Goal: Task Accomplishment & Management: Manage account settings

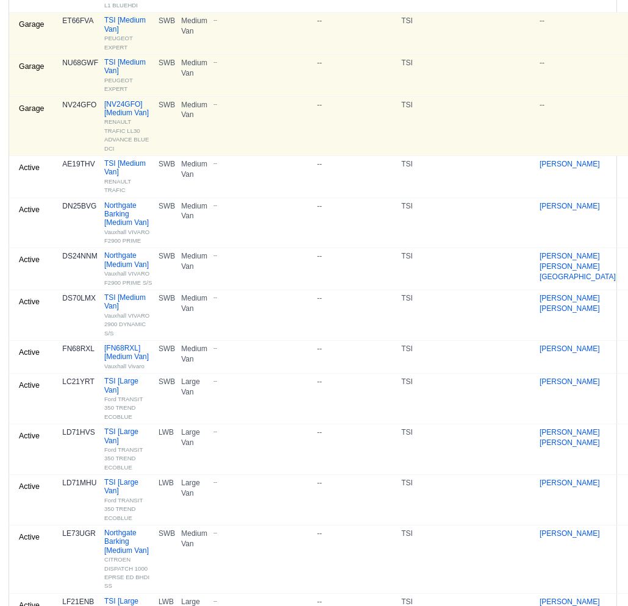
scroll to position [0, 1]
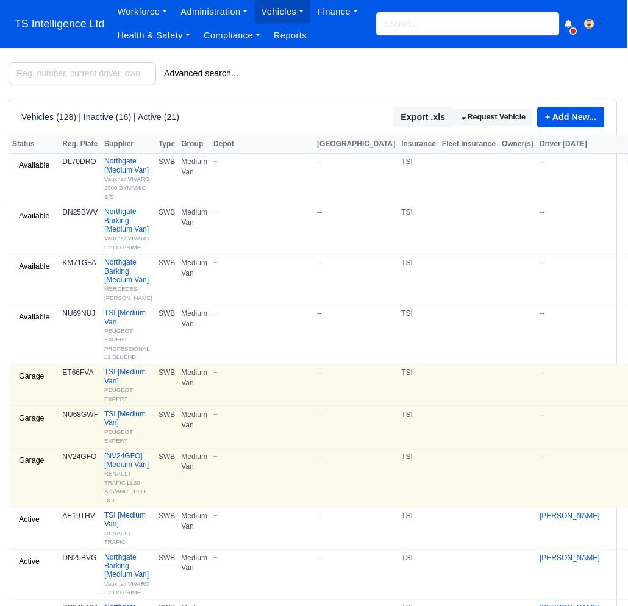
click at [446, 21] on input "search" at bounding box center [467, 23] width 183 height 23
type input "nv66"
type input "nv66YBX"
type input "nv66"
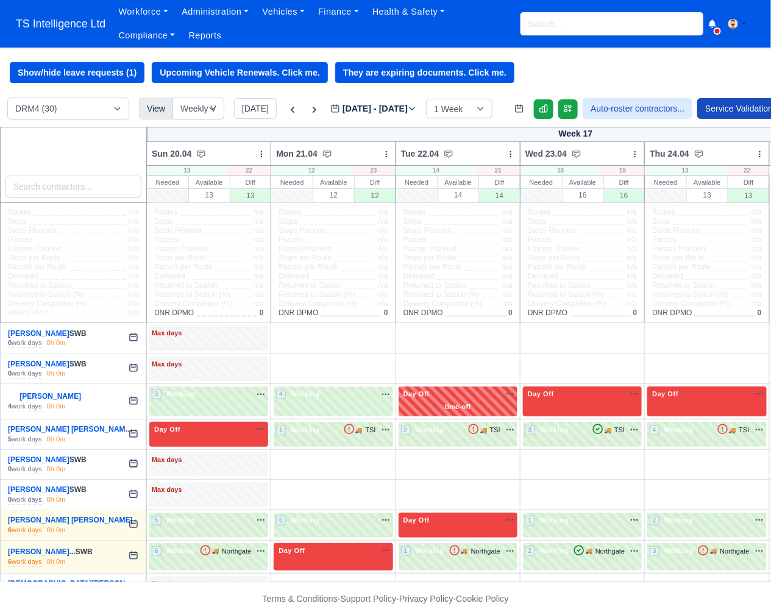
click at [542, 26] on input "search" at bounding box center [612, 23] width 183 height 23
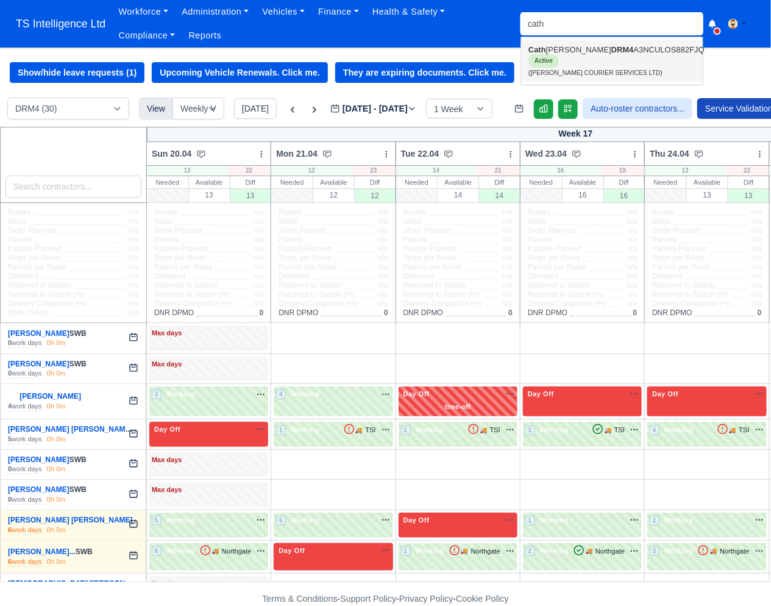
click at [551, 56] on link "Cath erine Rojas Garcia DRM4 A3NCULOS882FJQ Active (CATHERINE COURIER SERVICES …" at bounding box center [612, 60] width 182 height 41
type input "[PERSON_NAME]"
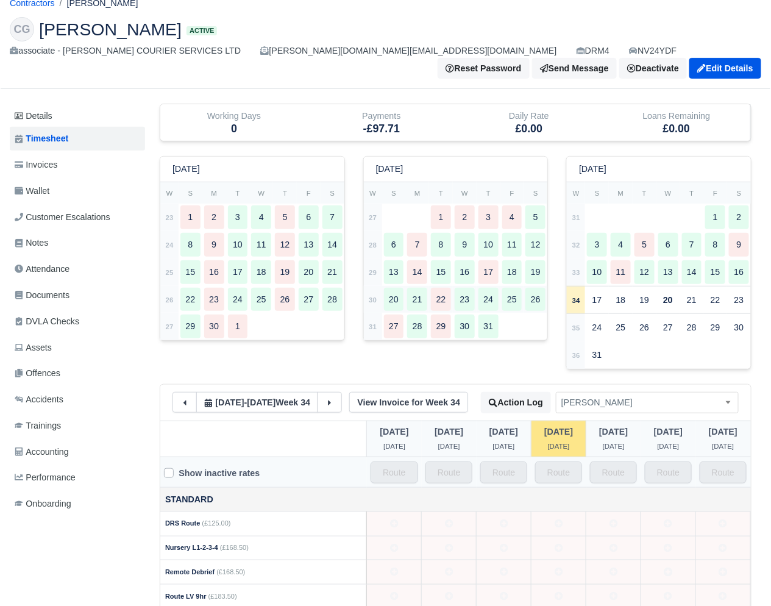
scroll to position [193, 0]
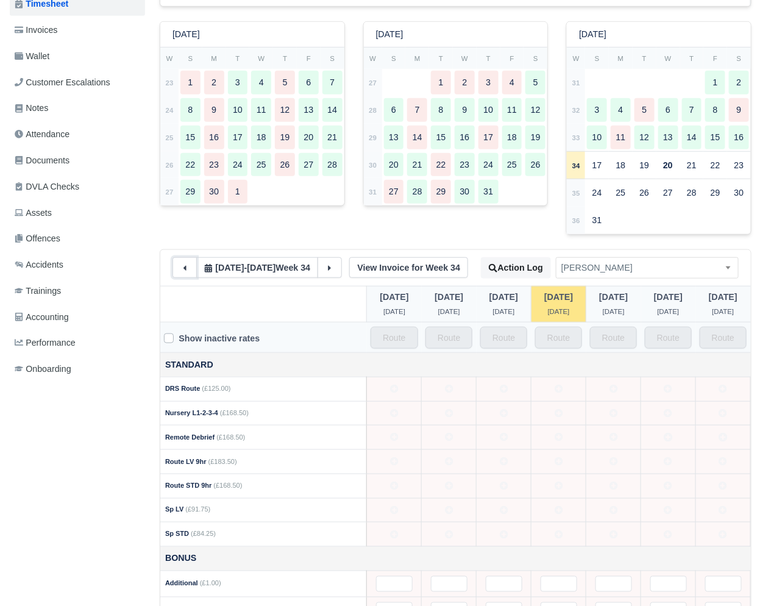
click at [183, 273] on icon at bounding box center [185, 268] width 9 height 9
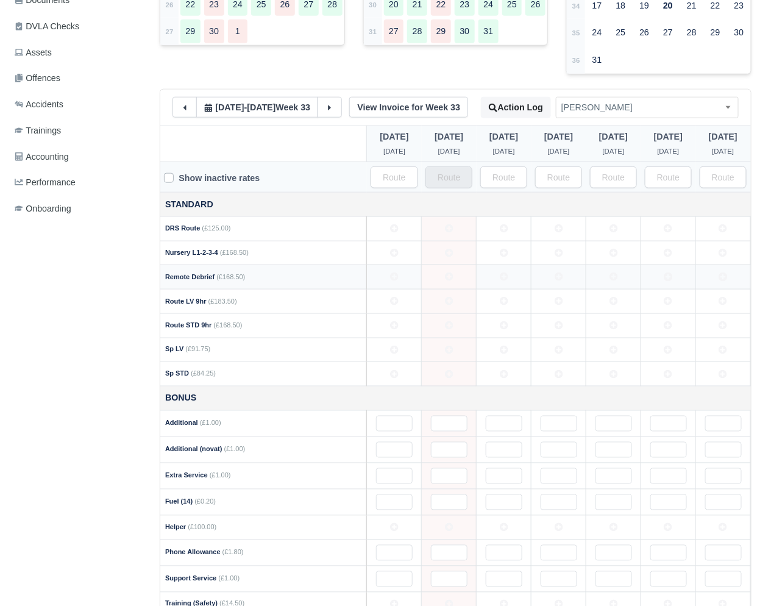
scroll to position [642, 0]
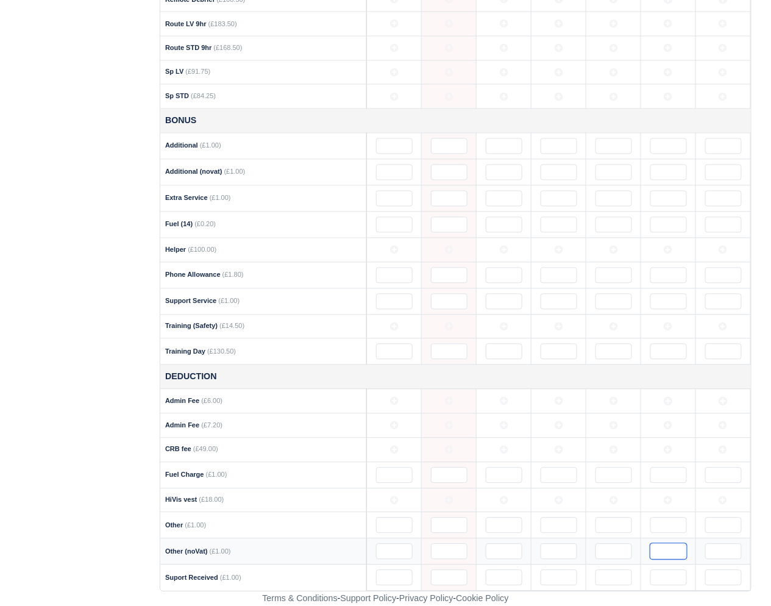
click at [660, 549] on input "text" at bounding box center [669, 552] width 37 height 16
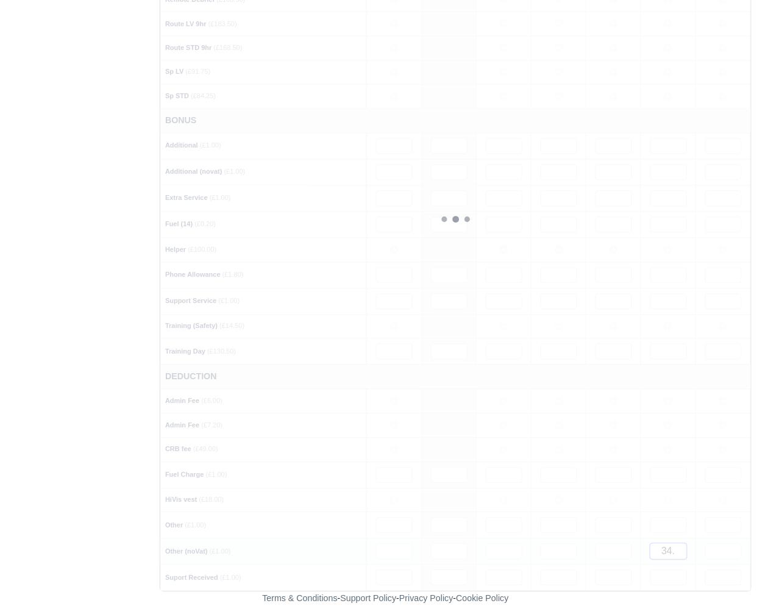
type input "34.5"
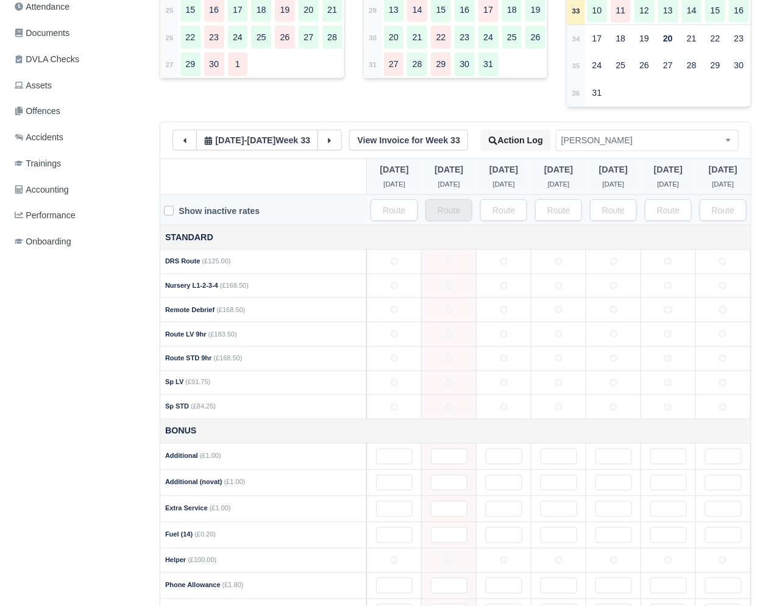
scroll to position [321, 0]
click at [433, 146] on link "View Invoice for Week 33" at bounding box center [408, 139] width 119 height 21
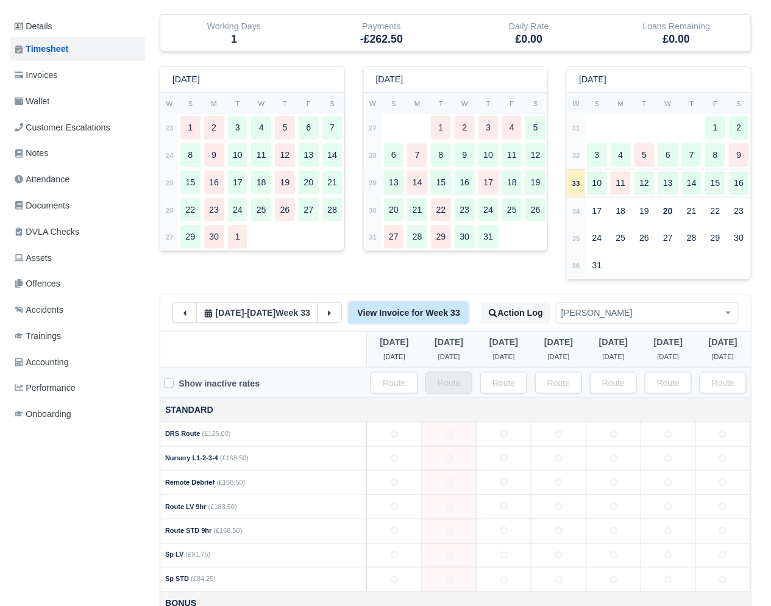
scroll to position [0, 0]
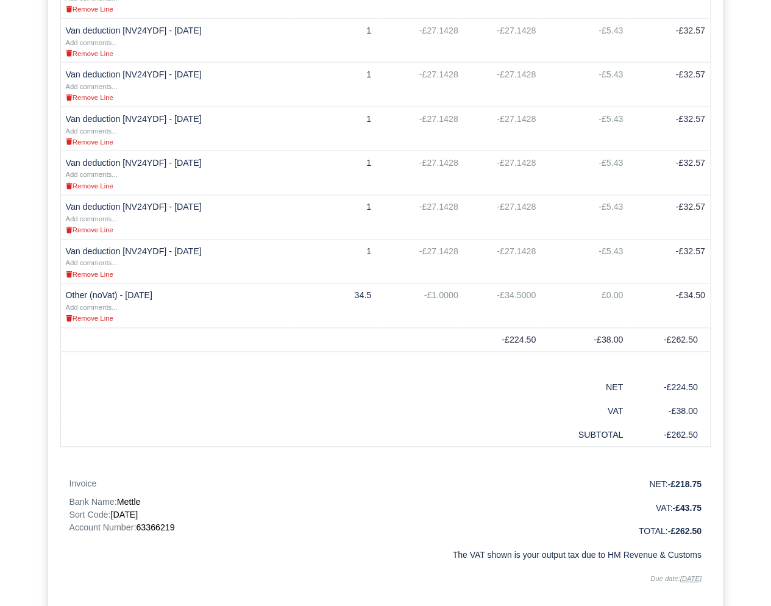
scroll to position [606, 0]
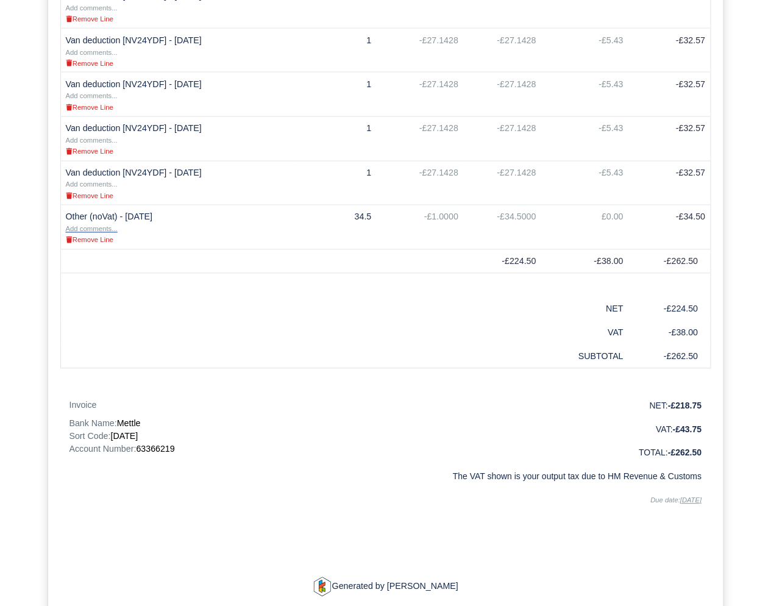
click at [88, 229] on small "Add comments..." at bounding box center [92, 229] width 52 height 7
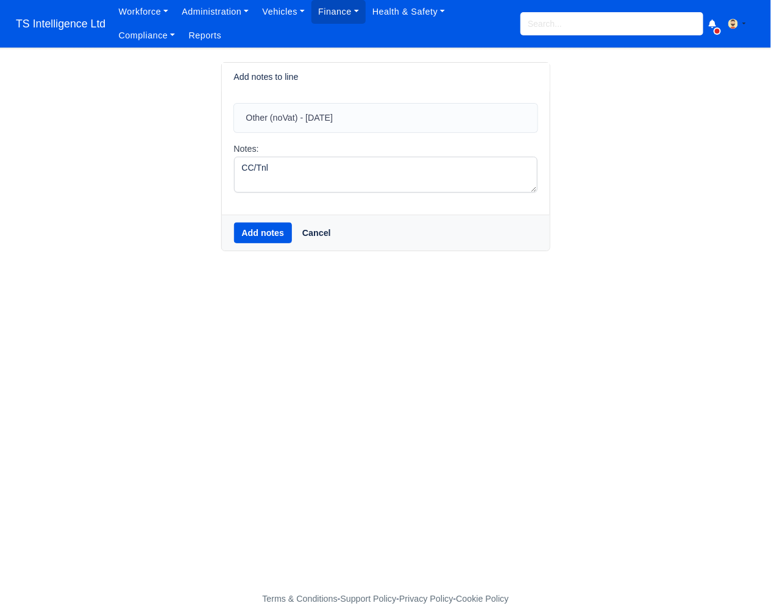
type textarea "CC/Tnl"
click at [263, 237] on button "Add notes" at bounding box center [263, 233] width 59 height 21
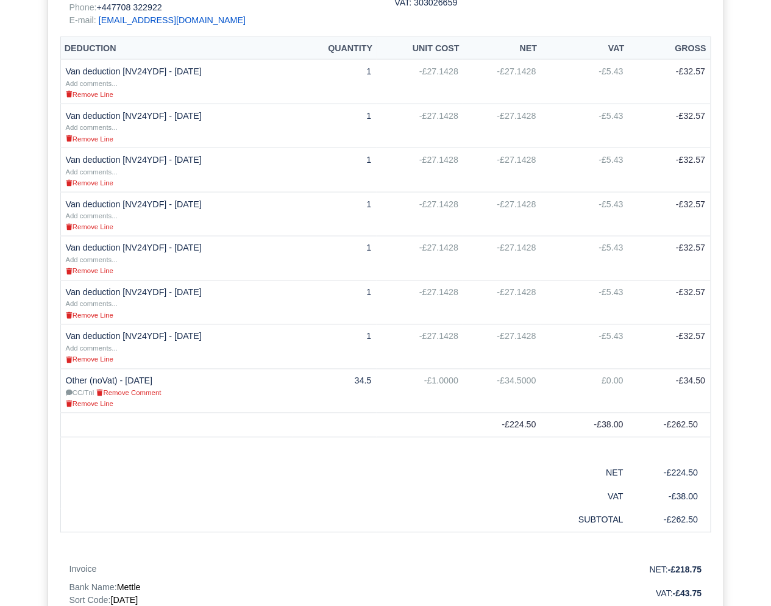
scroll to position [673, 0]
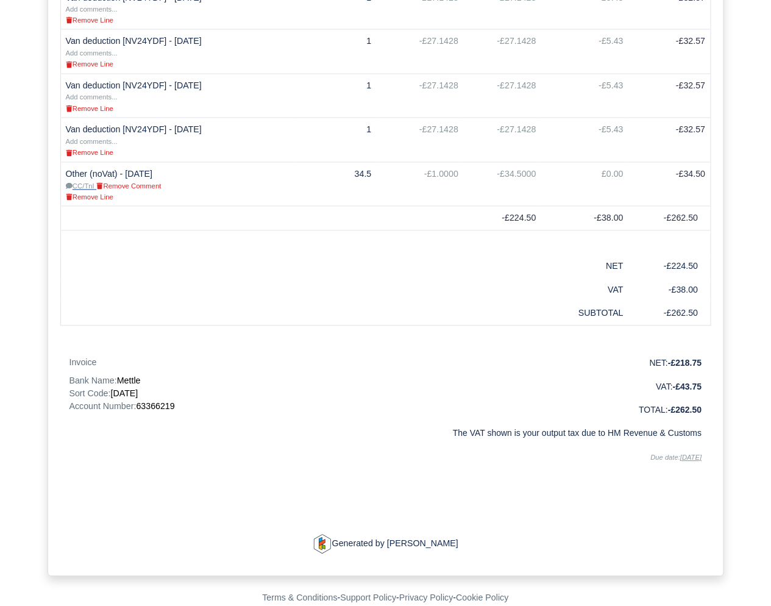
click at [85, 183] on small "CC/Tnl" at bounding box center [80, 186] width 29 height 7
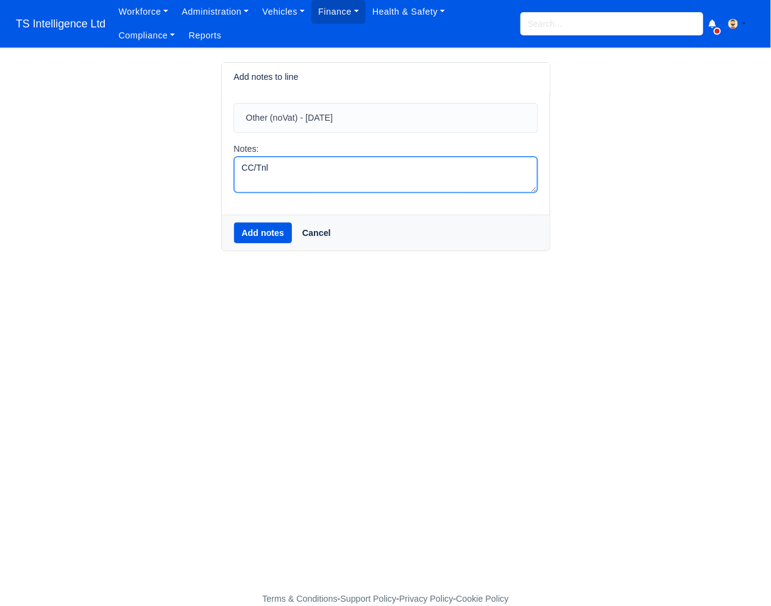
click at [379, 165] on textarea "CC/Tnl" at bounding box center [386, 175] width 304 height 36
type textarea "CC/Tnl 2/8 to 15/8"
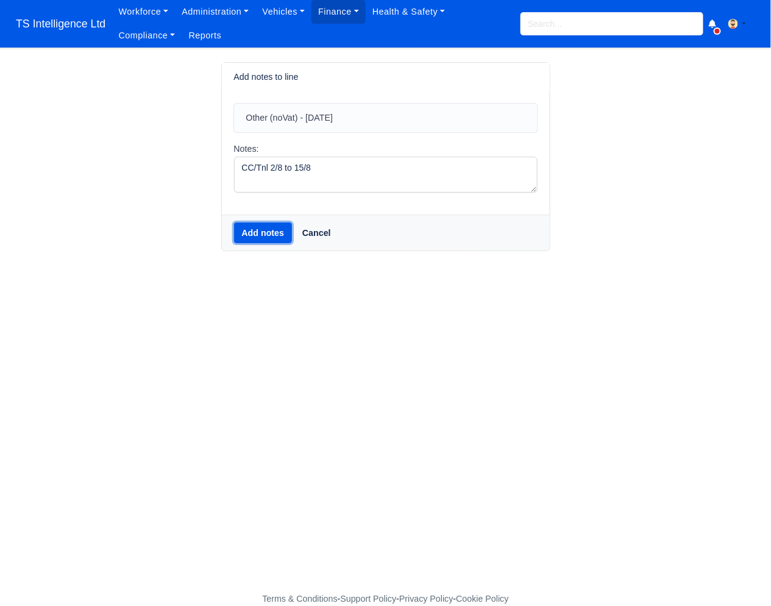
click at [256, 235] on button "Add notes" at bounding box center [263, 233] width 59 height 21
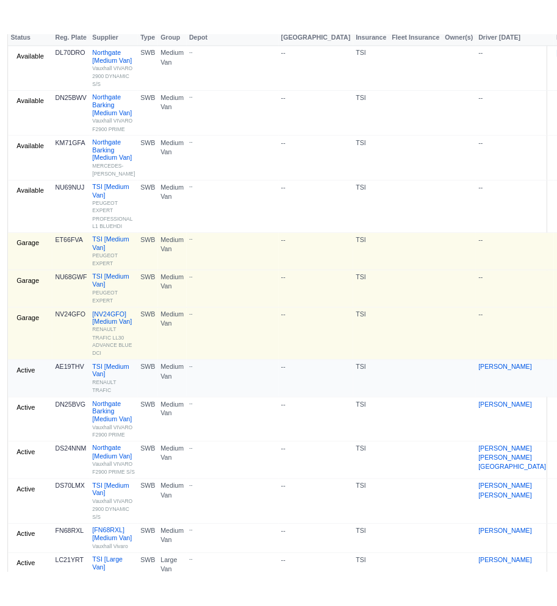
scroll to position [0, 1]
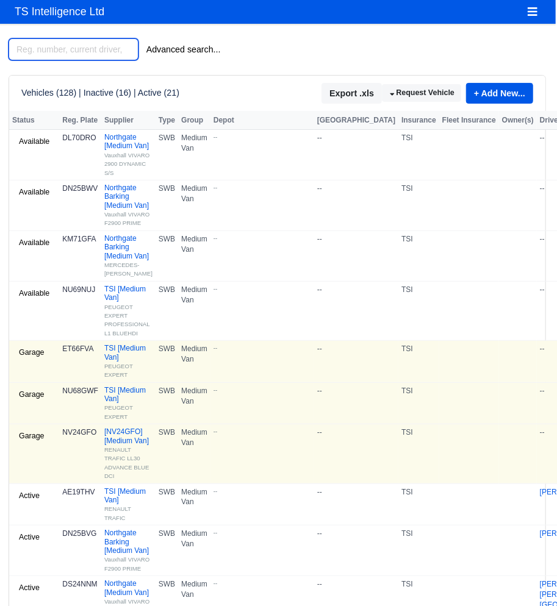
click at [102, 47] on input "search" at bounding box center [74, 49] width 130 height 22
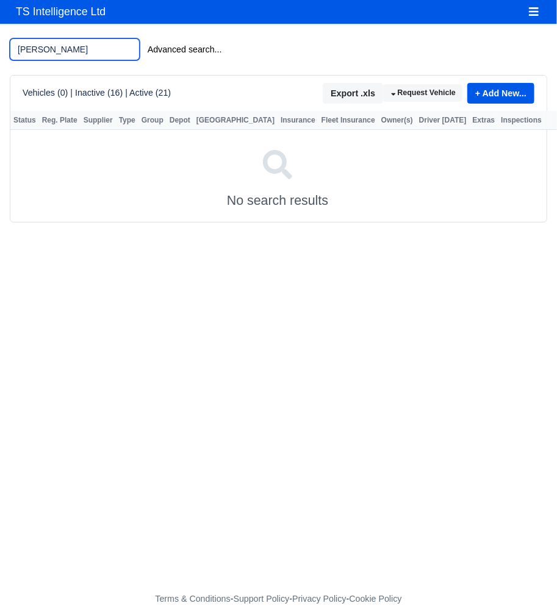
type input "[PERSON_NAME]"
click at [534, 13] on icon "Toggle navigation" at bounding box center [533, 11] width 11 height 11
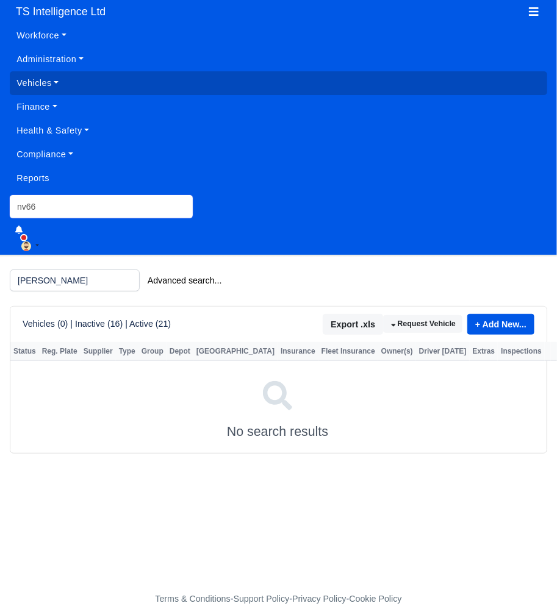
click at [57, 210] on input "nv66" at bounding box center [101, 206] width 183 height 23
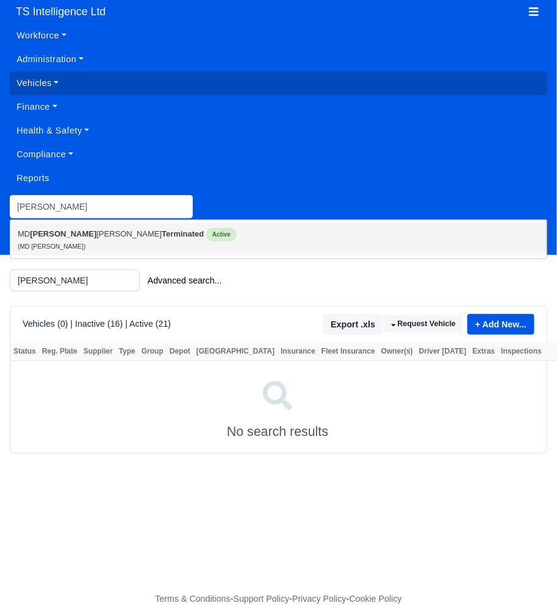
click at [74, 232] on link "MD Foy sol Ahmed Terminated Active (MD Foysol Ahmed)" at bounding box center [278, 239] width 536 height 32
type input "MD [PERSON_NAME]"
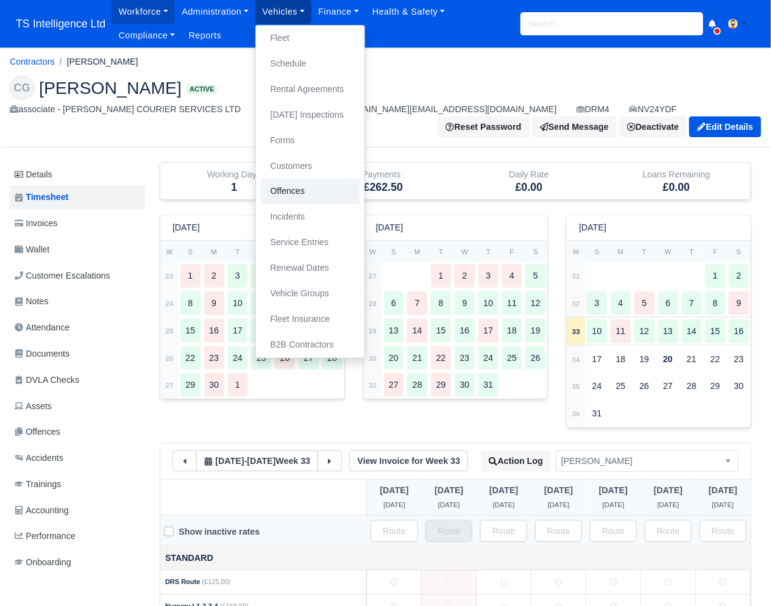
click at [296, 188] on link "Offences" at bounding box center [310, 192] width 99 height 26
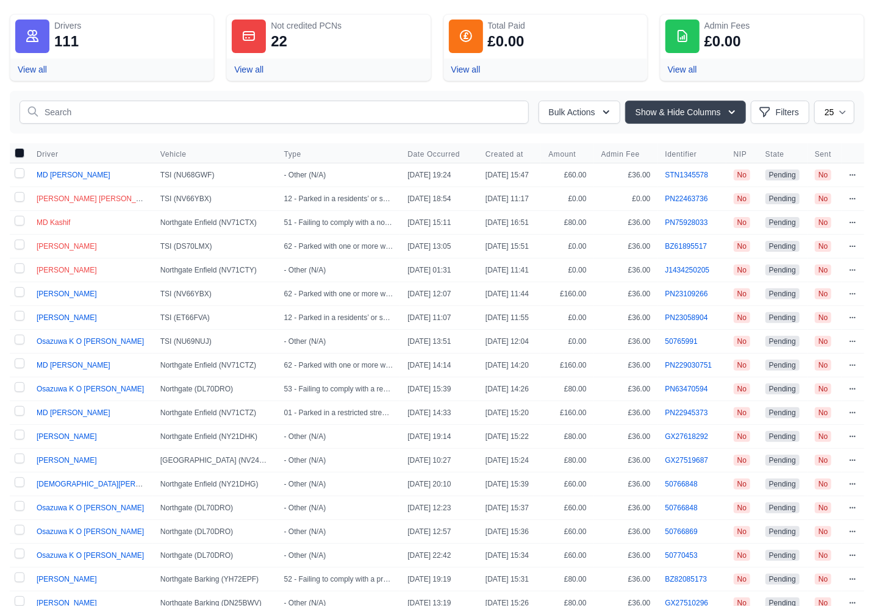
scroll to position [127, 0]
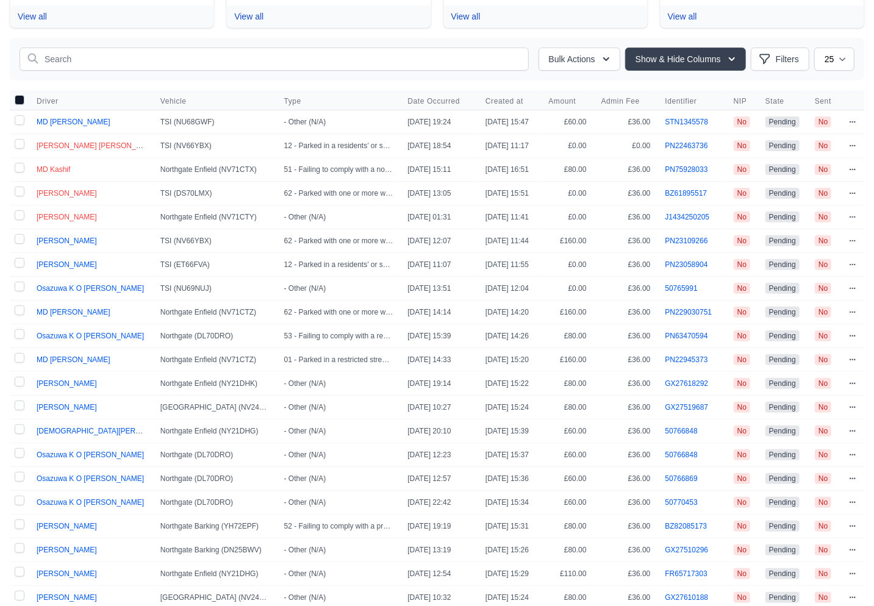
click at [21, 120] on label at bounding box center [20, 121] width 20 height 23
click at [21, 120] on input "checkbox" at bounding box center [20, 120] width 10 height 10
checkbox input "true"
click at [20, 237] on label at bounding box center [20, 240] width 20 height 23
click at [20, 237] on input "checkbox" at bounding box center [20, 239] width 10 height 10
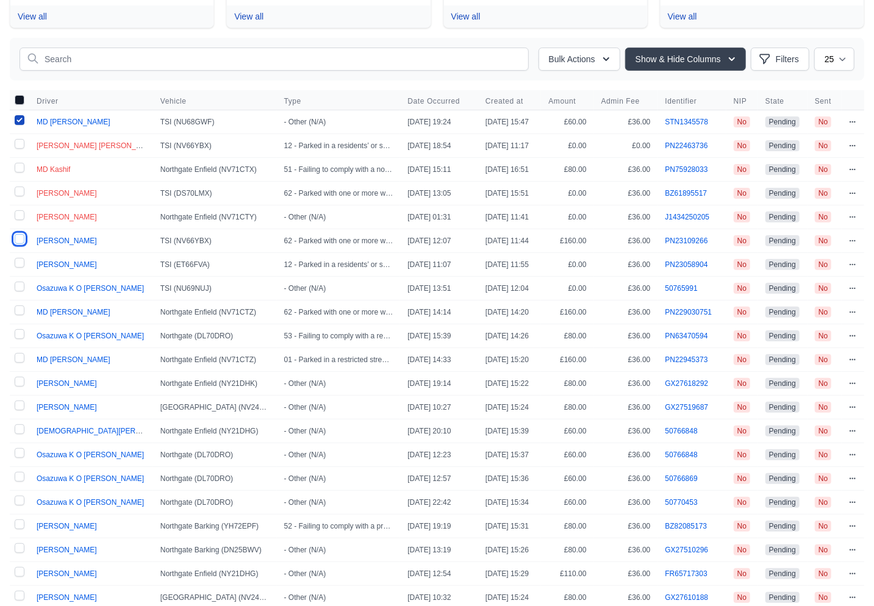
checkbox input "true"
drag, startPoint x: 15, startPoint y: 259, endPoint x: 18, endPoint y: 269, distance: 10.4
click at [15, 260] on label at bounding box center [20, 264] width 20 height 23
click at [15, 260] on input "checkbox" at bounding box center [20, 263] width 10 height 10
checkbox input "true"
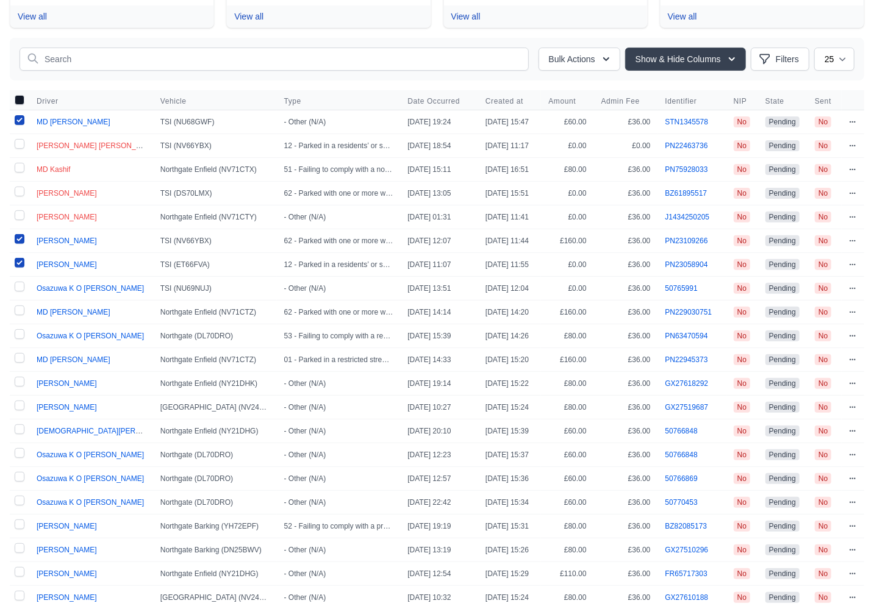
click at [17, 284] on label at bounding box center [20, 288] width 20 height 23
click at [17, 284] on input "checkbox" at bounding box center [20, 287] width 10 height 10
checkbox input "true"
click at [18, 309] on label at bounding box center [20, 312] width 20 height 23
click at [18, 309] on input "checkbox" at bounding box center [20, 311] width 10 height 10
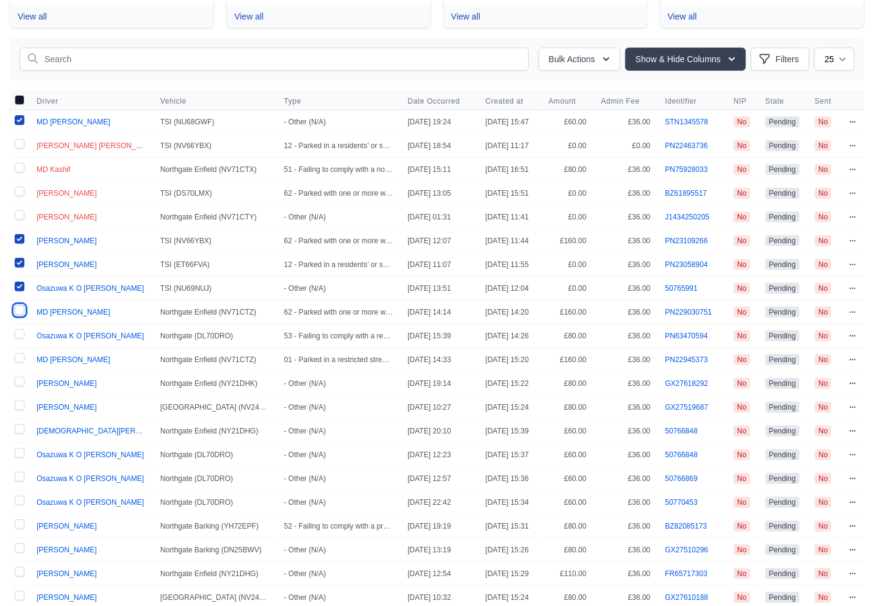
checkbox input "true"
click at [16, 338] on label at bounding box center [20, 335] width 20 height 23
click at [16, 338] on input "checkbox" at bounding box center [20, 334] width 10 height 10
checkbox input "true"
click at [16, 359] on label at bounding box center [20, 359] width 20 height 23
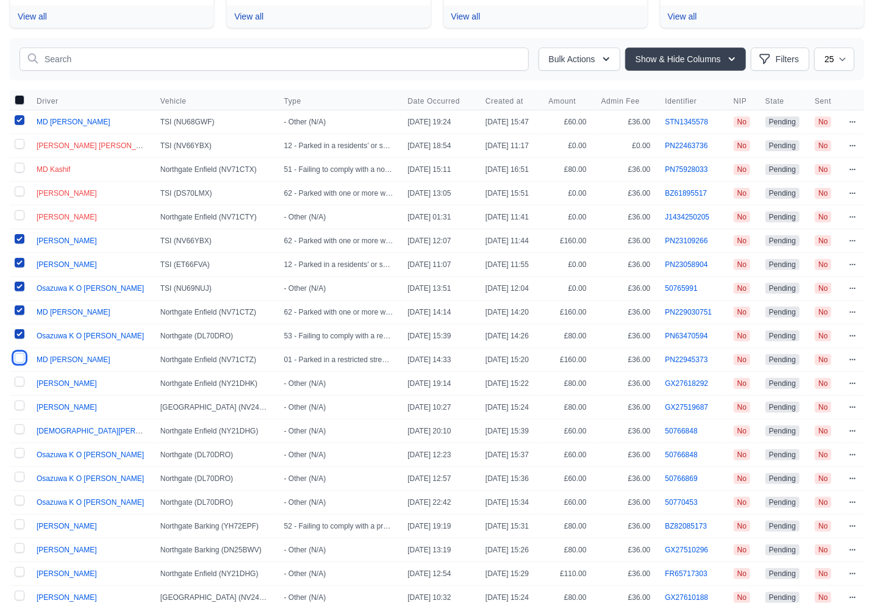
click at [16, 359] on input "checkbox" at bounding box center [20, 358] width 10 height 10
checkbox input "true"
drag, startPoint x: 19, startPoint y: 379, endPoint x: 40, endPoint y: 379, distance: 20.7
click at [19, 379] on label at bounding box center [20, 383] width 20 height 23
click at [19, 379] on input "checkbox" at bounding box center [20, 382] width 10 height 10
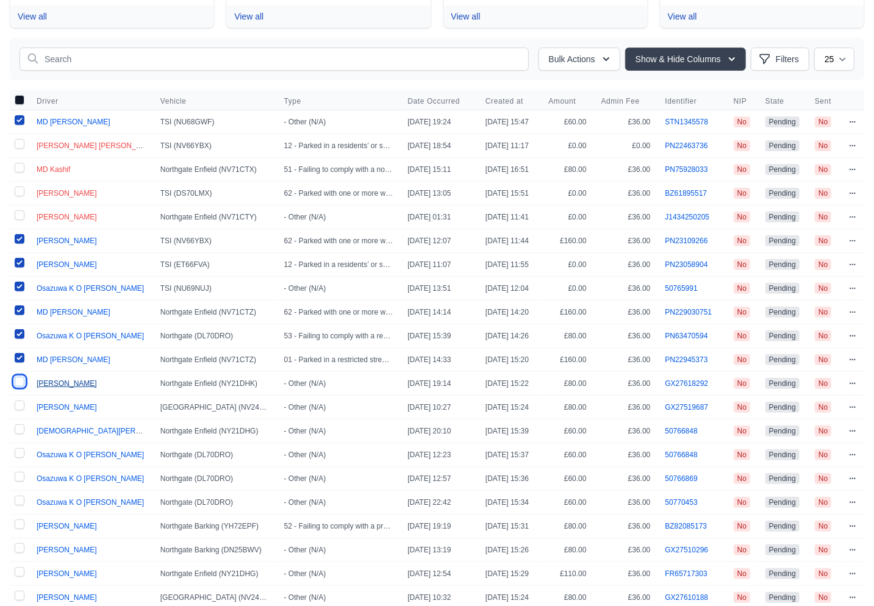
checkbox input "true"
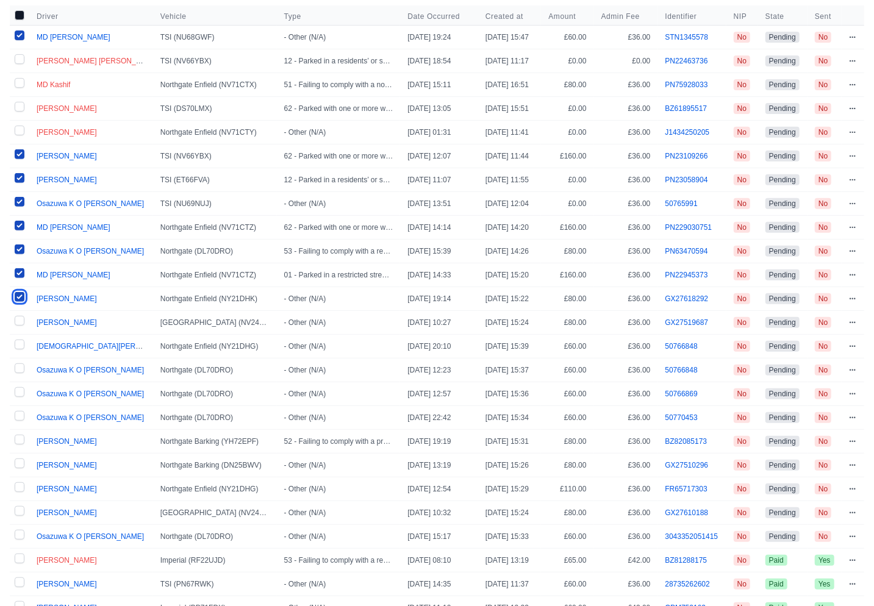
scroll to position [215, 0]
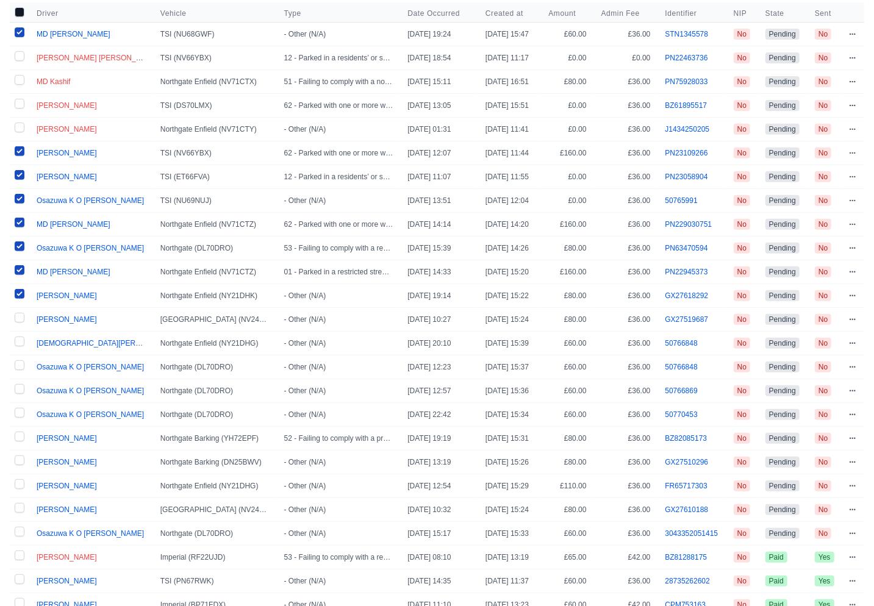
click at [20, 315] on label at bounding box center [20, 319] width 20 height 23
click at [20, 315] on input "checkbox" at bounding box center [20, 318] width 10 height 10
checkbox input "true"
click at [21, 340] on label at bounding box center [20, 343] width 20 height 23
click at [21, 340] on input "checkbox" at bounding box center [20, 342] width 10 height 10
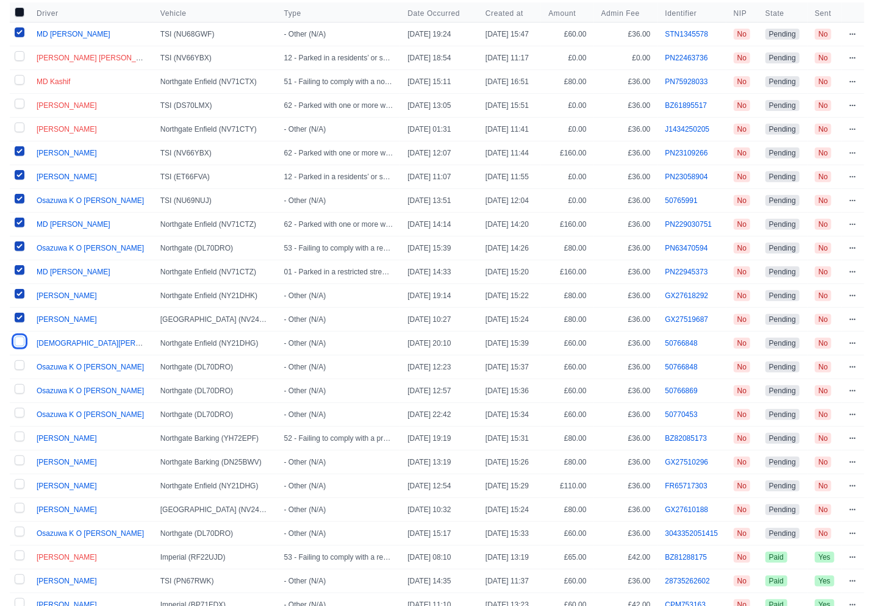
checkbox input "true"
click at [22, 362] on label at bounding box center [20, 367] width 20 height 23
click at [22, 362] on input "checkbox" at bounding box center [20, 365] width 10 height 10
checkbox input "true"
click at [18, 387] on label at bounding box center [20, 390] width 20 height 23
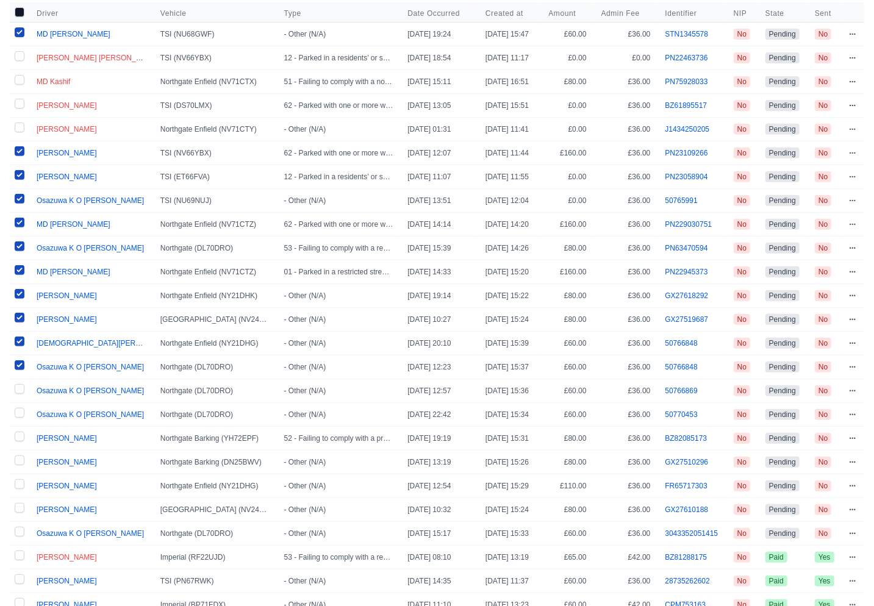
click at [21, 387] on label at bounding box center [20, 390] width 20 height 23
click at [18, 410] on label at bounding box center [20, 414] width 20 height 23
click at [18, 410] on input "checkbox" at bounding box center [20, 413] width 10 height 10
checkbox input "true"
click at [24, 385] on label at bounding box center [20, 390] width 20 height 23
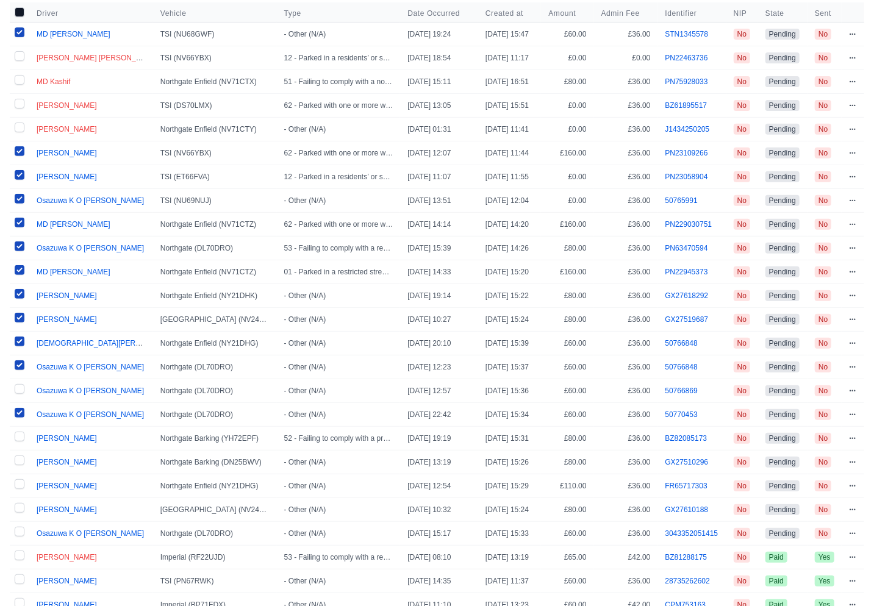
scroll to position [0, 0]
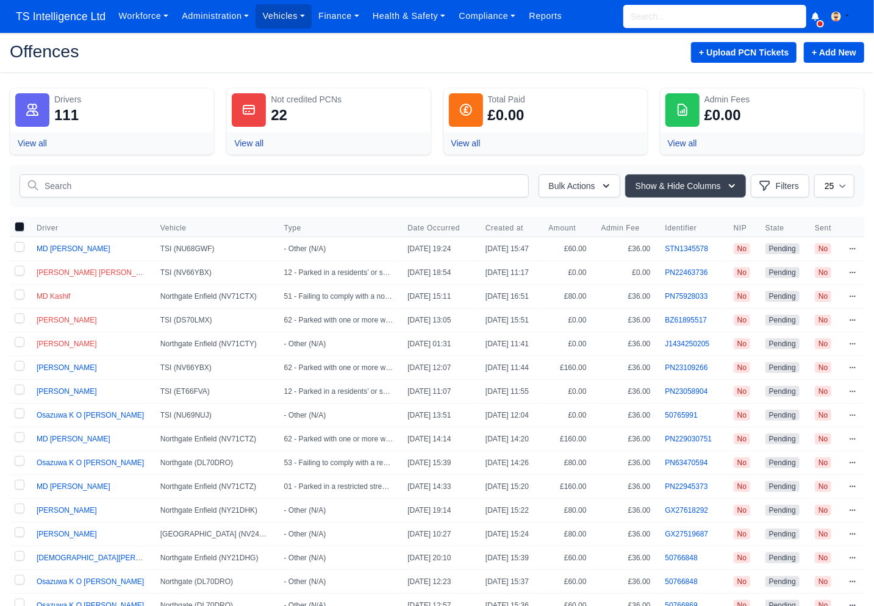
click at [24, 246] on label at bounding box center [20, 248] width 20 height 23
click at [24, 246] on input "checkbox" at bounding box center [20, 247] width 10 height 10
checkbox input "true"
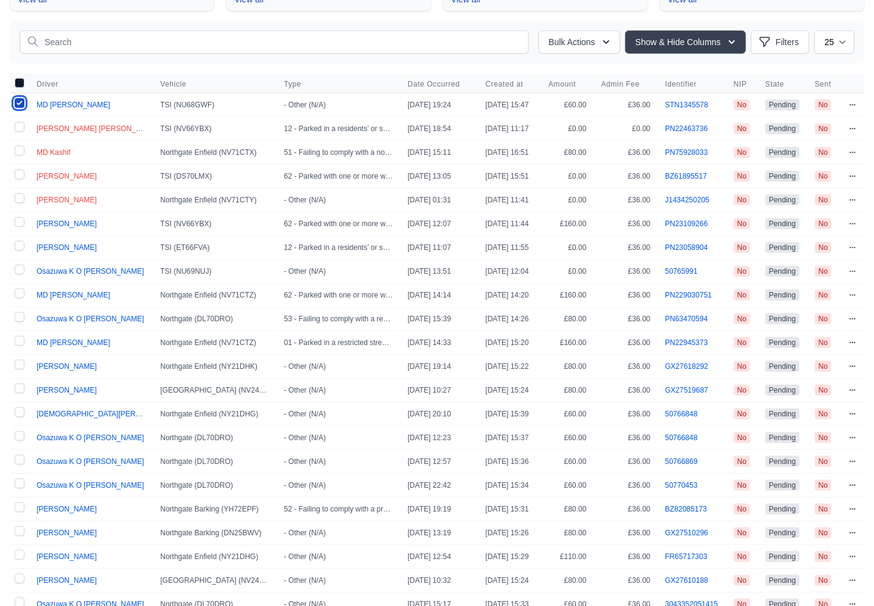
scroll to position [166, 0]
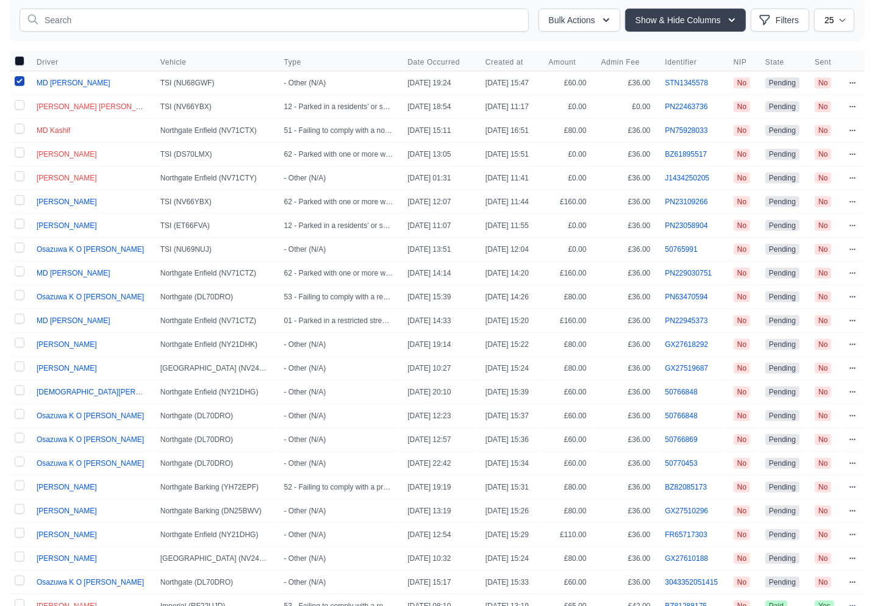
click at [20, 198] on label at bounding box center [20, 201] width 20 height 23
click at [21, 202] on label at bounding box center [20, 201] width 20 height 23
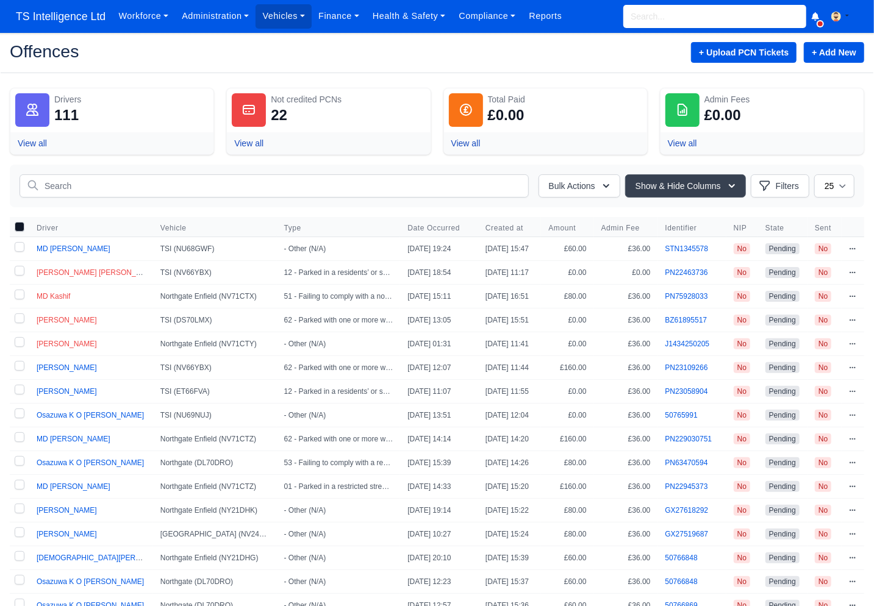
drag, startPoint x: 19, startPoint y: 243, endPoint x: 37, endPoint y: 302, distance: 61.7
click at [20, 244] on label at bounding box center [20, 248] width 20 height 23
click at [20, 244] on input "checkbox" at bounding box center [20, 247] width 10 height 10
checkbox input "true"
click at [18, 367] on label at bounding box center [20, 367] width 20 height 23
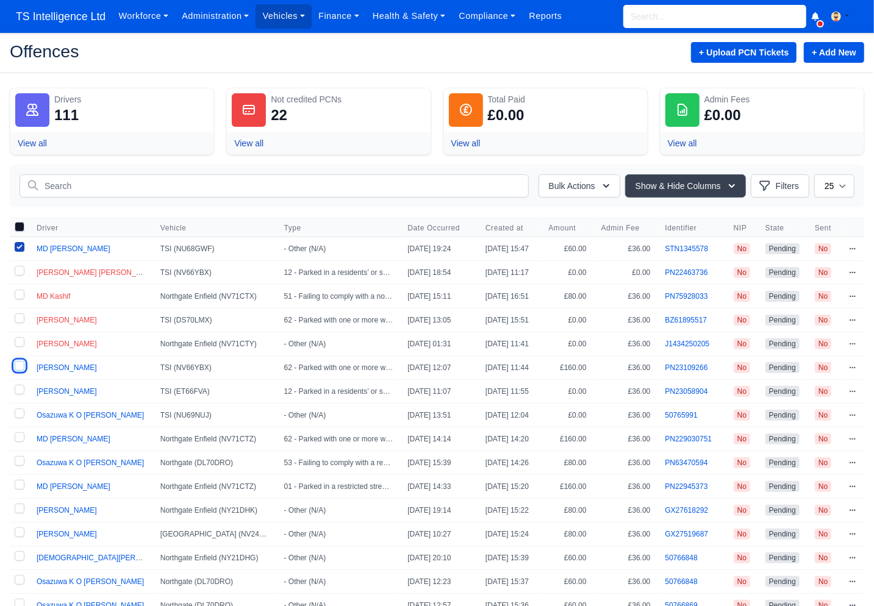
click at [18, 367] on input "checkbox" at bounding box center [20, 366] width 10 height 10
checkbox input "true"
drag, startPoint x: 25, startPoint y: 387, endPoint x: 21, endPoint y: 401, distance: 15.2
click at [25, 387] on label at bounding box center [20, 391] width 20 height 23
click at [24, 387] on input "checkbox" at bounding box center [20, 390] width 10 height 10
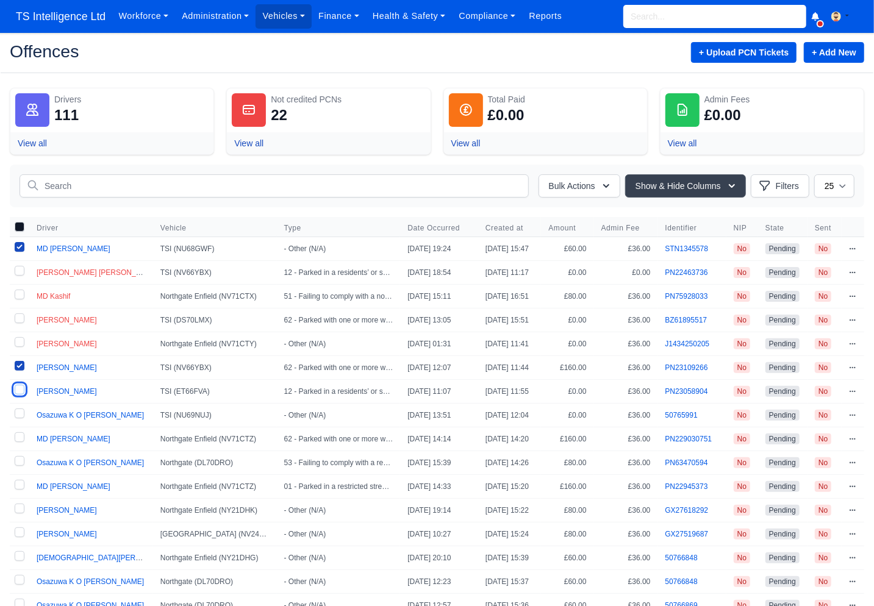
checkbox input "true"
drag, startPoint x: 18, startPoint y: 411, endPoint x: 21, endPoint y: 418, distance: 7.1
click at [19, 412] on label at bounding box center [20, 415] width 20 height 23
click at [19, 412] on input "checkbox" at bounding box center [20, 414] width 10 height 10
checkbox input "true"
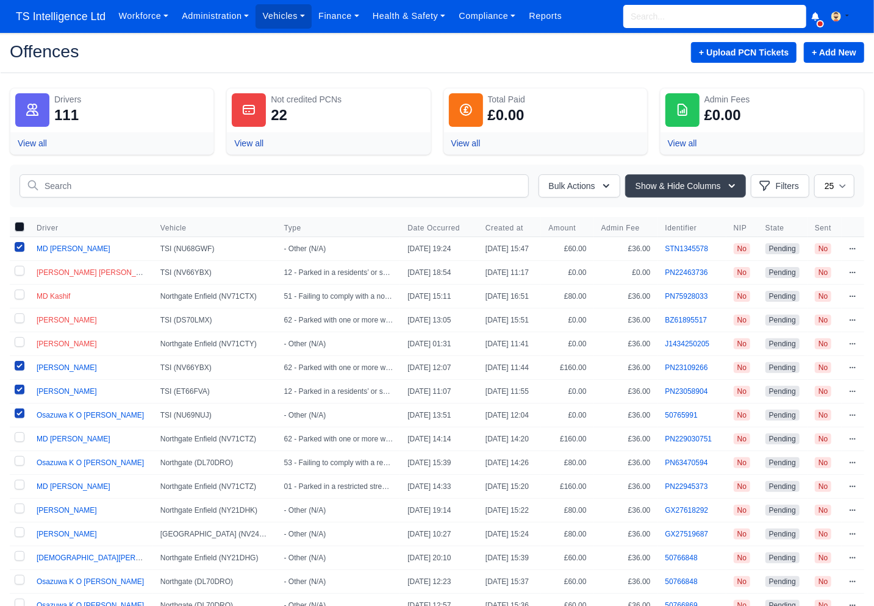
click at [21, 434] on label at bounding box center [20, 438] width 20 height 23
click at [21, 434] on input "checkbox" at bounding box center [20, 437] width 10 height 10
checkbox input "true"
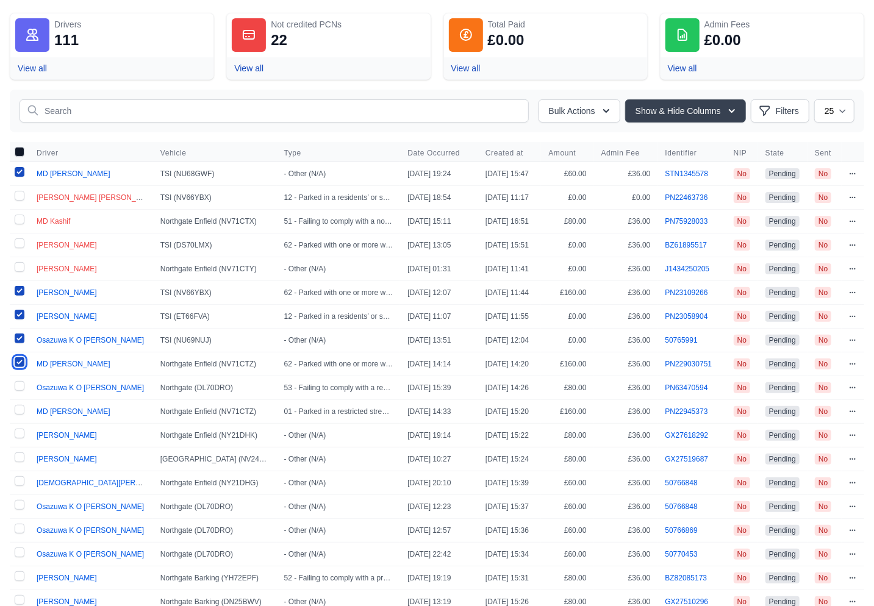
scroll to position [122, 0]
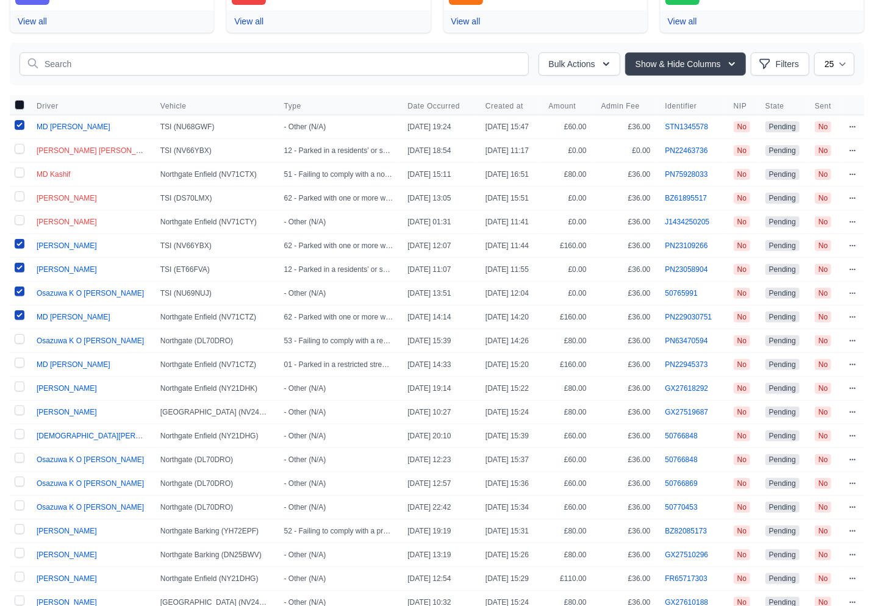
drag, startPoint x: 18, startPoint y: 338, endPoint x: 20, endPoint y: 353, distance: 15.4
click at [19, 338] on label at bounding box center [20, 340] width 20 height 23
click at [19, 338] on input "checkbox" at bounding box center [20, 339] width 10 height 10
checkbox input "true"
drag, startPoint x: 20, startPoint y: 360, endPoint x: 20, endPoint y: 369, distance: 8.5
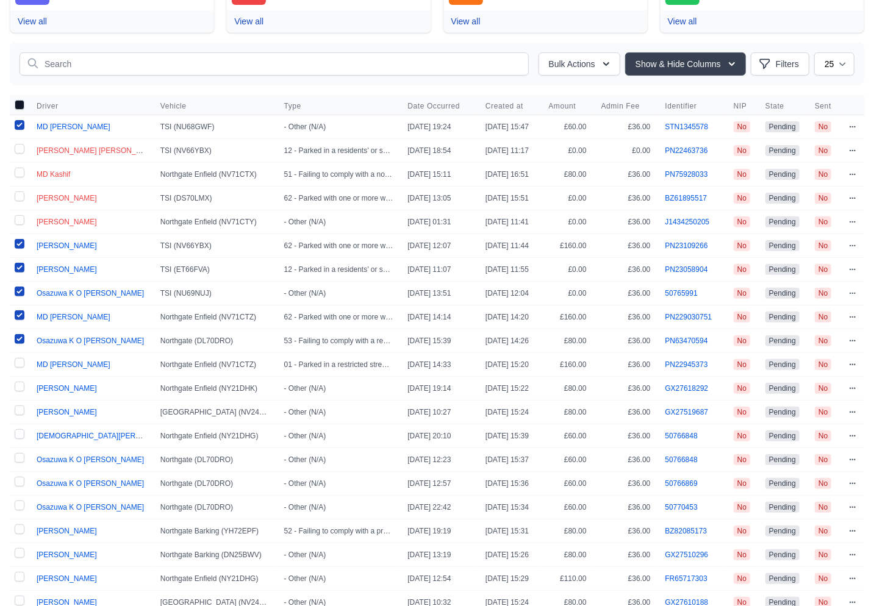
click at [20, 361] on label at bounding box center [20, 364] width 20 height 23
click at [20, 361] on input "checkbox" at bounding box center [20, 363] width 10 height 10
checkbox input "true"
drag, startPoint x: 22, startPoint y: 385, endPoint x: 20, endPoint y: 401, distance: 16.0
click at [22, 385] on label at bounding box center [20, 388] width 20 height 23
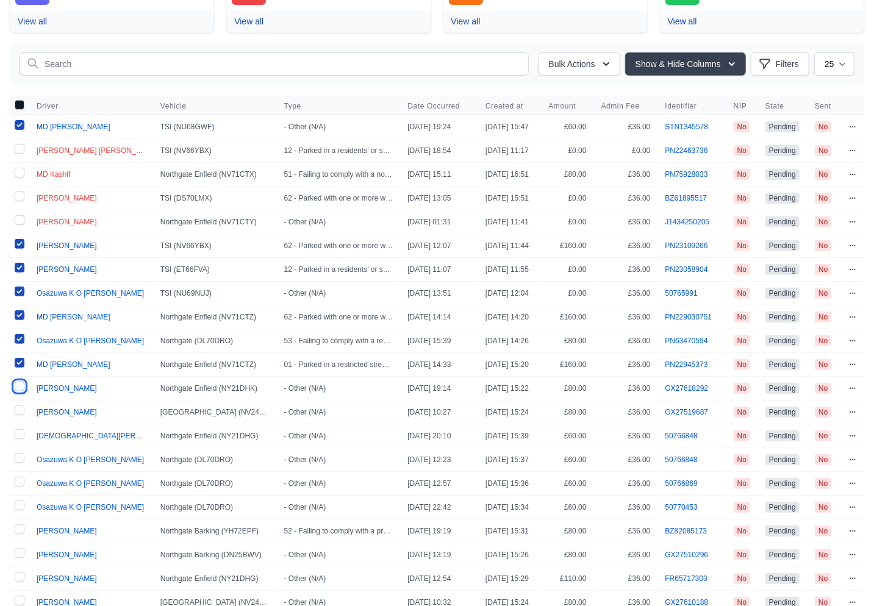
click at [22, 385] on input "checkbox" at bounding box center [20, 387] width 10 height 10
checkbox input "true"
drag, startPoint x: 19, startPoint y: 412, endPoint x: 23, endPoint y: 417, distance: 6.6
click at [20, 412] on label at bounding box center [20, 412] width 20 height 23
click at [20, 412] on input "checkbox" at bounding box center [20, 411] width 10 height 10
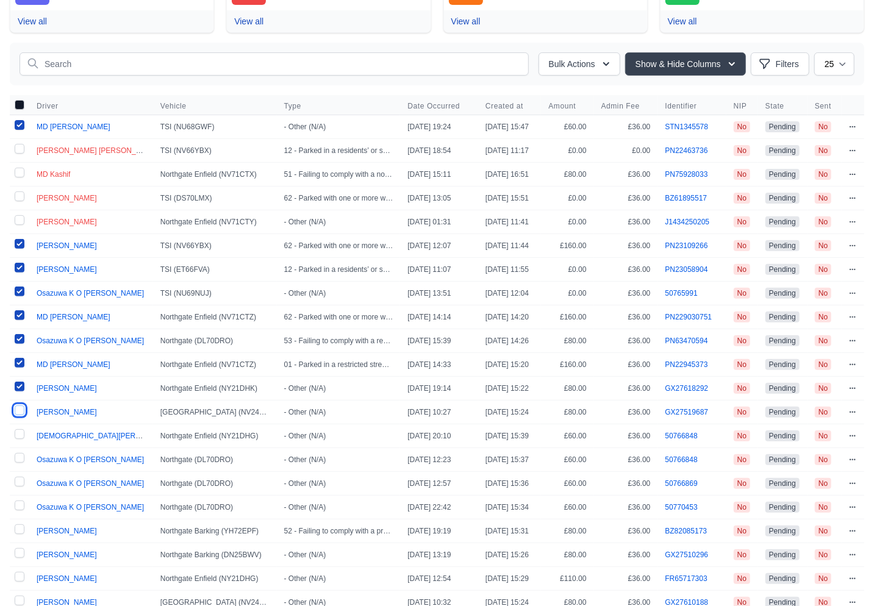
checkbox input "true"
click at [18, 432] on label at bounding box center [20, 435] width 20 height 23
click at [18, 432] on input "checkbox" at bounding box center [20, 434] width 10 height 10
checkbox input "true"
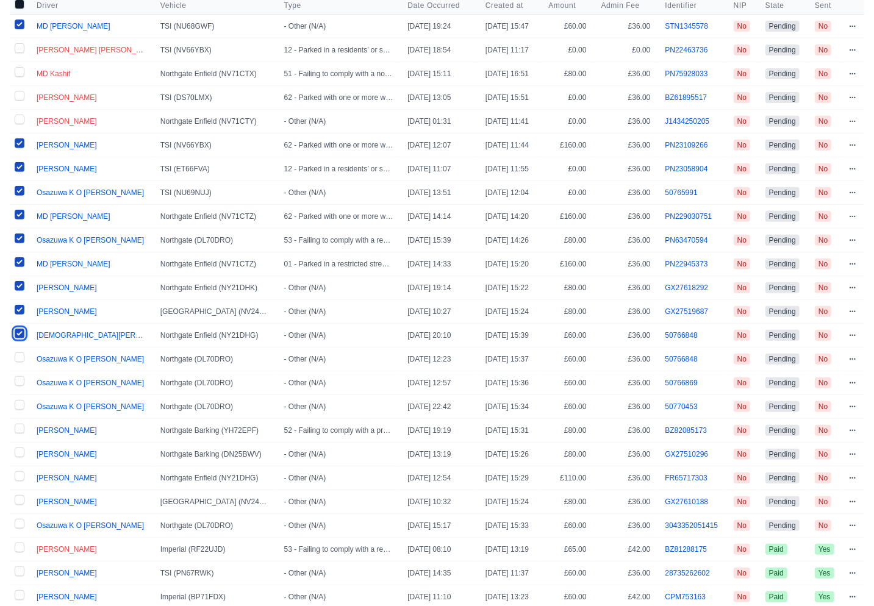
scroll to position [277, 0]
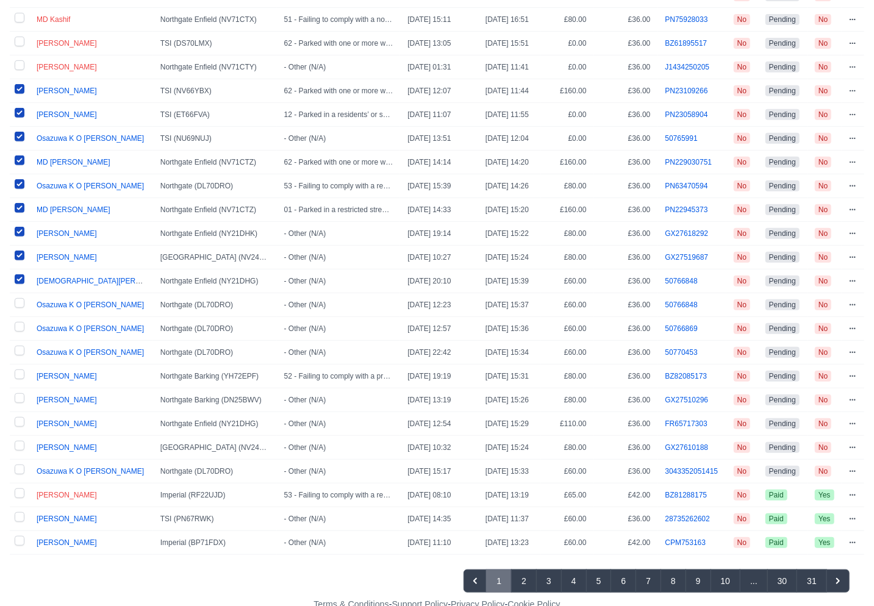
click at [23, 299] on label at bounding box center [20, 304] width 20 height 23
click at [23, 299] on input "checkbox" at bounding box center [20, 303] width 10 height 10
checkbox input "true"
click at [15, 320] on label at bounding box center [20, 328] width 20 height 23
click at [15, 322] on input "checkbox" at bounding box center [20, 327] width 10 height 10
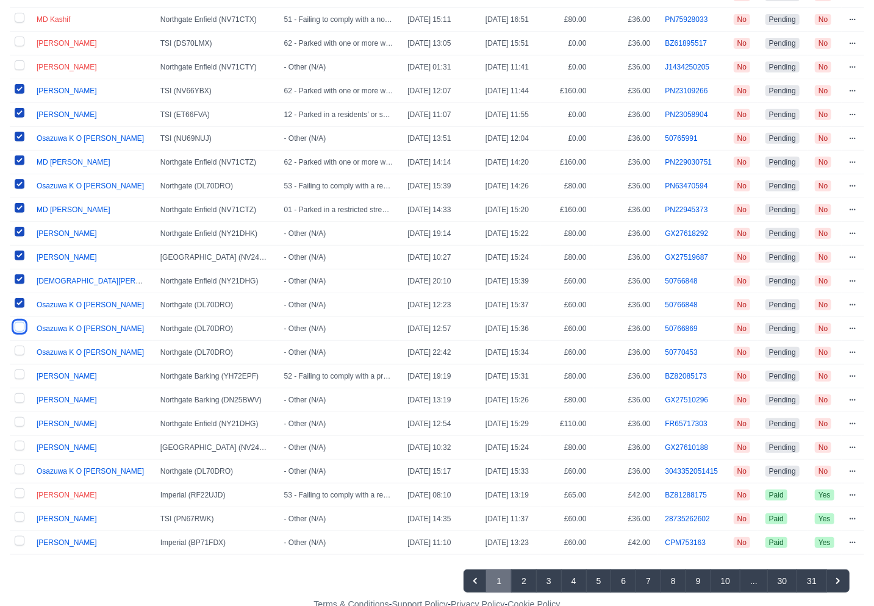
checkbox input "true"
click at [16, 342] on label at bounding box center [20, 352] width 20 height 23
click at [16, 346] on input "checkbox" at bounding box center [20, 351] width 10 height 10
checkbox input "true"
click at [19, 373] on label at bounding box center [20, 376] width 20 height 23
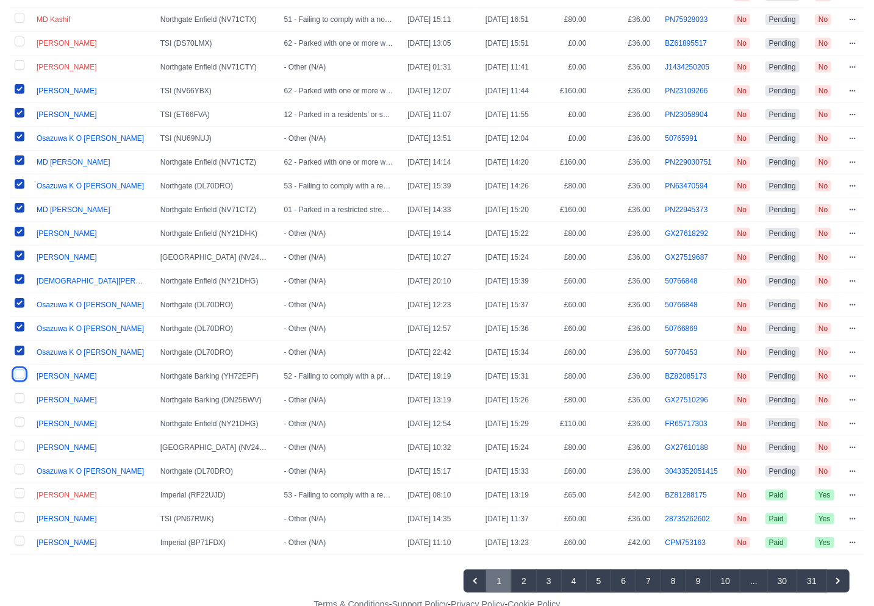
click at [19, 373] on input "checkbox" at bounding box center [20, 375] width 10 height 10
checkbox input "true"
drag, startPoint x: 18, startPoint y: 396, endPoint x: 19, endPoint y: 405, distance: 9.2
click at [18, 396] on label at bounding box center [20, 399] width 20 height 23
click at [18, 396] on input "checkbox" at bounding box center [20, 398] width 10 height 10
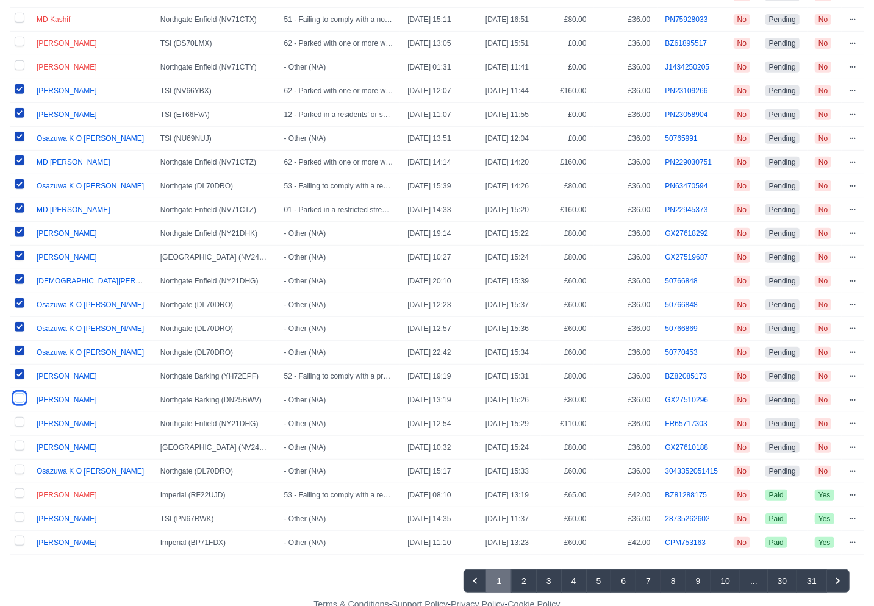
checkbox input "true"
click at [17, 420] on label at bounding box center [20, 423] width 20 height 23
click at [17, 420] on input "checkbox" at bounding box center [20, 422] width 10 height 10
checkbox input "true"
click at [18, 441] on label at bounding box center [20, 447] width 20 height 23
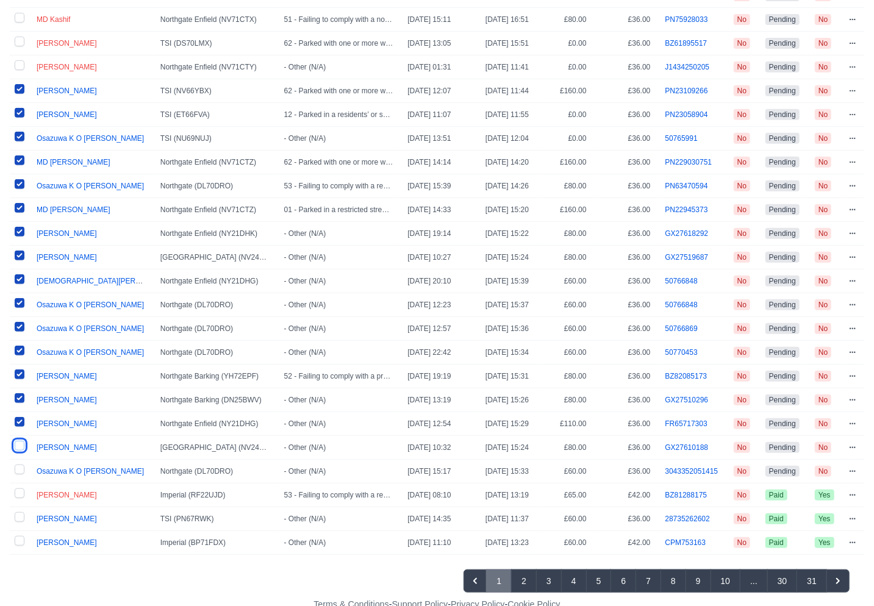
click at [18, 441] on input "checkbox" at bounding box center [20, 446] width 10 height 10
checkbox input "true"
click at [20, 468] on label at bounding box center [20, 471] width 20 height 23
click at [20, 468] on input "checkbox" at bounding box center [20, 470] width 10 height 10
checkbox input "true"
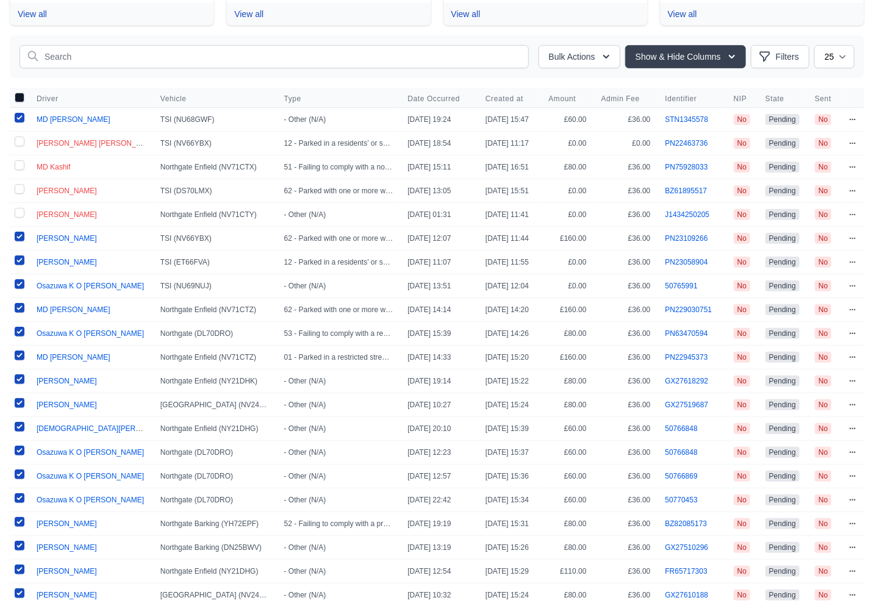
scroll to position [0, 0]
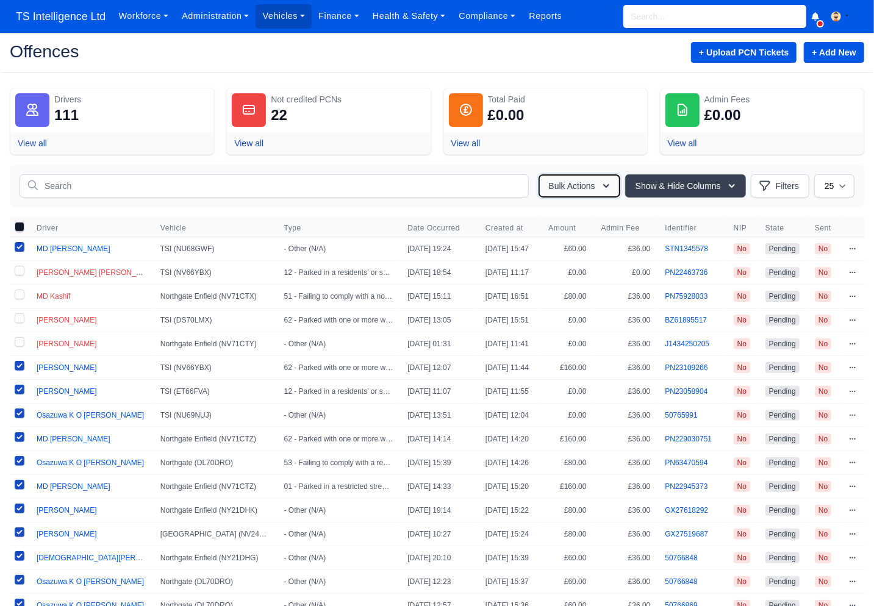
click at [582, 186] on button "Bulk Actions" at bounding box center [579, 185] width 82 height 23
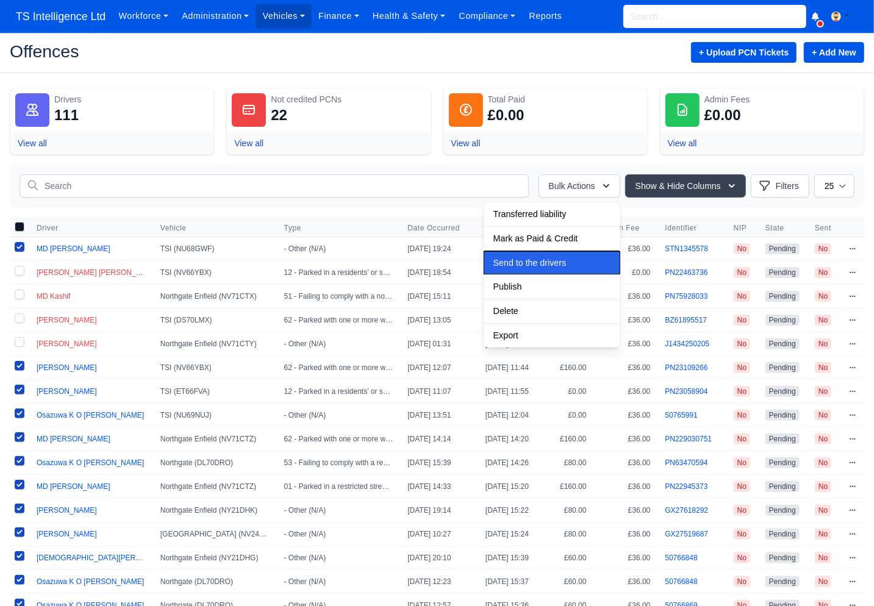
click at [524, 219] on span "Send to the drivers" at bounding box center [529, 214] width 73 height 10
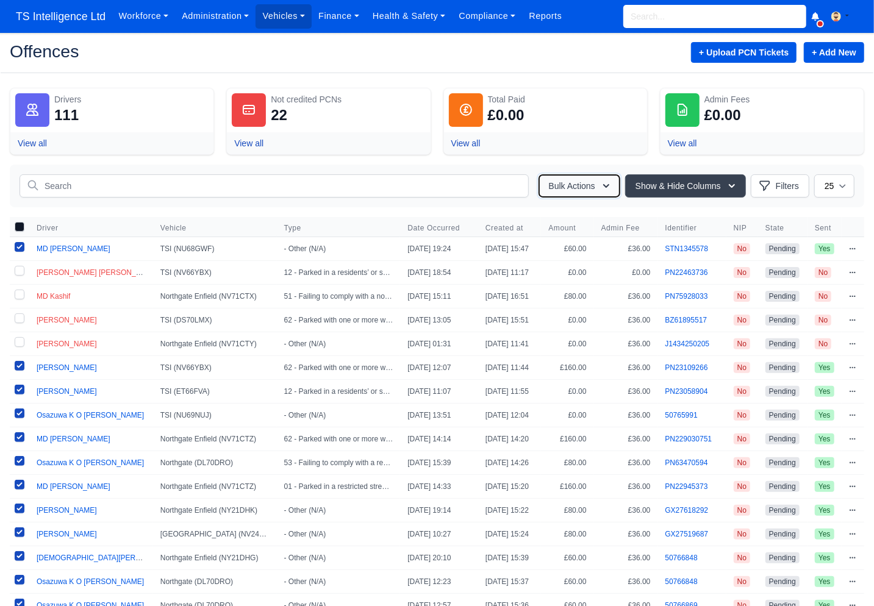
click at [562, 184] on button "Bulk Actions" at bounding box center [579, 185] width 82 height 23
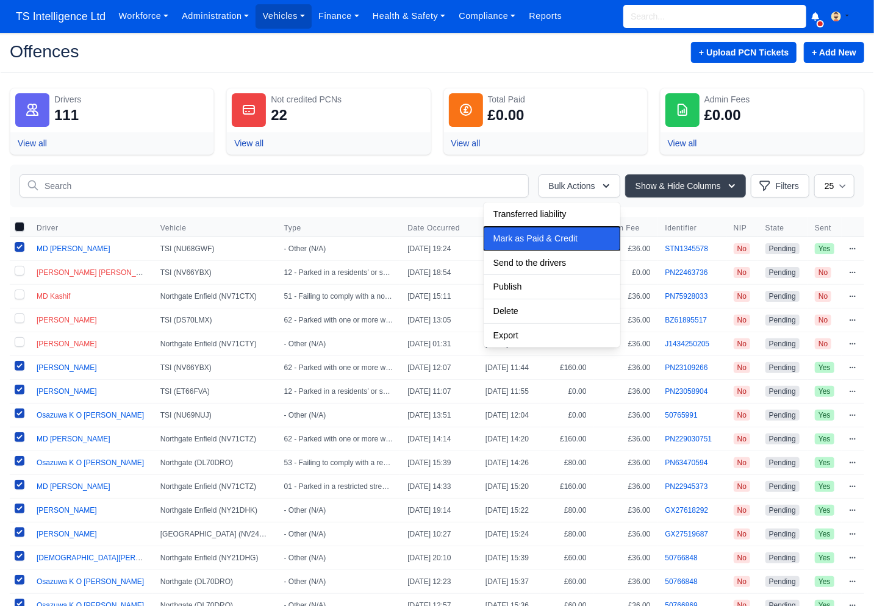
click at [538, 219] on span "Mark as Paid & Credit" at bounding box center [529, 214] width 73 height 10
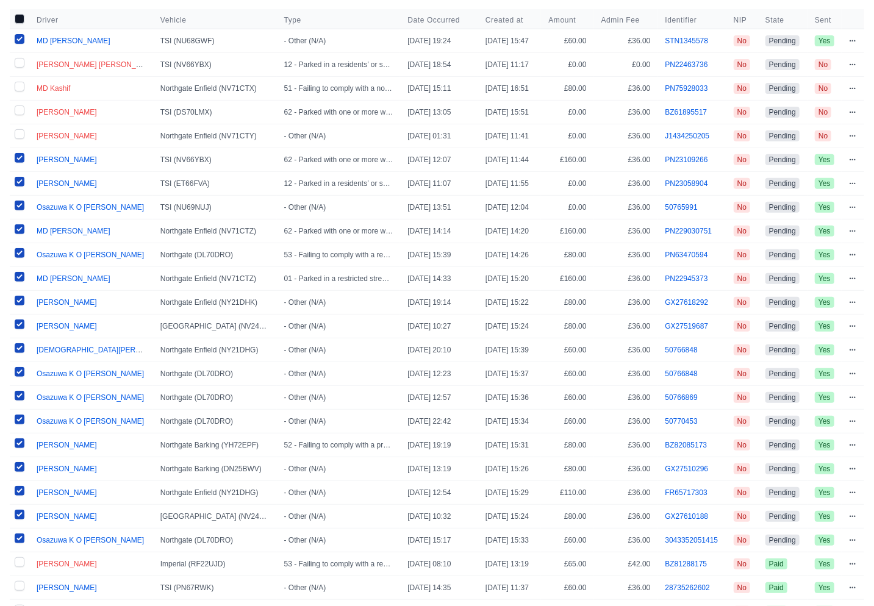
scroll to position [277, 0]
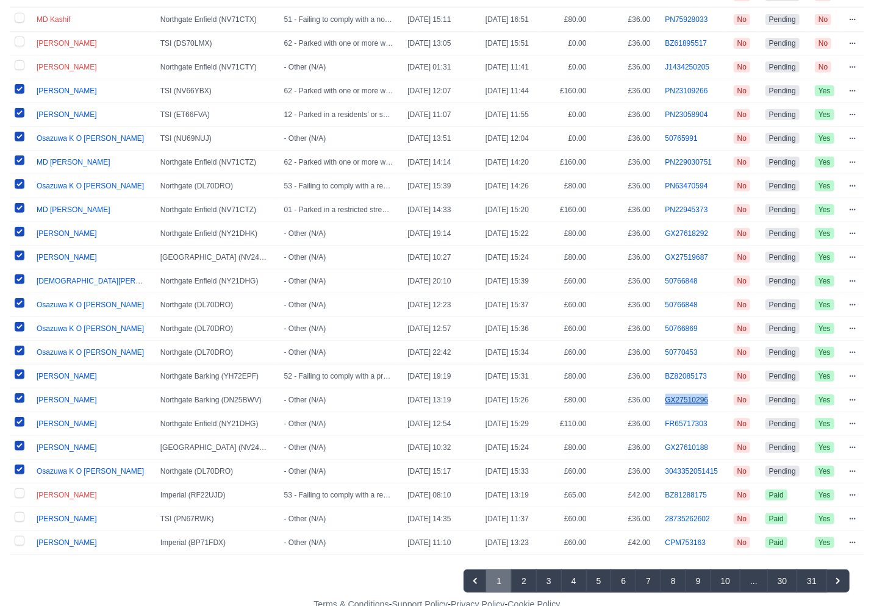
copy link "GX27510296"
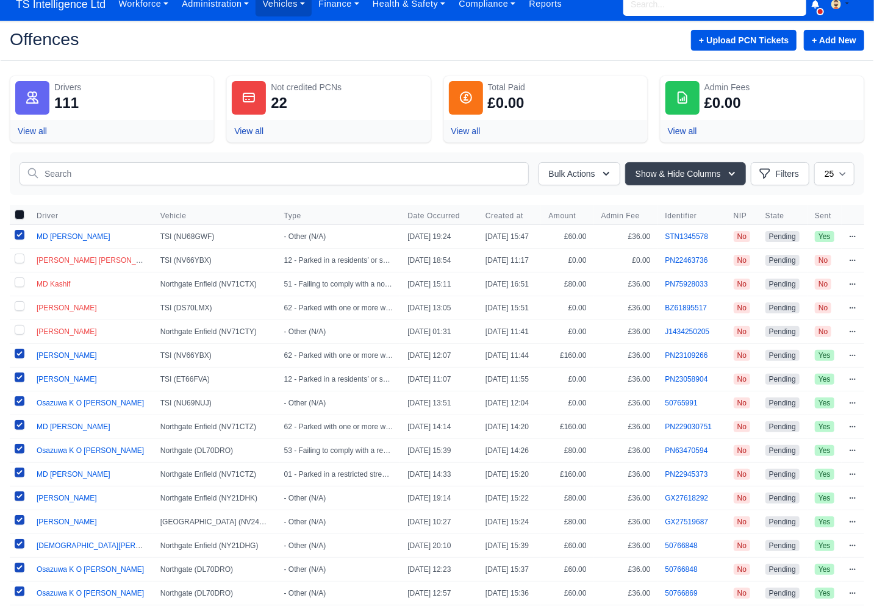
scroll to position [0, 0]
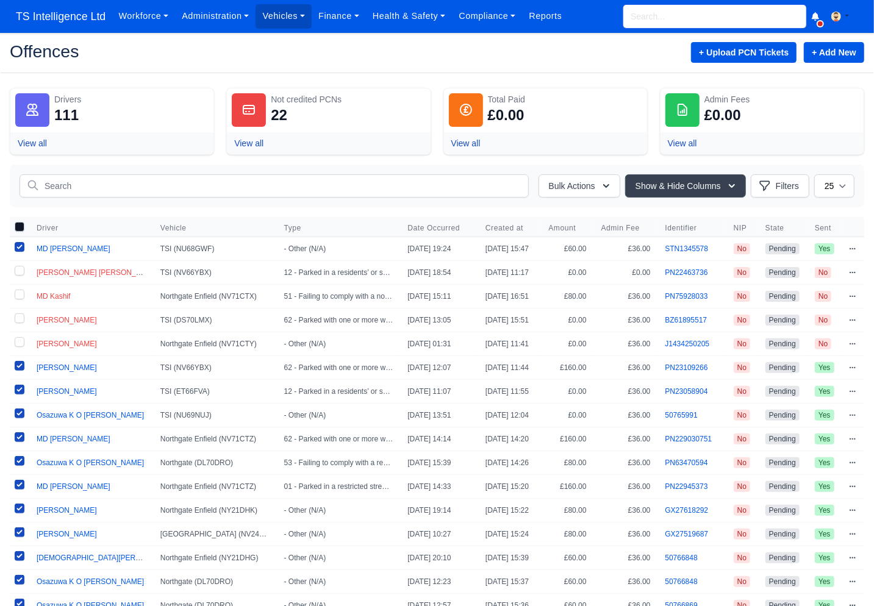
click at [668, 12] on input "search" at bounding box center [714, 16] width 183 height 23
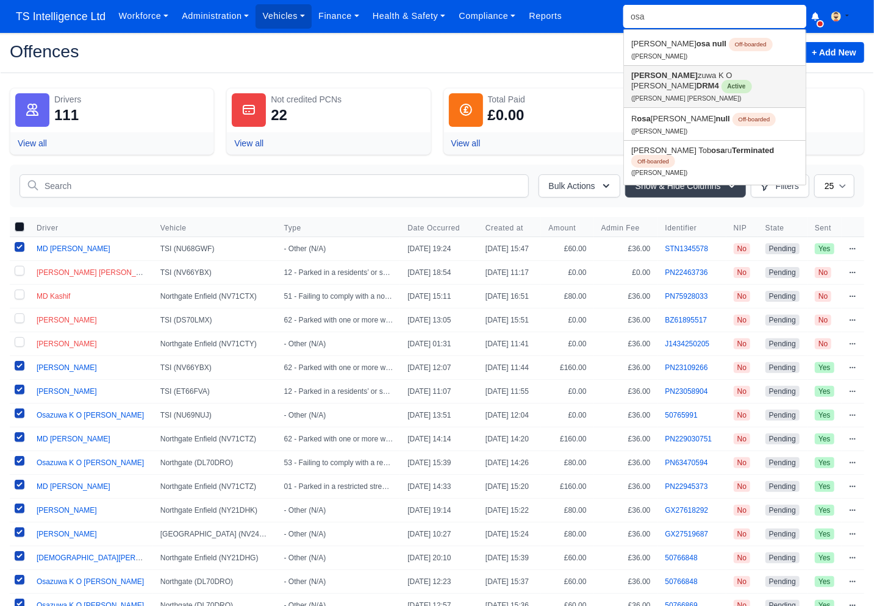
click at [665, 74] on link "Osa zuwa K O Ojo David DRM4 Active (Osazuwa K O Ojo David)" at bounding box center [715, 86] width 182 height 41
type input "Osazuwa K O [PERSON_NAME]"
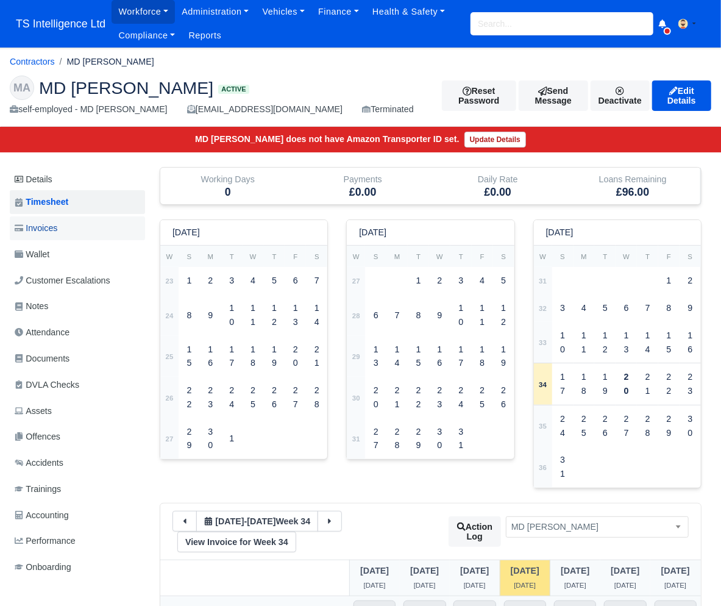
click at [68, 231] on link "Invoices" at bounding box center [77, 228] width 135 height 24
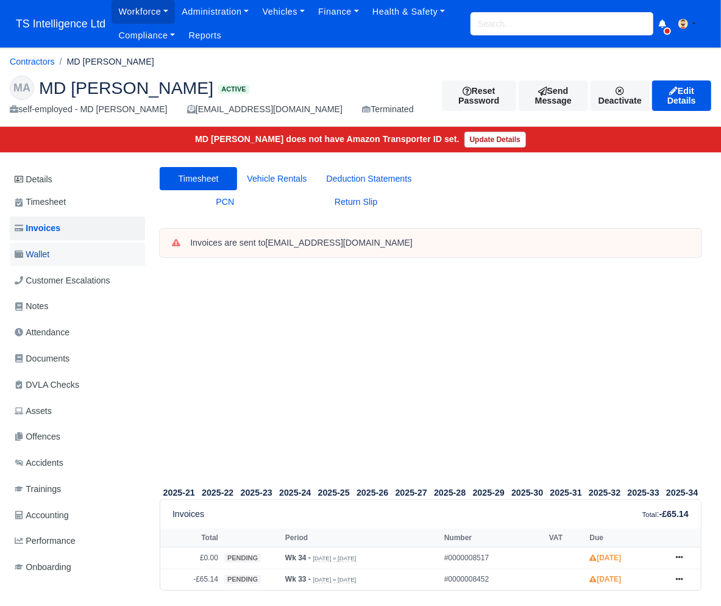
click at [49, 256] on span "Wallet" at bounding box center [32, 255] width 35 height 14
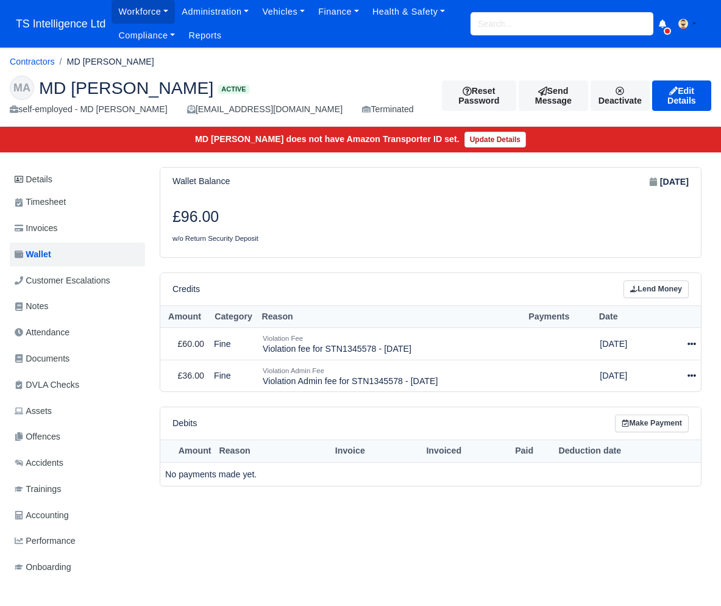
scroll to position [10, 0]
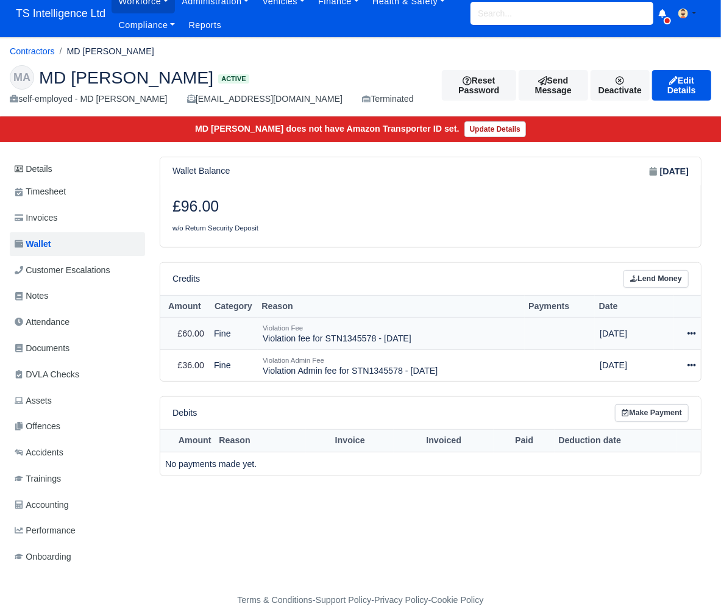
click at [688, 329] on icon at bounding box center [692, 333] width 9 height 9
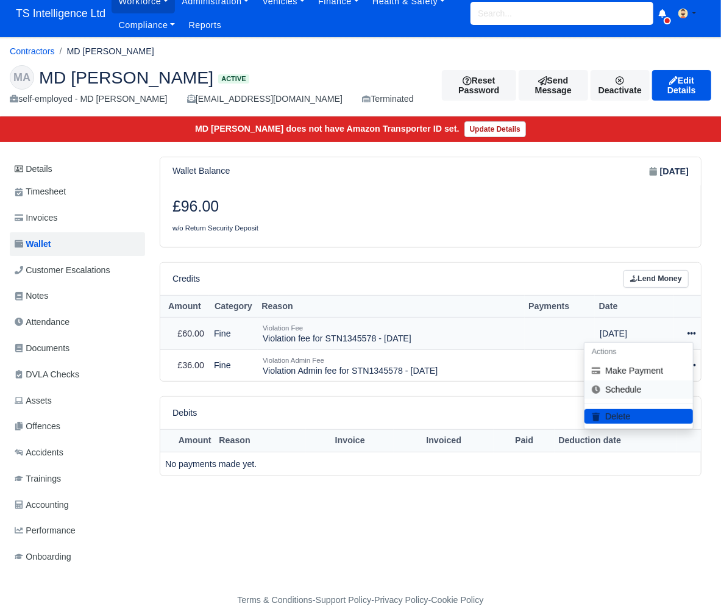
click at [643, 387] on link "Schedule" at bounding box center [639, 389] width 109 height 19
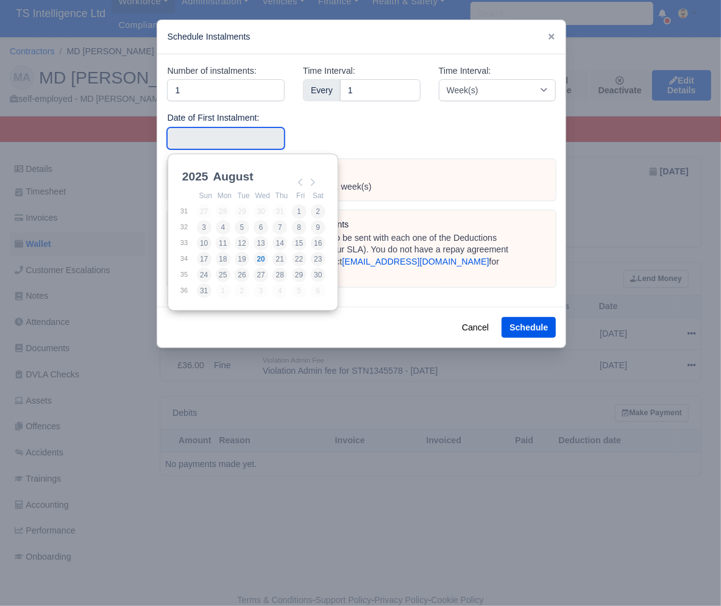
click at [198, 129] on input "Use the arrow keys to pick a date" at bounding box center [226, 138] width 118 height 22
type input "[DATE]"
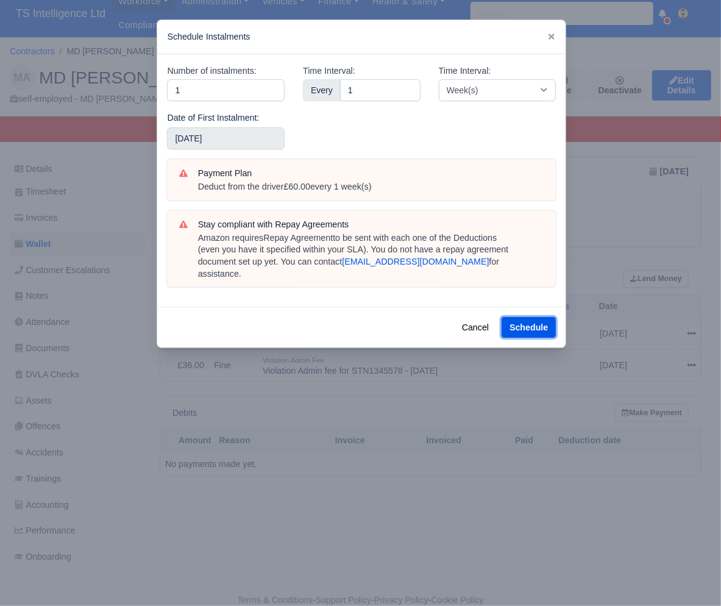
click at [520, 317] on button "Schedule" at bounding box center [529, 327] width 54 height 21
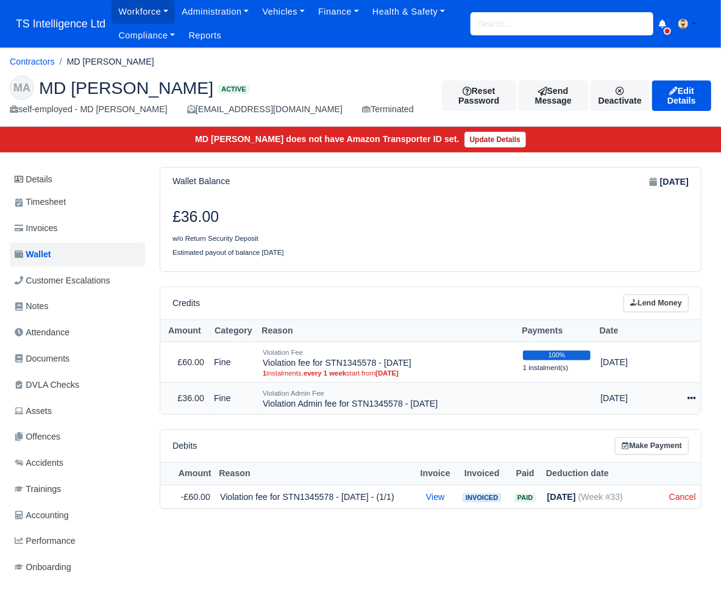
click at [692, 396] on icon at bounding box center [692, 398] width 9 height 9
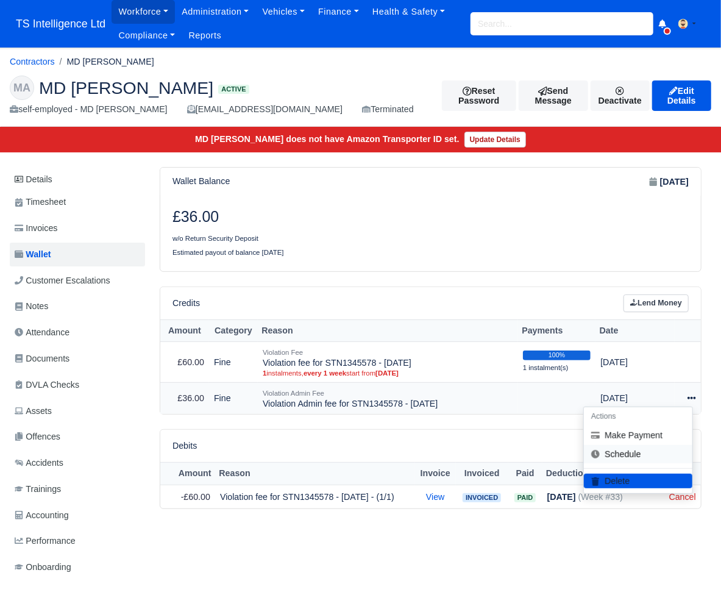
click at [642, 449] on link "Schedule" at bounding box center [638, 454] width 109 height 19
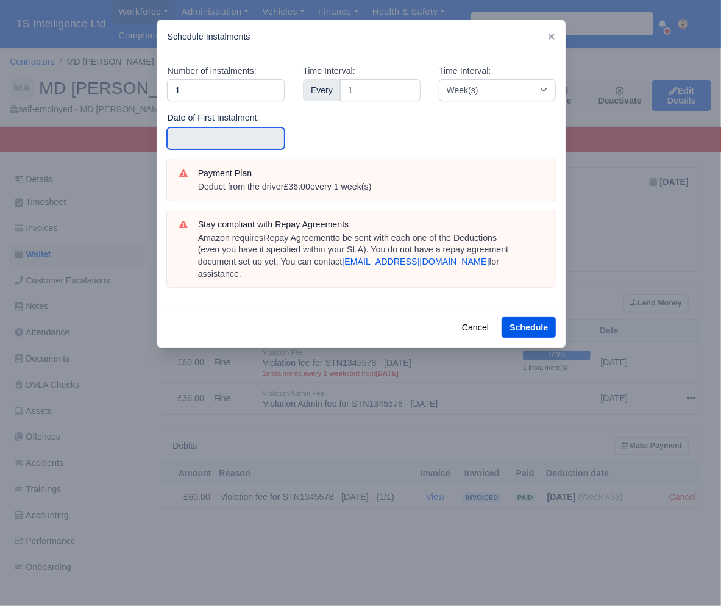
click at [209, 142] on input "text" at bounding box center [226, 138] width 118 height 22
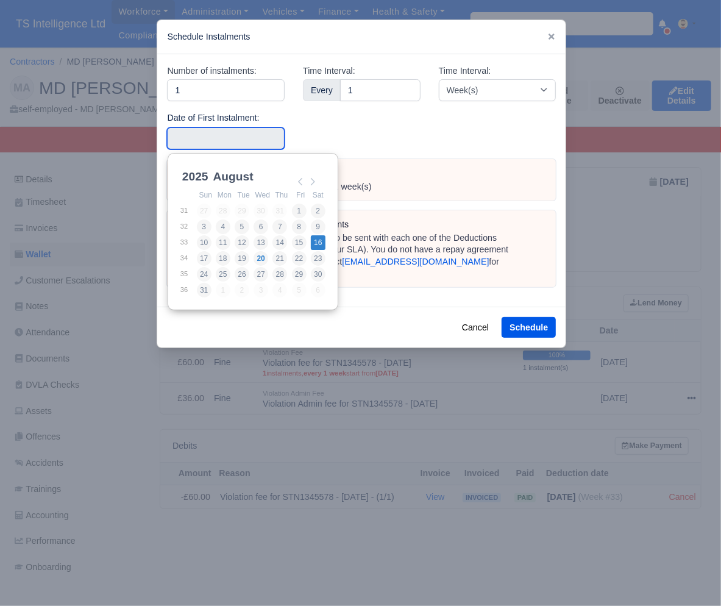
type input "[DATE]"
drag, startPoint x: 315, startPoint y: 242, endPoint x: 333, endPoint y: 248, distance: 19.1
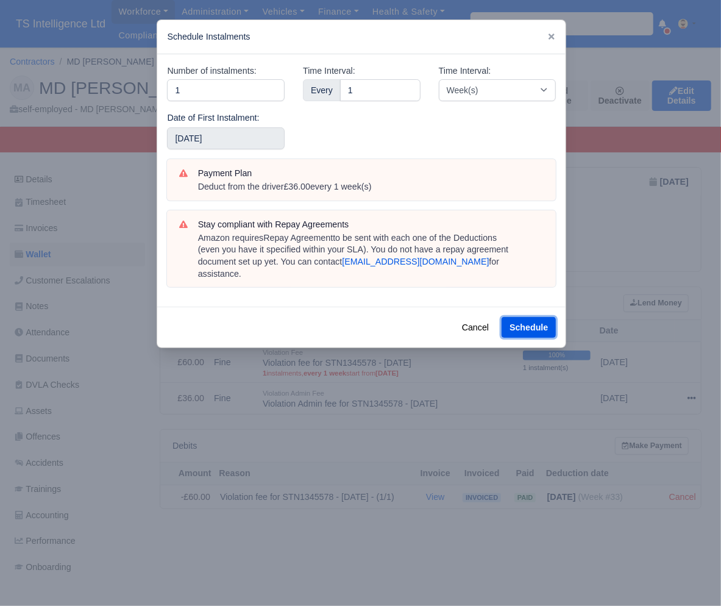
click at [526, 317] on button "Schedule" at bounding box center [529, 327] width 54 height 21
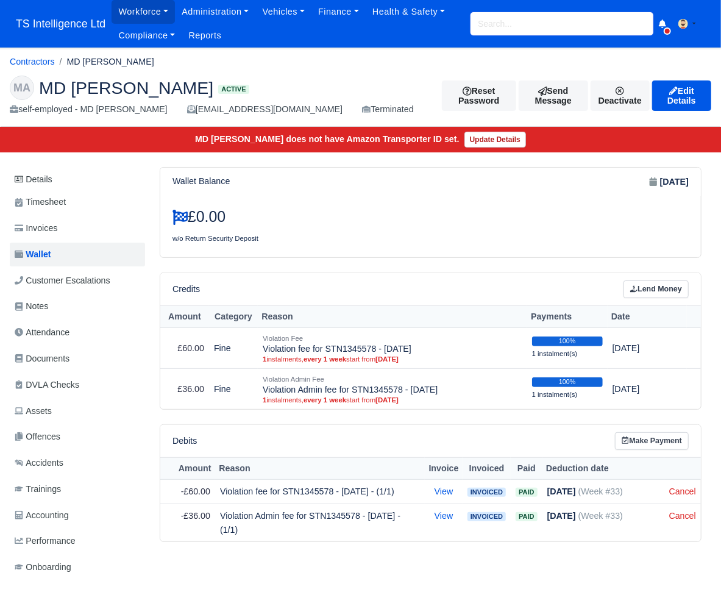
click at [504, 27] on input "search" at bounding box center [562, 23] width 183 height 23
type input "P"
type input "KAPI"
type input "[PERSON_NAME]"
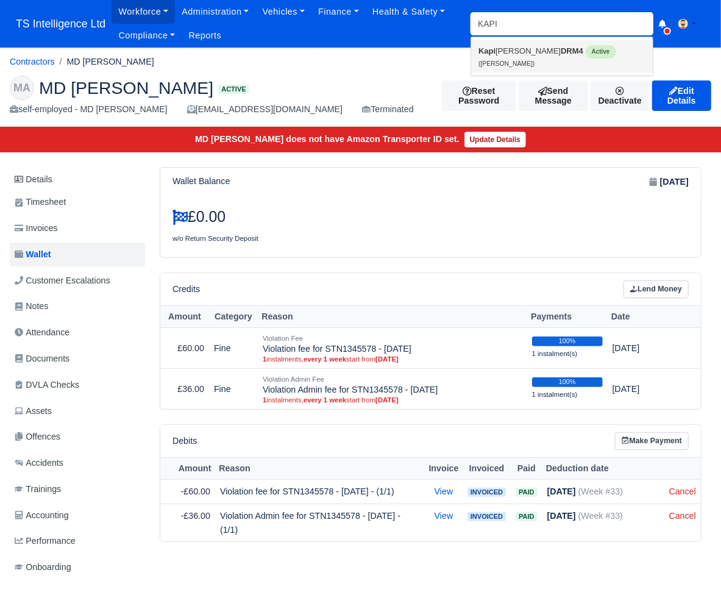
click at [502, 49] on link "Kapi [PERSON_NAME] DRM4 Active ([PERSON_NAME])" at bounding box center [562, 56] width 182 height 32
type input "[PERSON_NAME]"
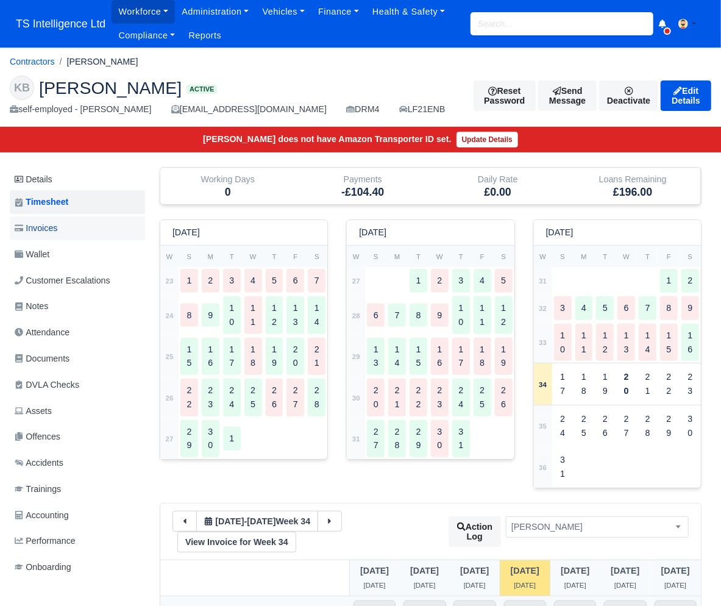
click at [57, 235] on span "Invoices" at bounding box center [36, 228] width 43 height 14
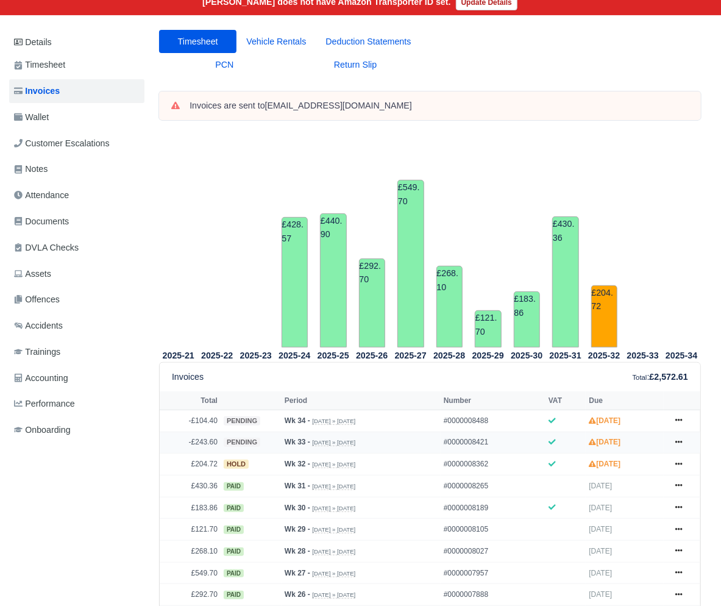
scroll to position [71, 1]
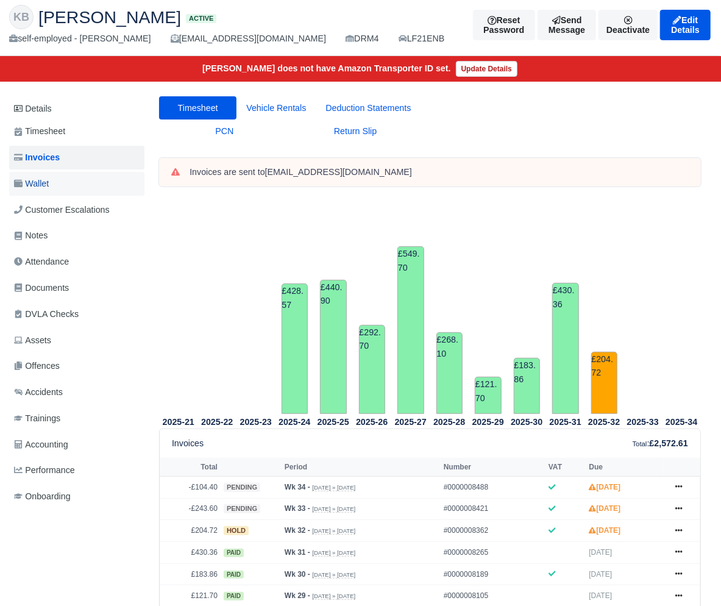
click at [67, 196] on link "Wallet" at bounding box center [76, 184] width 135 height 24
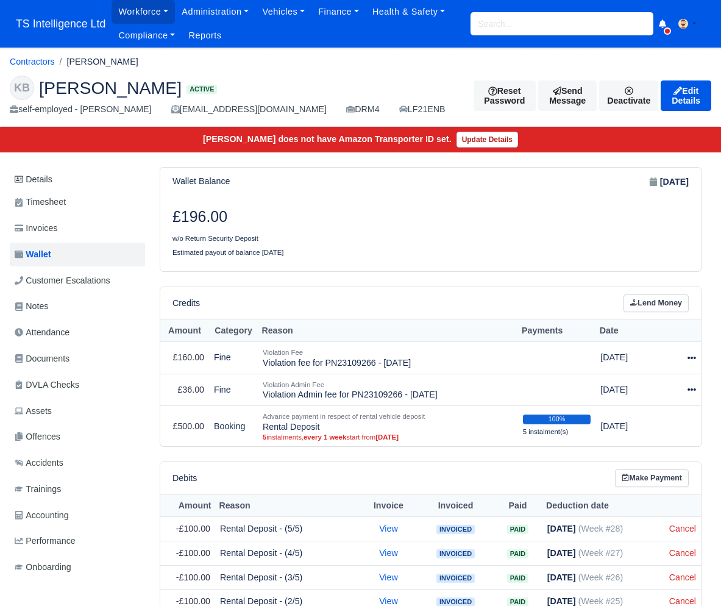
scroll to position [68, 0]
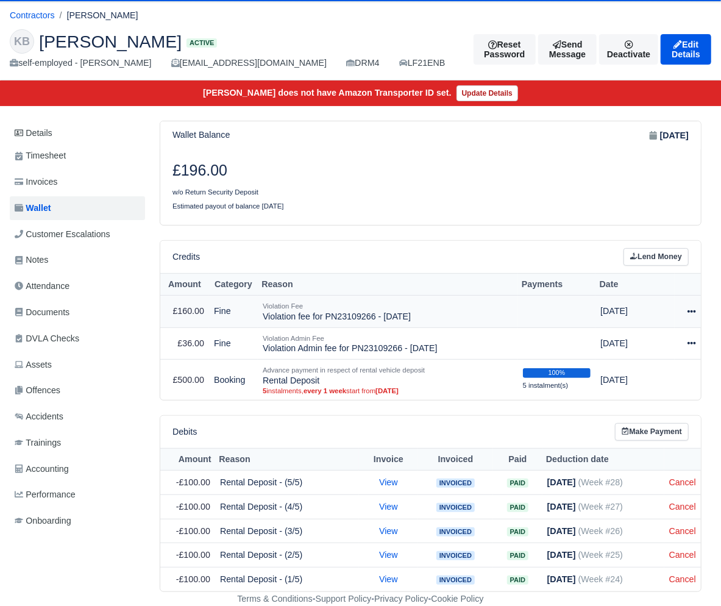
click at [689, 310] on icon at bounding box center [692, 311] width 9 height 2
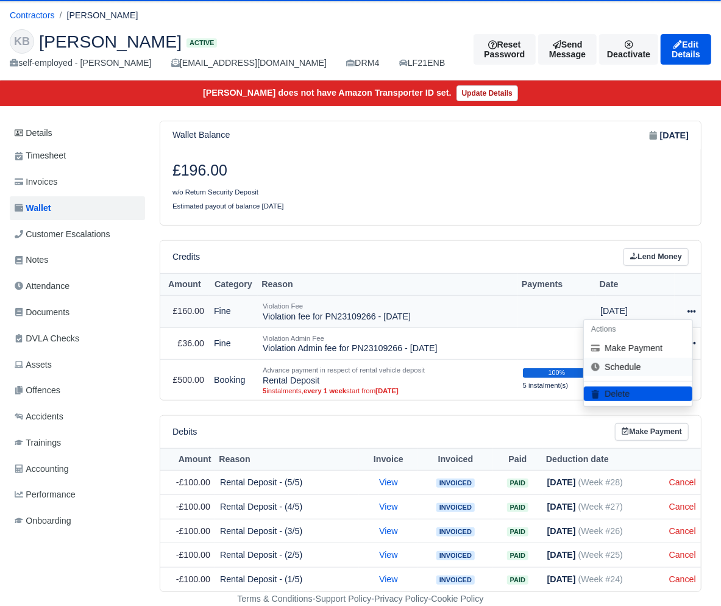
click at [634, 364] on link "Schedule" at bounding box center [638, 367] width 109 height 19
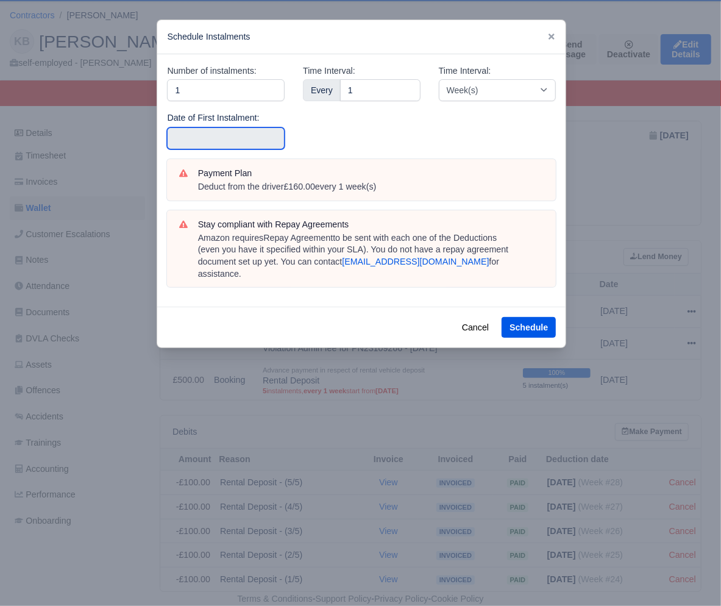
click at [231, 140] on input "text" at bounding box center [226, 138] width 118 height 22
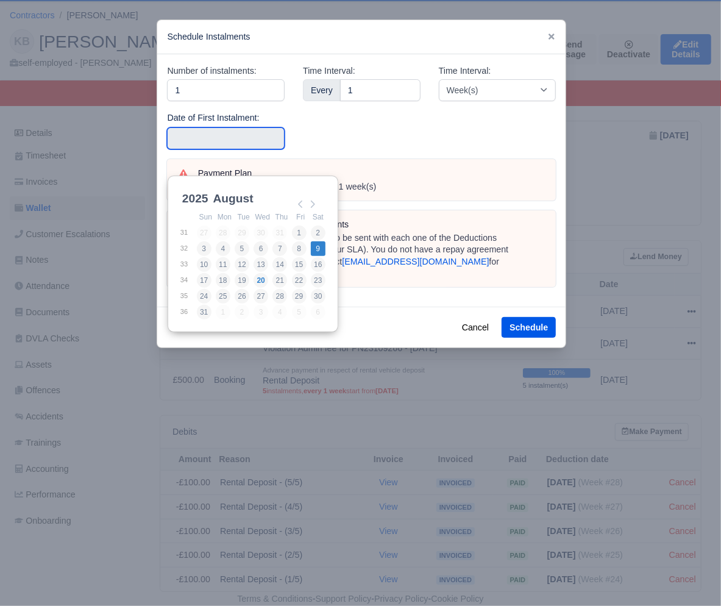
type input "2025-08-09"
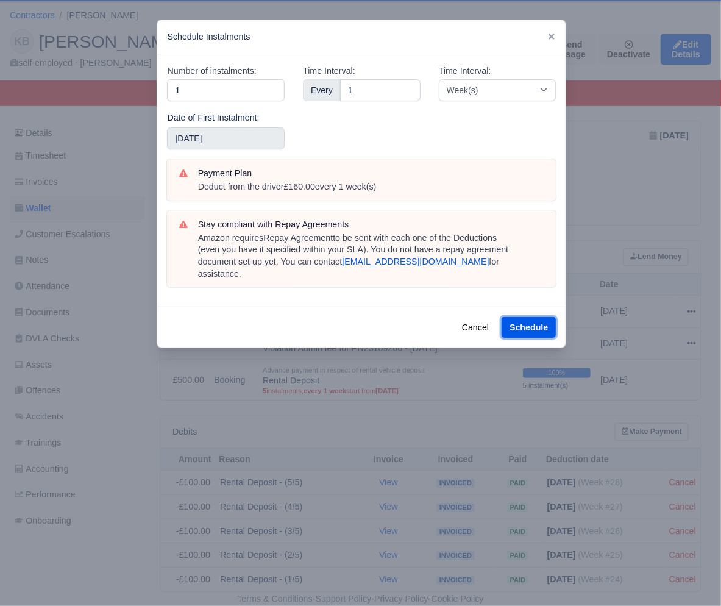
click at [535, 320] on button "Schedule" at bounding box center [529, 327] width 54 height 21
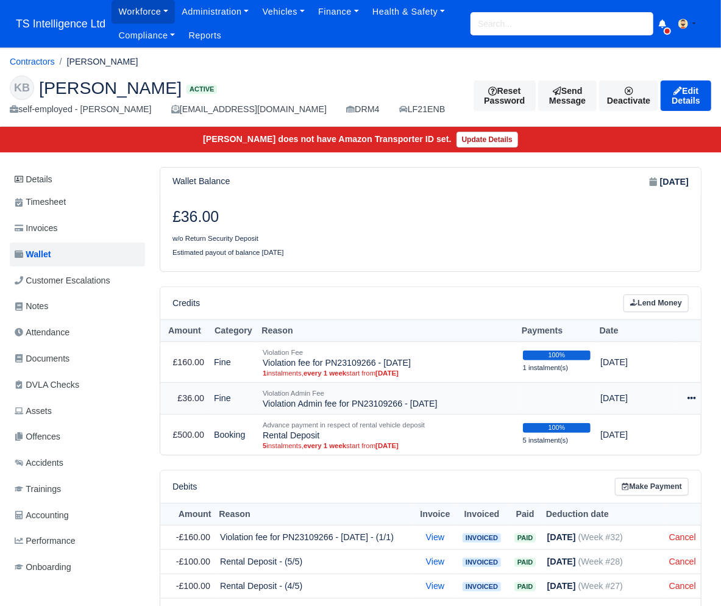
click at [692, 399] on icon at bounding box center [692, 398] width 9 height 2
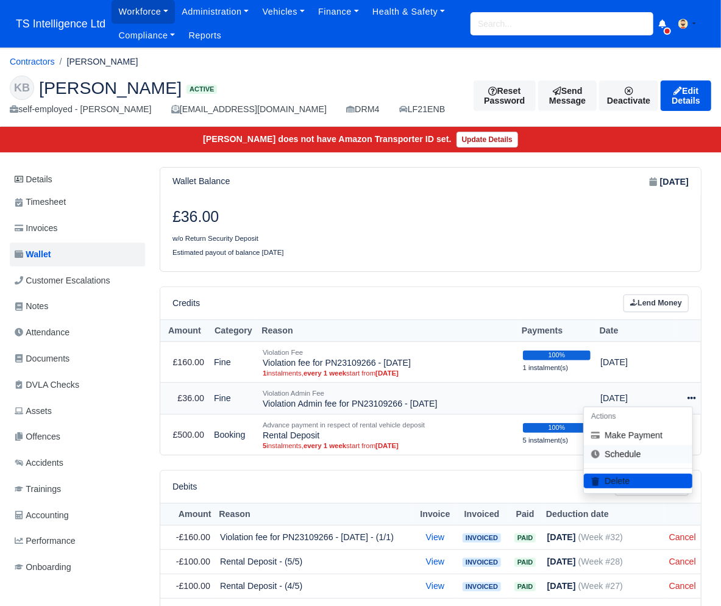
click at [631, 464] on link "Schedule" at bounding box center [638, 454] width 109 height 19
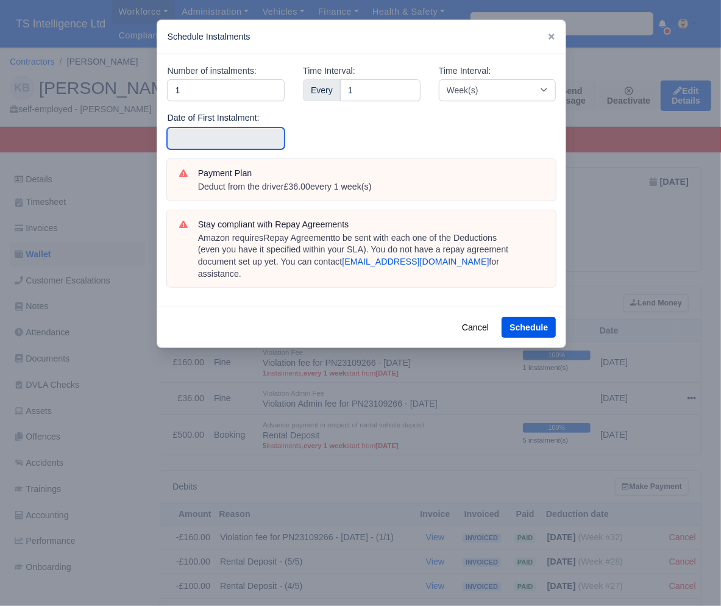
click at [191, 140] on input "text" at bounding box center [226, 138] width 118 height 22
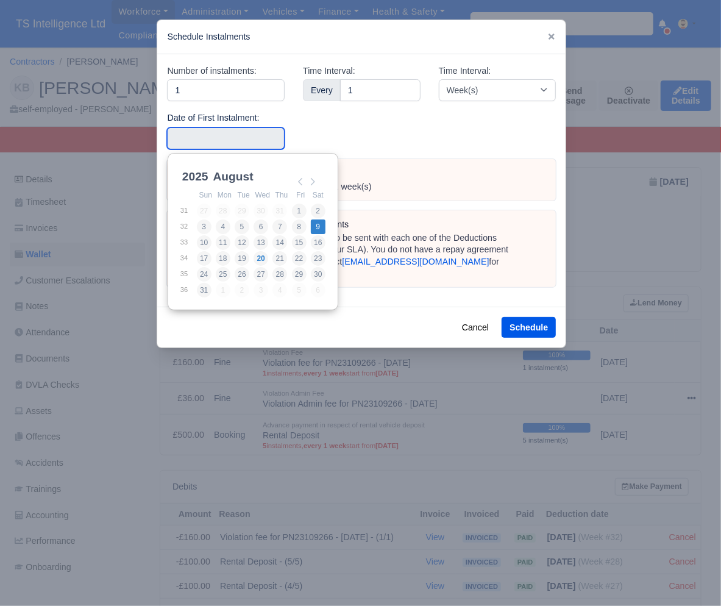
type input "2025-08-09"
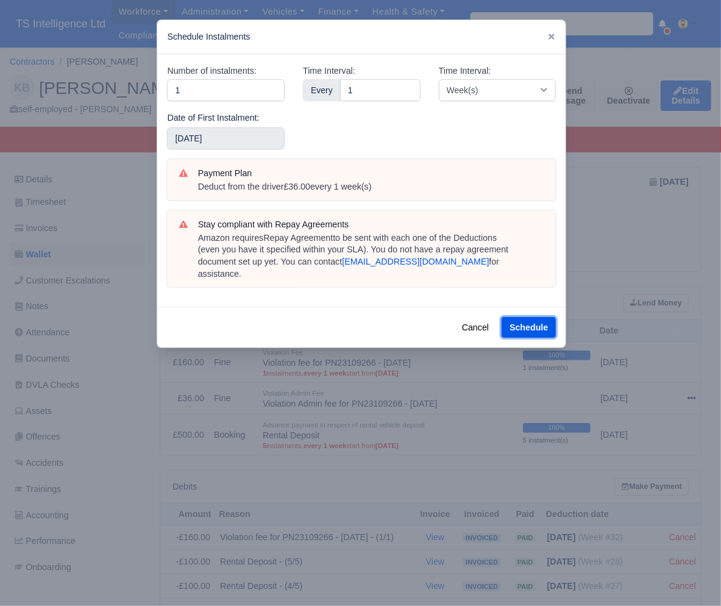
click at [529, 317] on button "Schedule" at bounding box center [529, 327] width 54 height 21
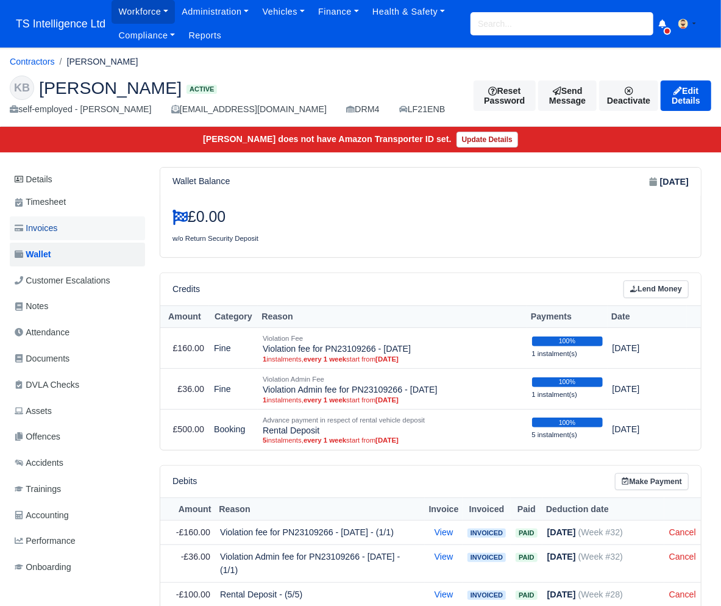
click at [49, 235] on span "Invoices" at bounding box center [36, 228] width 43 height 14
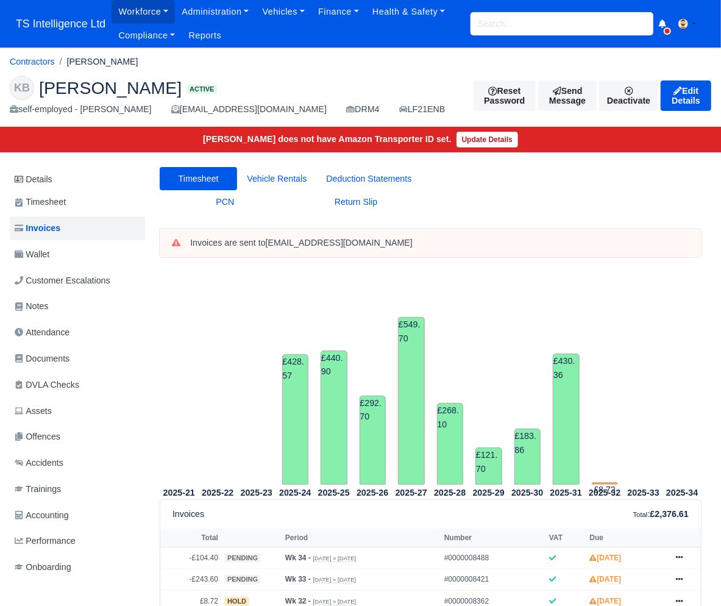
click at [506, 29] on input "search" at bounding box center [562, 23] width 183 height 23
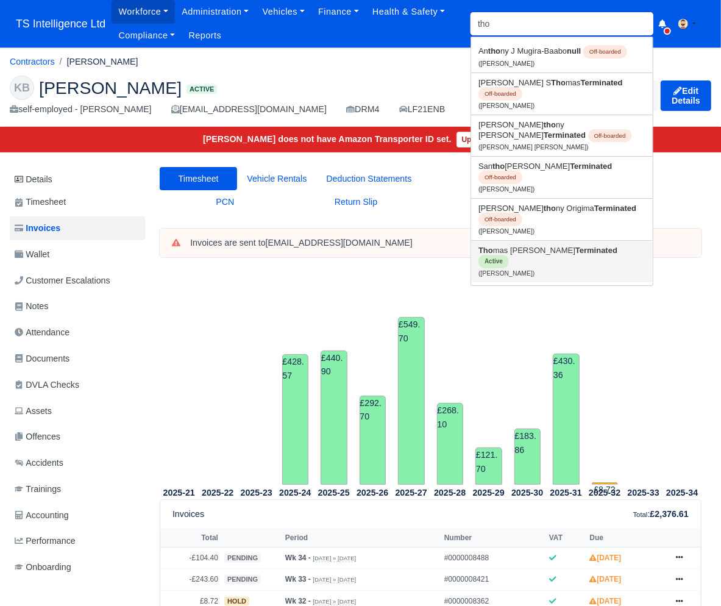
click at [497, 270] on small "([PERSON_NAME])" at bounding box center [507, 273] width 56 height 7
type input "[PERSON_NAME]"
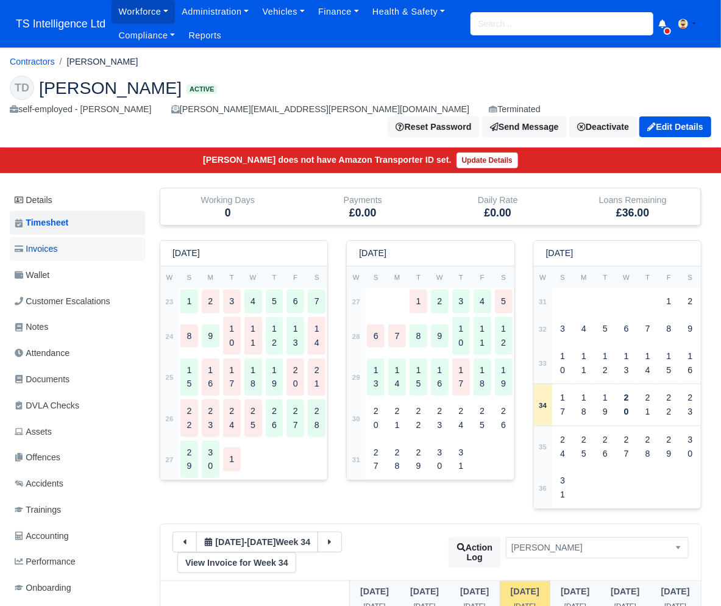
click at [57, 242] on span "Invoices" at bounding box center [36, 249] width 43 height 14
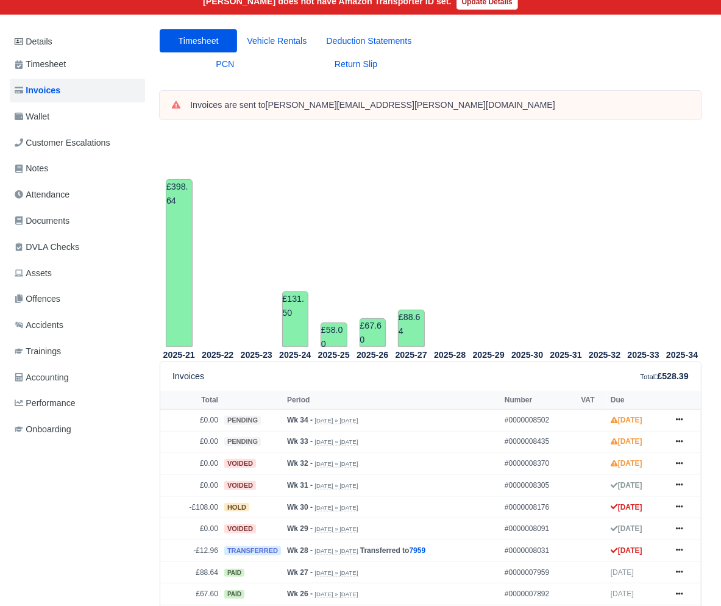
scroll to position [84, 0]
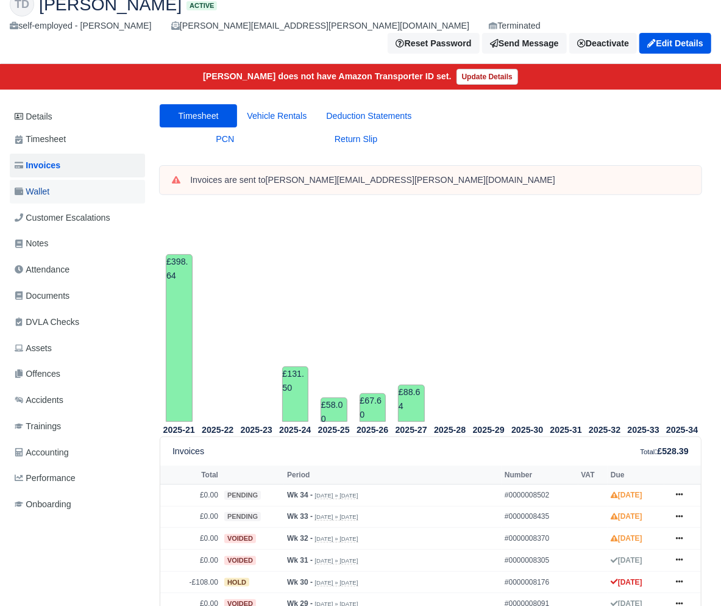
click at [49, 185] on span "Wallet" at bounding box center [32, 192] width 35 height 14
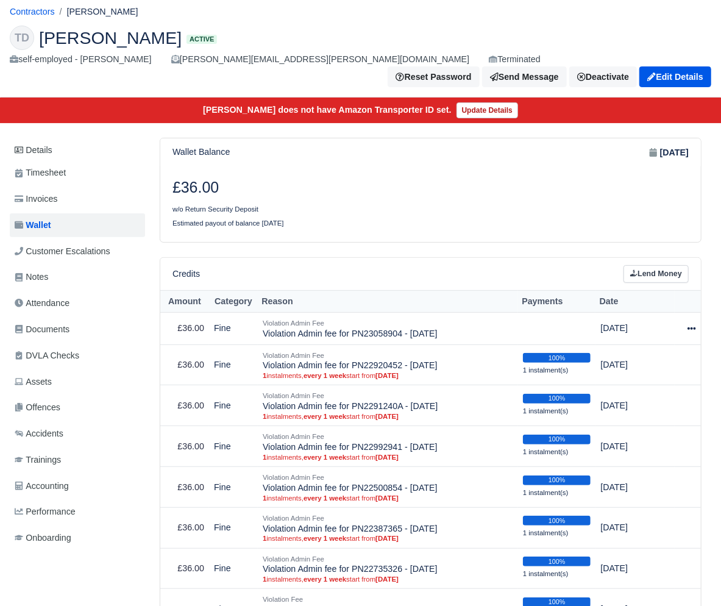
scroll to position [62, 0]
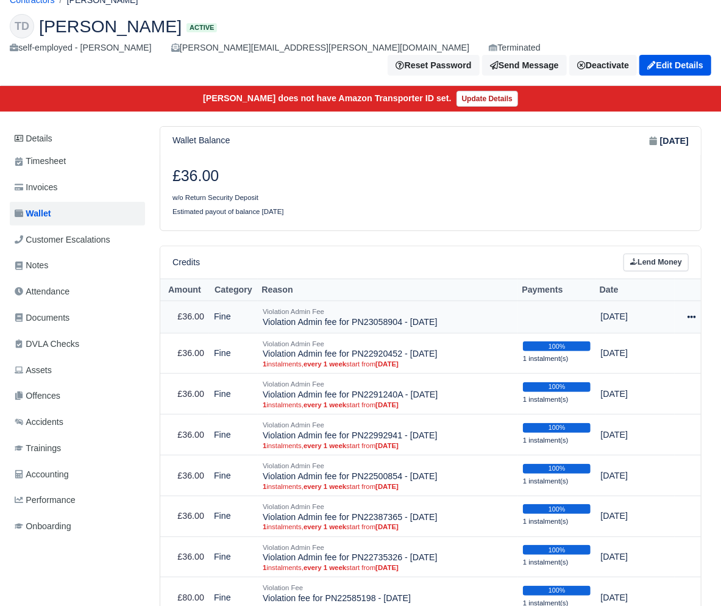
click at [691, 313] on icon at bounding box center [692, 317] width 9 height 9
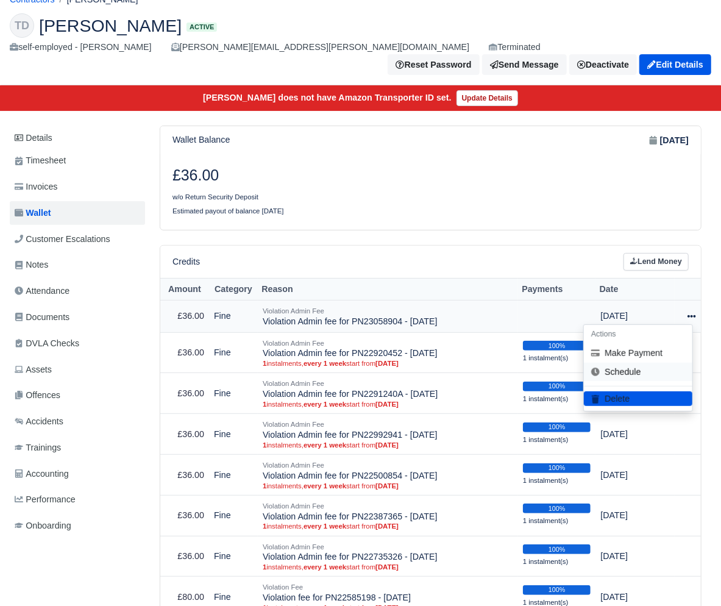
click at [637, 363] on link "Schedule" at bounding box center [638, 372] width 109 height 19
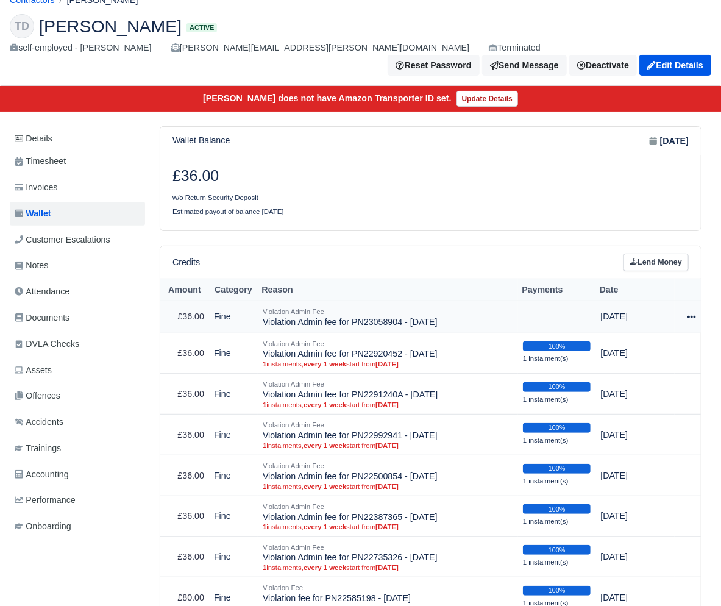
scroll to position [61, 0]
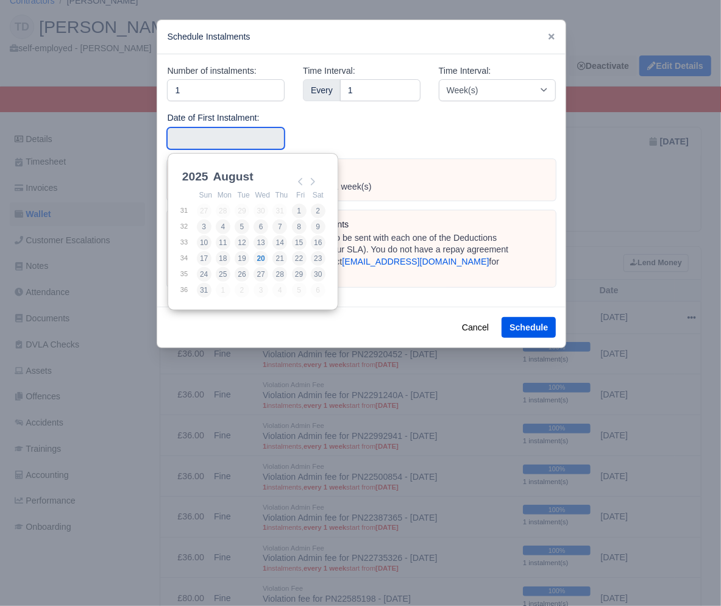
click at [208, 145] on input "Use the arrow keys to pick a date" at bounding box center [226, 138] width 118 height 22
type input "2025-07-26"
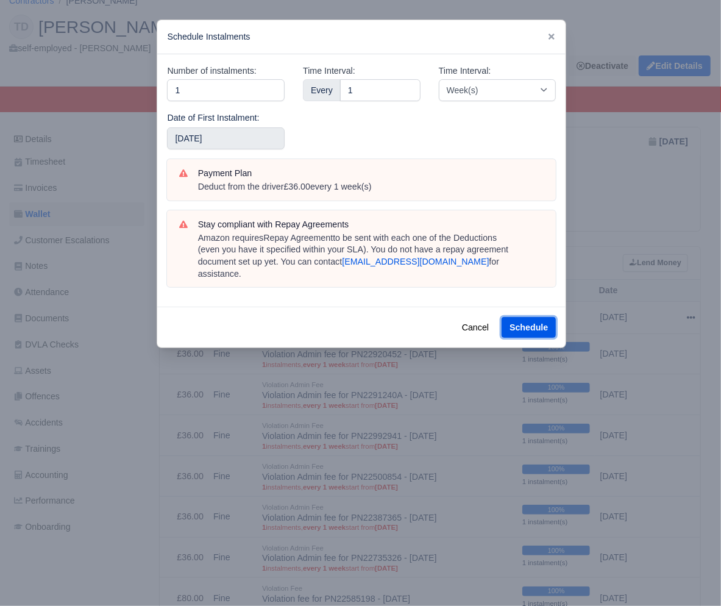
click at [522, 317] on button "Schedule" at bounding box center [529, 327] width 54 height 21
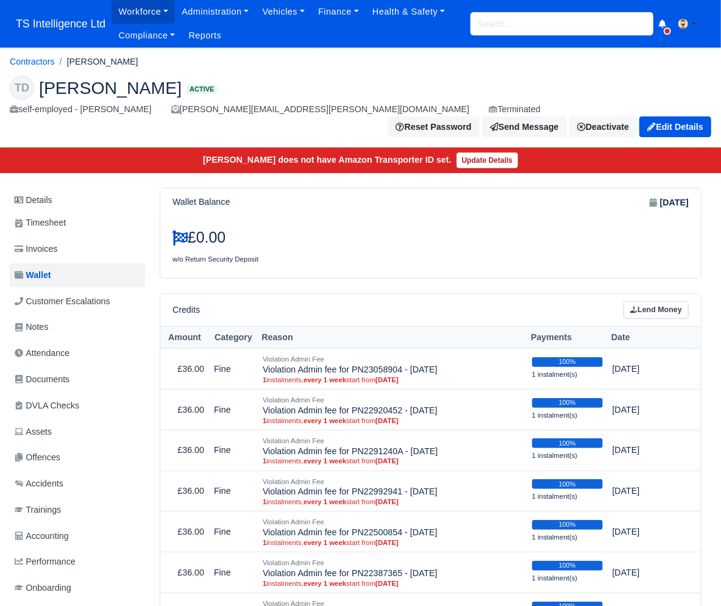
click at [474, 29] on input "search" at bounding box center [562, 23] width 183 height 23
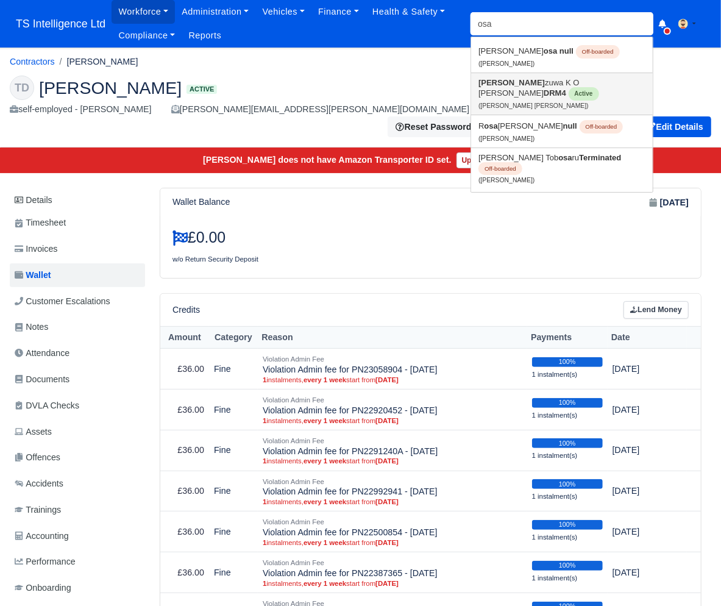
click at [489, 80] on strong "[PERSON_NAME]" at bounding box center [512, 82] width 66 height 9
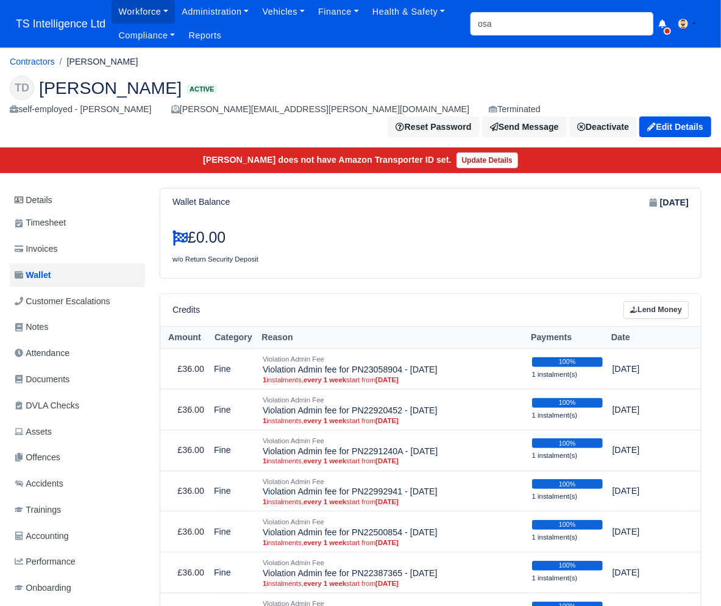
type input "Osazuwa K O [PERSON_NAME]"
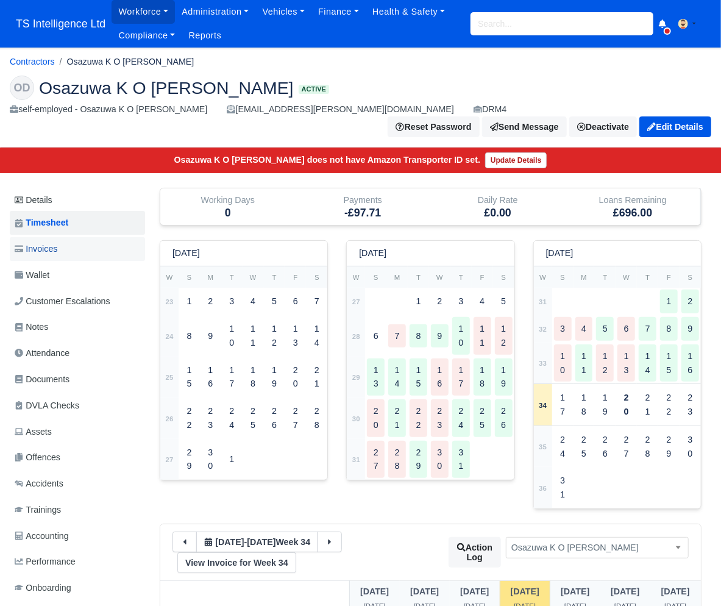
click at [57, 242] on span "Invoices" at bounding box center [36, 249] width 43 height 14
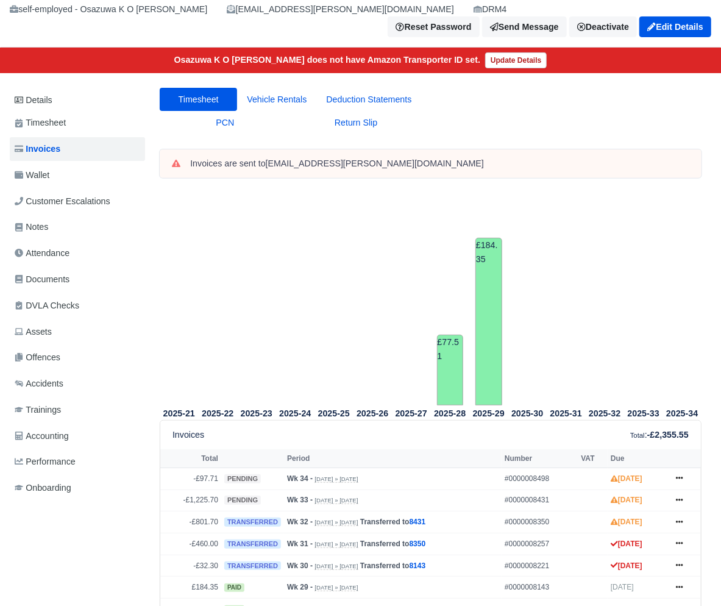
scroll to position [86, 0]
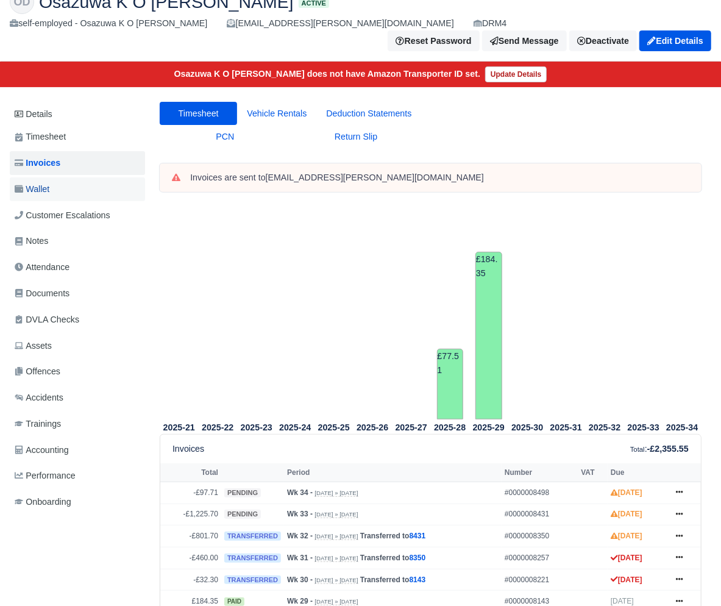
click at [54, 177] on link "Wallet" at bounding box center [77, 189] width 135 height 24
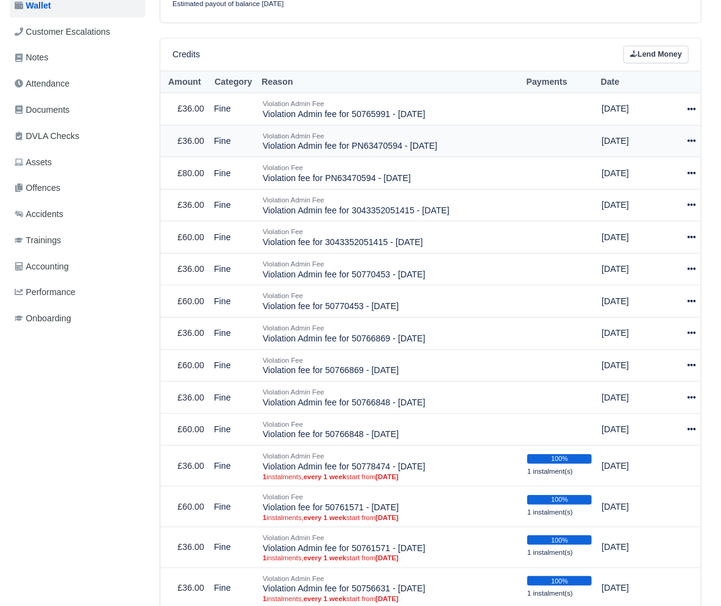
scroll to position [202, 0]
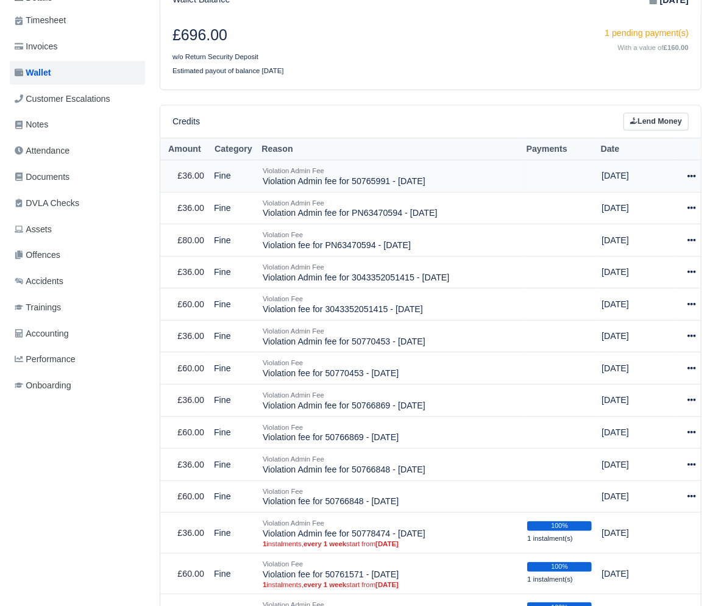
click at [690, 172] on icon at bounding box center [692, 176] width 9 height 9
click at [646, 223] on link "Schedule" at bounding box center [639, 232] width 109 height 19
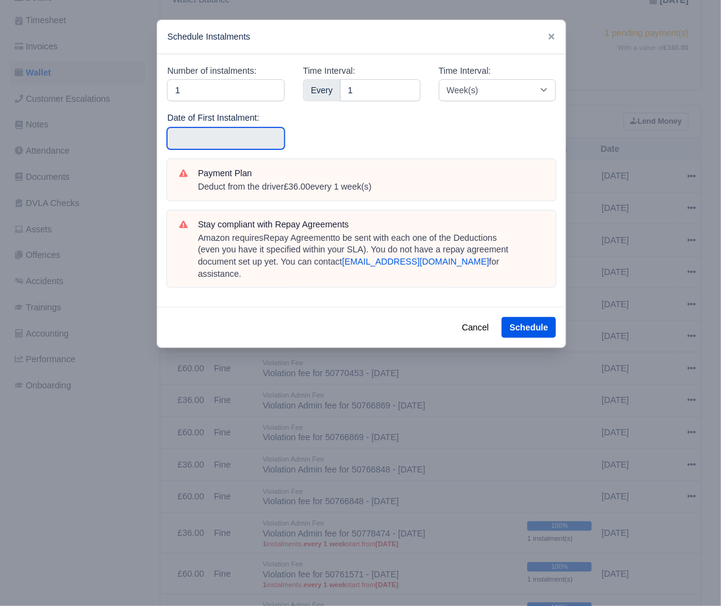
click at [212, 135] on input "text" at bounding box center [226, 138] width 118 height 22
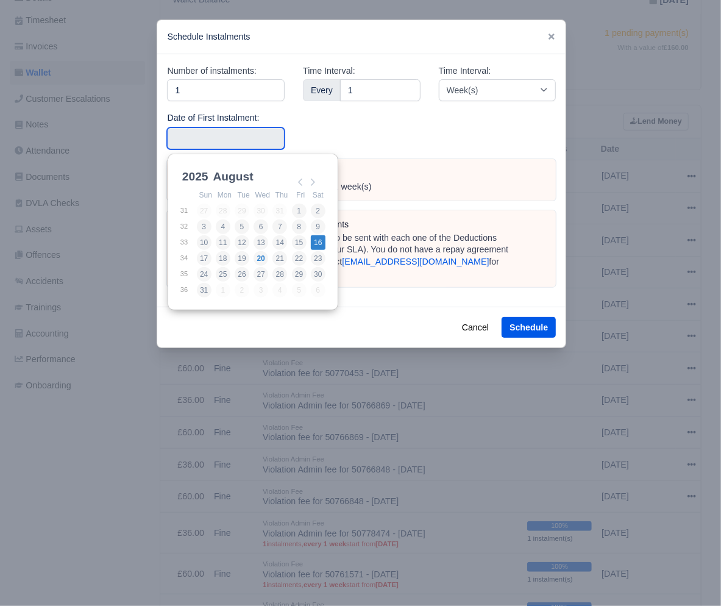
type input "[DATE]"
drag, startPoint x: 323, startPoint y: 242, endPoint x: 370, endPoint y: 262, distance: 50.8
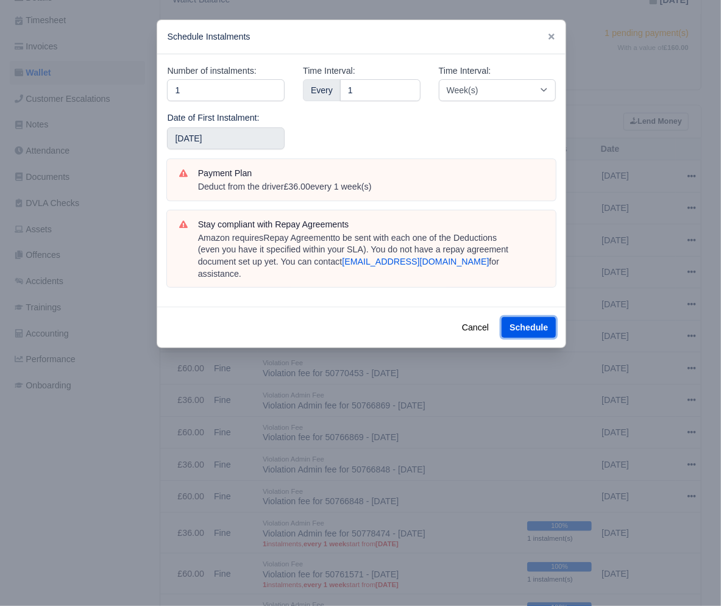
click at [533, 317] on button "Schedule" at bounding box center [529, 327] width 54 height 21
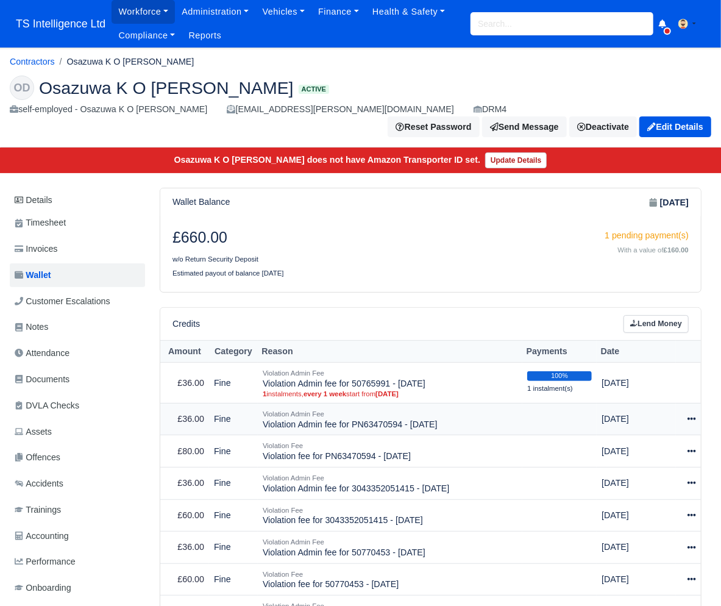
click at [690, 418] on icon at bounding box center [692, 419] width 9 height 2
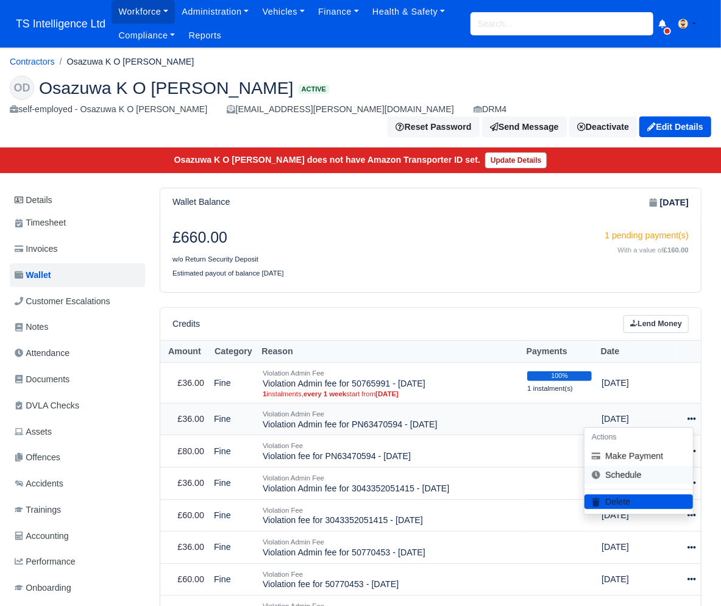
click at [624, 466] on link "Schedule" at bounding box center [639, 475] width 109 height 19
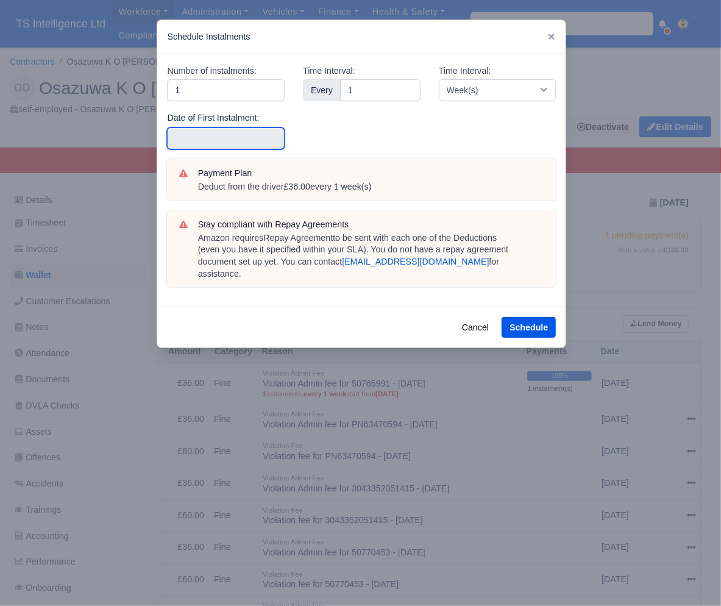
click at [245, 141] on input "text" at bounding box center [226, 138] width 118 height 22
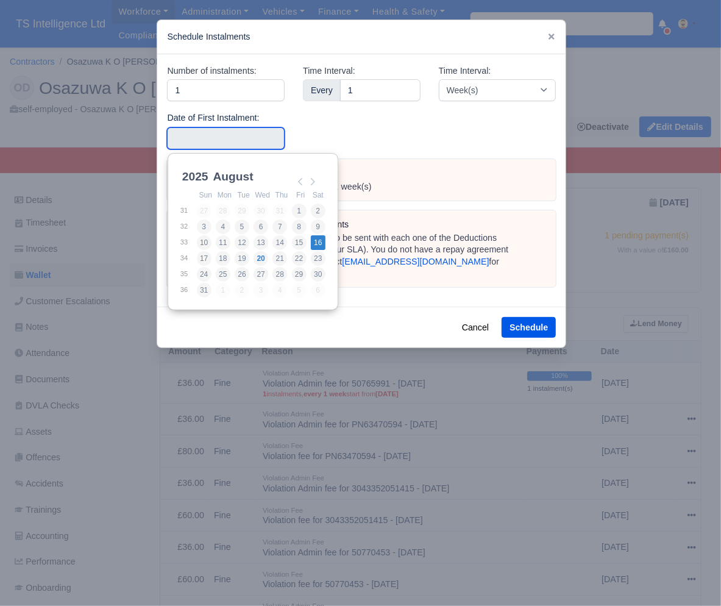
type input "[DATE]"
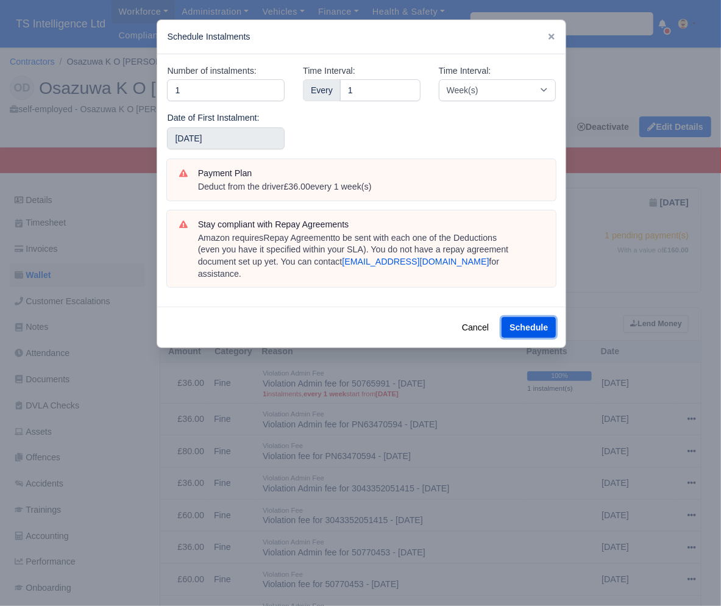
click at [527, 317] on button "Schedule" at bounding box center [529, 327] width 54 height 21
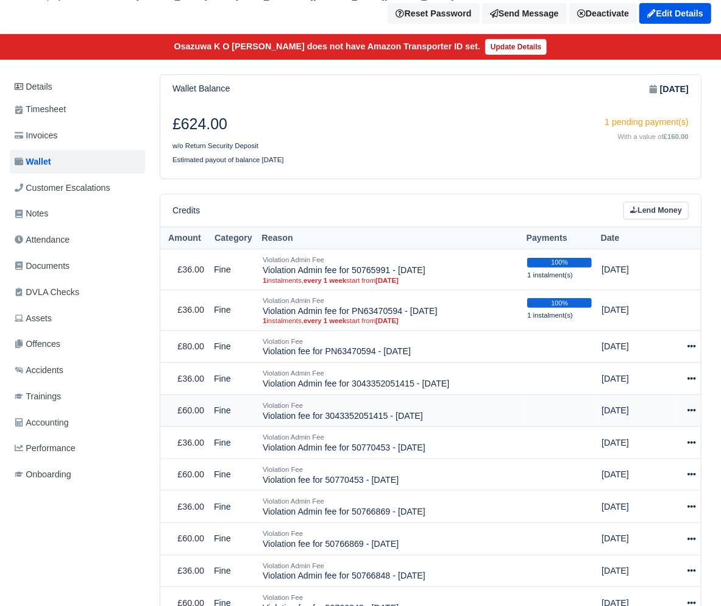
scroll to position [190, 0]
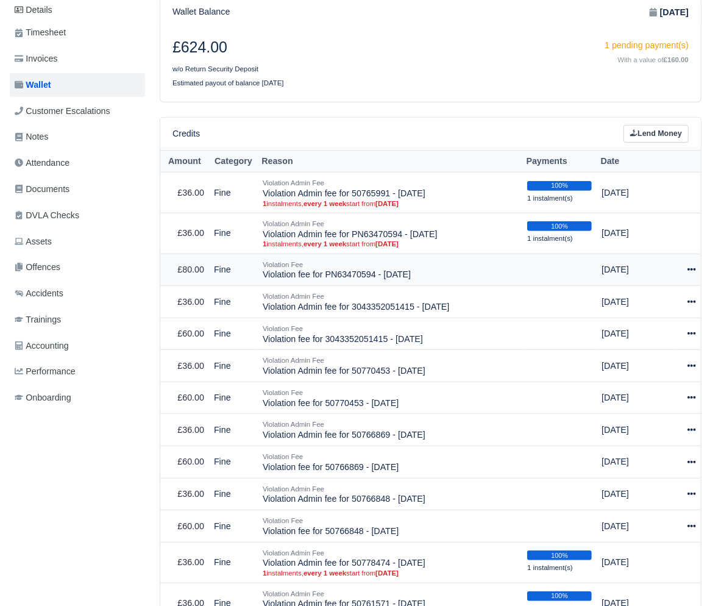
click at [690, 268] on icon at bounding box center [692, 269] width 9 height 2
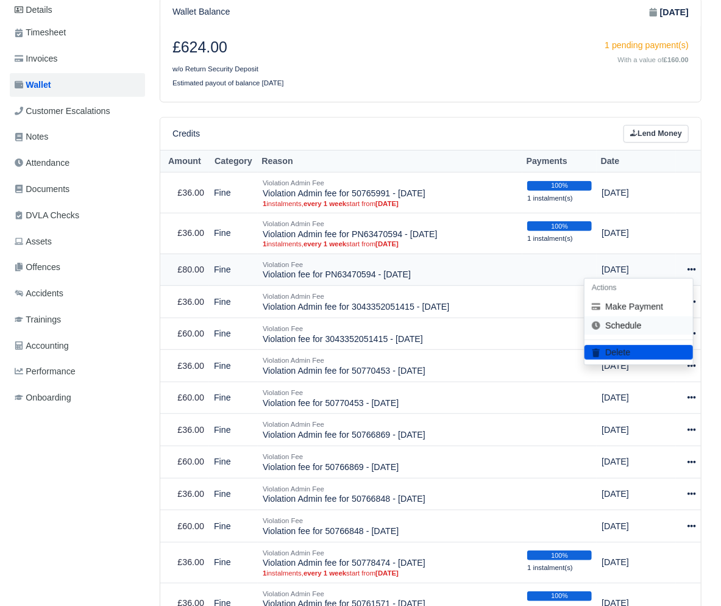
click at [631, 316] on link "Schedule" at bounding box center [639, 325] width 109 height 19
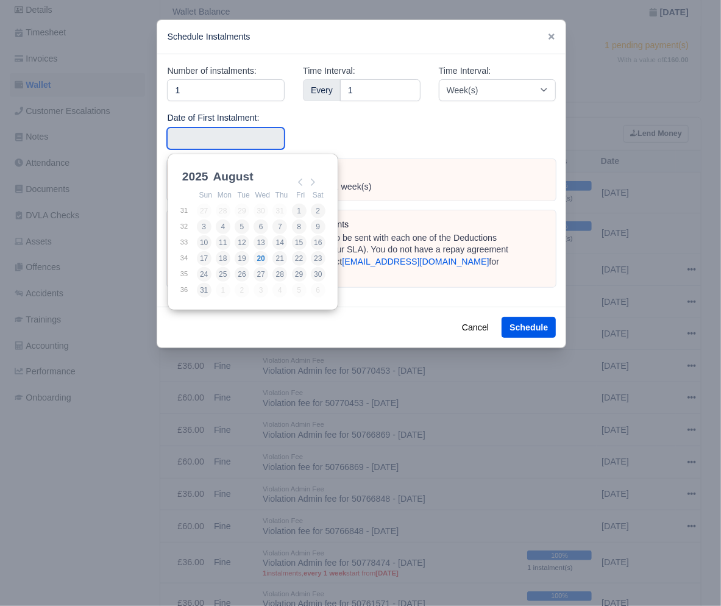
click at [202, 137] on input "Use the arrow keys to pick a date" at bounding box center [226, 138] width 118 height 22
type input "[DATE]"
drag, startPoint x: 314, startPoint y: 242, endPoint x: 373, endPoint y: 263, distance: 62.1
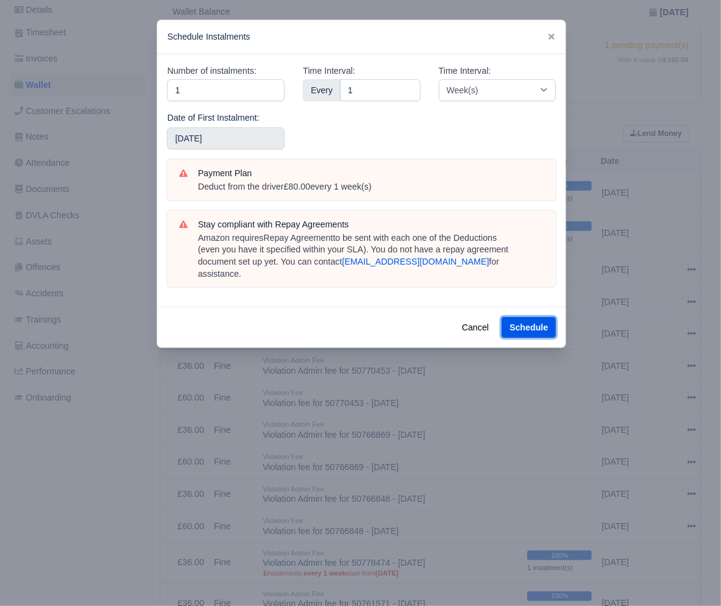
click at [509, 317] on button "Schedule" at bounding box center [529, 327] width 54 height 21
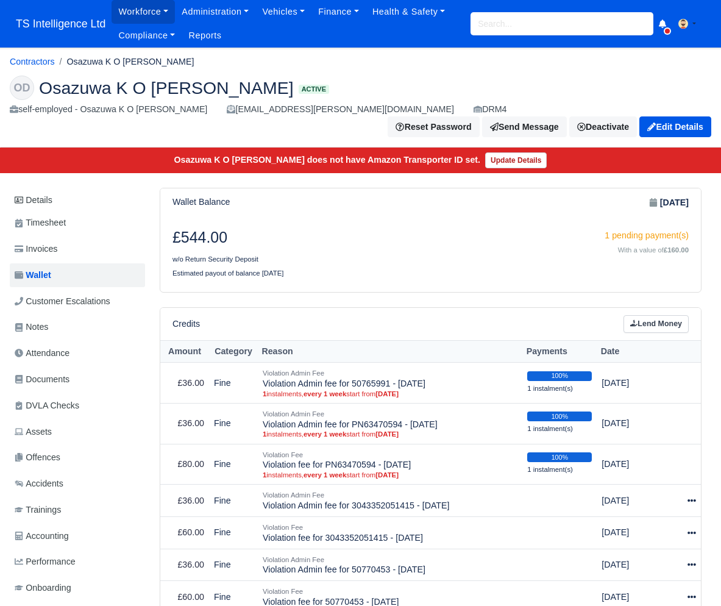
scroll to position [196, 0]
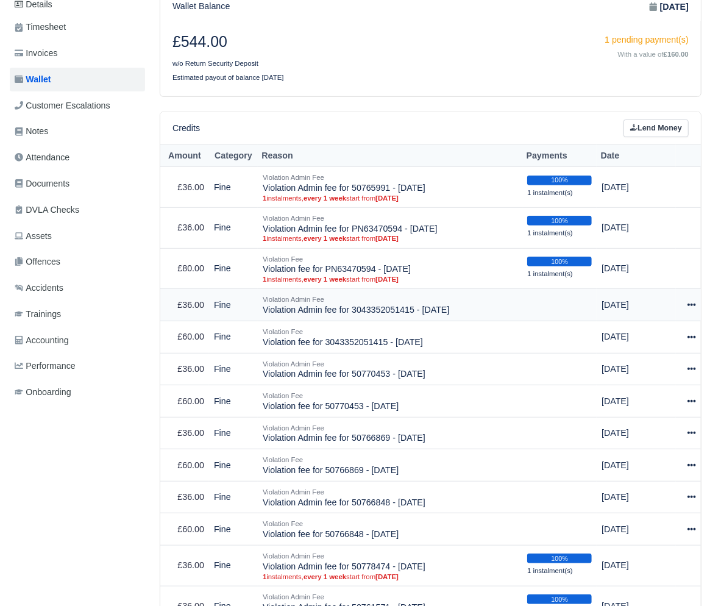
click at [689, 304] on icon at bounding box center [692, 305] width 9 height 2
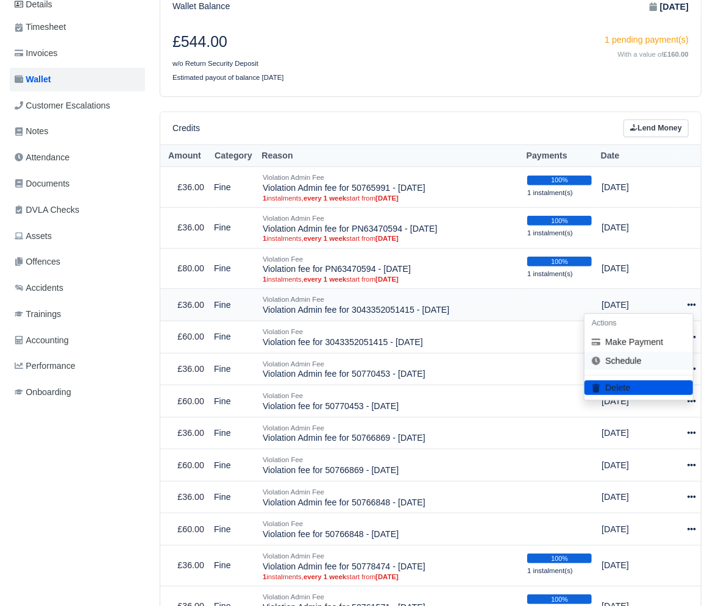
click at [631, 352] on link "Schedule" at bounding box center [639, 361] width 109 height 19
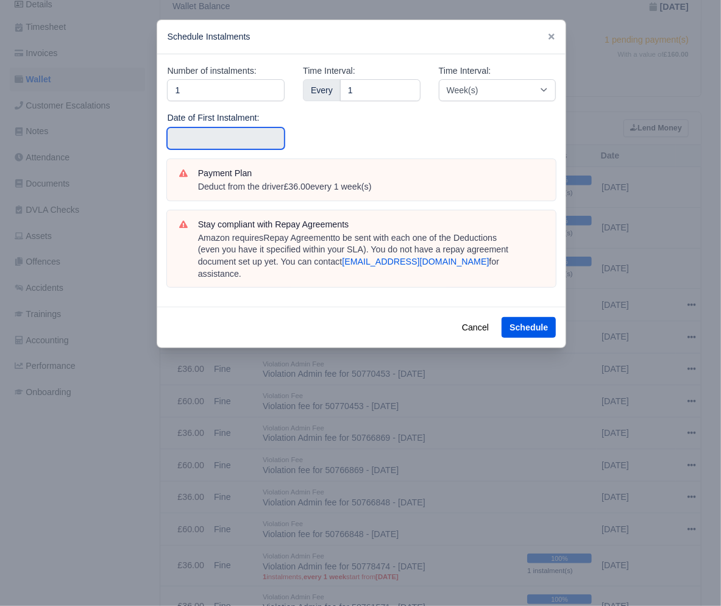
click at [206, 140] on input "text" at bounding box center [226, 138] width 118 height 22
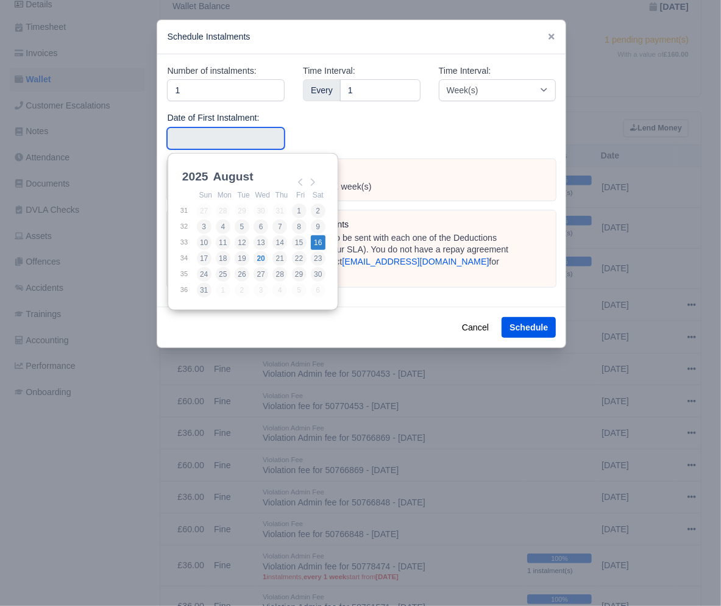
type input "[DATE]"
drag, startPoint x: 315, startPoint y: 241, endPoint x: 357, endPoint y: 257, distance: 45.0
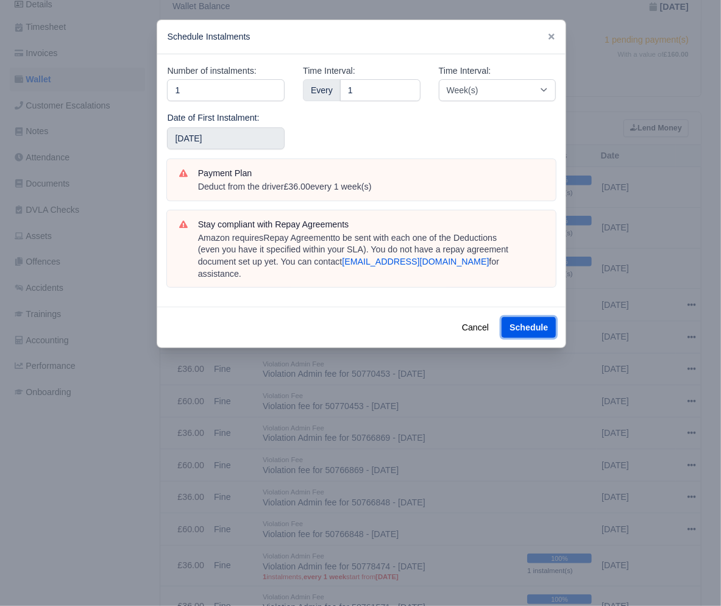
click at [532, 317] on button "Schedule" at bounding box center [529, 327] width 54 height 21
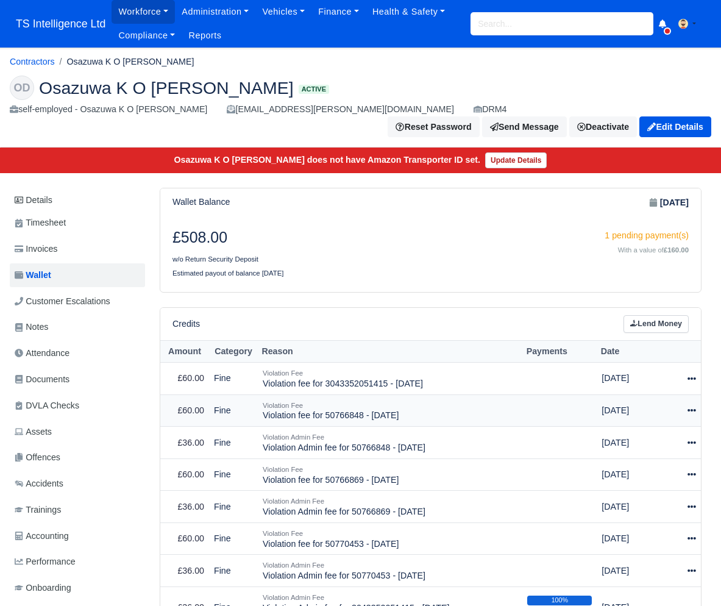
scroll to position [81, 0]
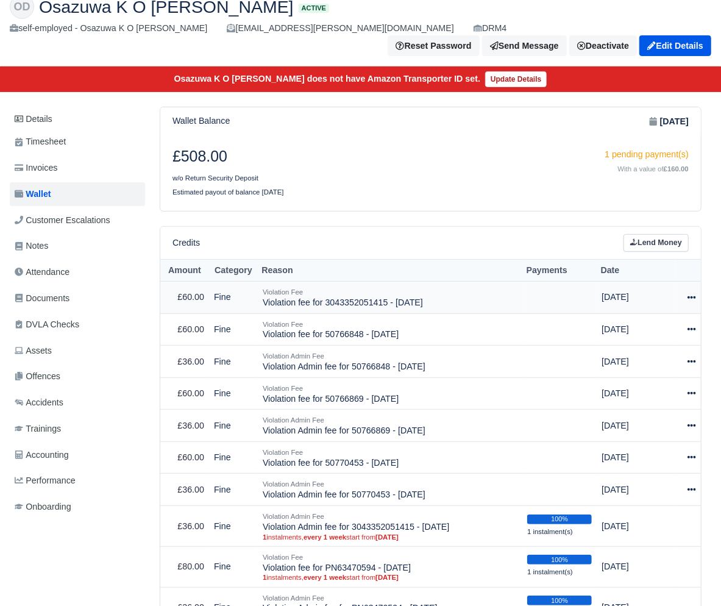
click at [696, 293] on icon at bounding box center [692, 297] width 9 height 9
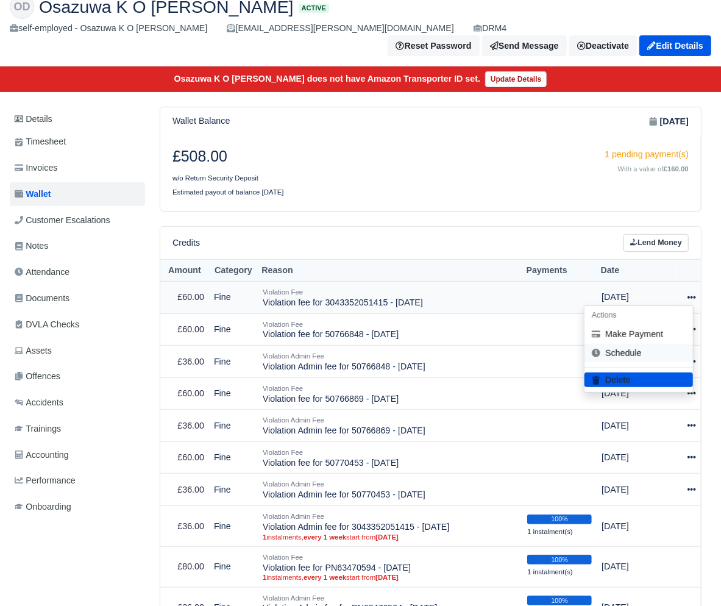
click at [635, 344] on link "Schedule" at bounding box center [639, 353] width 109 height 19
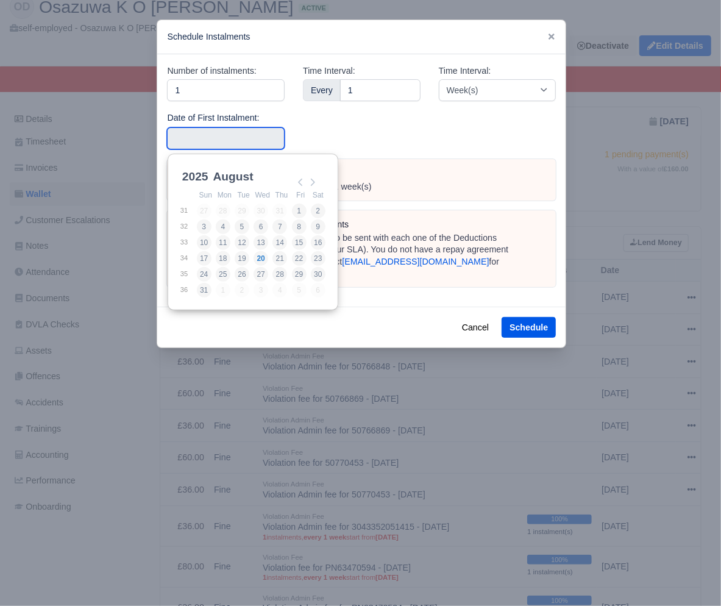
click at [227, 137] on input "Use the arrow keys to pick a date" at bounding box center [226, 138] width 118 height 22
type input "[DATE]"
drag, startPoint x: 318, startPoint y: 245, endPoint x: 382, endPoint y: 264, distance: 67.5
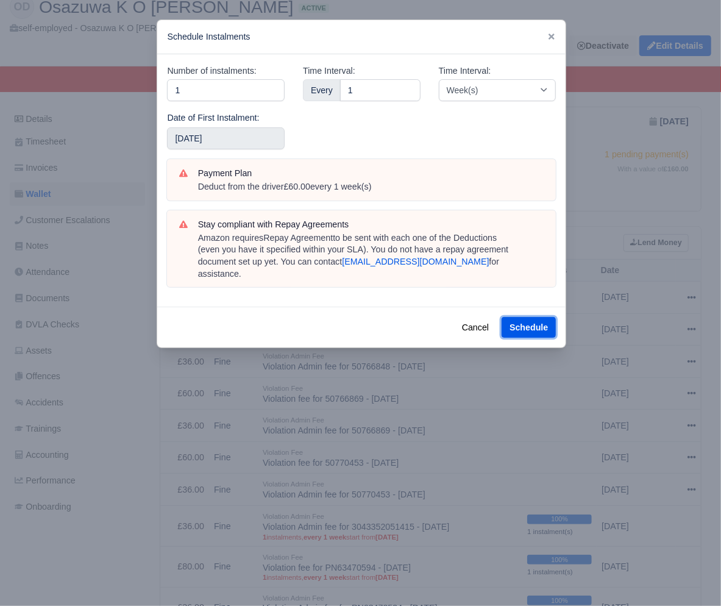
click at [509, 317] on button "Schedule" at bounding box center [529, 327] width 54 height 21
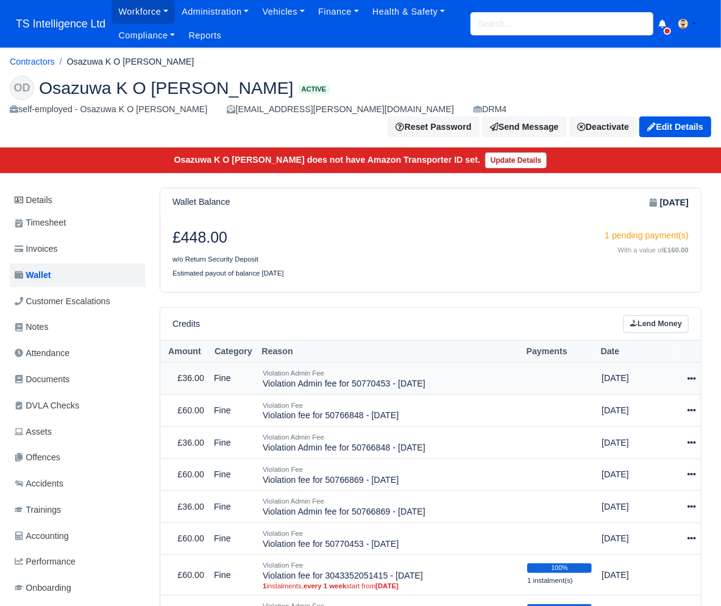
click at [692, 377] on icon at bounding box center [692, 378] width 9 height 2
click at [640, 425] on link "Schedule" at bounding box center [639, 434] width 109 height 19
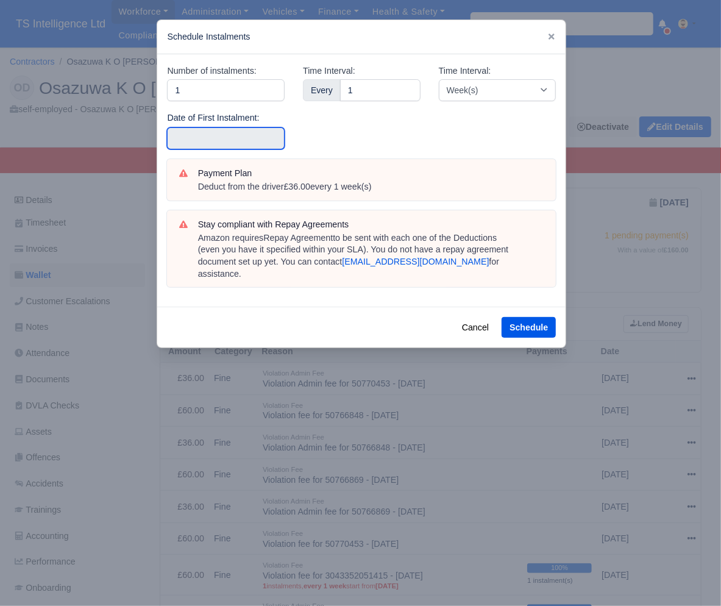
click at [202, 140] on input "text" at bounding box center [226, 138] width 118 height 22
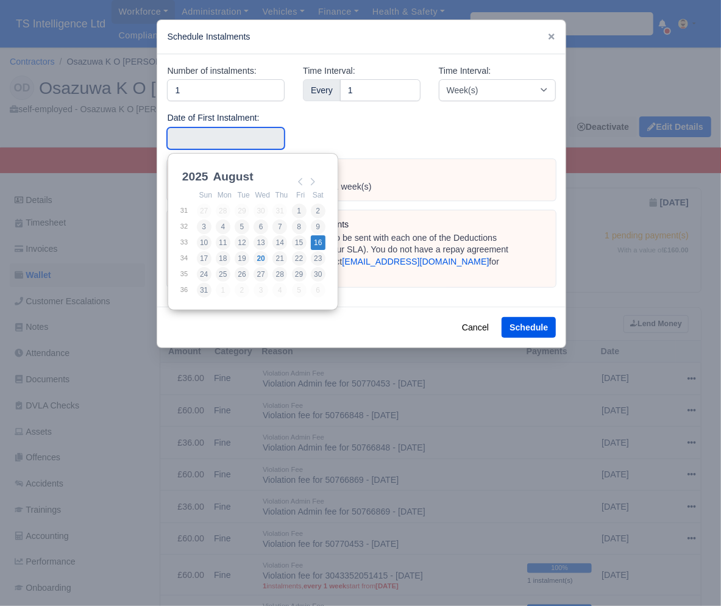
type input "[DATE]"
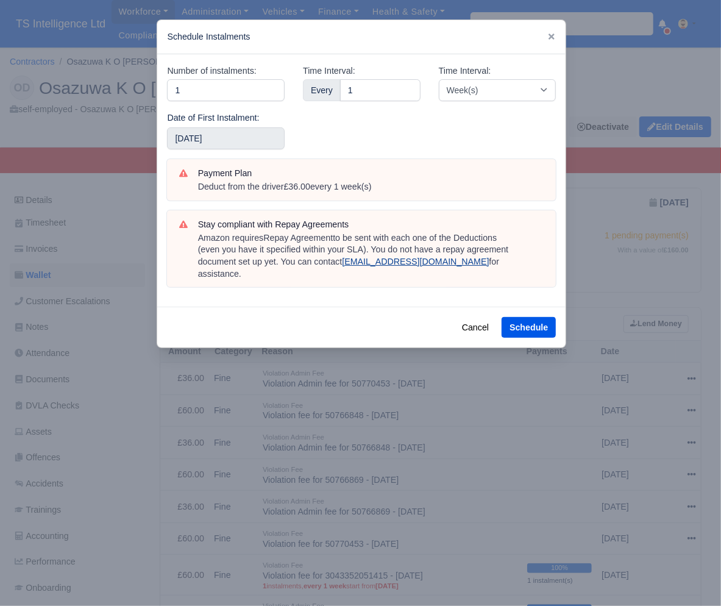
drag, startPoint x: 318, startPoint y: 242, endPoint x: 390, endPoint y: 260, distance: 74.2
click at [521, 317] on button "Schedule" at bounding box center [529, 327] width 54 height 21
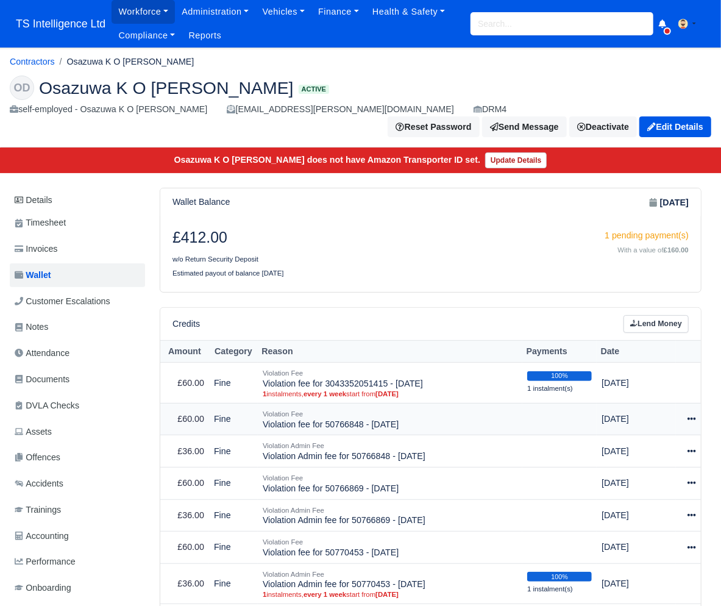
click at [692, 415] on icon at bounding box center [692, 419] width 9 height 9
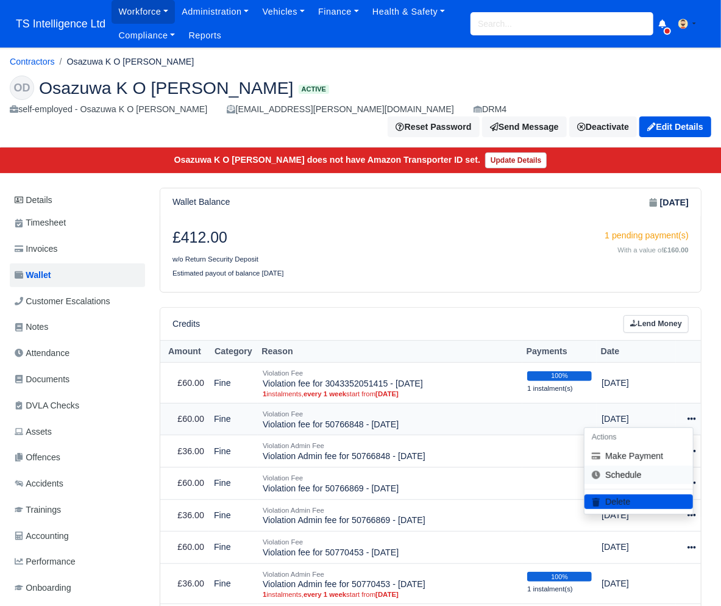
click at [632, 466] on link "Schedule" at bounding box center [639, 475] width 109 height 19
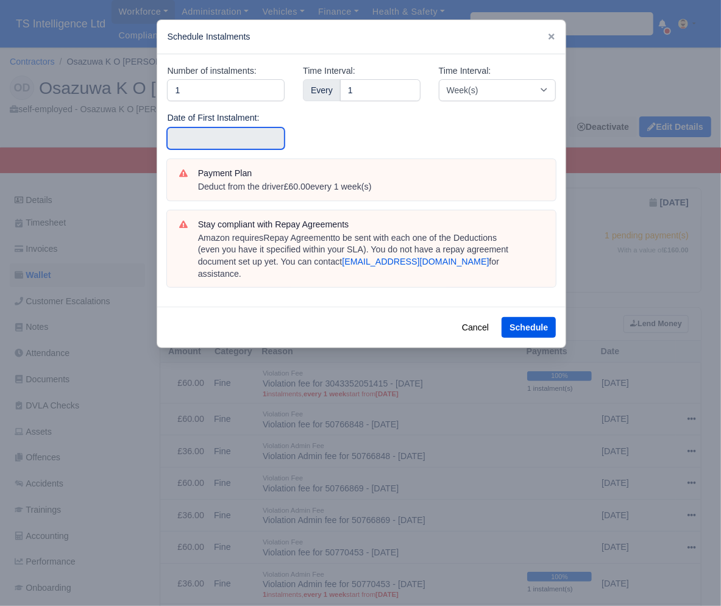
click at [219, 145] on input "text" at bounding box center [226, 138] width 118 height 22
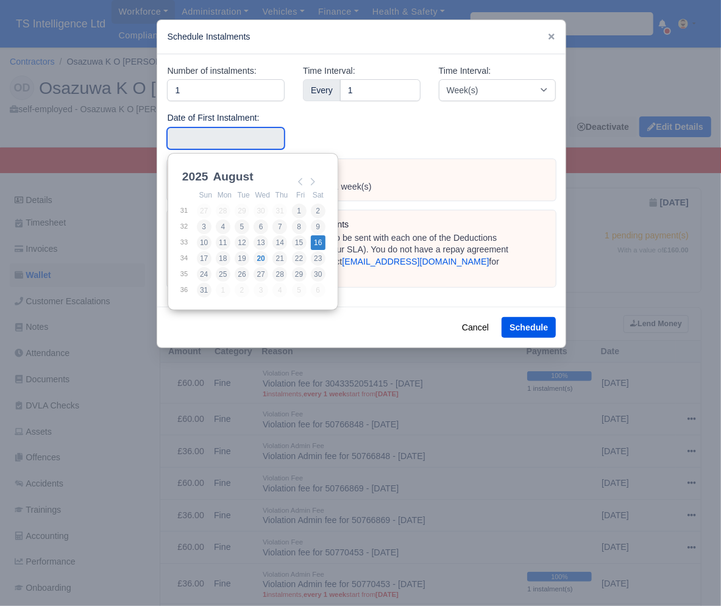
type input "[DATE]"
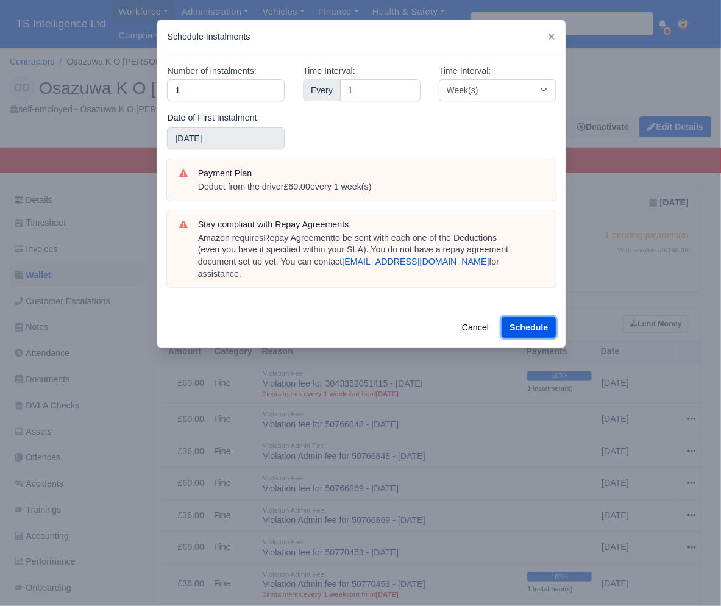
click at [527, 317] on button "Schedule" at bounding box center [529, 327] width 54 height 21
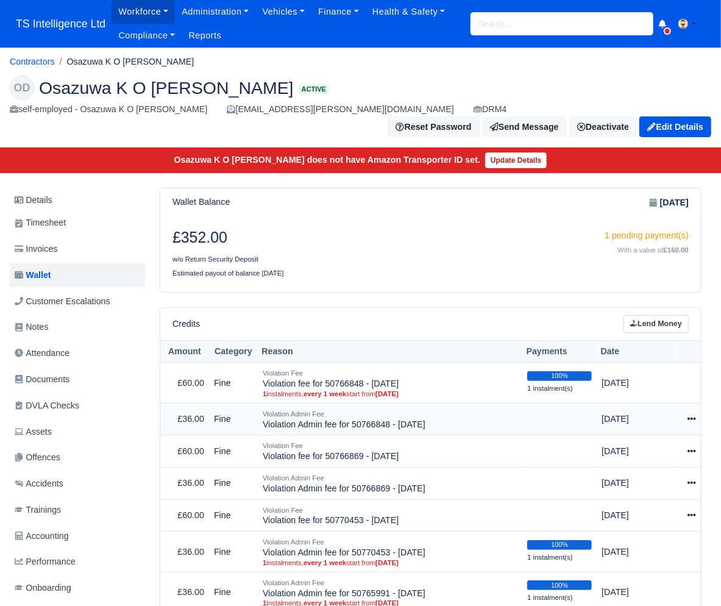
click at [688, 415] on icon at bounding box center [692, 419] width 9 height 9
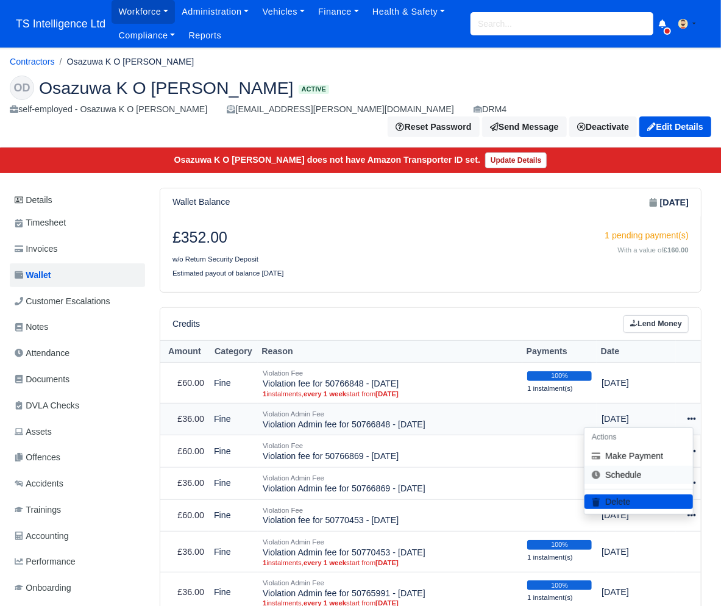
click at [612, 466] on link "Schedule" at bounding box center [639, 475] width 109 height 19
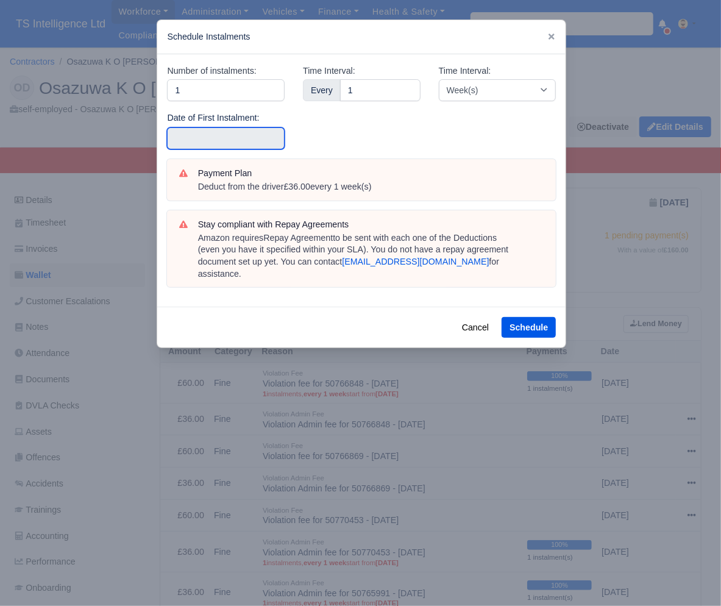
click at [220, 137] on input "text" at bounding box center [226, 138] width 118 height 22
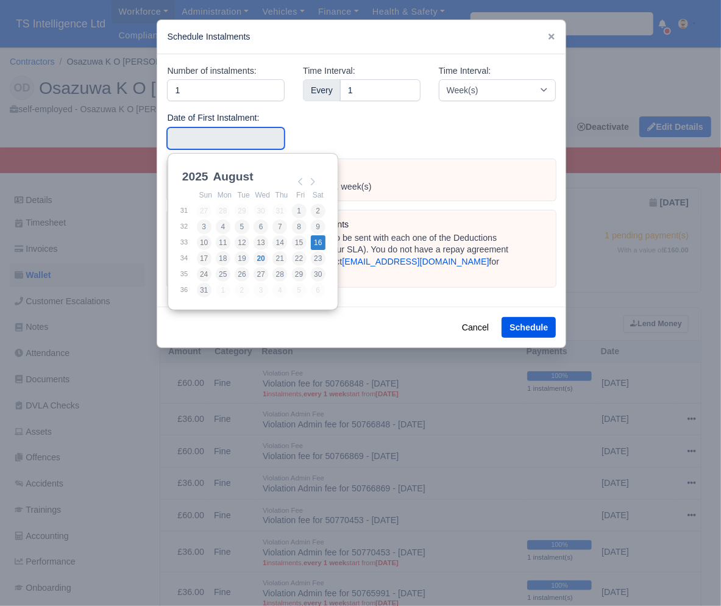
type input "2025-08-16"
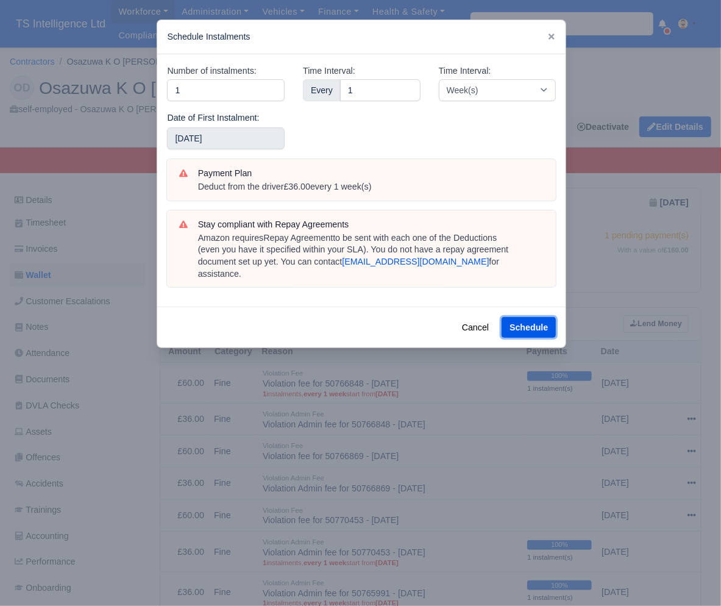
click at [542, 317] on button "Schedule" at bounding box center [529, 327] width 54 height 21
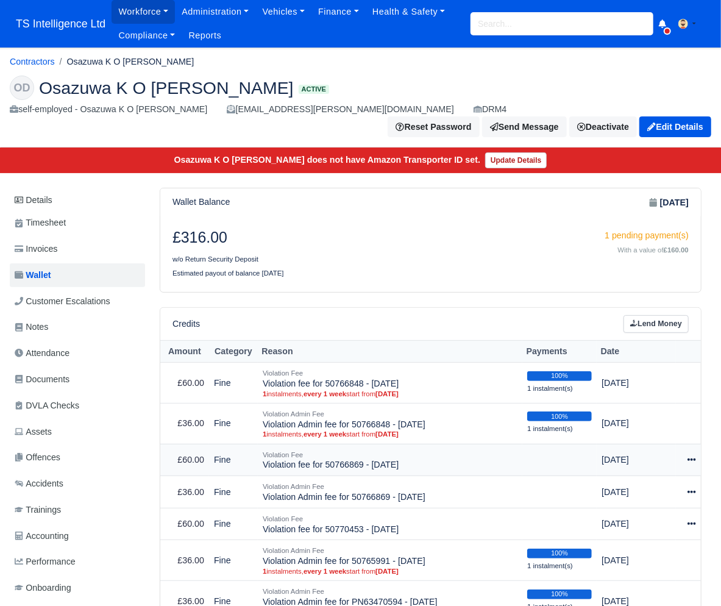
click at [690, 456] on icon at bounding box center [692, 460] width 9 height 9
click at [623, 507] on link "Schedule" at bounding box center [639, 516] width 109 height 19
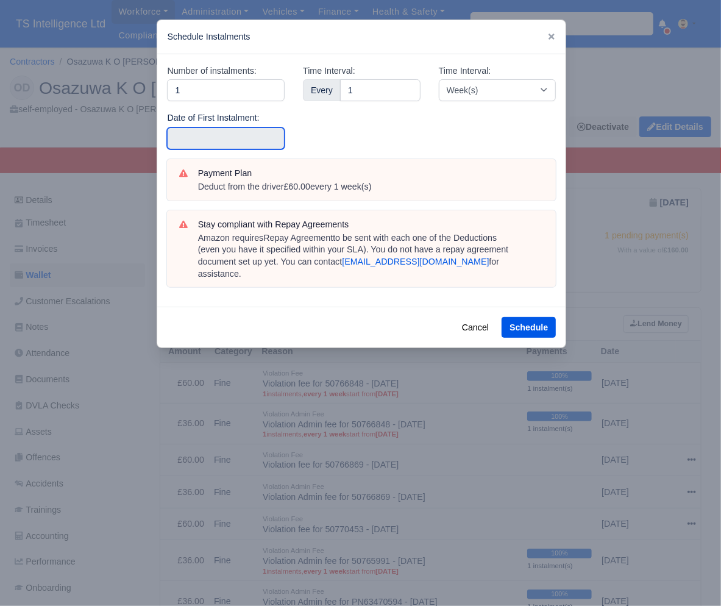
click at [222, 138] on input "text" at bounding box center [226, 138] width 118 height 22
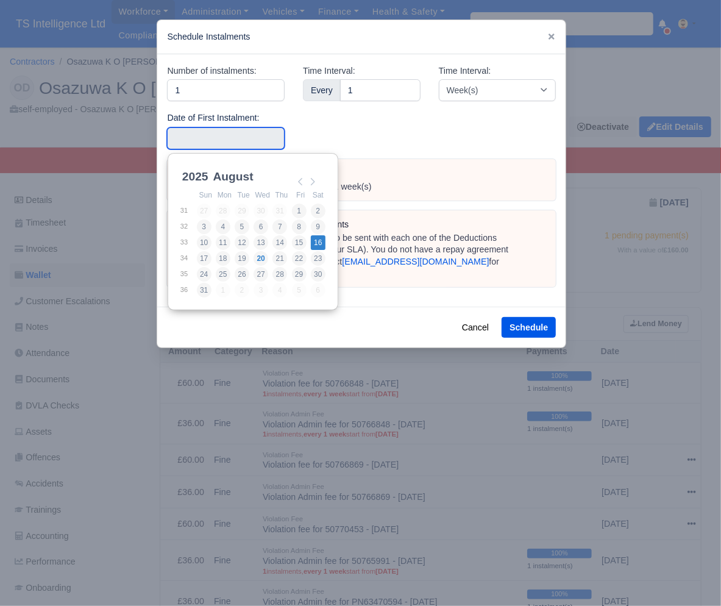
type input "2025-08-16"
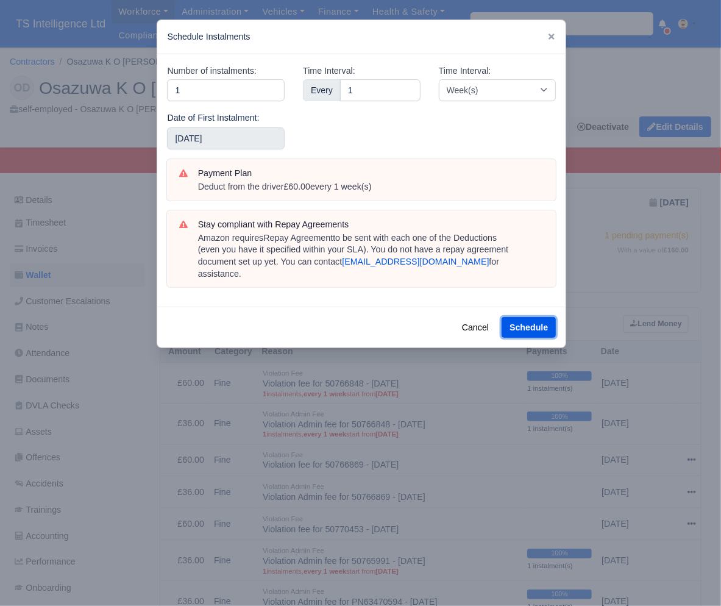
click at [532, 317] on button "Schedule" at bounding box center [529, 327] width 54 height 21
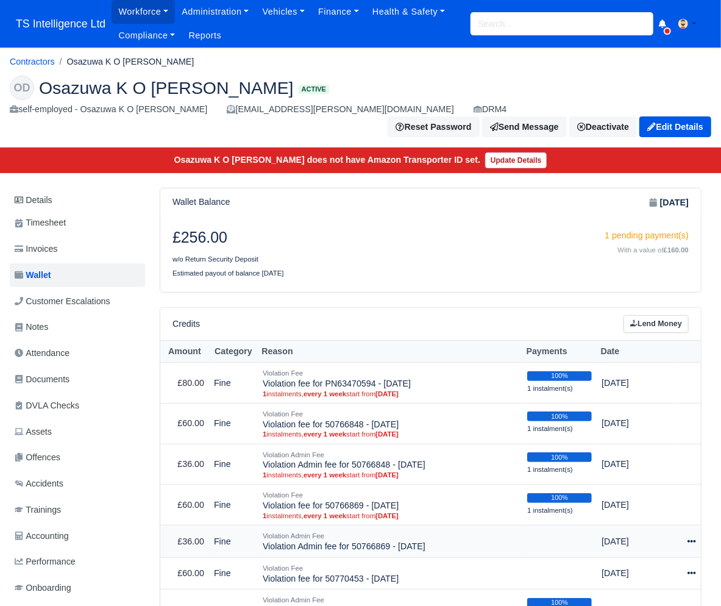
click at [695, 537] on icon at bounding box center [692, 541] width 9 height 9
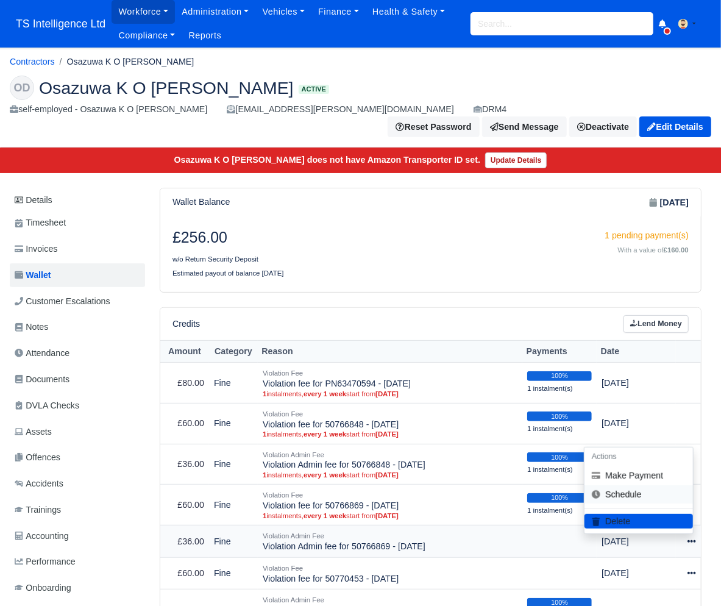
click at [614, 485] on link "Schedule" at bounding box center [639, 494] width 109 height 19
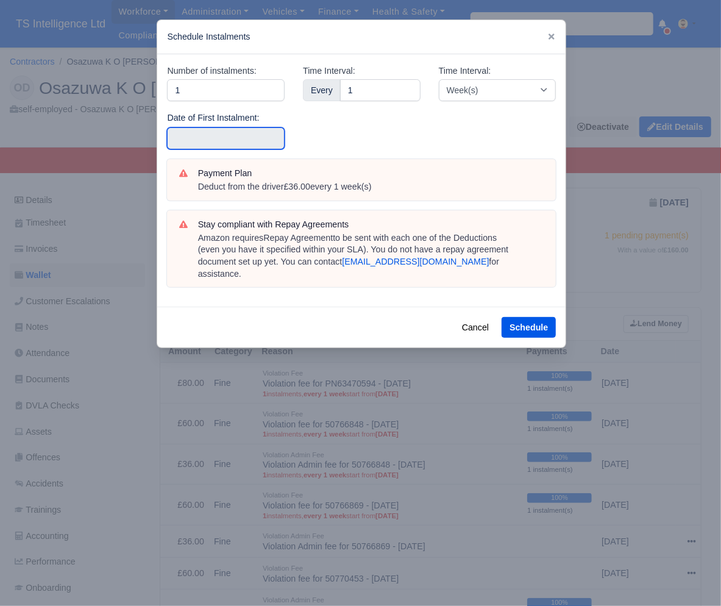
click at [206, 140] on input "text" at bounding box center [226, 138] width 118 height 22
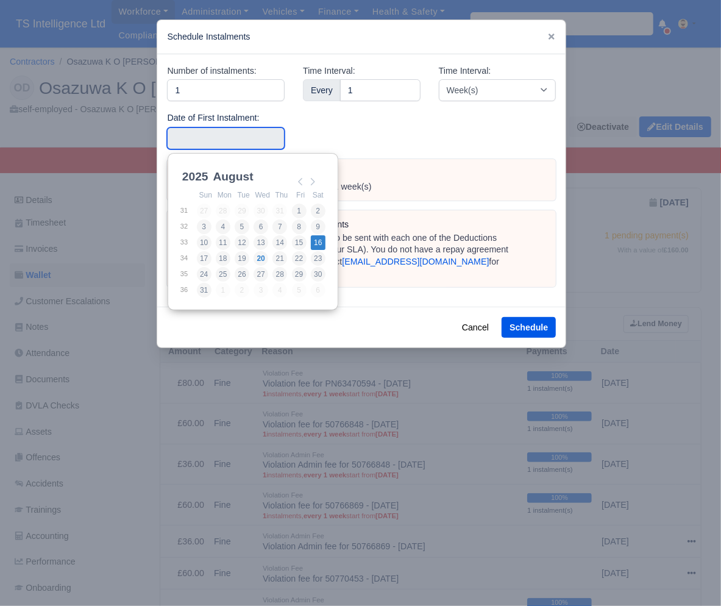
type input "[DATE]"
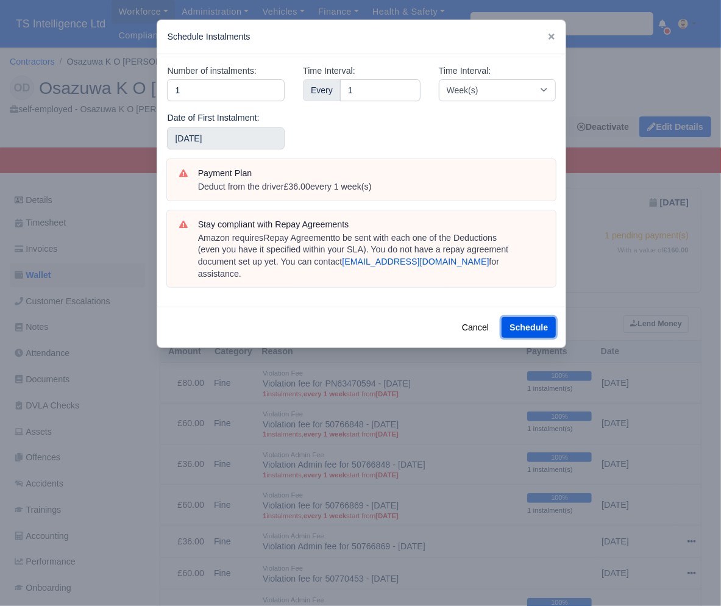
click at [524, 317] on button "Schedule" at bounding box center [529, 327] width 54 height 21
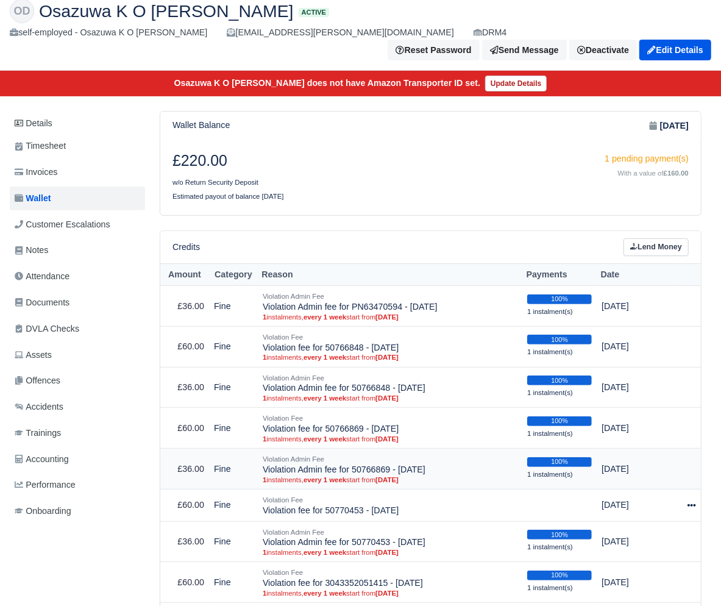
scroll to position [173, 0]
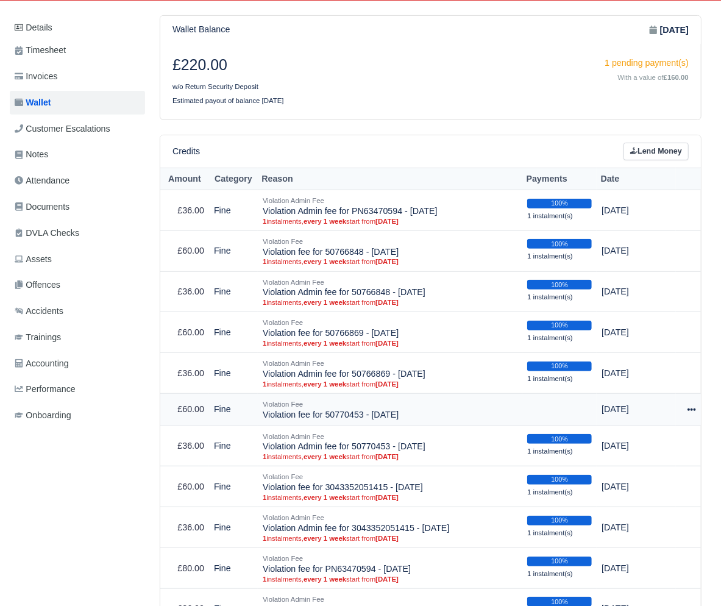
click at [687, 402] on div at bounding box center [688, 409] width 15 height 14
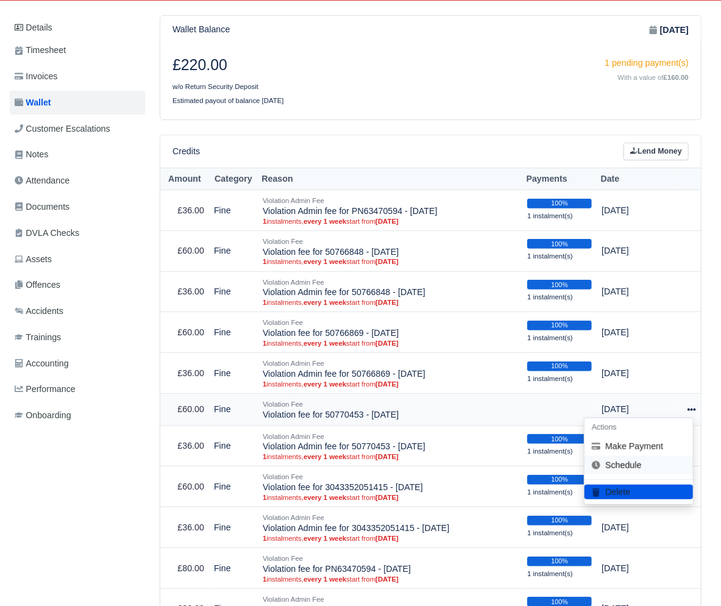
click at [622, 456] on link "Schedule" at bounding box center [639, 465] width 109 height 19
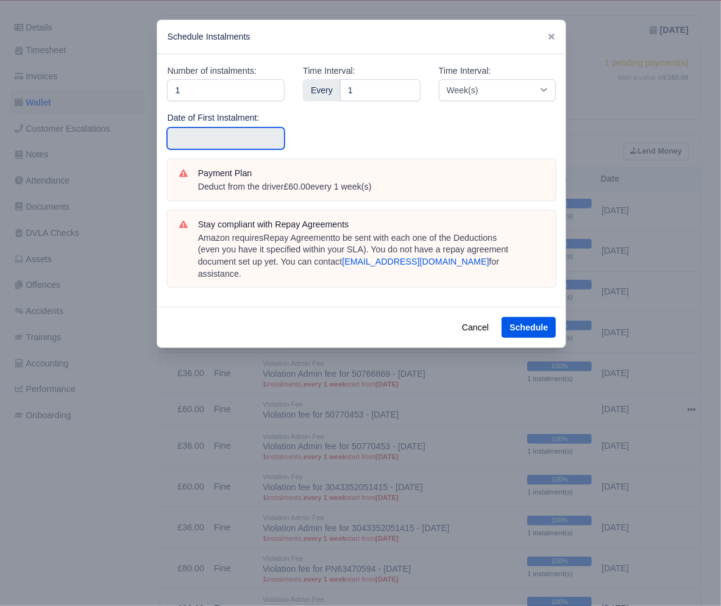
click at [196, 138] on input "text" at bounding box center [226, 138] width 118 height 22
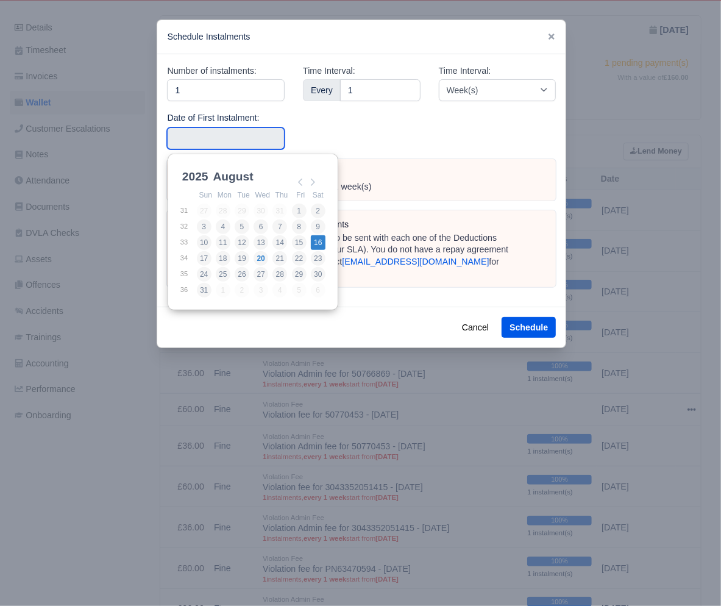
type input "2025-08-16"
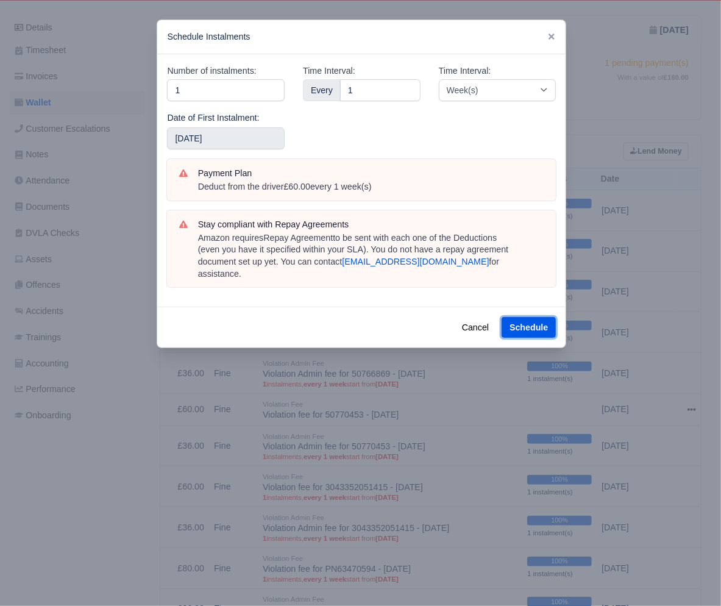
click at [519, 317] on button "Schedule" at bounding box center [529, 327] width 54 height 21
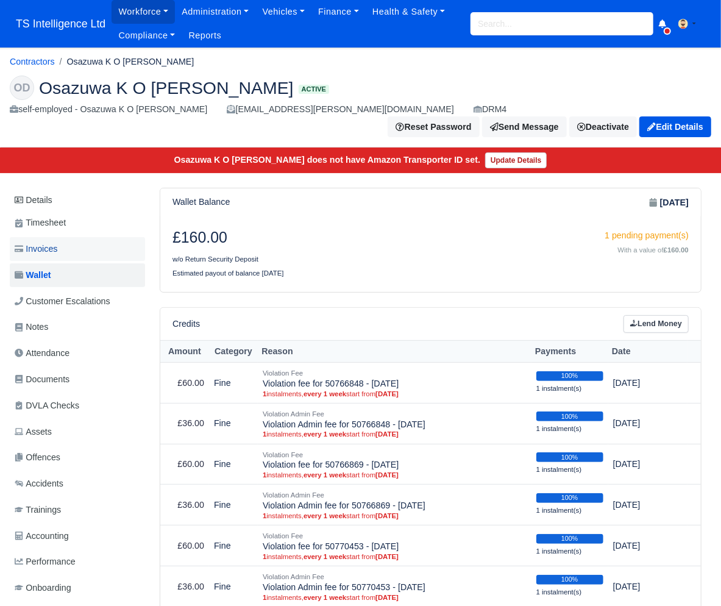
click at [69, 237] on link "Invoices" at bounding box center [77, 249] width 135 height 24
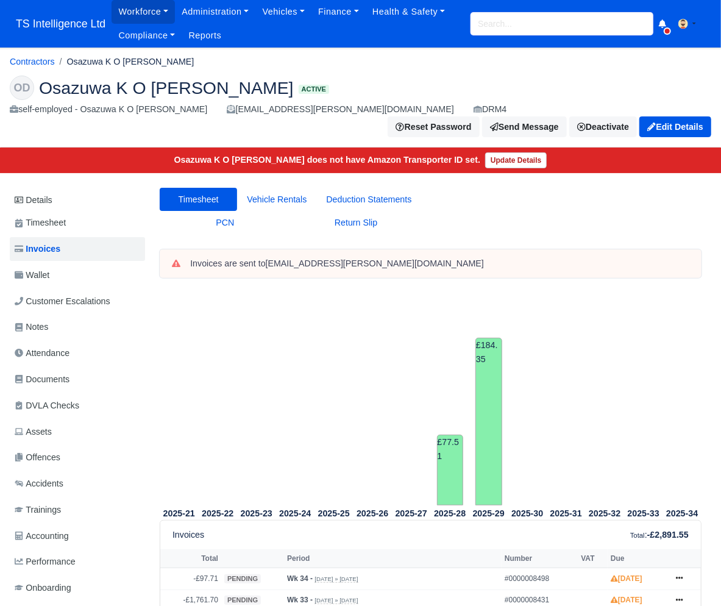
click at [514, 24] on input "search" at bounding box center [562, 23] width 183 height 23
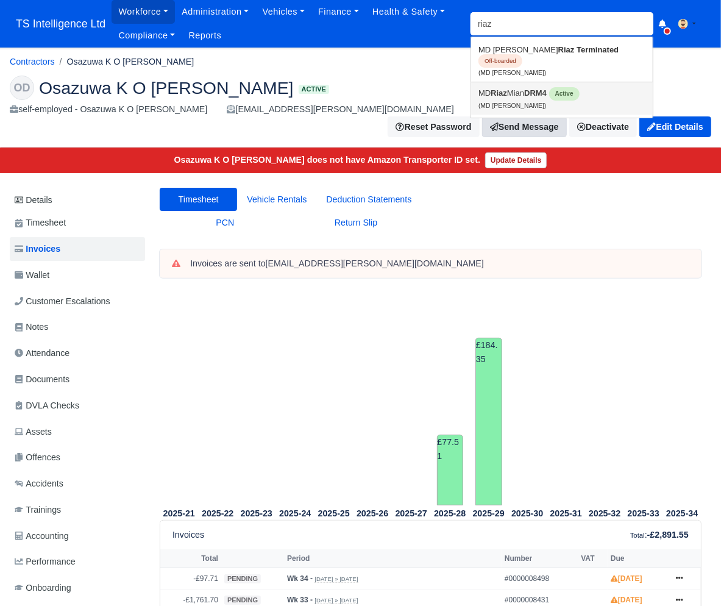
click at [501, 88] on strong "Riaz" at bounding box center [499, 92] width 16 height 9
type input "MD [PERSON_NAME]"
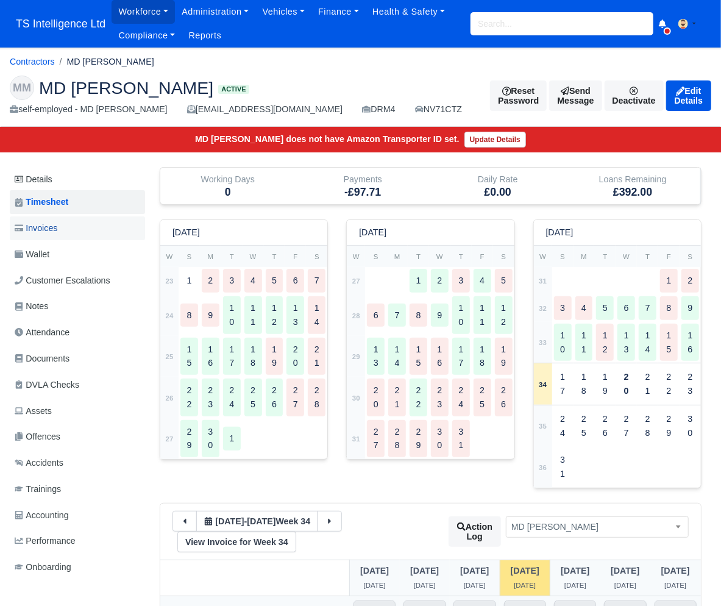
click at [68, 225] on link "Invoices" at bounding box center [77, 228] width 135 height 24
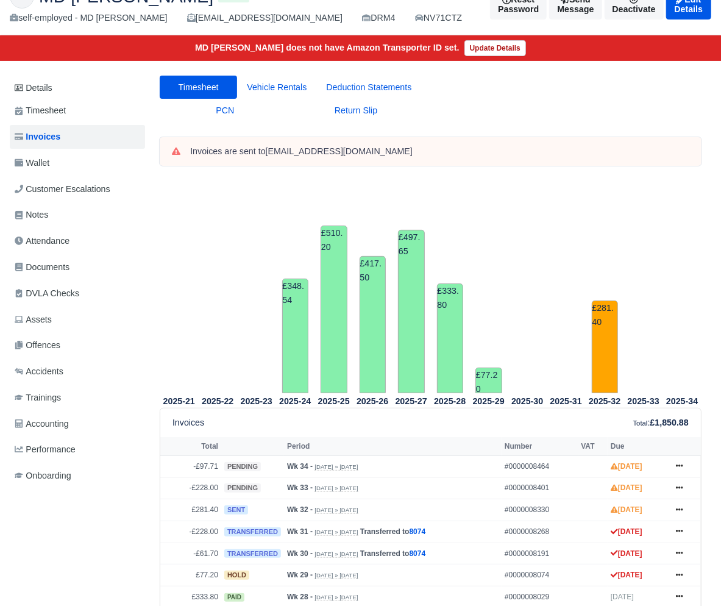
scroll to position [64, 0]
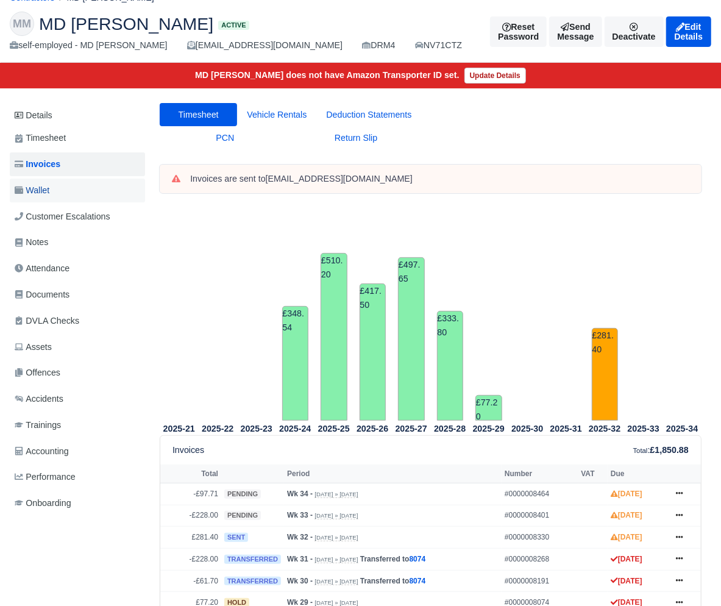
click at [38, 186] on span "Wallet" at bounding box center [32, 191] width 35 height 14
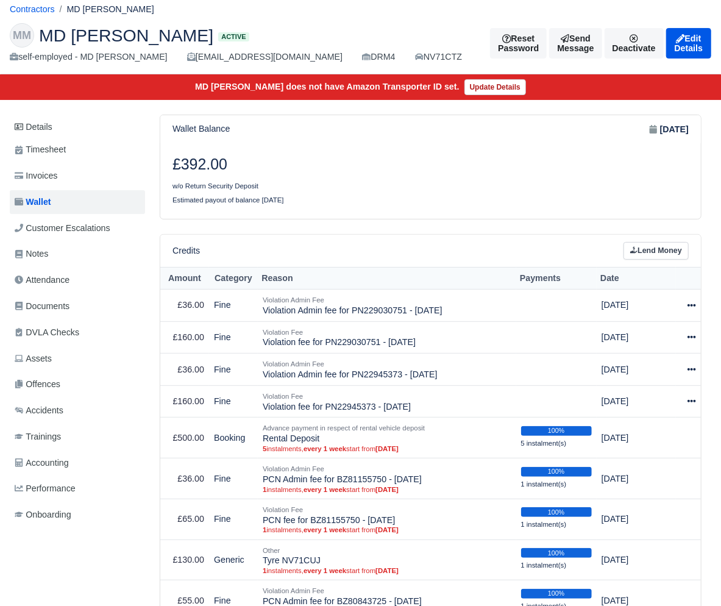
scroll to position [62, 0]
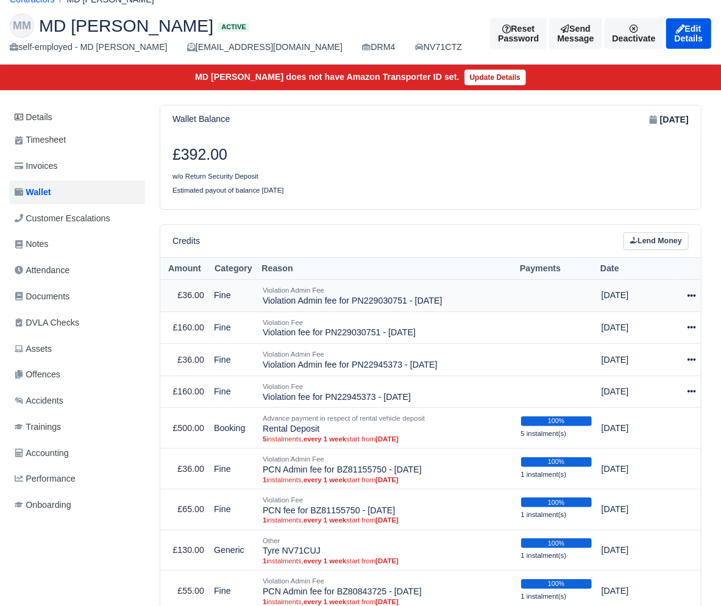
click at [691, 295] on icon at bounding box center [692, 296] width 9 height 2
click at [643, 347] on link "Schedule" at bounding box center [639, 351] width 109 height 19
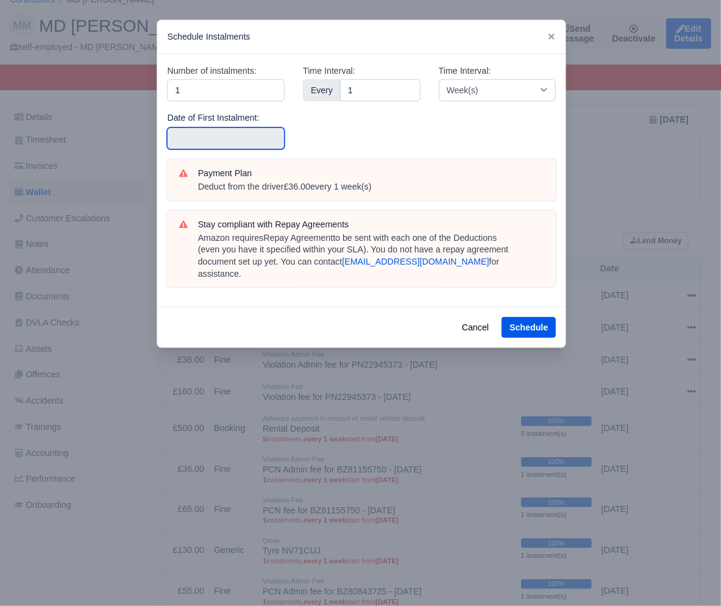
click at [206, 137] on input "text" at bounding box center [226, 138] width 118 height 22
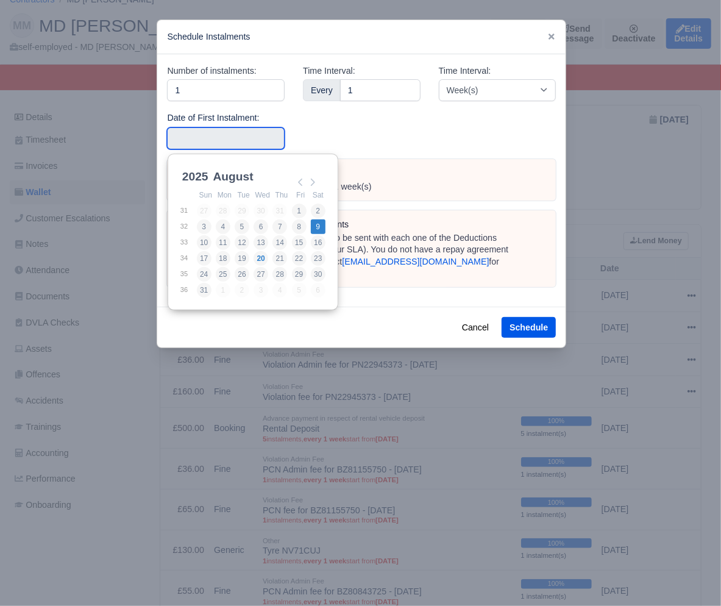
type input "[DATE]"
drag, startPoint x: 312, startPoint y: 224, endPoint x: 395, endPoint y: 262, distance: 91.5
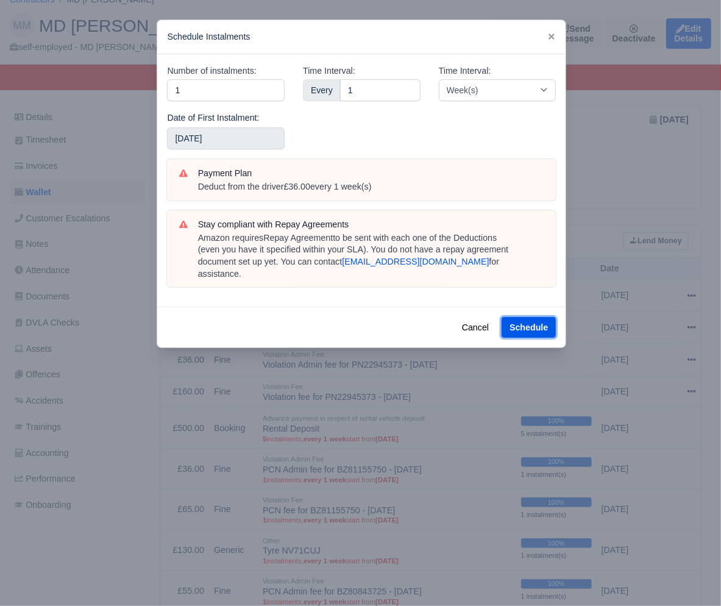
click at [517, 317] on button "Schedule" at bounding box center [529, 327] width 54 height 21
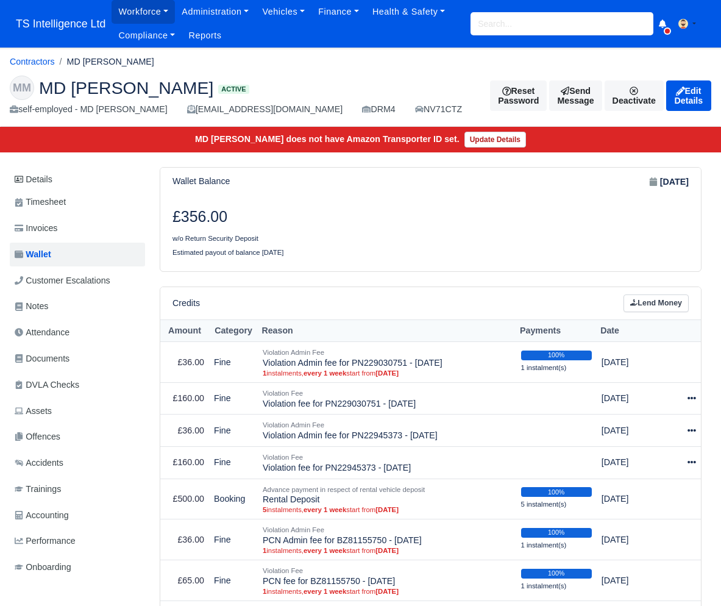
scroll to position [86, 0]
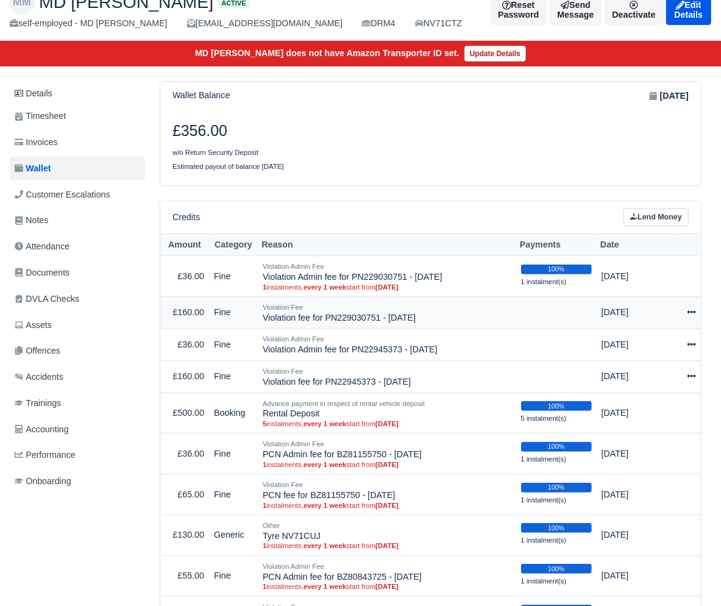
click at [694, 312] on icon at bounding box center [692, 312] width 9 height 9
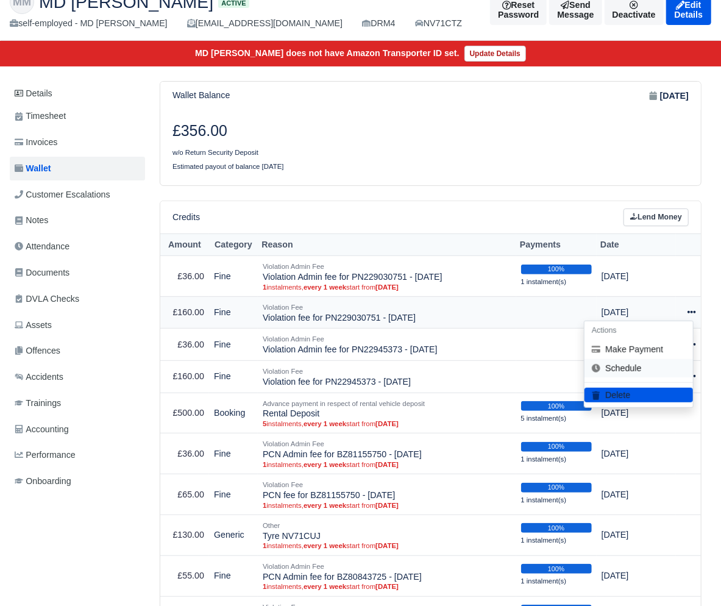
click at [649, 365] on link "Schedule" at bounding box center [639, 368] width 109 height 19
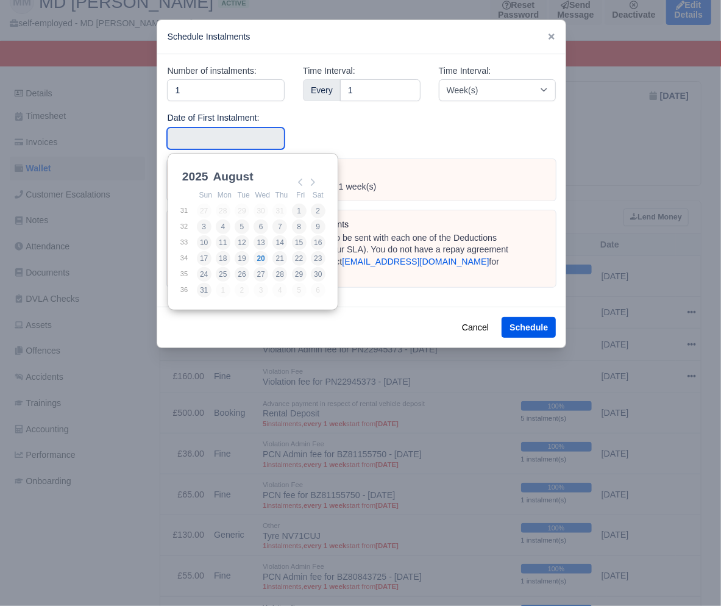
click at [231, 137] on input "Use the arrow keys to pick a date" at bounding box center [226, 138] width 118 height 22
type input "[DATE]"
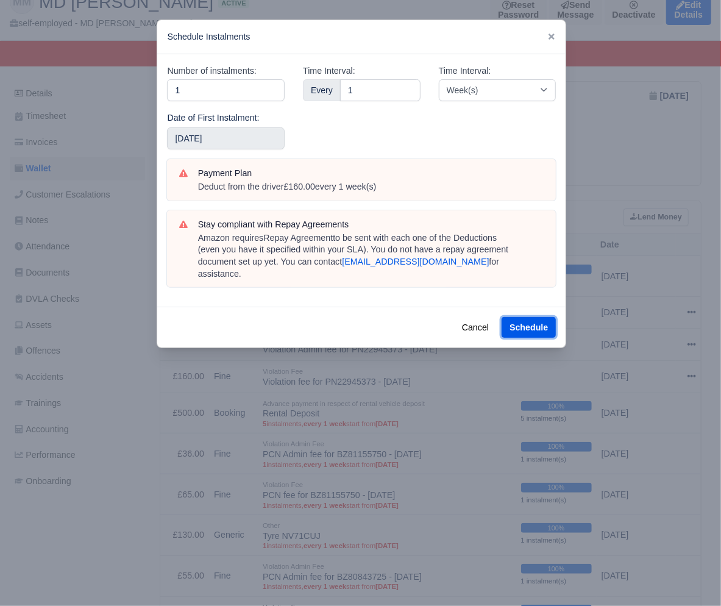
click at [529, 317] on button "Schedule" at bounding box center [529, 327] width 54 height 21
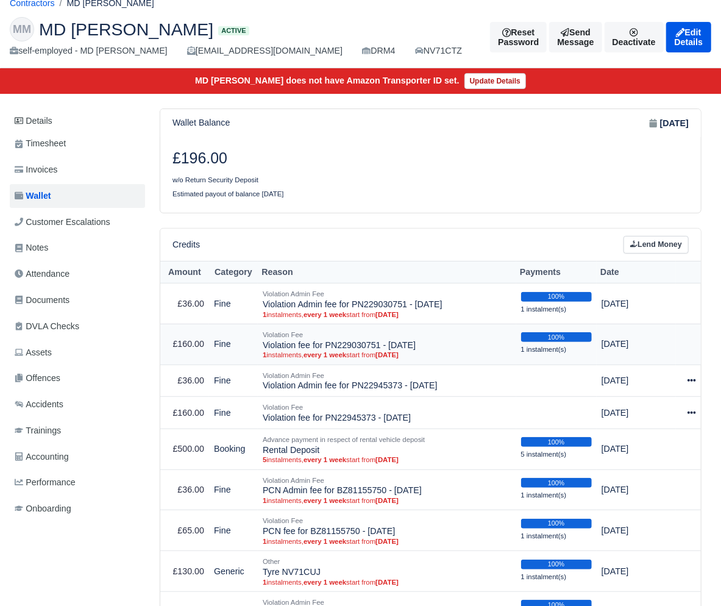
scroll to position [74, 0]
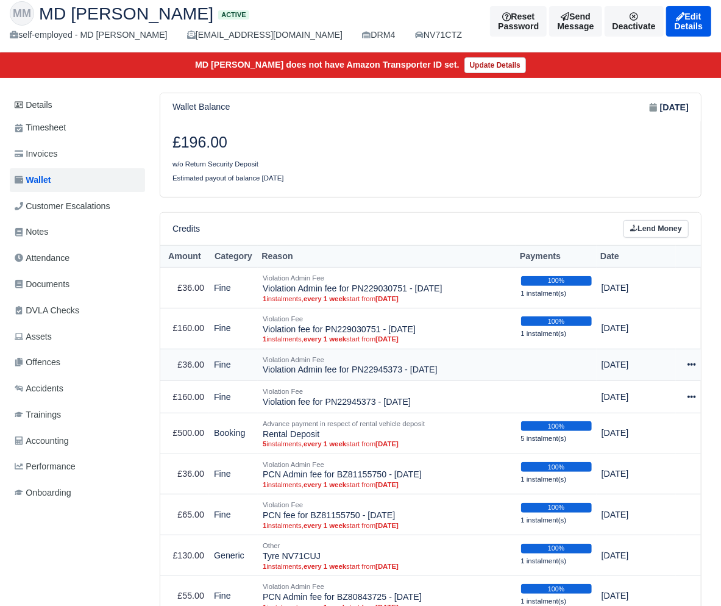
click at [693, 363] on icon at bounding box center [692, 364] width 9 height 9
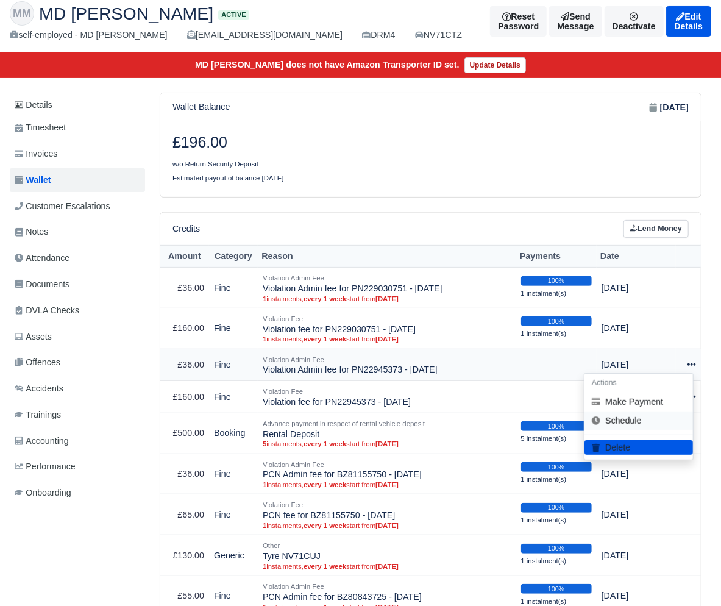
click at [649, 423] on link "Schedule" at bounding box center [639, 421] width 109 height 19
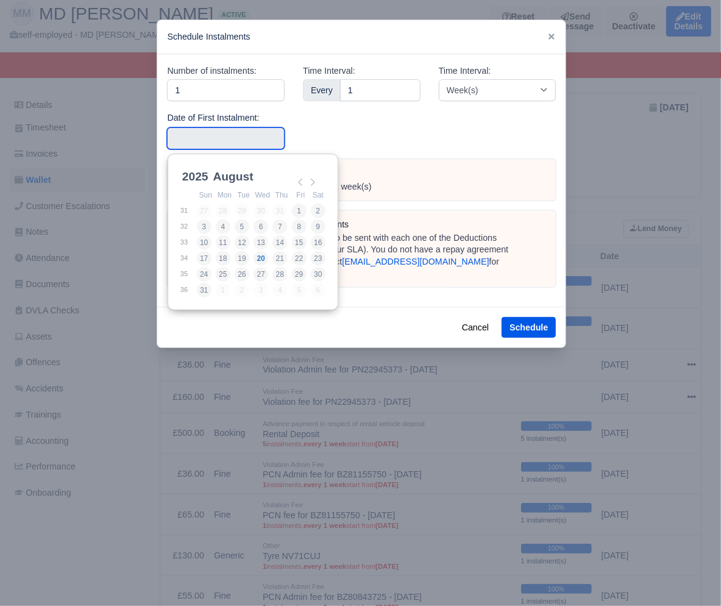
click at [238, 141] on input "Use the arrow keys to pick a date" at bounding box center [226, 138] width 118 height 22
type input "2025-08-09"
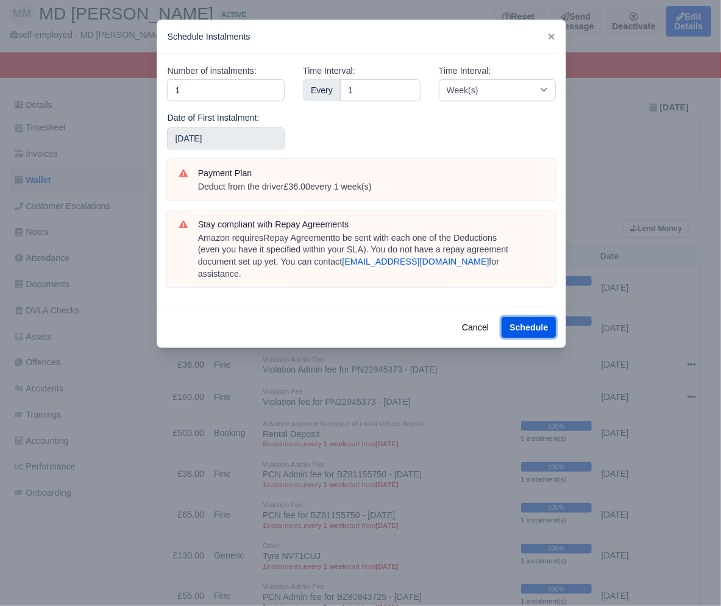
click at [517, 317] on button "Schedule" at bounding box center [529, 327] width 54 height 21
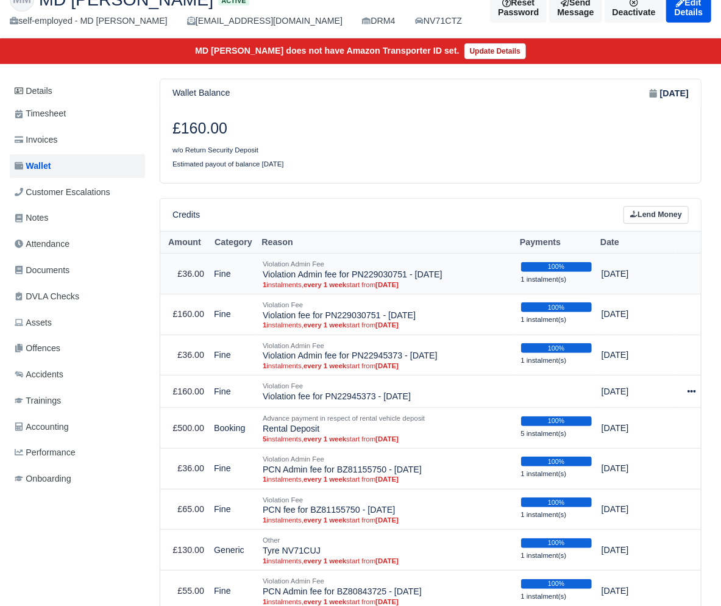
scroll to position [89, 0]
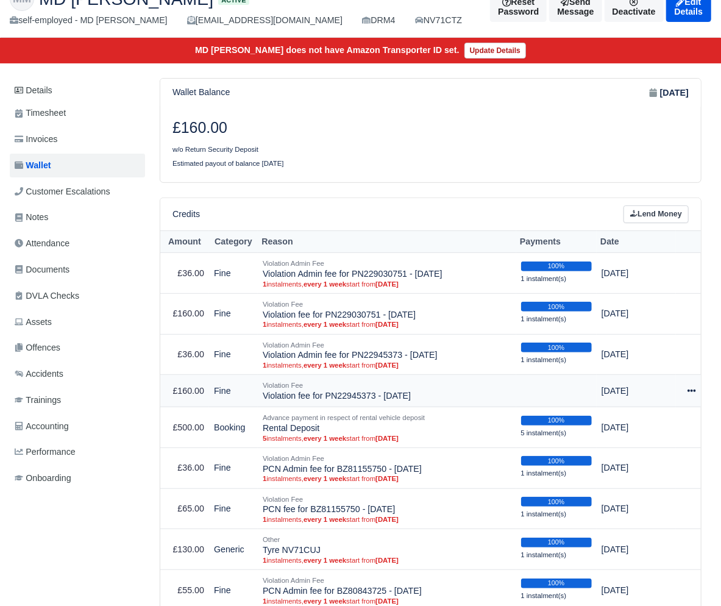
click at [695, 388] on icon at bounding box center [692, 391] width 9 height 9
click at [647, 445] on link "Schedule" at bounding box center [639, 447] width 109 height 19
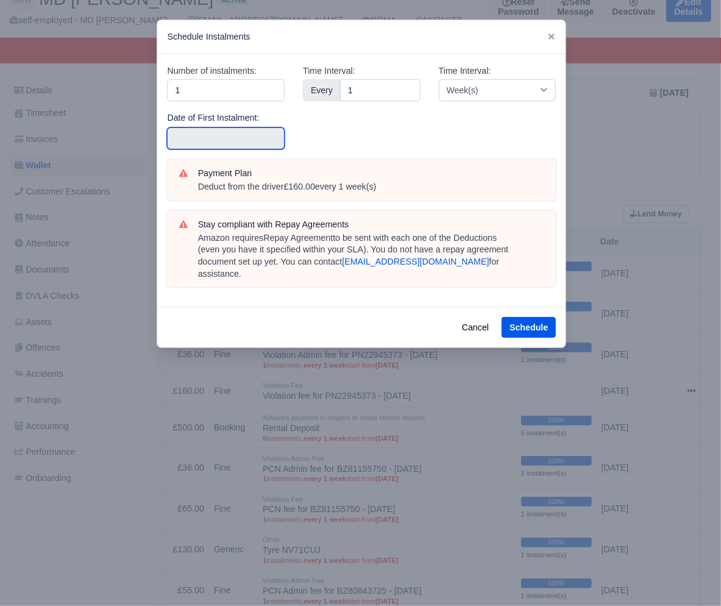
click at [219, 141] on input "text" at bounding box center [226, 138] width 118 height 22
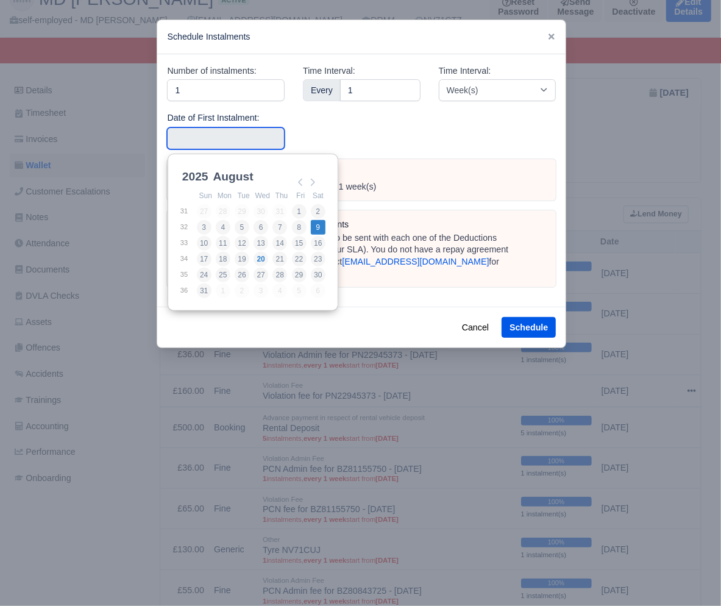
type input "2025-08-09"
drag, startPoint x: 315, startPoint y: 229, endPoint x: 336, endPoint y: 237, distance: 22.6
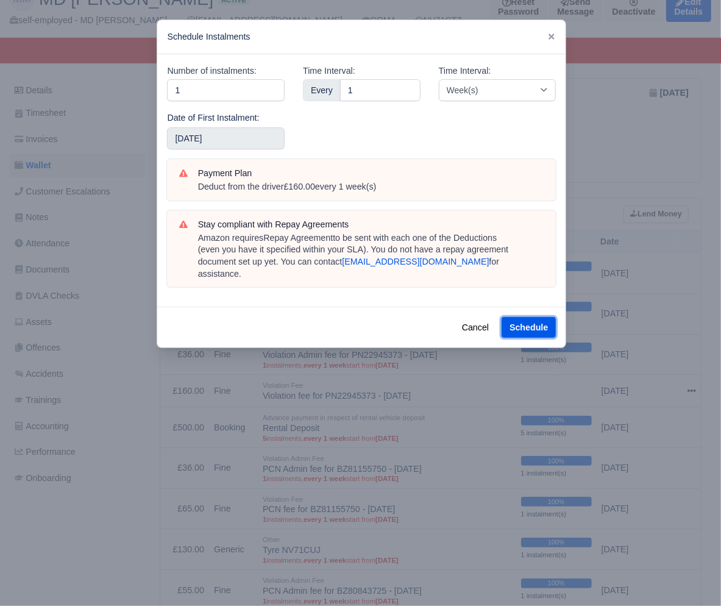
click at [520, 317] on button "Schedule" at bounding box center [529, 327] width 54 height 21
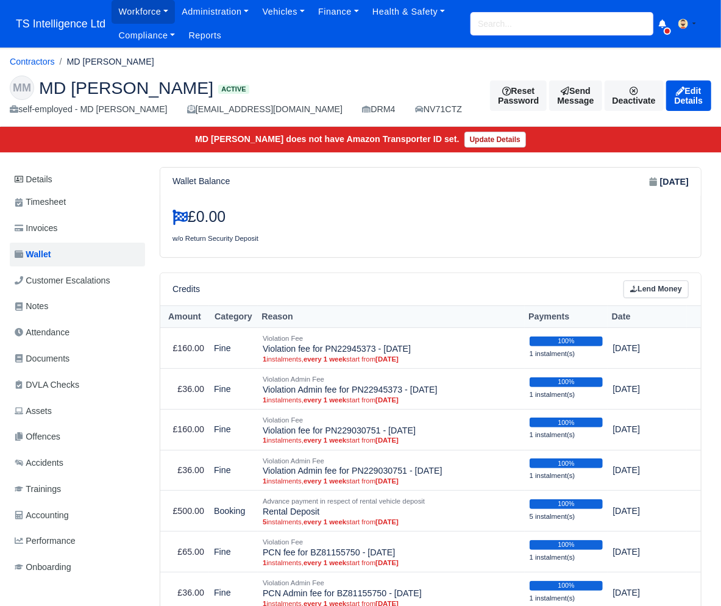
click at [493, 27] on input "search" at bounding box center [562, 23] width 183 height 23
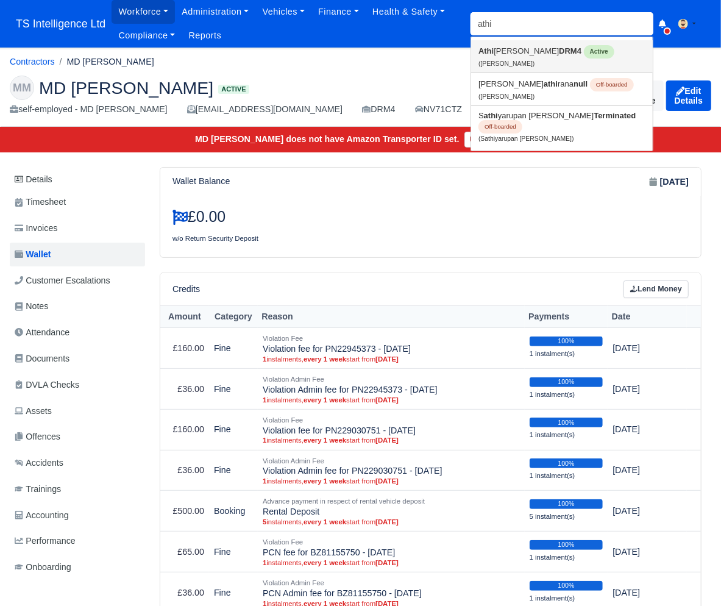
click at [495, 52] on link "[PERSON_NAME] DRM4 Active ([PERSON_NAME])" at bounding box center [562, 56] width 182 height 32
type input "[PERSON_NAME]"
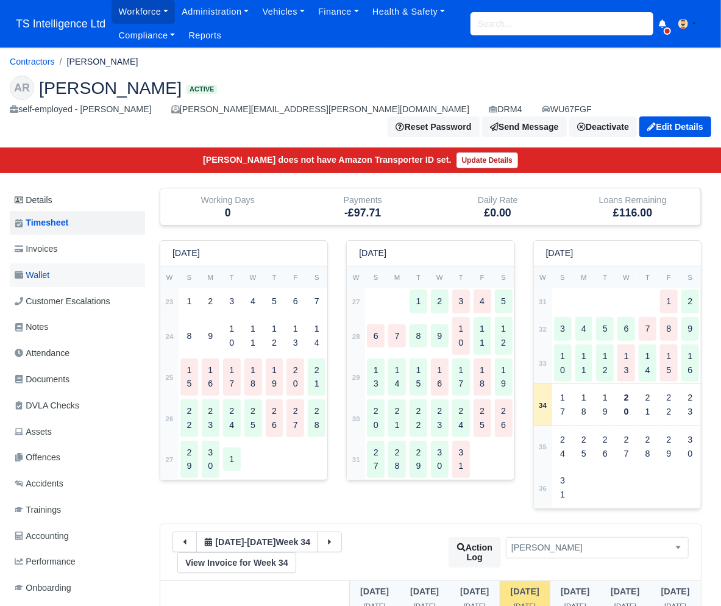
click at [59, 263] on link "Wallet" at bounding box center [77, 275] width 135 height 24
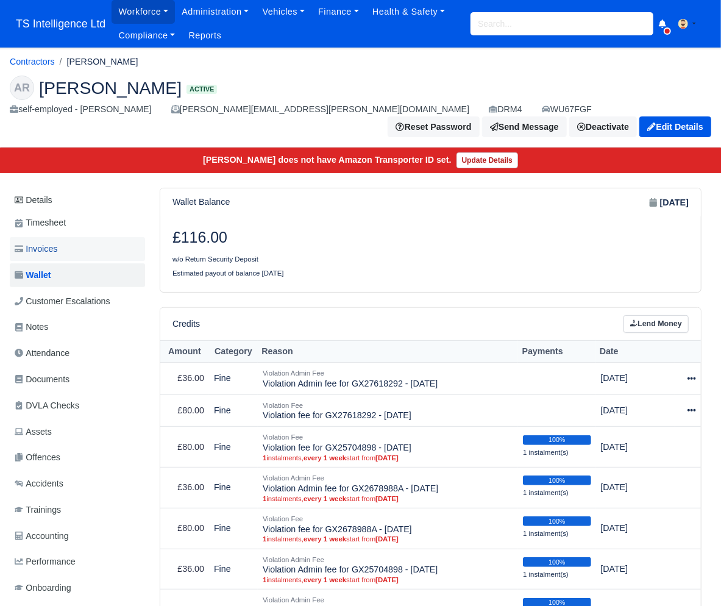
click at [52, 242] on span "Invoices" at bounding box center [36, 249] width 43 height 14
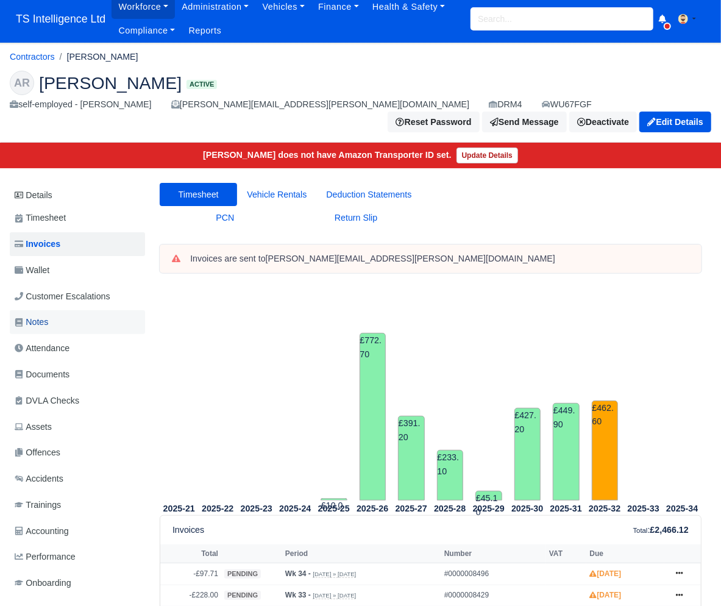
scroll to position [117, 0]
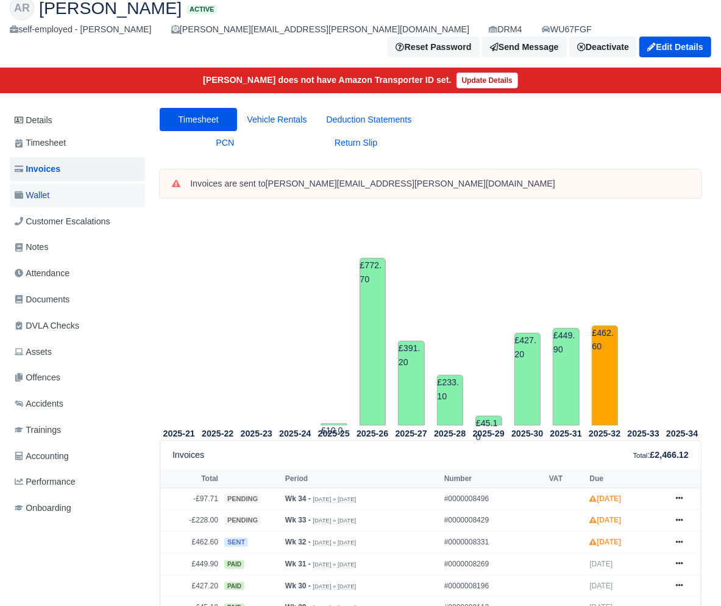
click at [47, 188] on span "Wallet" at bounding box center [32, 195] width 35 height 14
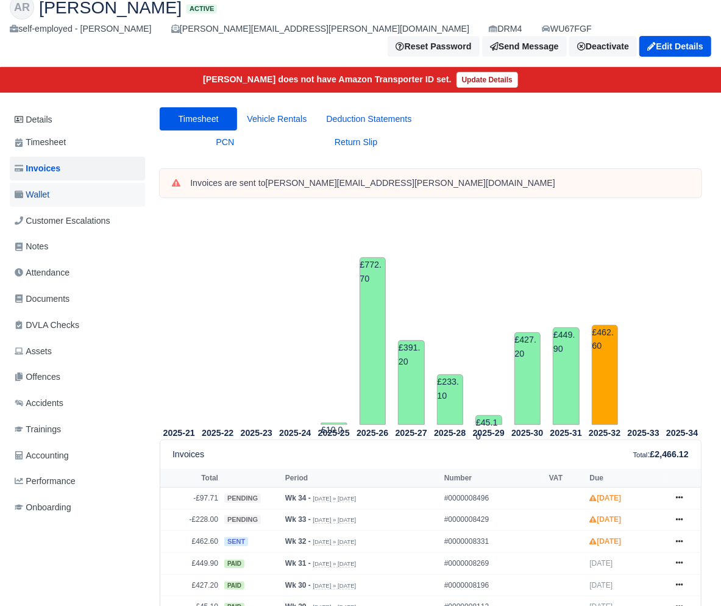
scroll to position [81, 0]
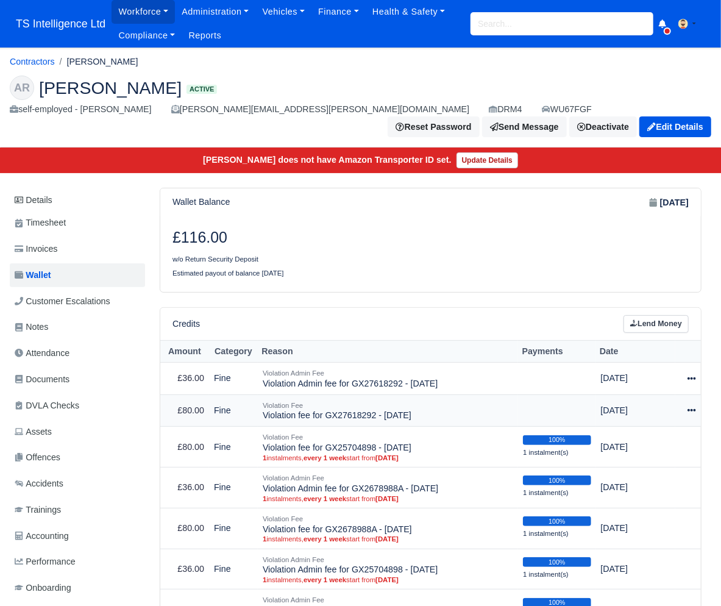
click at [692, 406] on icon at bounding box center [692, 410] width 9 height 9
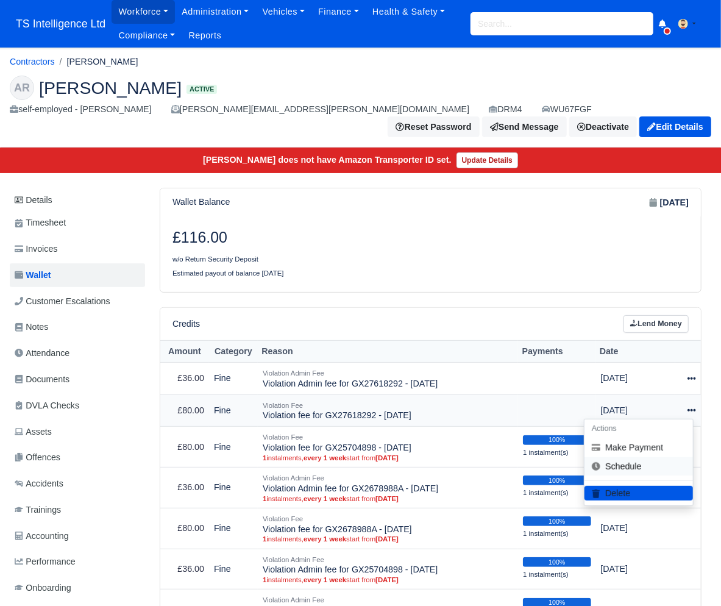
click at [634, 457] on link "Schedule" at bounding box center [639, 466] width 109 height 19
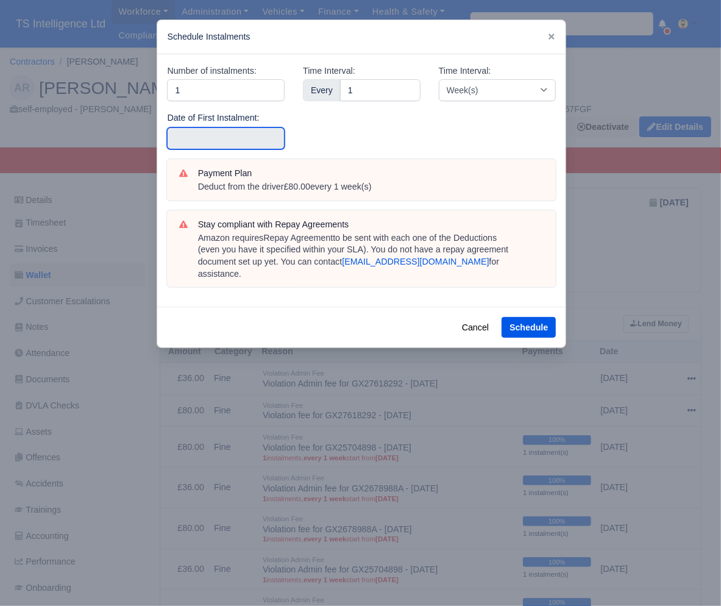
click at [231, 137] on input "text" at bounding box center [226, 138] width 118 height 22
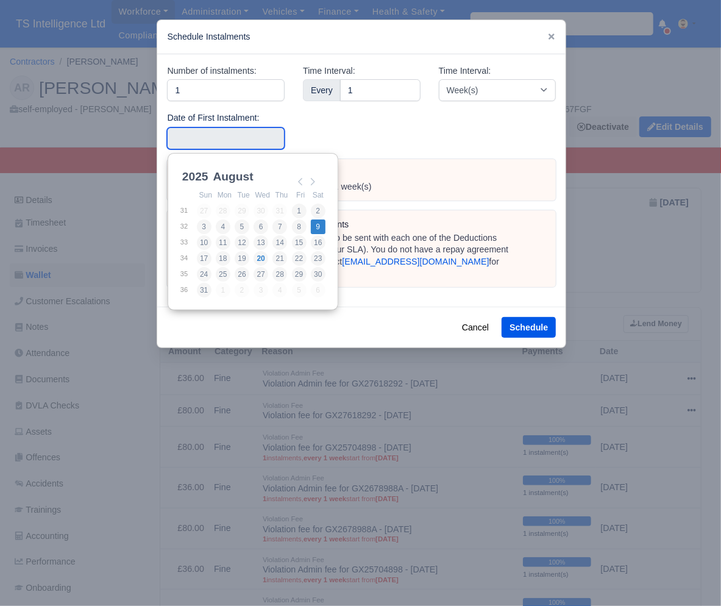
type input "[DATE]"
drag, startPoint x: 323, startPoint y: 227, endPoint x: 379, endPoint y: 263, distance: 66.8
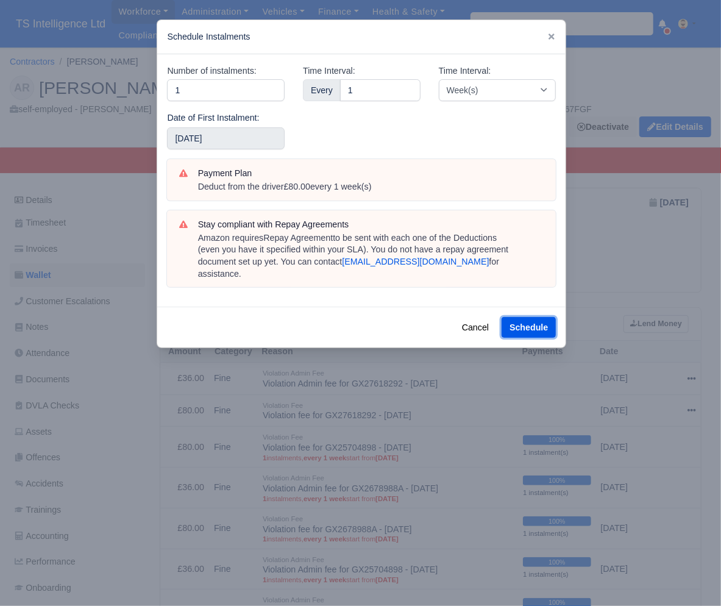
click at [538, 317] on button "Schedule" at bounding box center [529, 327] width 54 height 21
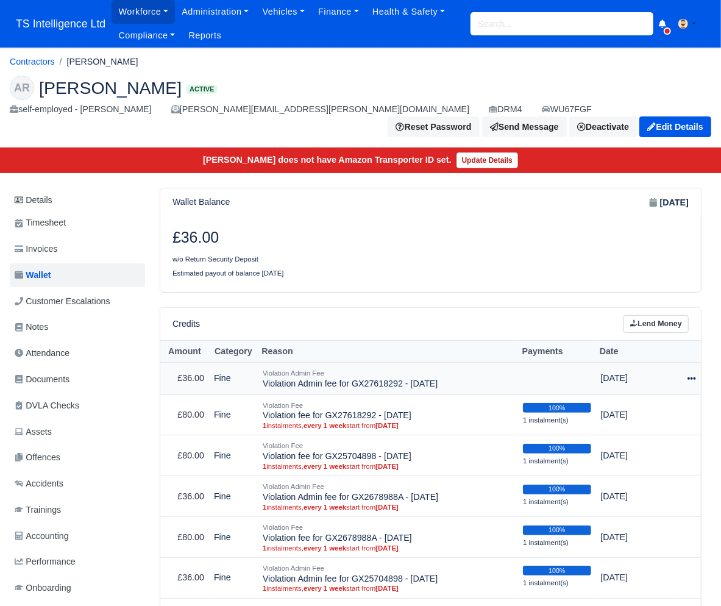
click at [688, 374] on icon at bounding box center [692, 378] width 9 height 9
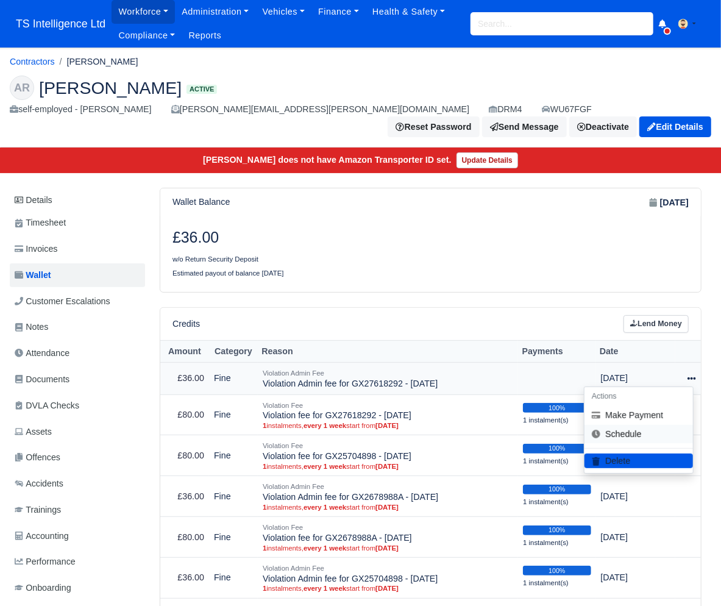
click at [648, 425] on link "Schedule" at bounding box center [639, 434] width 109 height 19
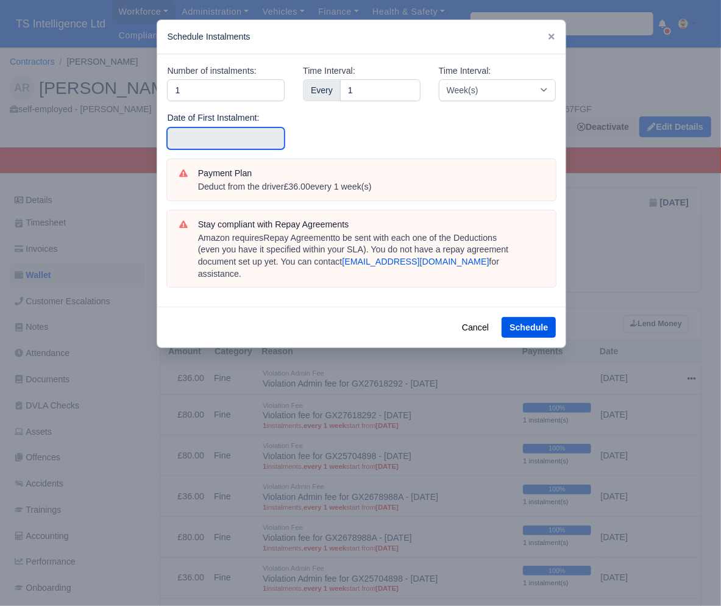
click at [220, 137] on input "text" at bounding box center [226, 138] width 118 height 22
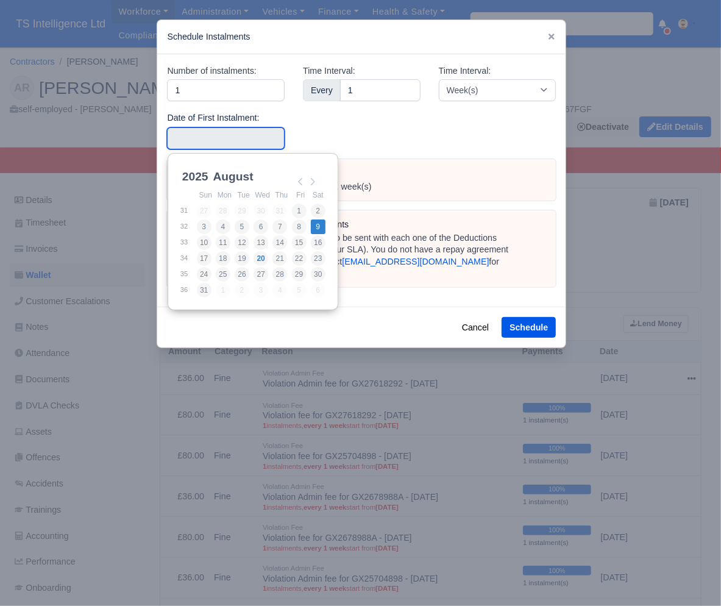
type input "2025-08-09"
drag, startPoint x: 318, startPoint y: 227, endPoint x: 379, endPoint y: 246, distance: 64.0
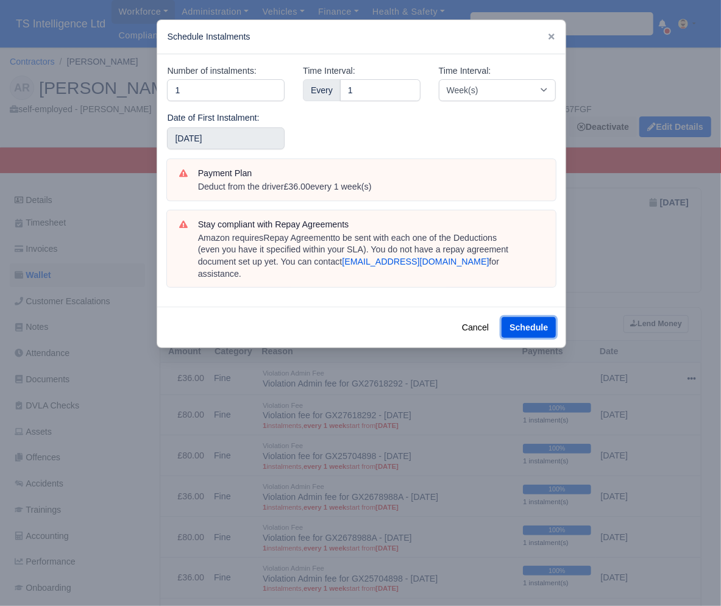
click at [518, 317] on button "Schedule" at bounding box center [529, 327] width 54 height 21
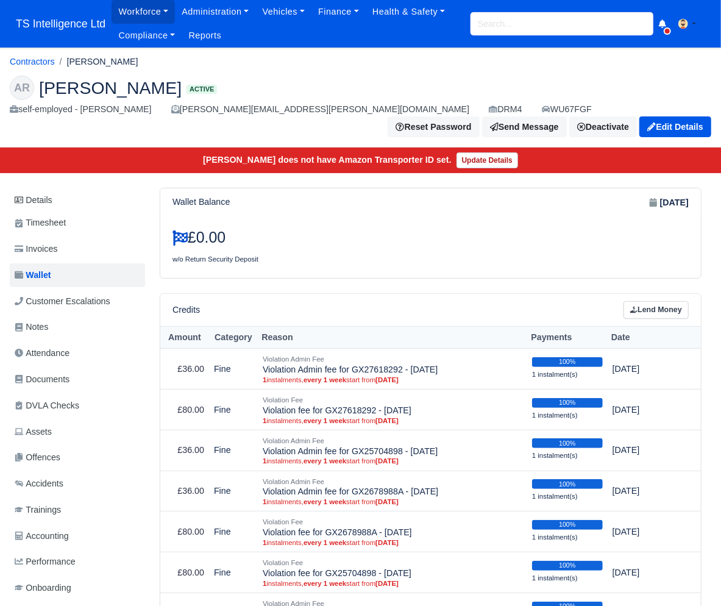
click at [487, 29] on input "search" at bounding box center [562, 23] width 183 height 23
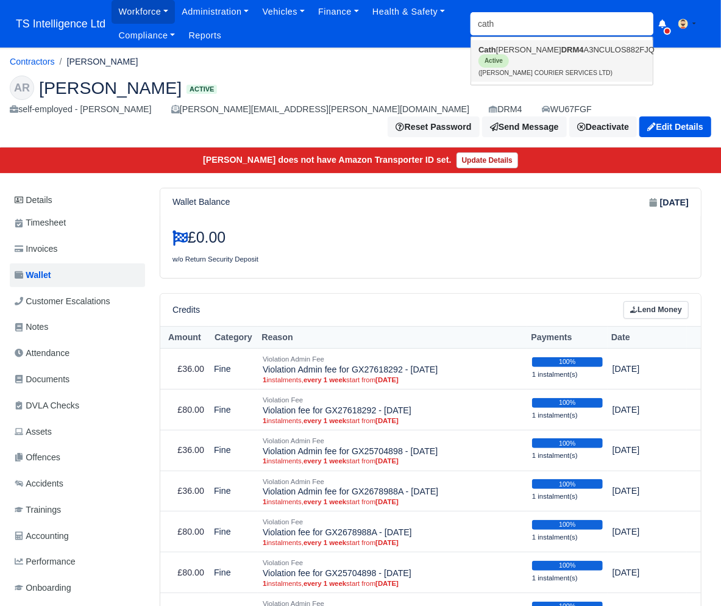
click at [484, 62] on link "[PERSON_NAME] DRM4 A3NCULOS882FJQ Active ([PERSON_NAME] COURIER SERVICES LTD)" at bounding box center [562, 60] width 182 height 41
type input "[PERSON_NAME]"
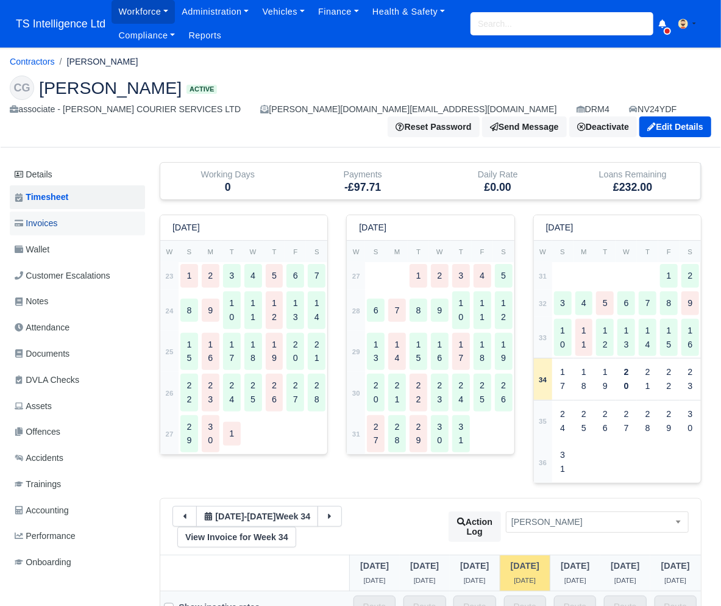
click at [55, 216] on span "Invoices" at bounding box center [36, 223] width 43 height 14
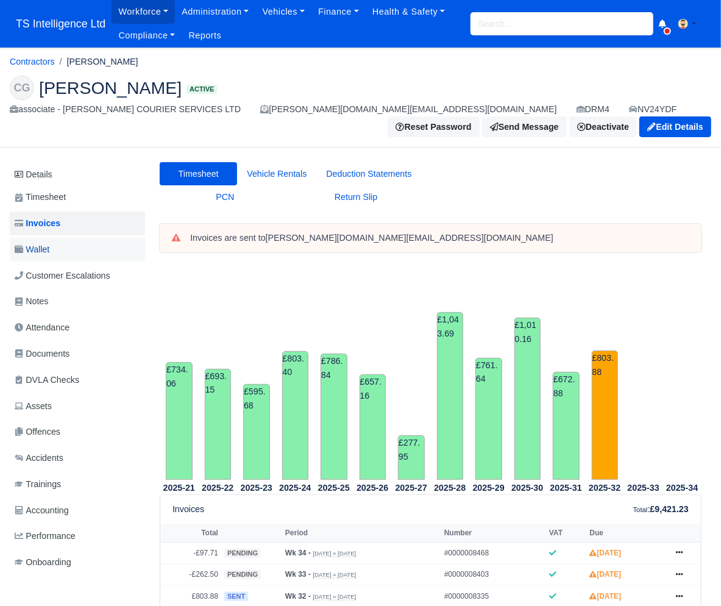
click at [70, 238] on link "Wallet" at bounding box center [77, 250] width 135 height 24
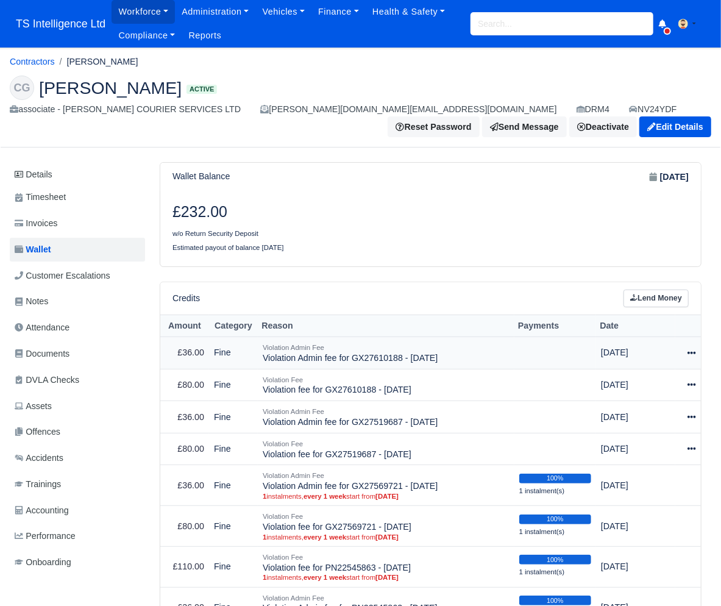
click at [694, 352] on icon at bounding box center [692, 353] width 9 height 2
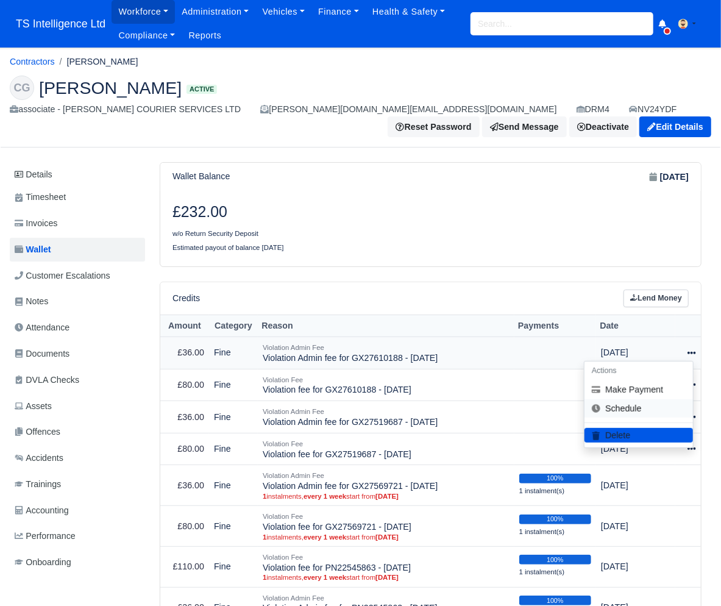
click at [649, 399] on link "Schedule" at bounding box center [639, 408] width 109 height 19
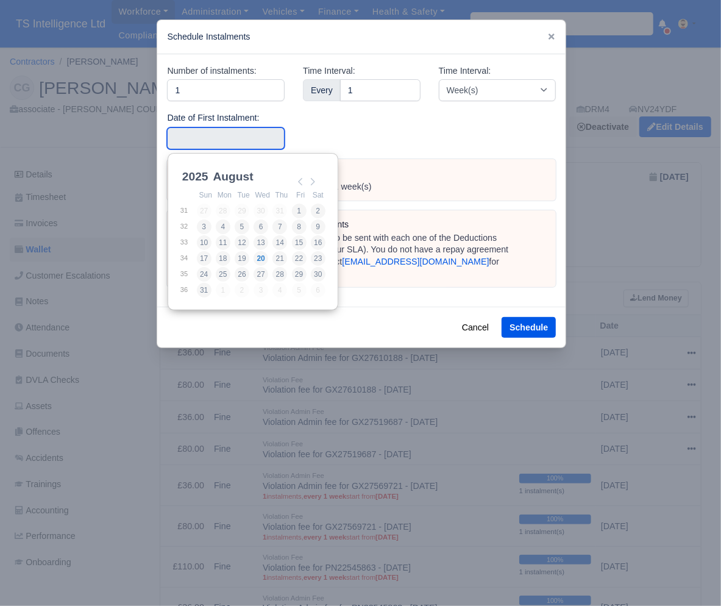
click at [223, 141] on input "Use the arrow keys to pick a date" at bounding box center [226, 138] width 118 height 22
type input "[DATE]"
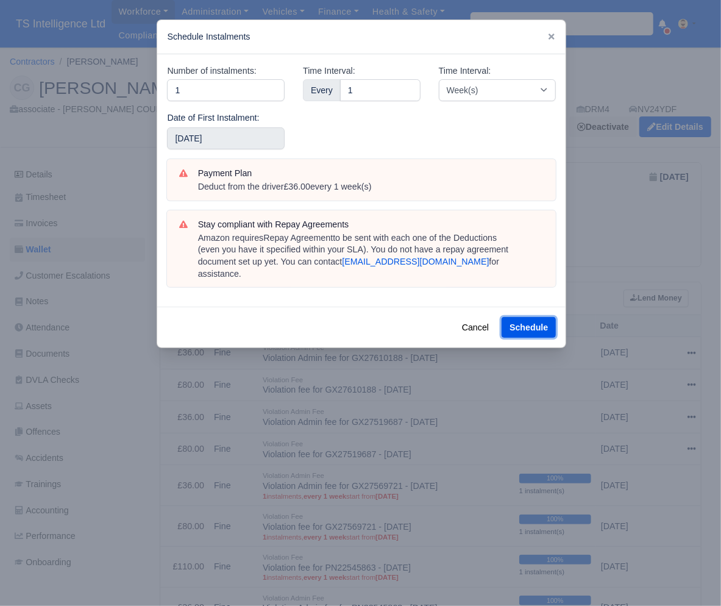
click at [519, 317] on button "Schedule" at bounding box center [529, 327] width 54 height 21
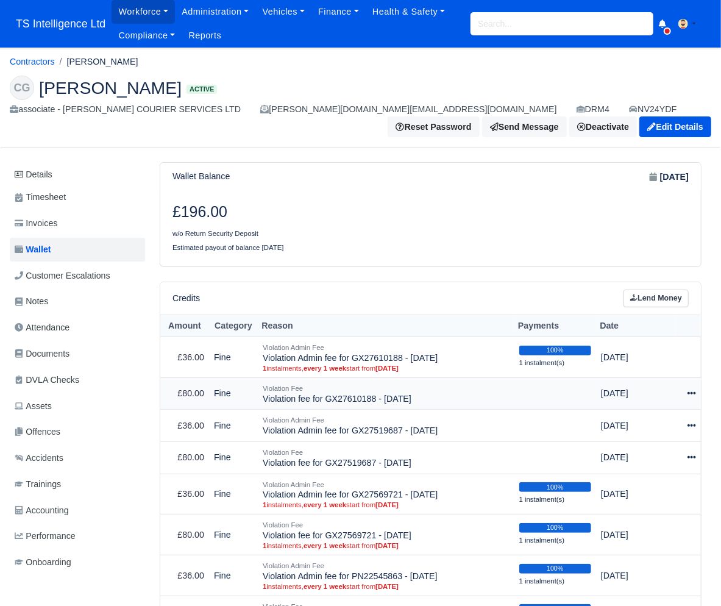
drag, startPoint x: 694, startPoint y: 371, endPoint x: 685, endPoint y: 384, distance: 15.9
click at [694, 389] on icon at bounding box center [692, 393] width 9 height 9
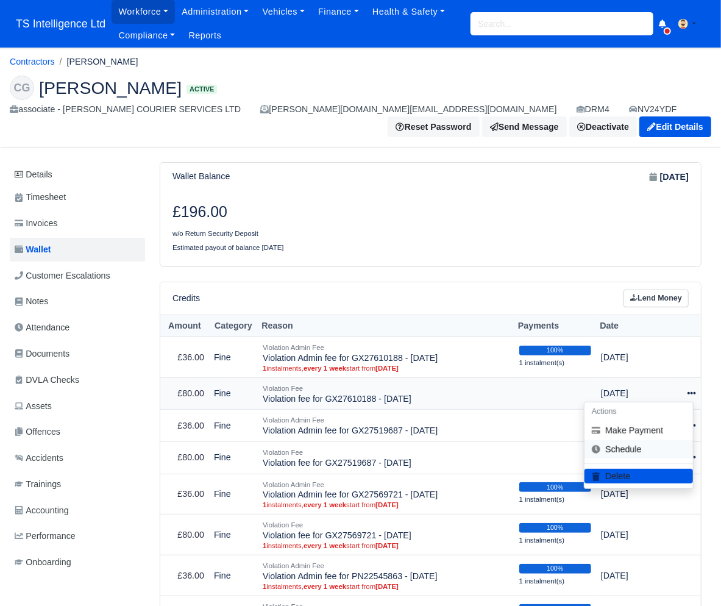
click at [638, 440] on link "Schedule" at bounding box center [639, 449] width 109 height 19
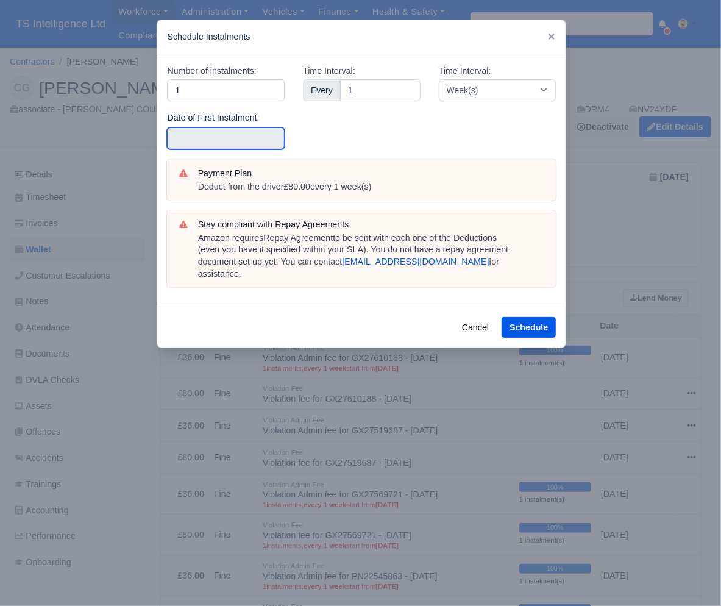
click at [199, 138] on input "text" at bounding box center [226, 138] width 118 height 22
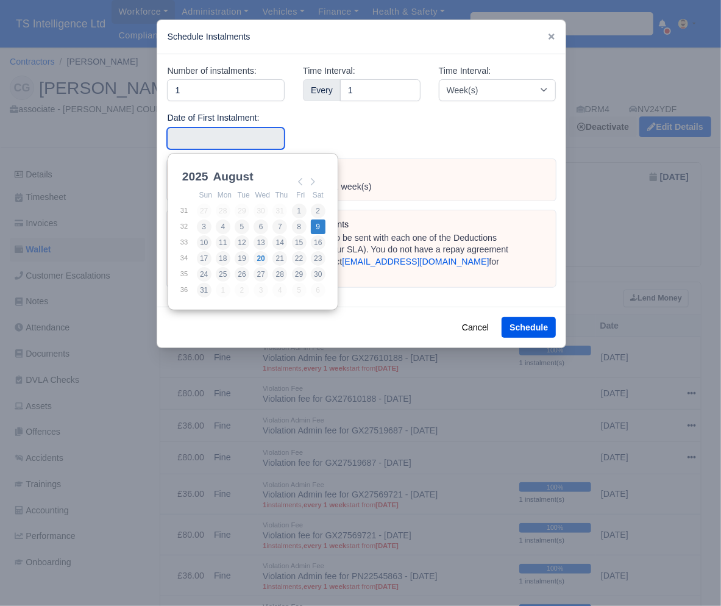
type input "[DATE]"
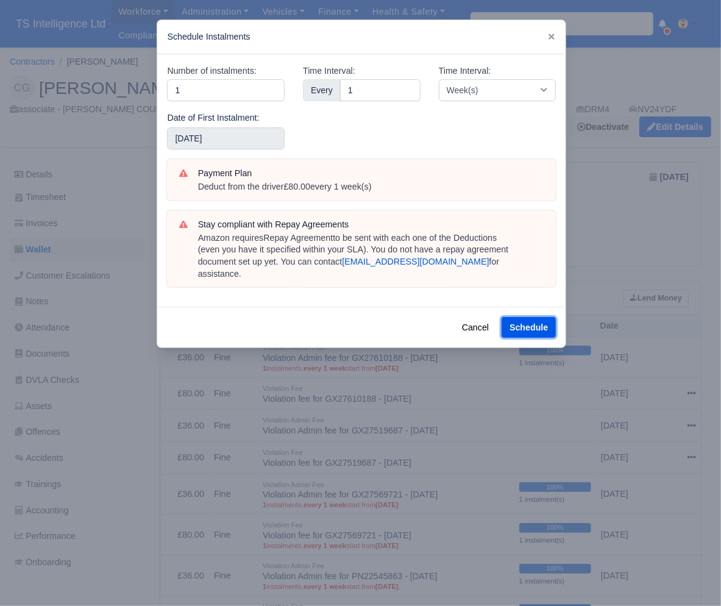
click at [513, 317] on button "Schedule" at bounding box center [529, 327] width 54 height 21
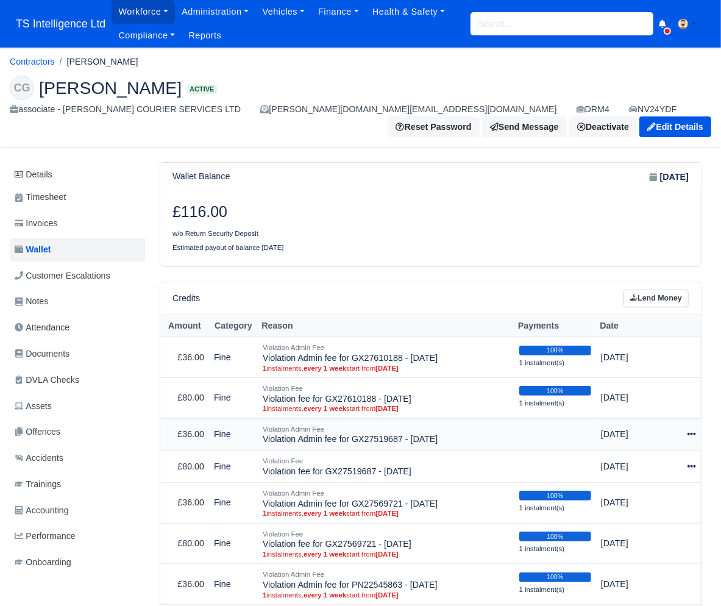
click at [690, 433] on icon at bounding box center [692, 434] width 9 height 2
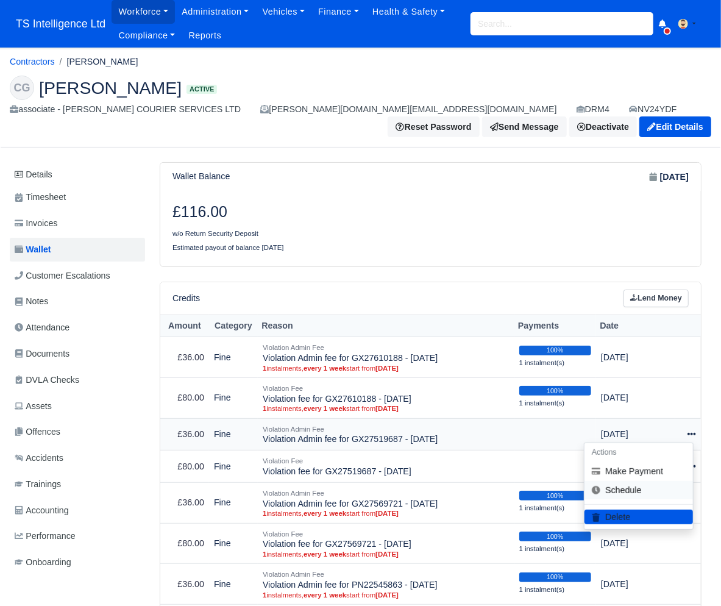
click at [632, 481] on link "Schedule" at bounding box center [639, 490] width 109 height 19
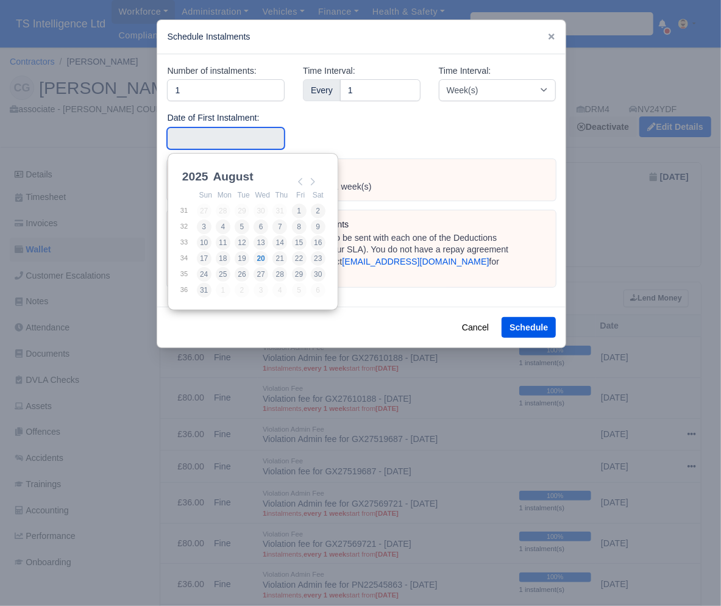
drag, startPoint x: 198, startPoint y: 137, endPoint x: 202, endPoint y: 141, distance: 6.5
click at [198, 137] on input "Use the arrow keys to pick a date" at bounding box center [226, 138] width 118 height 22
type input "2025-08-09"
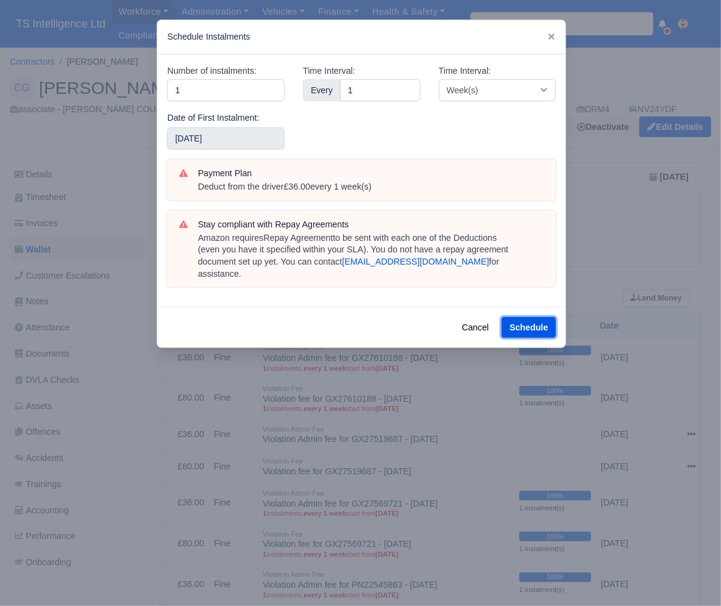
click at [536, 317] on button "Schedule" at bounding box center [529, 327] width 54 height 21
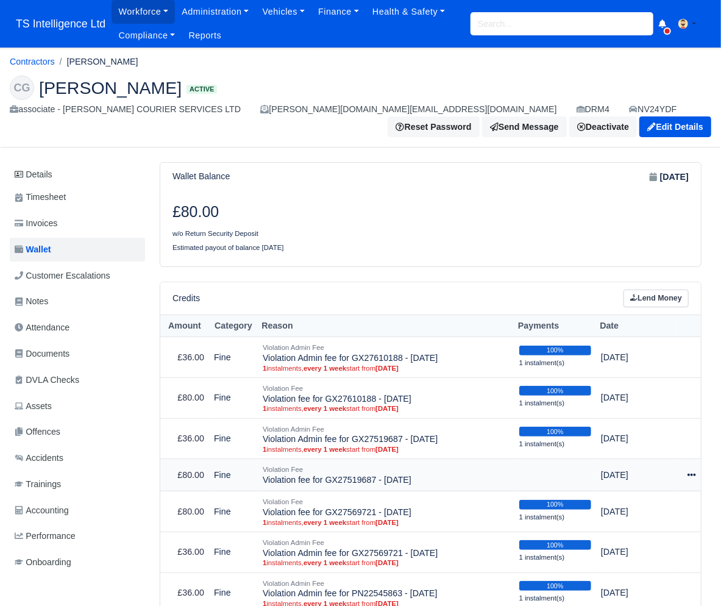
click at [693, 474] on icon at bounding box center [692, 475] width 9 height 2
click at [618, 522] on link "Schedule" at bounding box center [639, 531] width 109 height 19
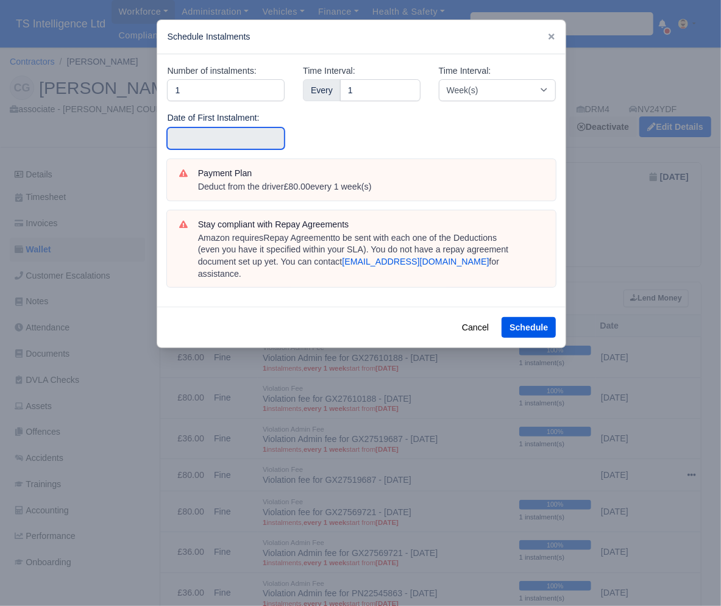
click at [180, 141] on input "text" at bounding box center [226, 138] width 118 height 22
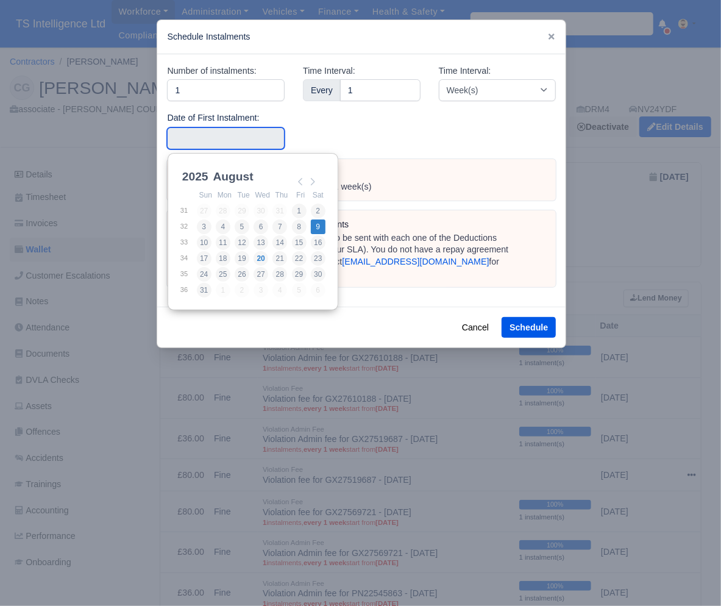
type input "[DATE]"
drag, startPoint x: 318, startPoint y: 229, endPoint x: 368, endPoint y: 256, distance: 55.9
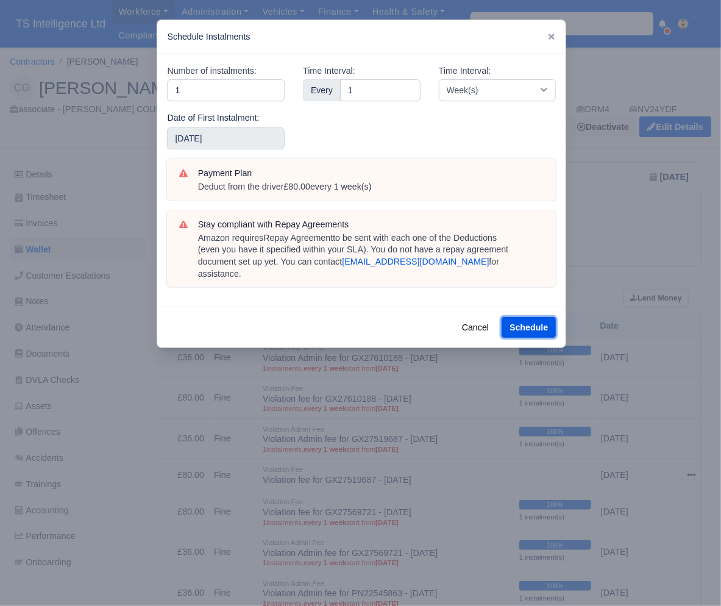
click at [532, 317] on button "Schedule" at bounding box center [529, 327] width 54 height 21
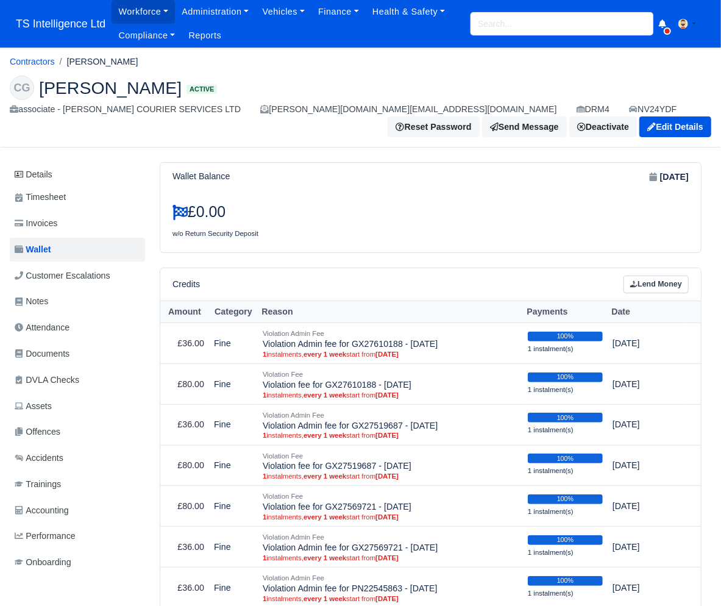
click at [508, 30] on input "search" at bounding box center [562, 23] width 183 height 23
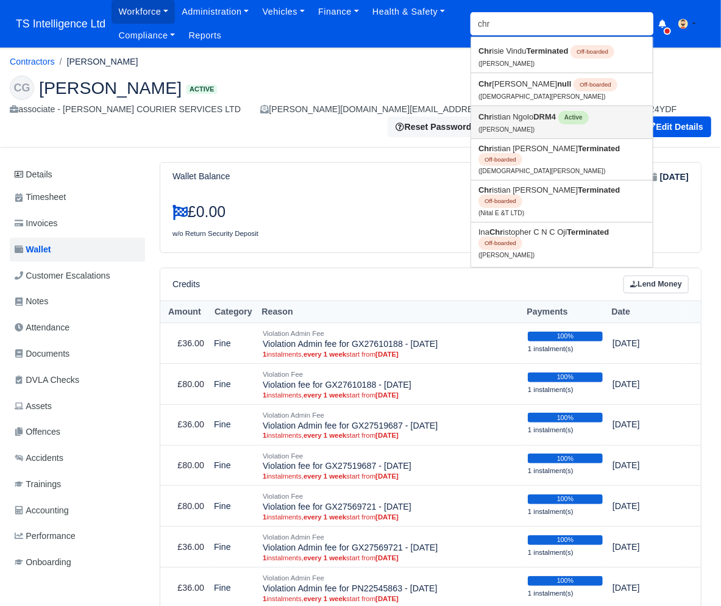
click at [509, 113] on link "Chr istian Ngolo DRM4 Active (Christian Ngolo)" at bounding box center [562, 122] width 182 height 32
type input "[DEMOGRAPHIC_DATA][PERSON_NAME]"
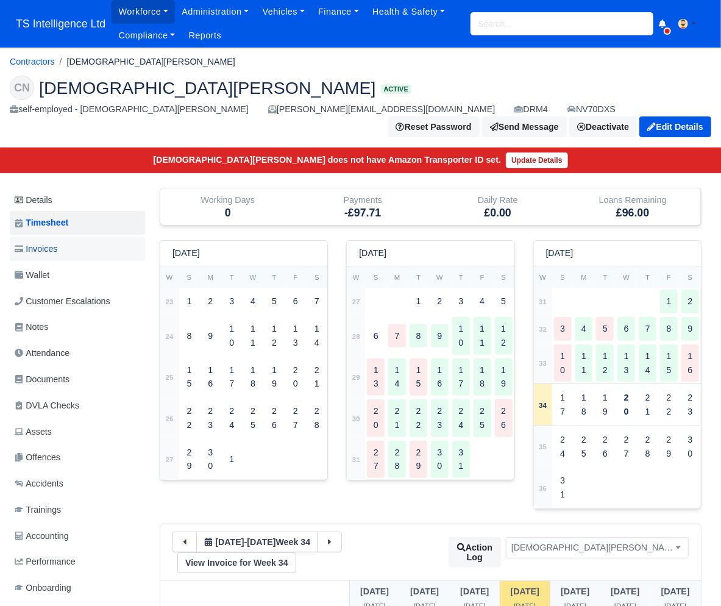
click at [73, 237] on link "Invoices" at bounding box center [77, 249] width 135 height 24
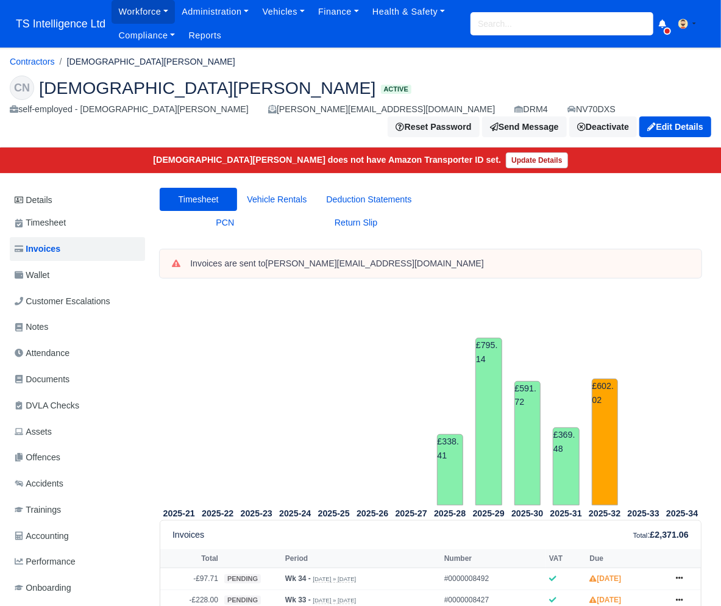
scroll to position [93, 0]
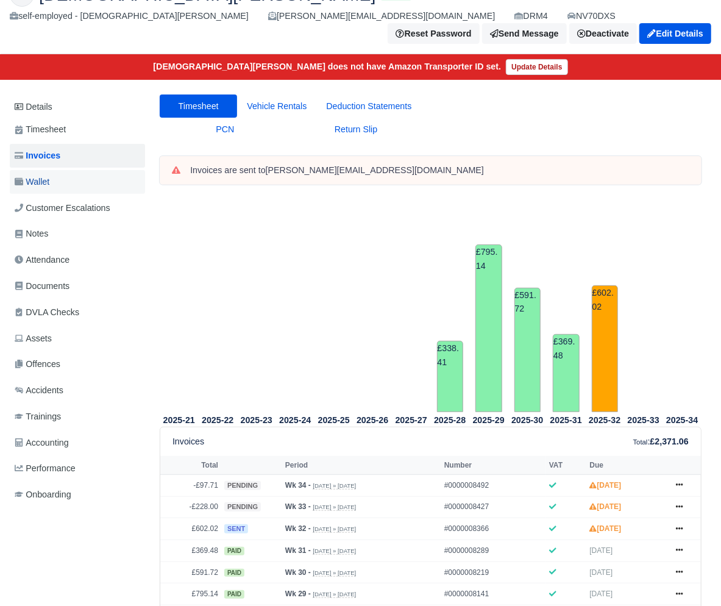
click at [58, 170] on link "Wallet" at bounding box center [77, 182] width 135 height 24
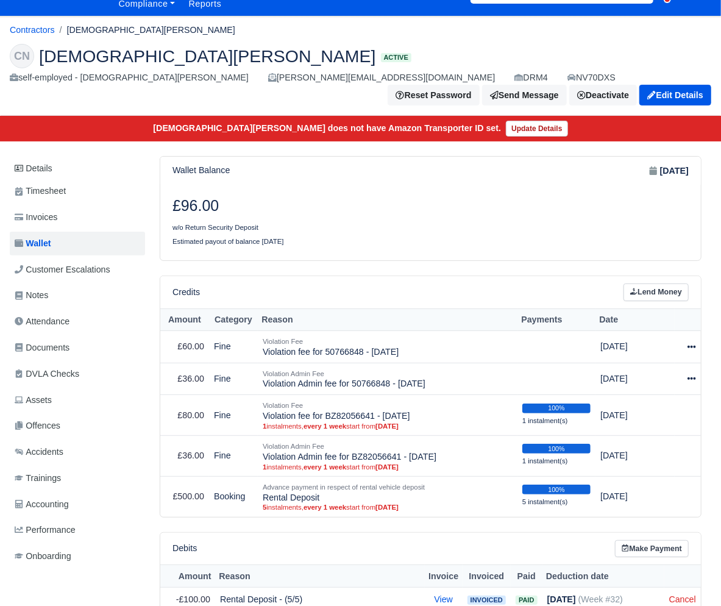
scroll to position [32, 4]
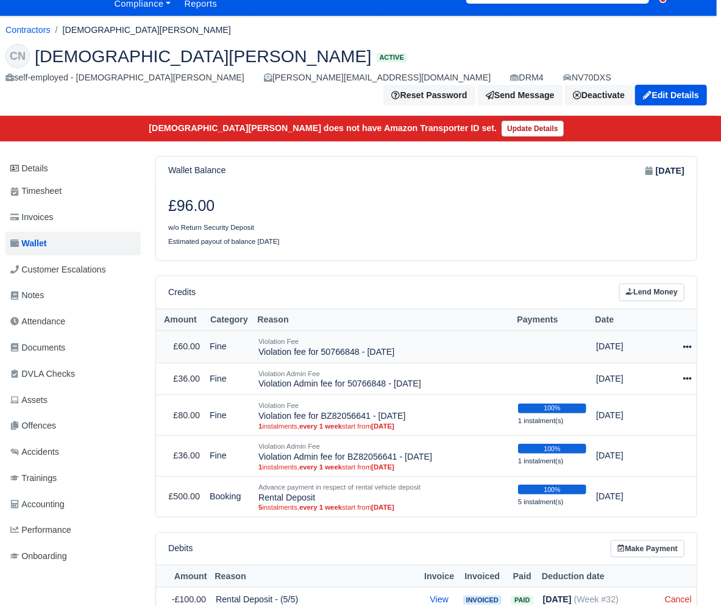
click at [690, 346] on icon at bounding box center [688, 347] width 9 height 2
click at [631, 393] on link "Schedule" at bounding box center [634, 402] width 109 height 19
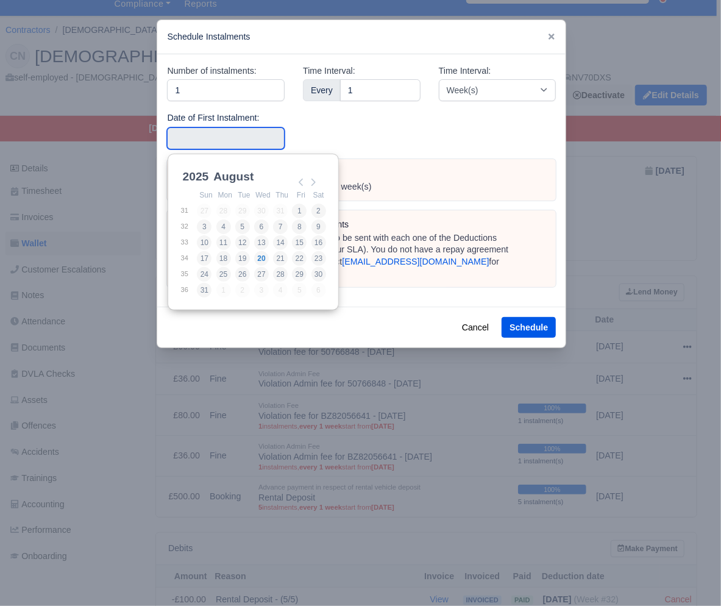
click at [193, 138] on input "Use the arrow keys to pick a date" at bounding box center [226, 138] width 118 height 22
type input "2025-08-09"
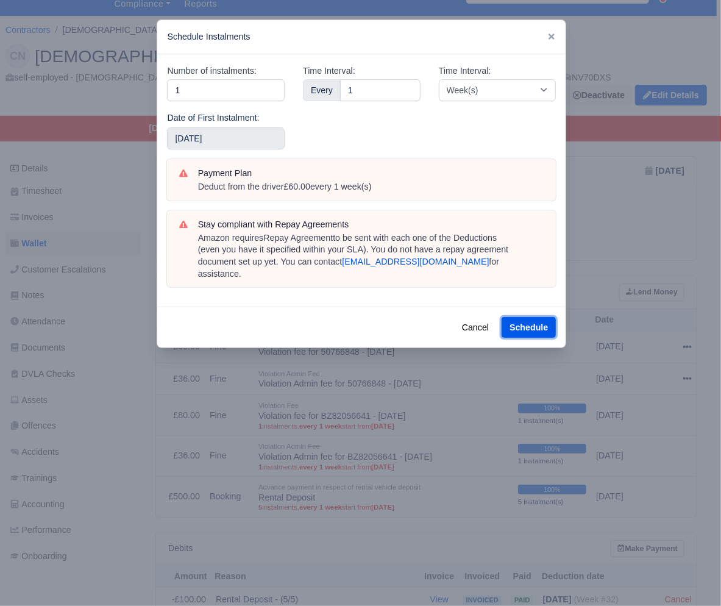
click at [520, 317] on button "Schedule" at bounding box center [529, 327] width 54 height 21
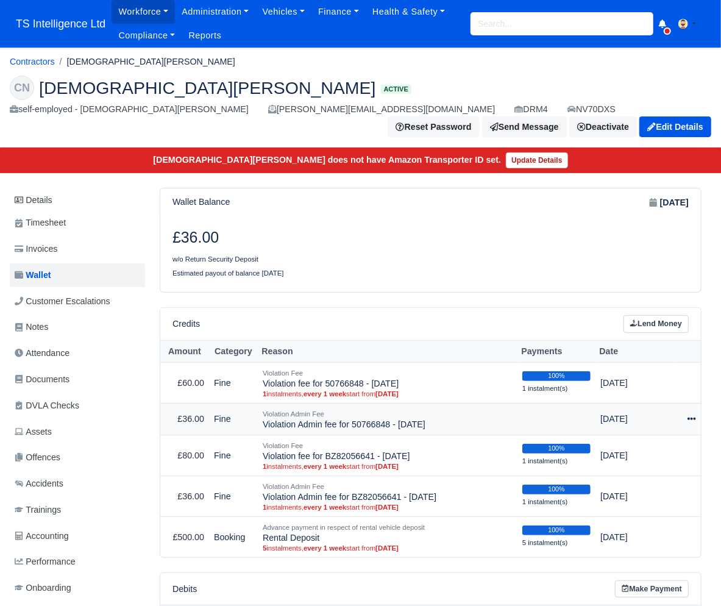
click at [692, 415] on icon at bounding box center [692, 419] width 9 height 9
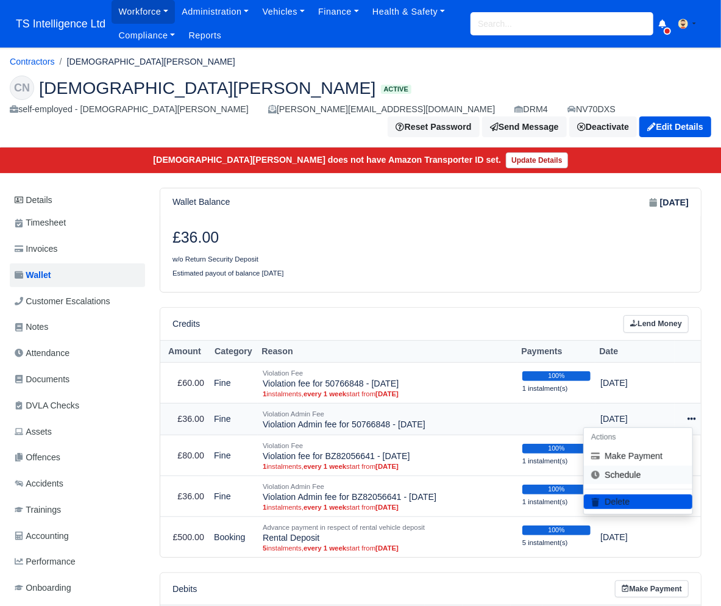
click at [634, 466] on link "Schedule" at bounding box center [638, 475] width 109 height 19
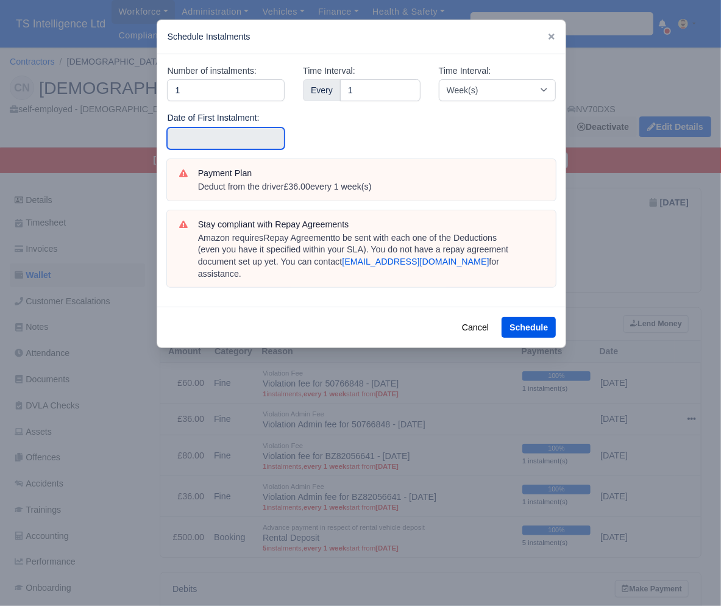
click at [201, 134] on input "text" at bounding box center [226, 138] width 118 height 22
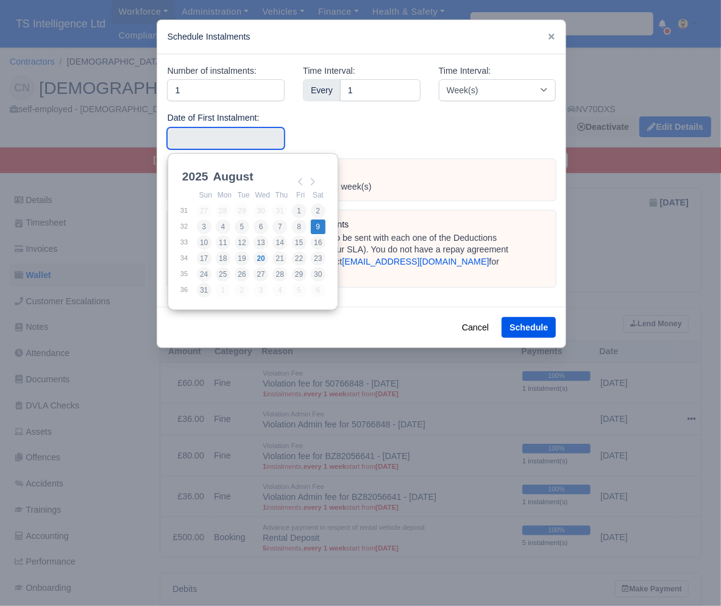
type input "[DATE]"
drag, startPoint x: 319, startPoint y: 229, endPoint x: 379, endPoint y: 243, distance: 62.0
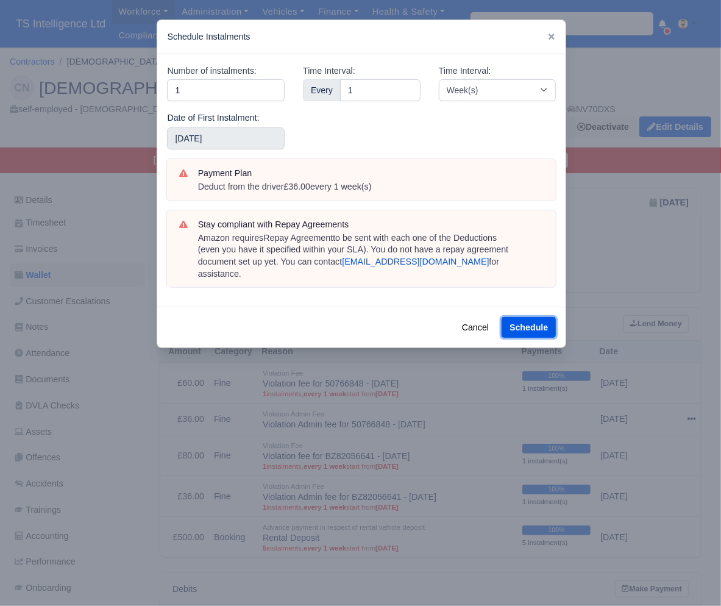
click at [516, 317] on button "Schedule" at bounding box center [529, 327] width 54 height 21
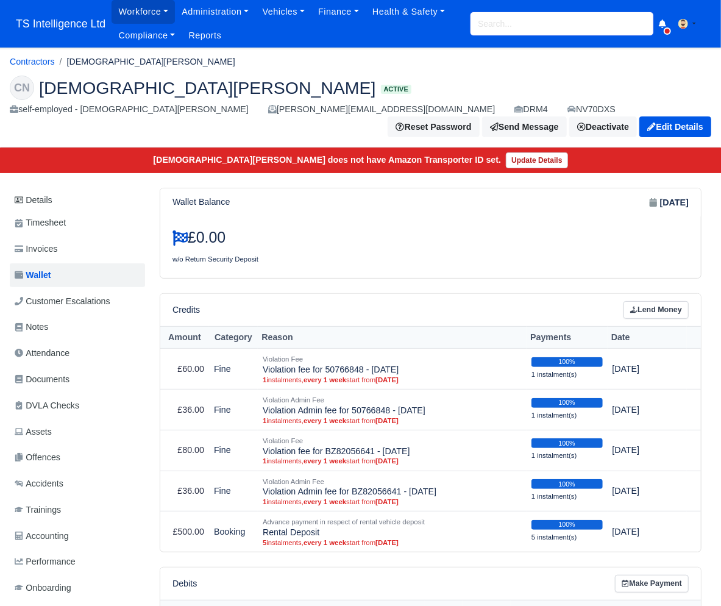
click at [546, 31] on input "search" at bounding box center [562, 23] width 183 height 23
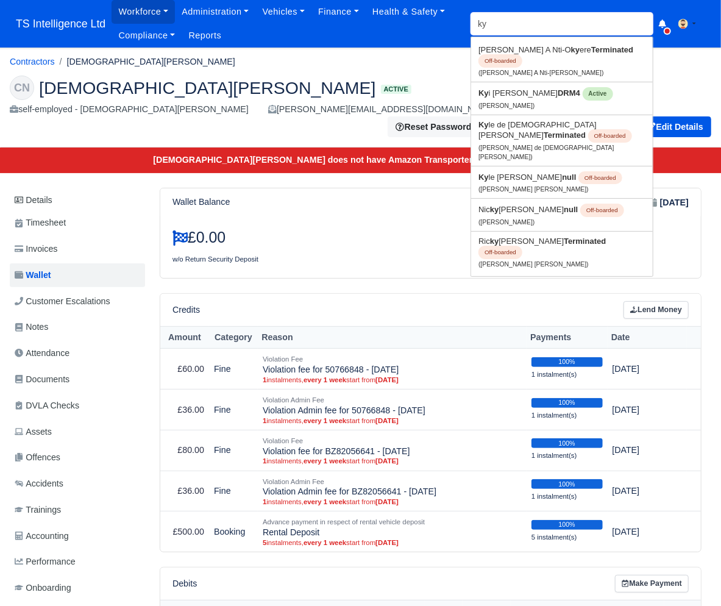
type input "kyi"
type input "[PERSON_NAME]"
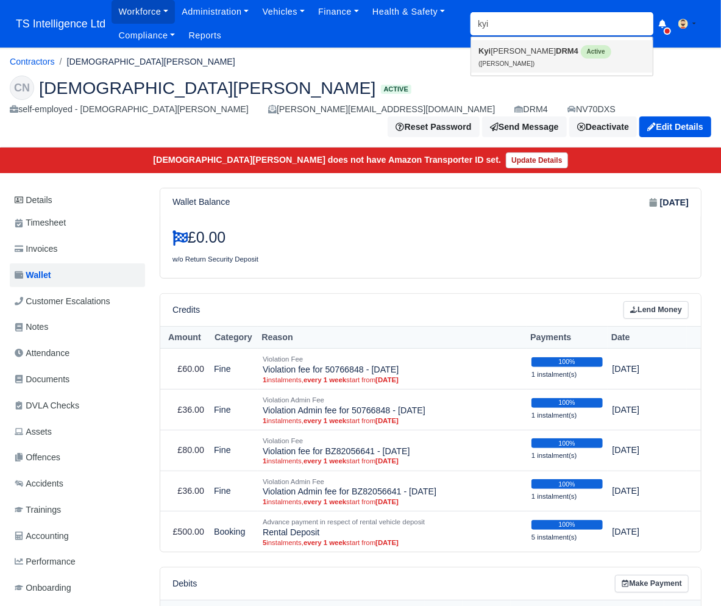
click at [534, 60] on link "[PERSON_NAME] DRM4 Active ([PERSON_NAME])" at bounding box center [562, 56] width 182 height 32
type input "[PERSON_NAME]"
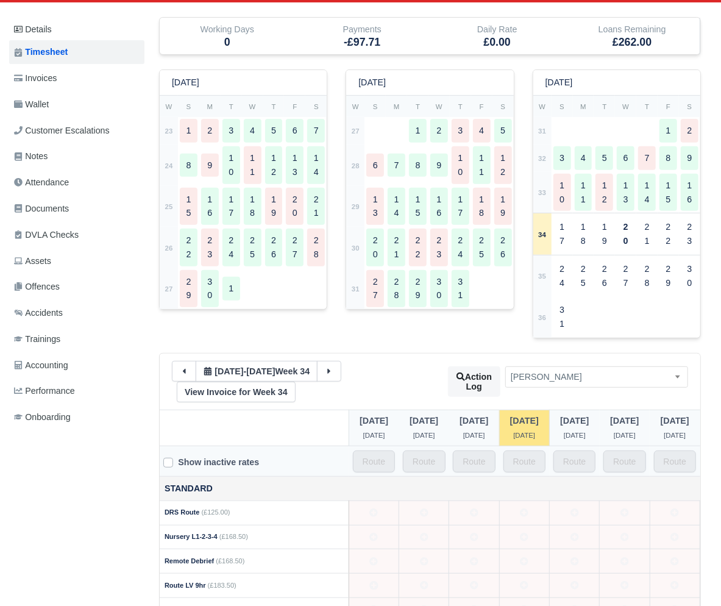
scroll to position [0, 1]
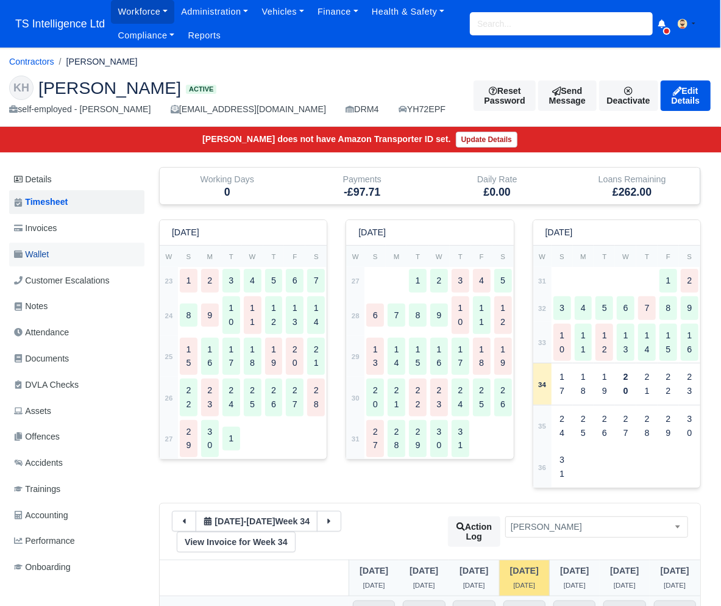
click at [66, 257] on link "Wallet" at bounding box center [76, 255] width 135 height 24
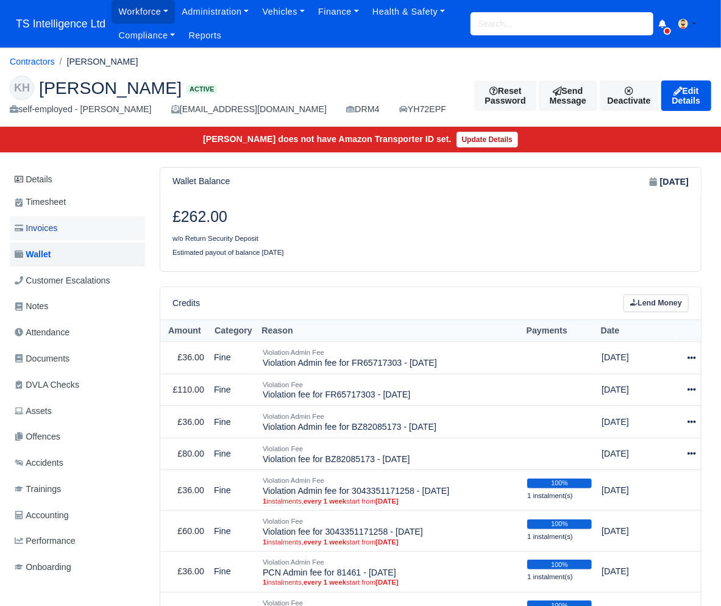
click at [67, 229] on link "Invoices" at bounding box center [77, 228] width 135 height 24
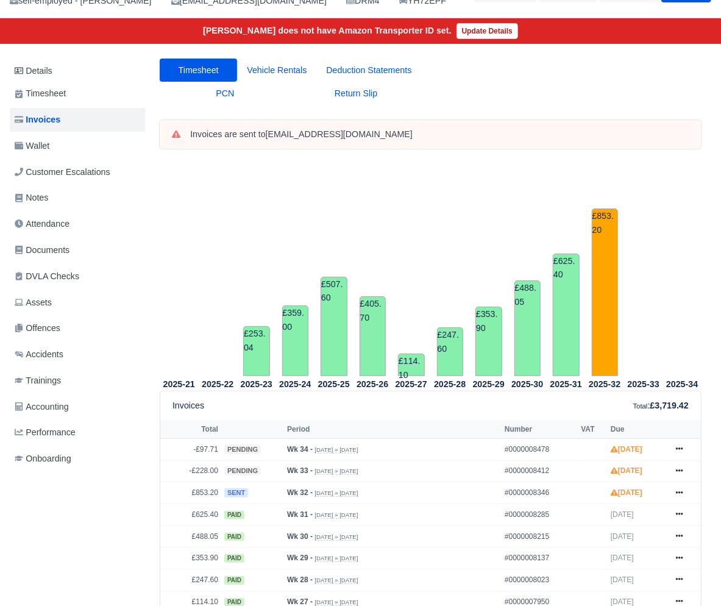
scroll to position [24, 0]
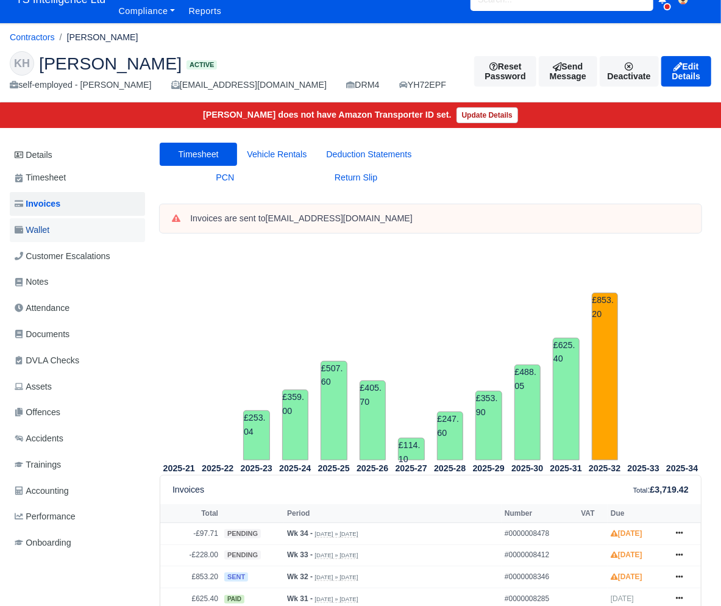
click at [82, 230] on link "Wallet" at bounding box center [77, 230] width 135 height 24
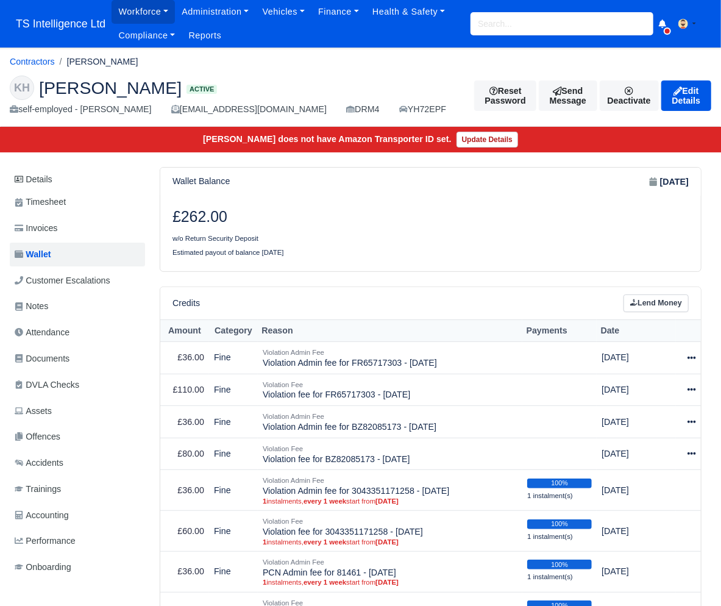
scroll to position [7, 1]
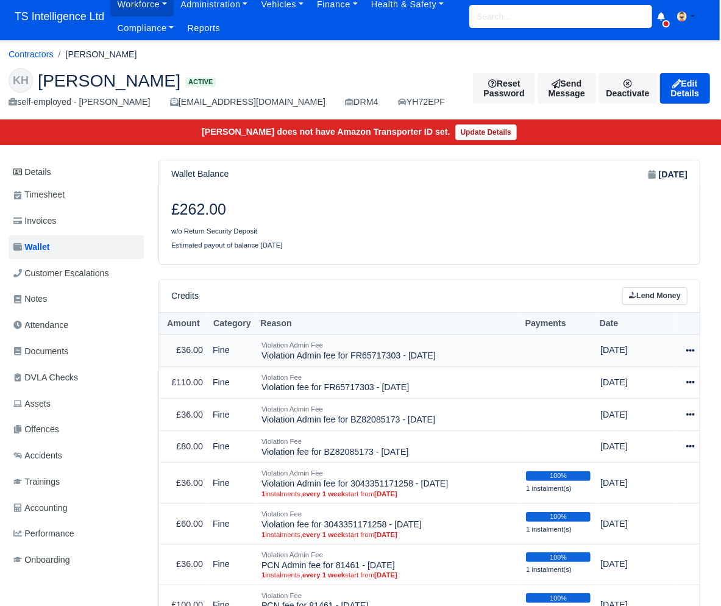
click at [691, 351] on icon at bounding box center [691, 350] width 9 height 2
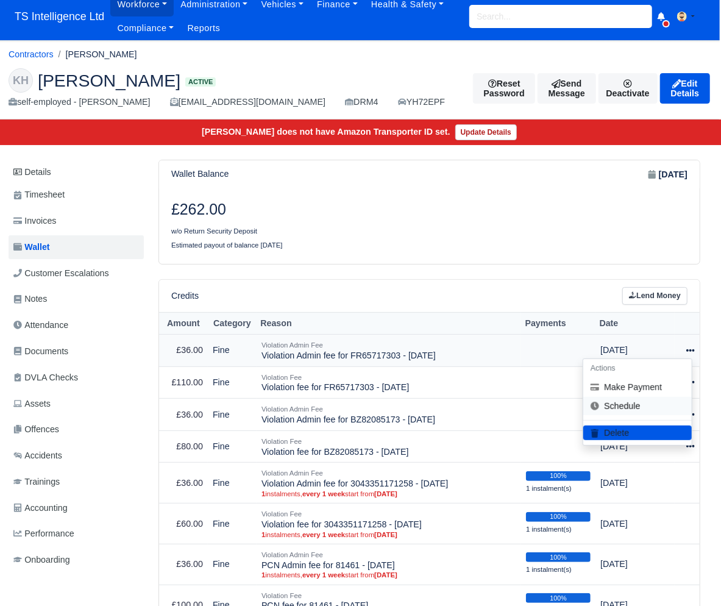
click at [634, 402] on link "Schedule" at bounding box center [638, 406] width 109 height 19
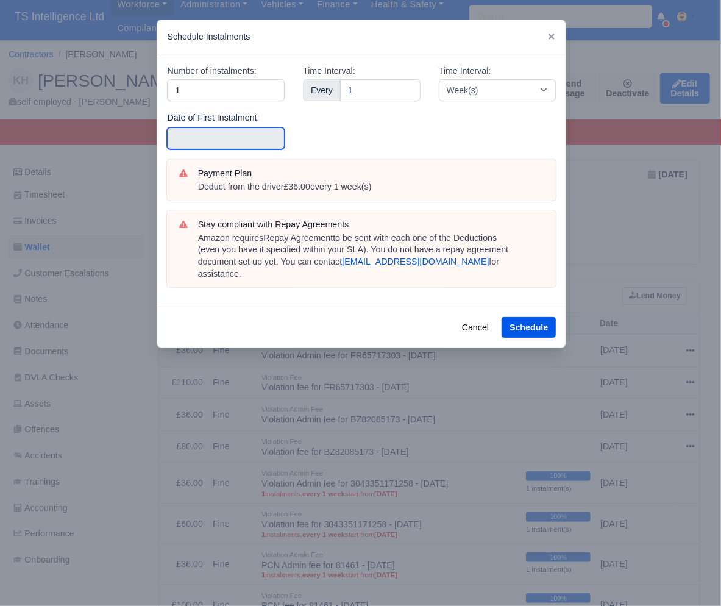
click at [225, 144] on input "text" at bounding box center [226, 138] width 118 height 22
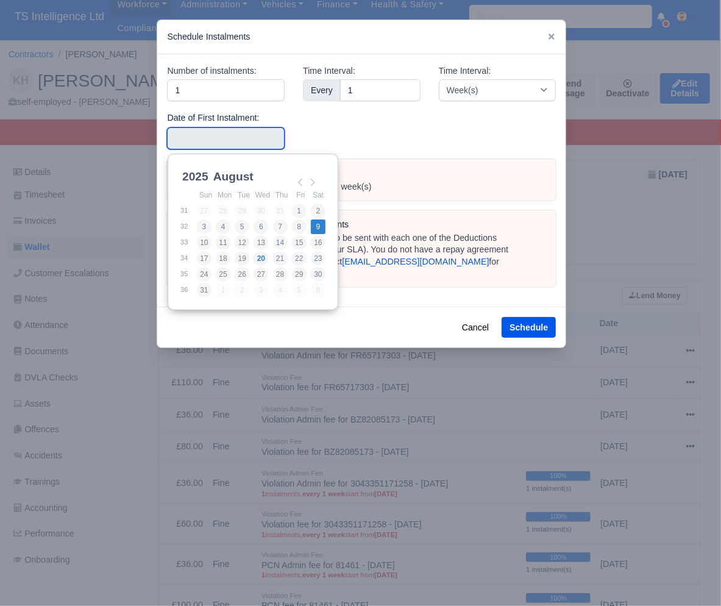
type input "[DATE]"
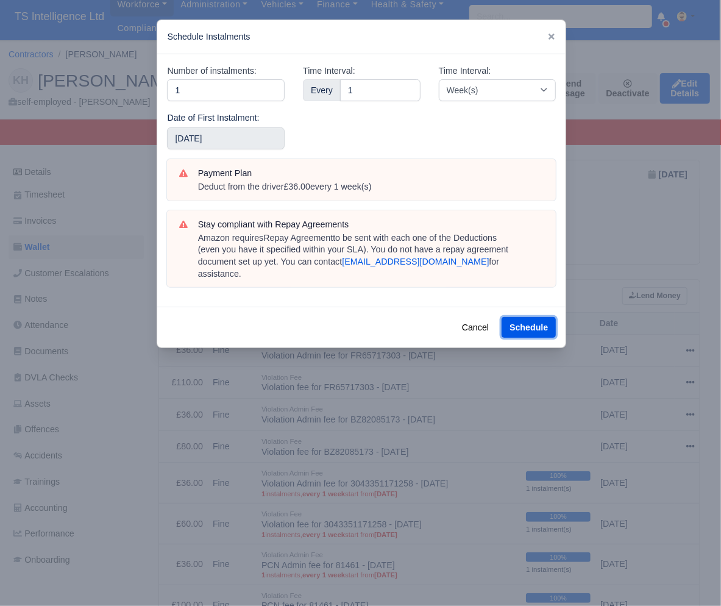
click at [521, 317] on button "Schedule" at bounding box center [529, 327] width 54 height 21
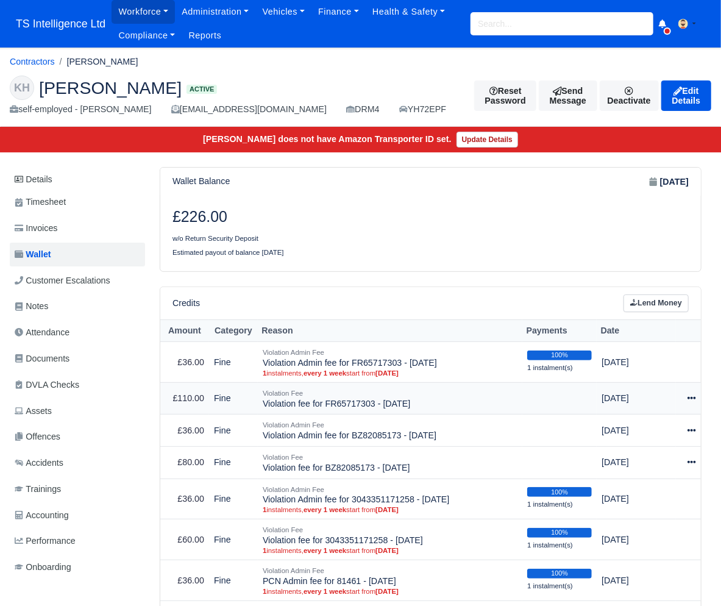
click at [691, 396] on icon at bounding box center [692, 398] width 9 height 9
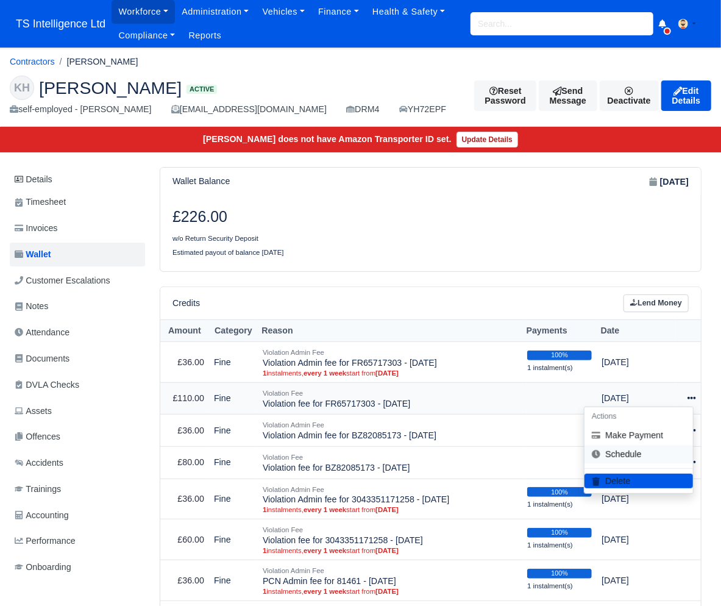
click at [621, 452] on link "Schedule" at bounding box center [639, 454] width 109 height 19
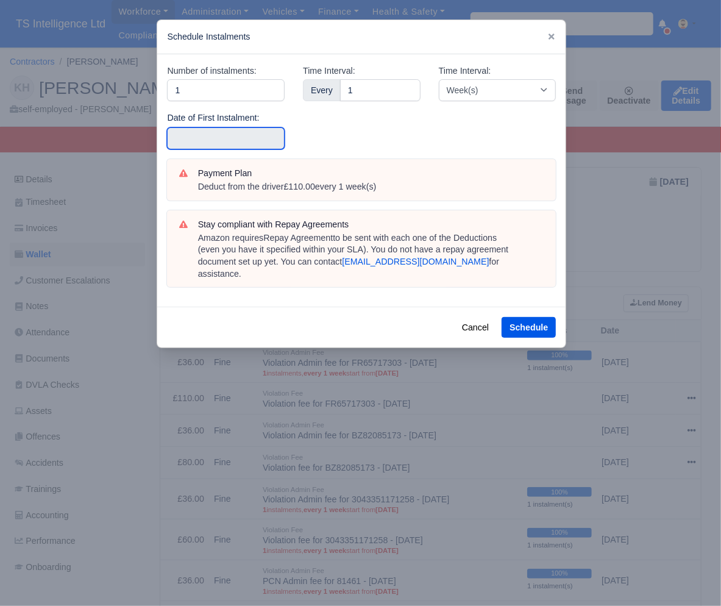
click at [221, 137] on input "text" at bounding box center [226, 138] width 118 height 22
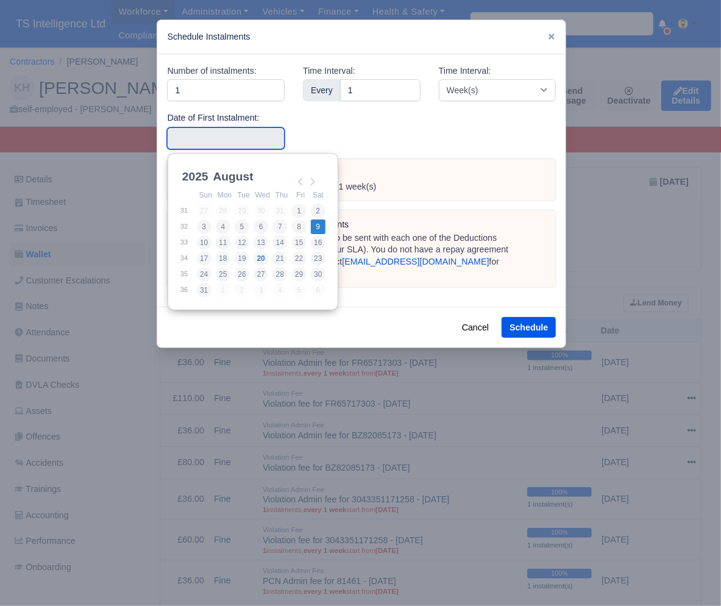
type input "[DATE]"
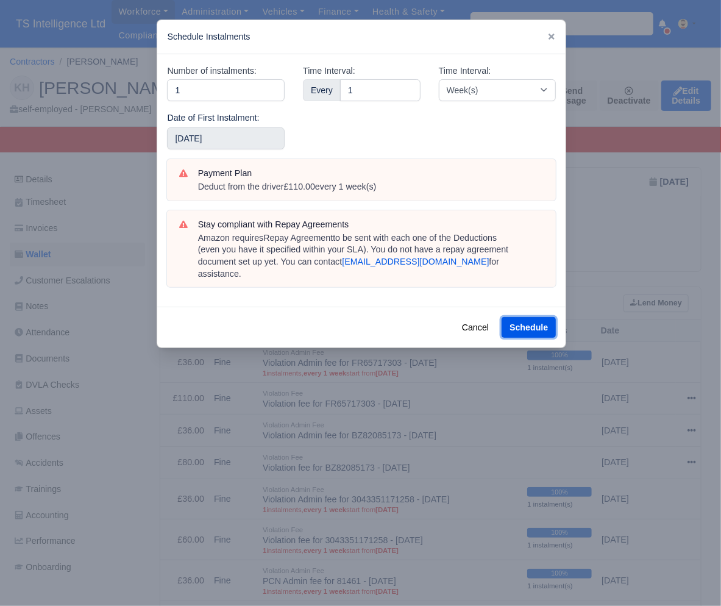
click at [535, 317] on button "Schedule" at bounding box center [529, 327] width 54 height 21
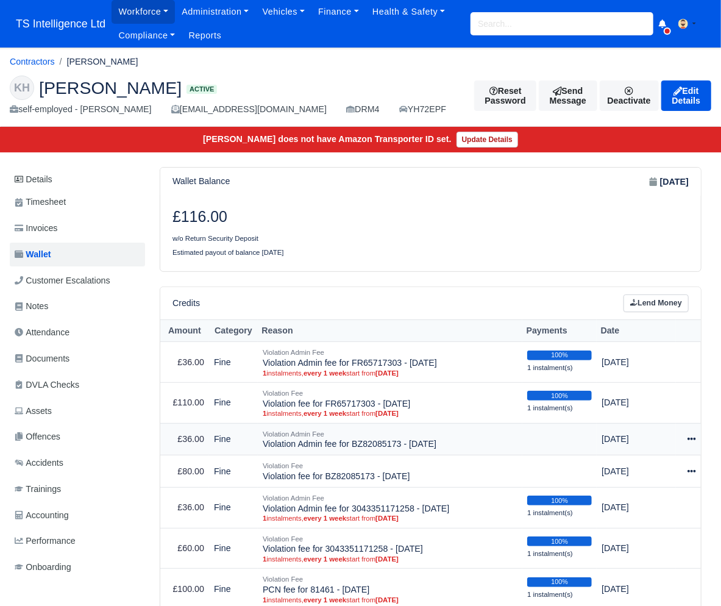
click at [693, 437] on icon at bounding box center [692, 439] width 9 height 9
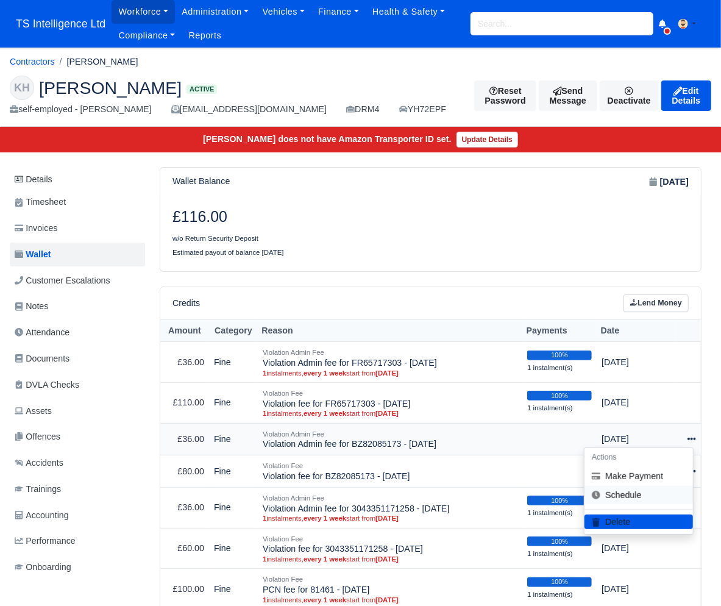
click at [641, 493] on link "Schedule" at bounding box center [639, 495] width 109 height 19
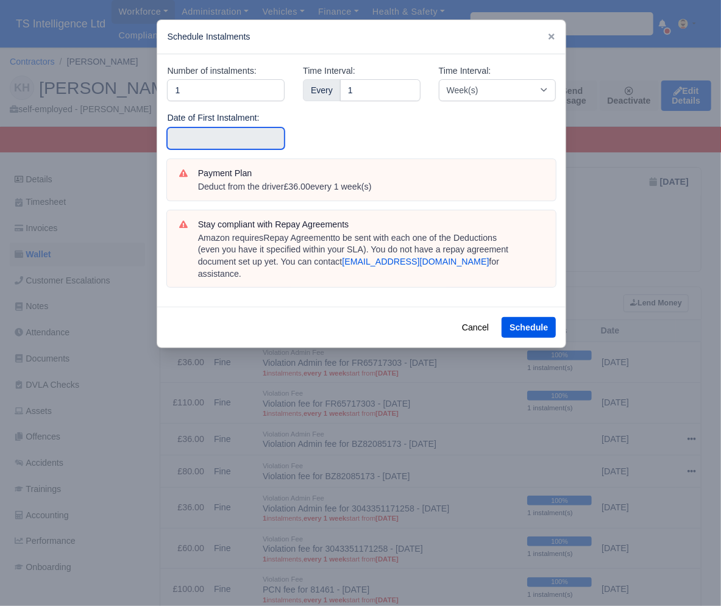
drag, startPoint x: 207, startPoint y: 140, endPoint x: 213, endPoint y: 141, distance: 6.2
click at [209, 140] on input "text" at bounding box center [226, 138] width 118 height 22
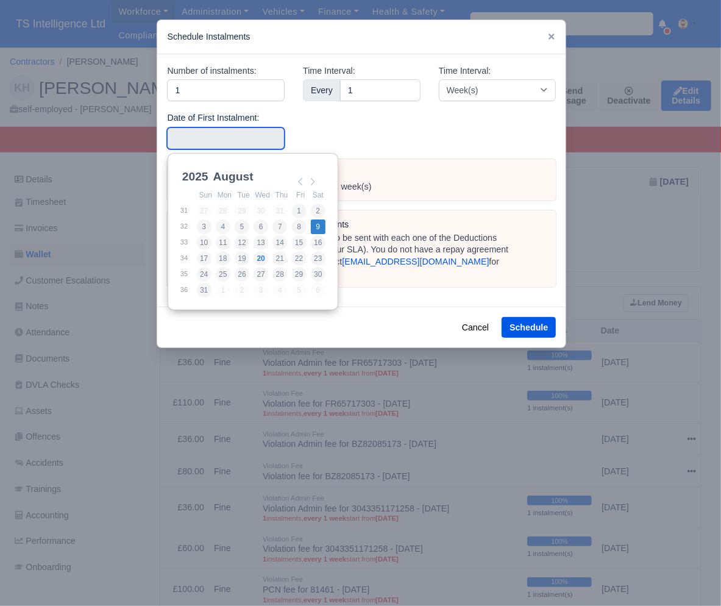
type input "2025-08-09"
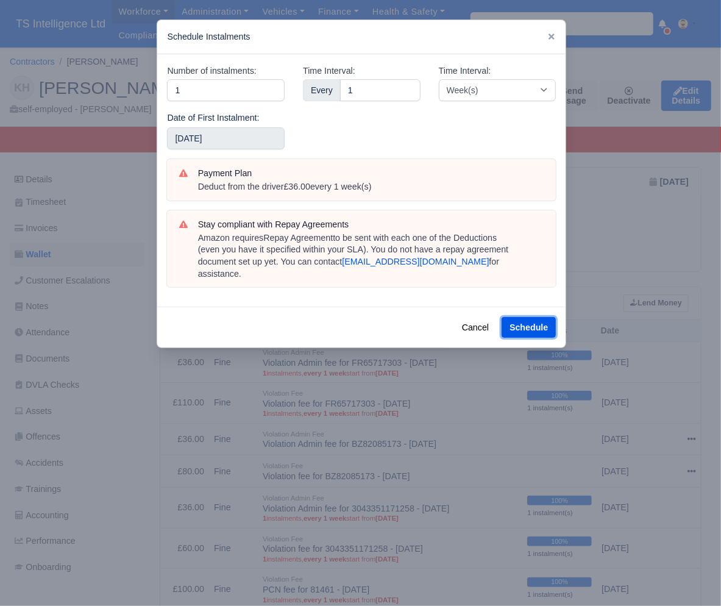
click at [517, 317] on button "Schedule" at bounding box center [529, 327] width 54 height 21
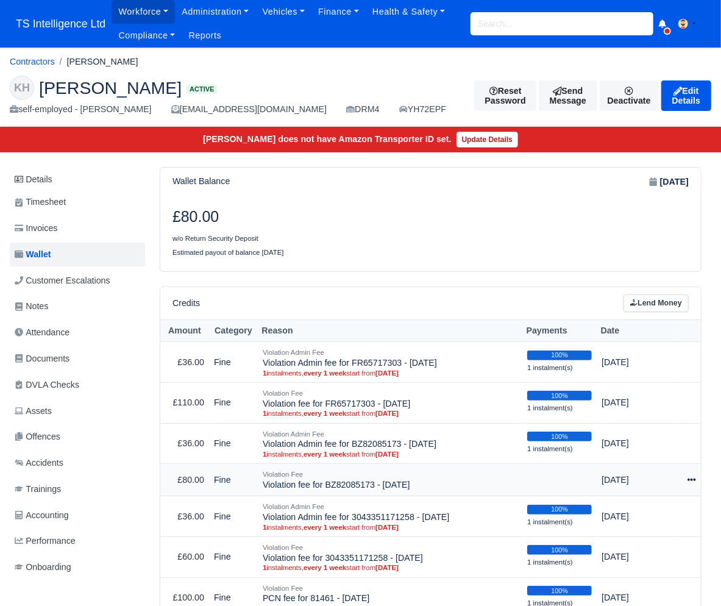
click at [692, 481] on icon at bounding box center [692, 480] width 9 height 2
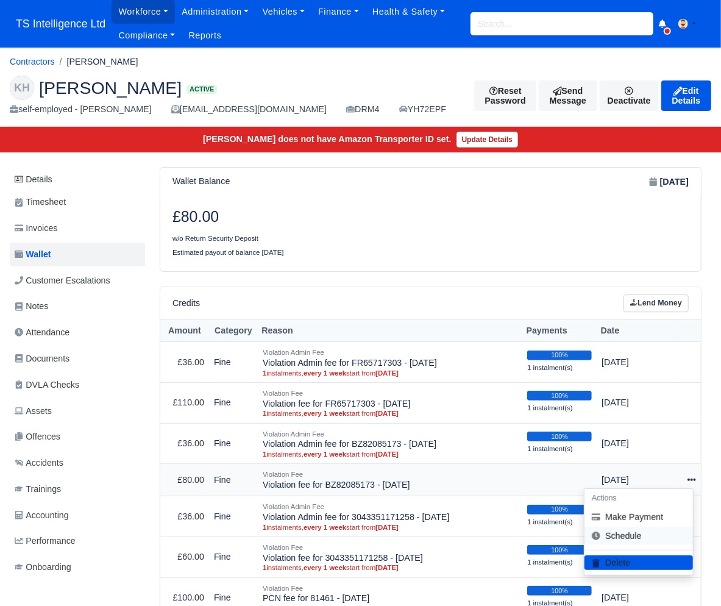
click at [628, 535] on link "Schedule" at bounding box center [639, 536] width 109 height 19
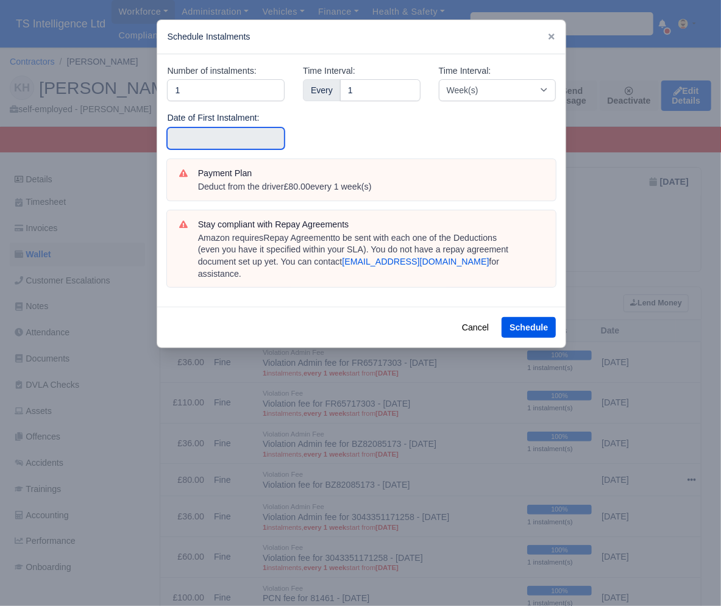
click at [231, 146] on input "text" at bounding box center [226, 138] width 118 height 22
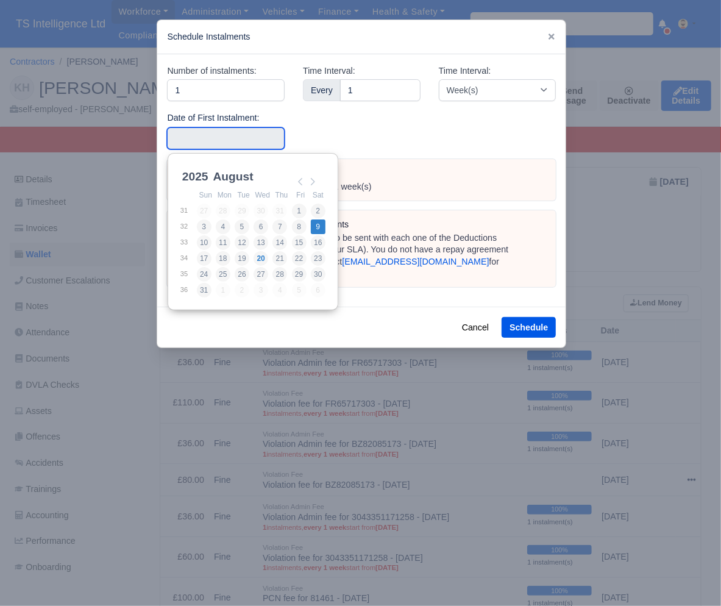
type input "2025-08-09"
drag, startPoint x: 318, startPoint y: 226, endPoint x: 368, endPoint y: 249, distance: 55.1
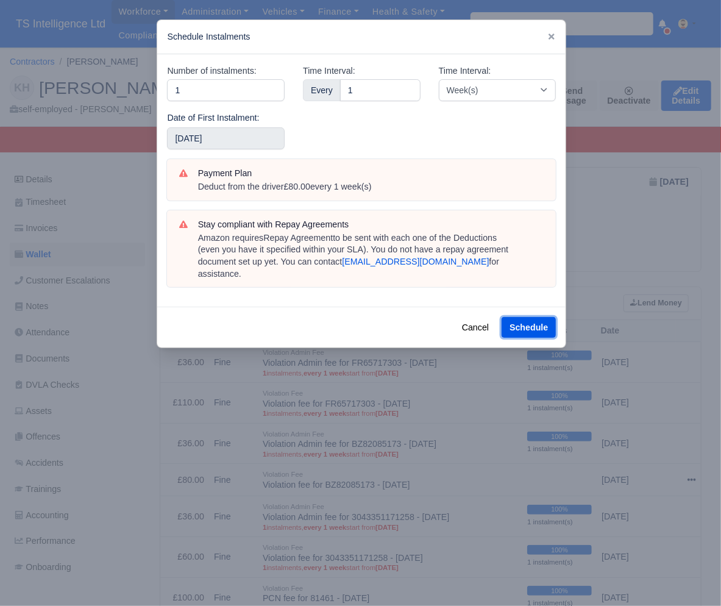
click at [538, 317] on button "Schedule" at bounding box center [529, 327] width 54 height 21
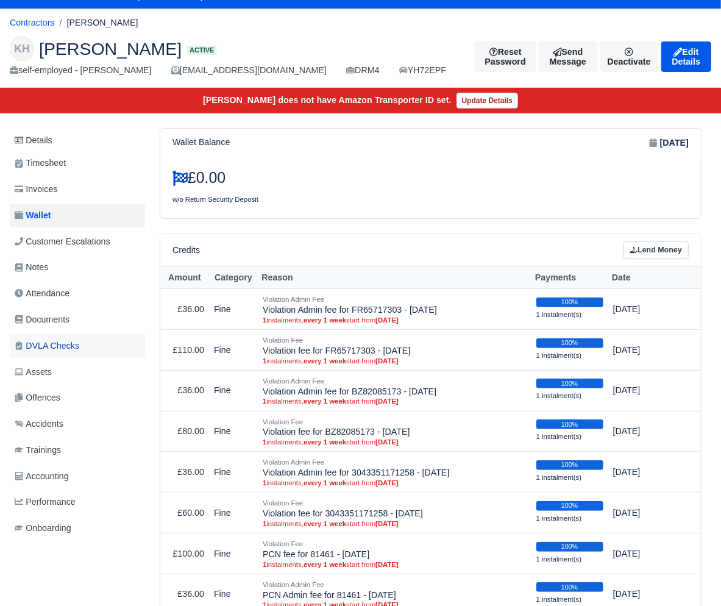
scroll to position [40, 0]
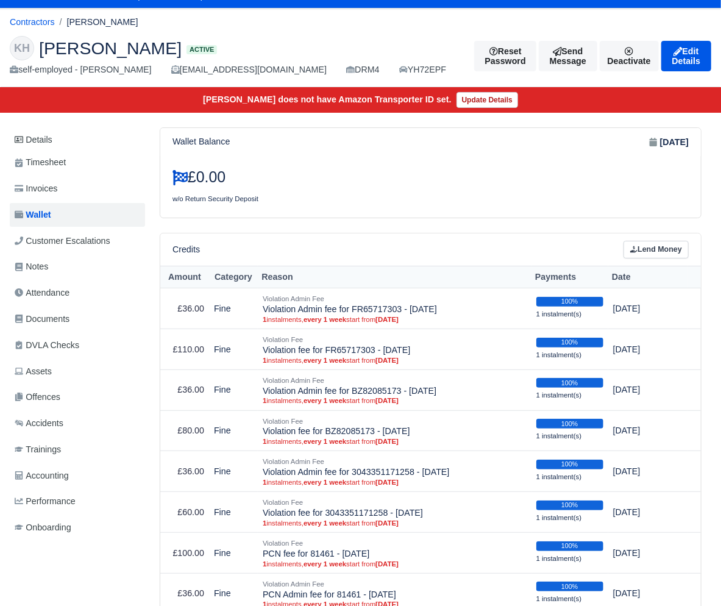
click at [418, 187] on div "£0.00 w/o Return Security Deposit" at bounding box center [297, 186] width 268 height 37
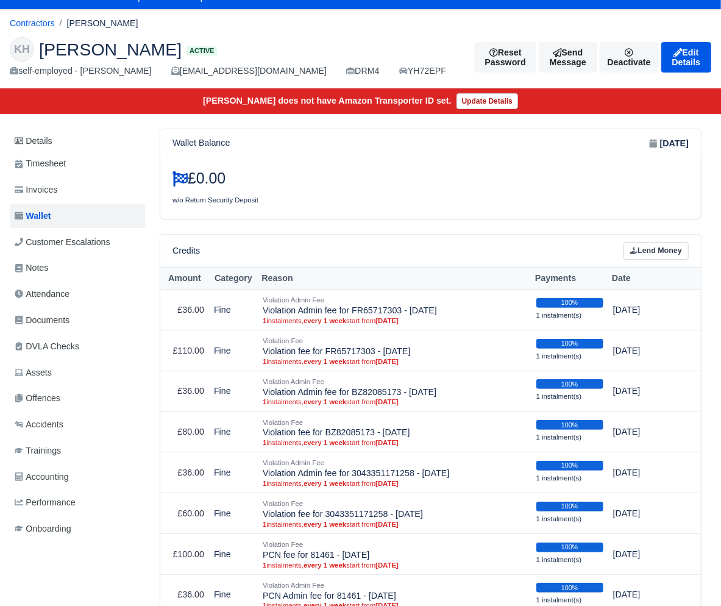
scroll to position [0, 0]
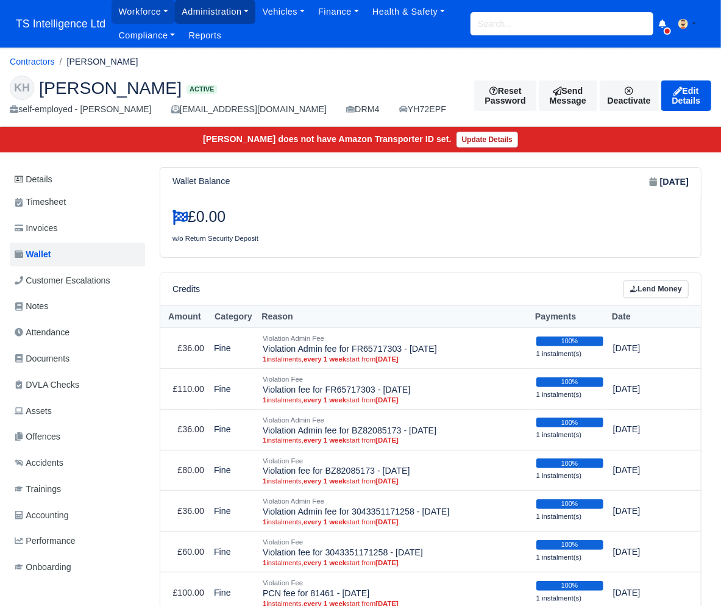
click at [219, 12] on link "Administration" at bounding box center [215, 12] width 80 height 24
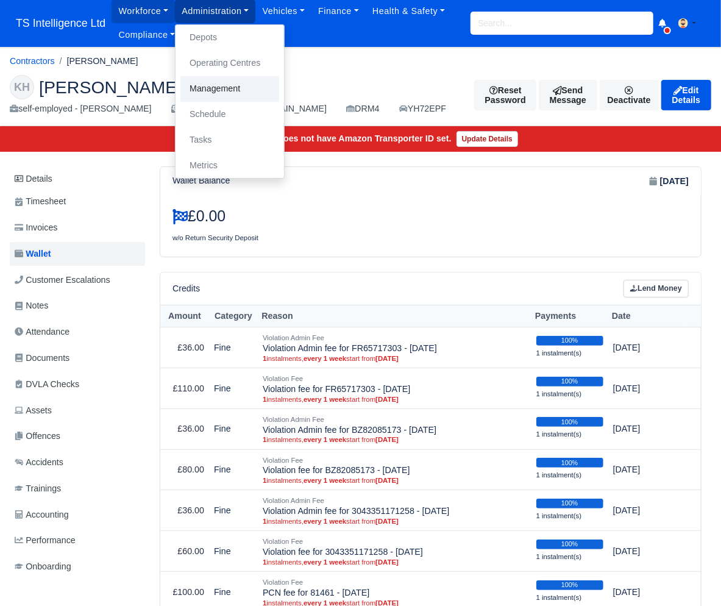
click at [221, 82] on link "Management" at bounding box center [230, 89] width 99 height 26
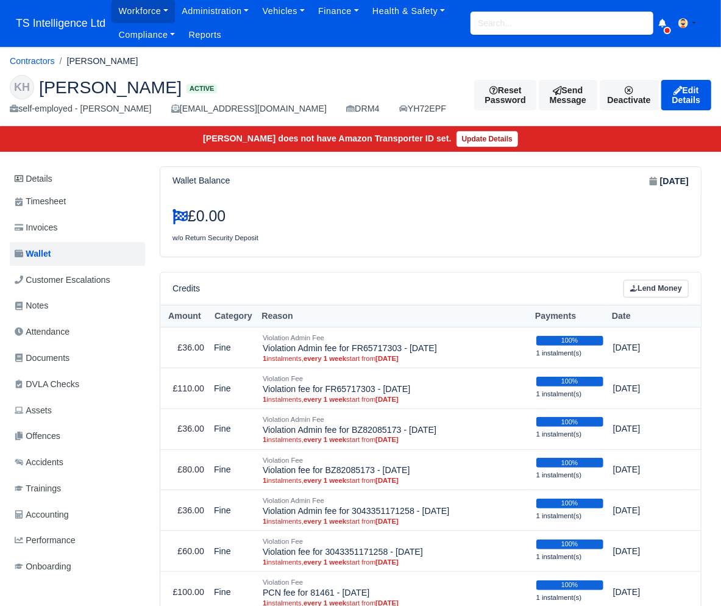
scroll to position [2, 0]
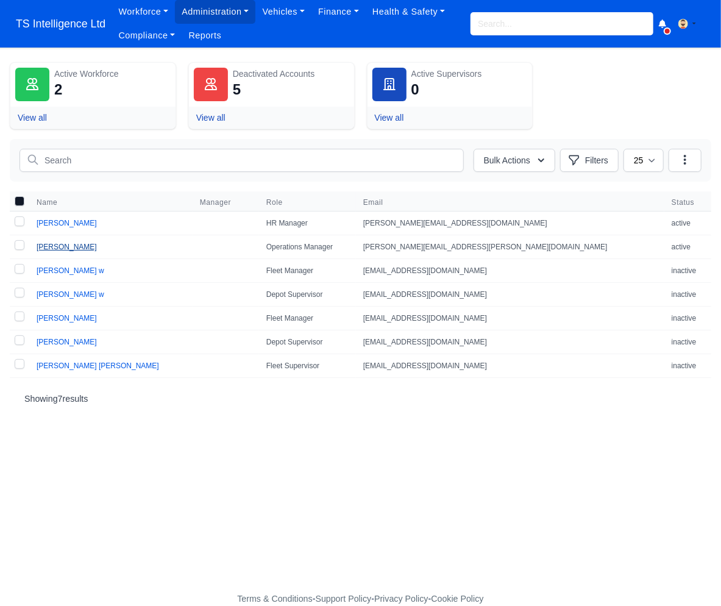
click at [60, 248] on link "Rodrigo Santos" at bounding box center [67, 247] width 60 height 9
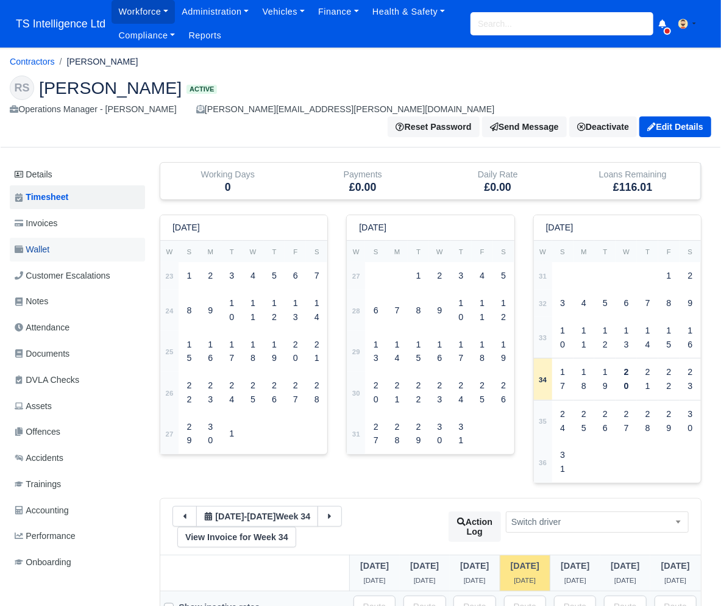
click at [49, 243] on span "Wallet" at bounding box center [32, 250] width 35 height 14
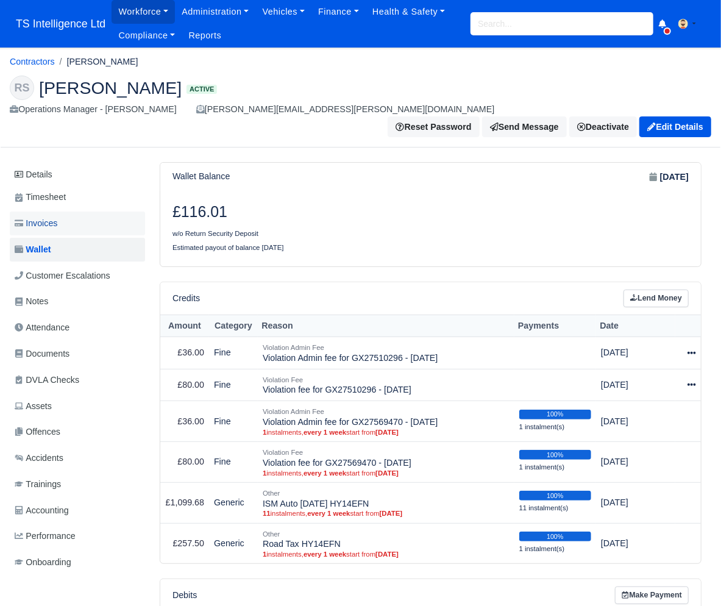
click at [69, 212] on link "Invoices" at bounding box center [77, 224] width 135 height 24
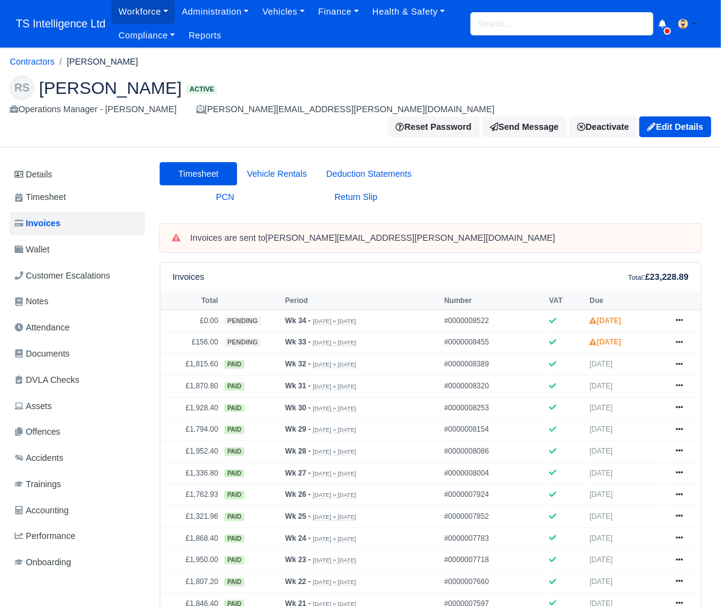
scroll to position [48, 0]
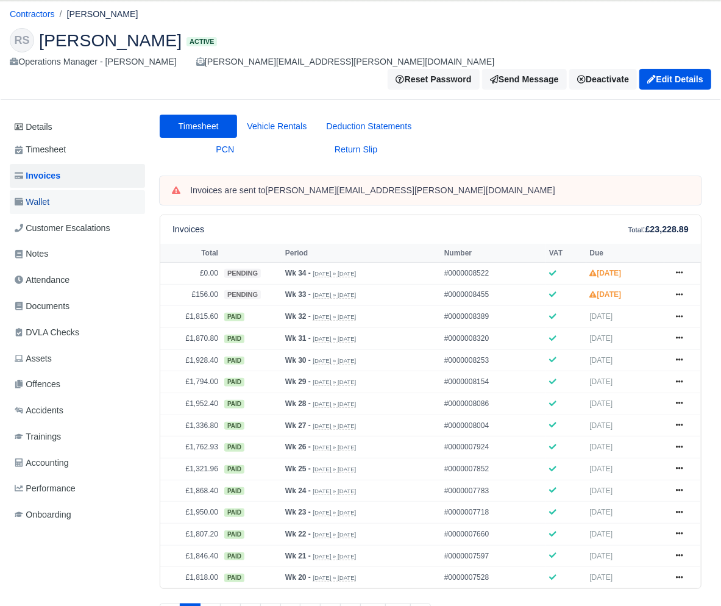
click at [71, 190] on link "Wallet" at bounding box center [77, 202] width 135 height 24
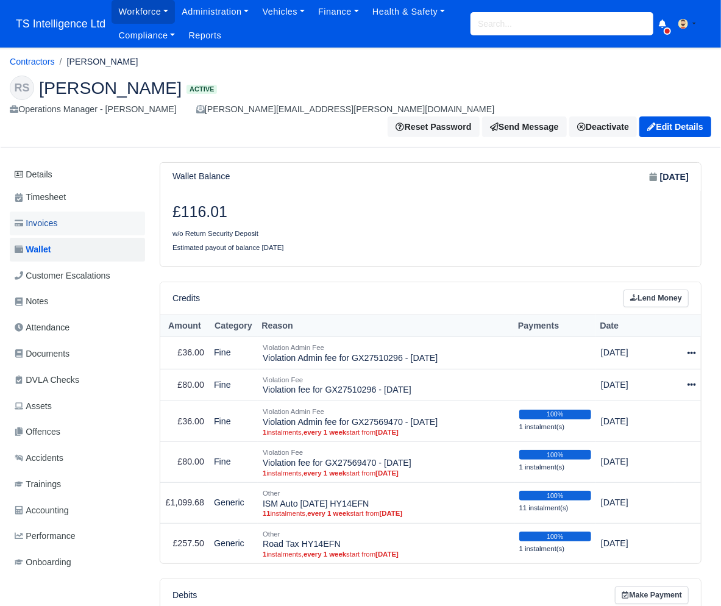
click at [79, 212] on link "Invoices" at bounding box center [77, 224] width 135 height 24
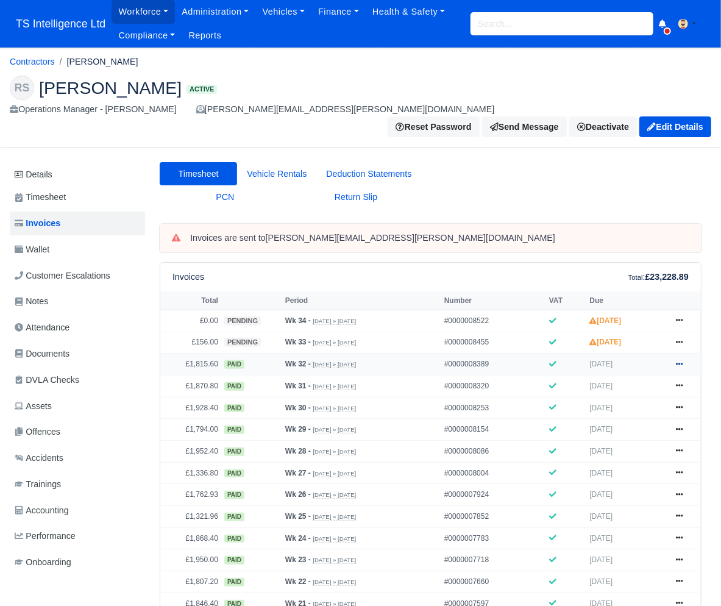
click at [677, 363] on icon at bounding box center [679, 364] width 7 height 2
click at [637, 374] on link "Show Invoice" at bounding box center [634, 387] width 109 height 26
click at [64, 238] on link "Wallet" at bounding box center [77, 250] width 135 height 24
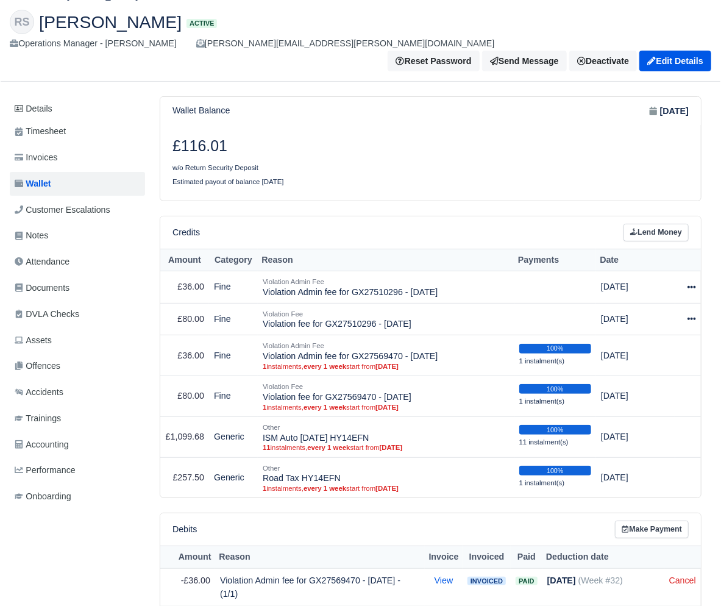
scroll to position [74, 0]
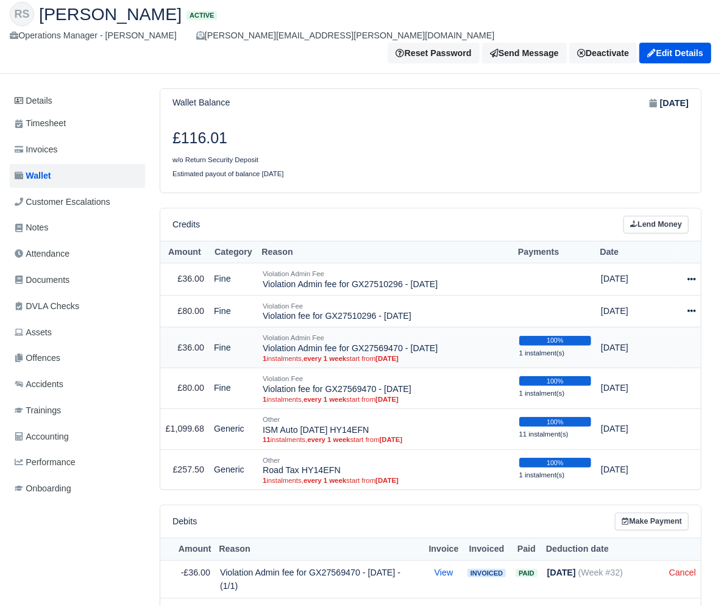
click at [383, 332] on div "Violation Admin Fee" at bounding box center [386, 337] width 247 height 11
click at [380, 327] on td "Violation Admin Fee Violation Admin fee for GX27569470 - 17/07/2025 1 instalmen…" at bounding box center [386, 347] width 257 height 41
copy td "GX27569470"
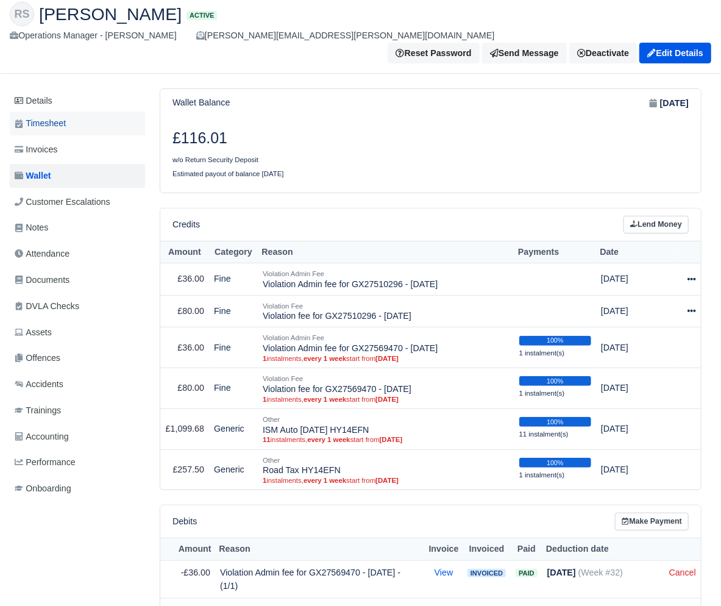
click at [71, 112] on link "Timesheet" at bounding box center [77, 124] width 135 height 24
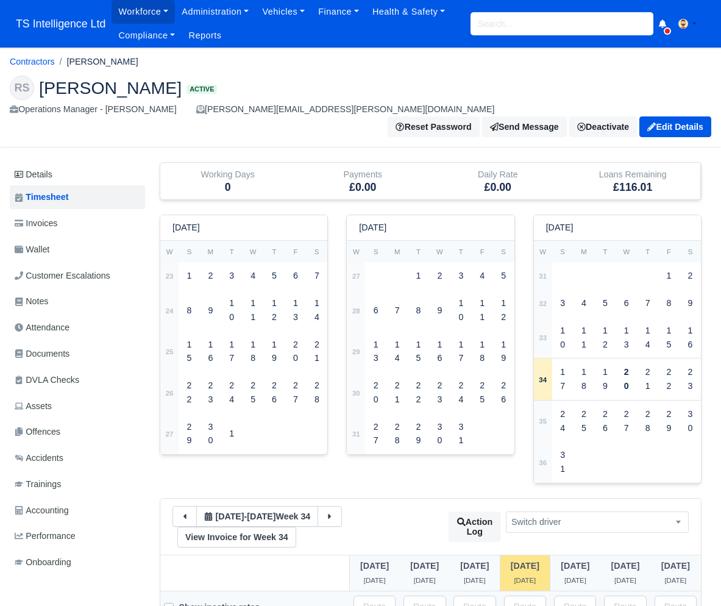
scroll to position [366, 0]
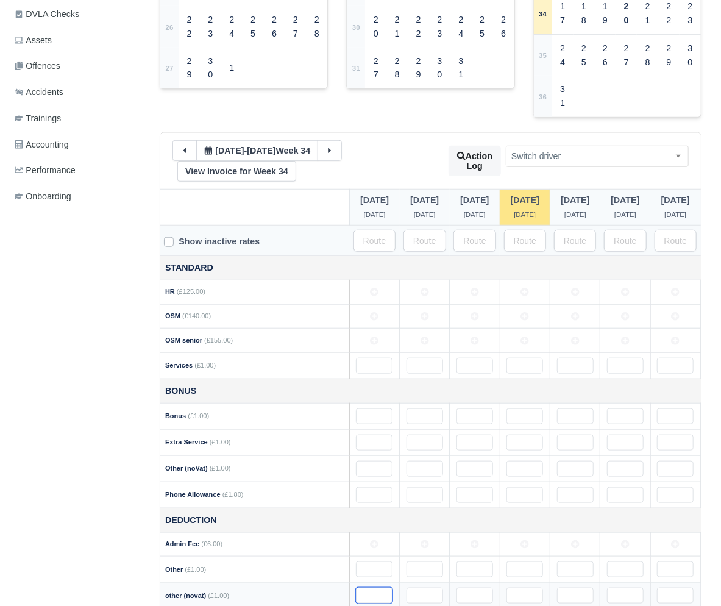
click at [360, 588] on input "text" at bounding box center [374, 596] width 37 height 16
click at [187, 146] on icon at bounding box center [185, 150] width 9 height 9
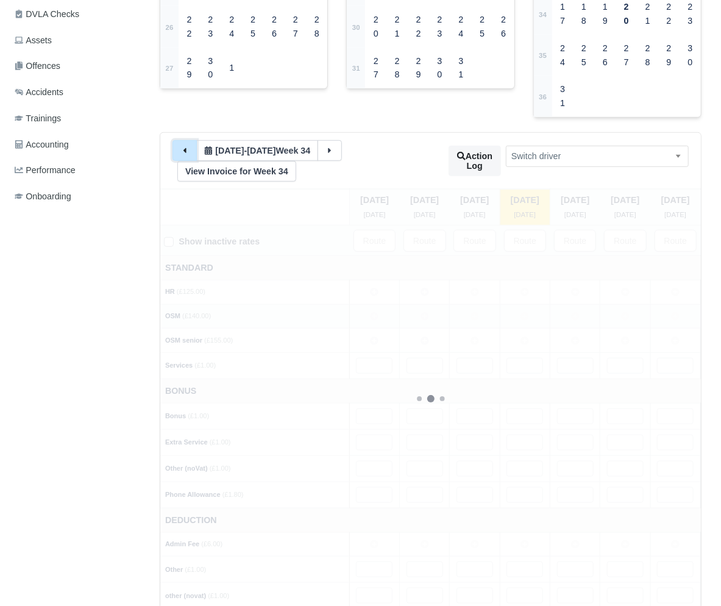
type input "130"
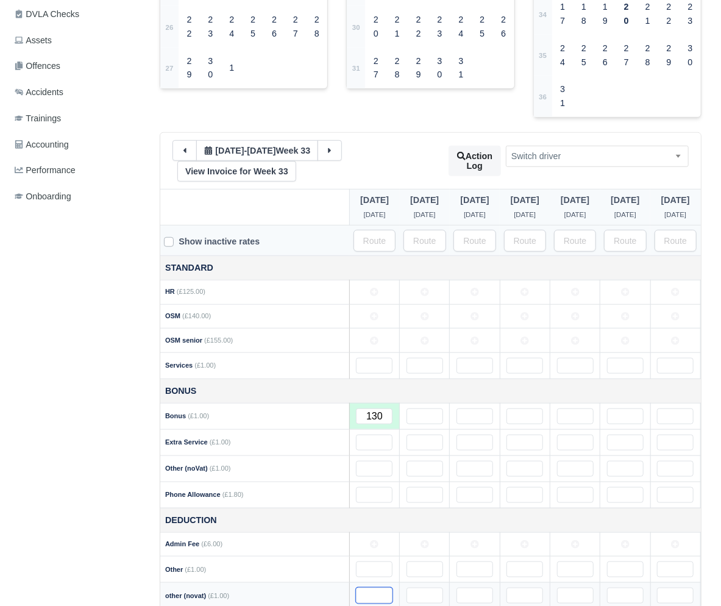
click at [364, 588] on input "text" at bounding box center [374, 596] width 37 height 16
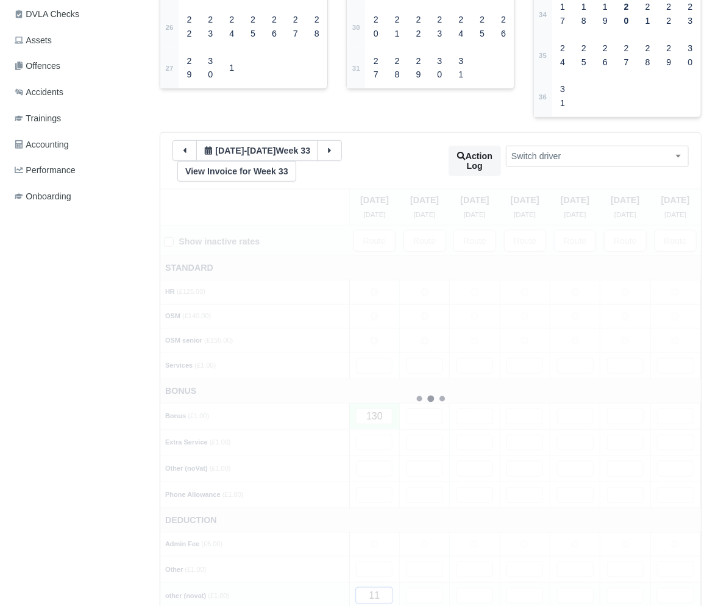
type input "116"
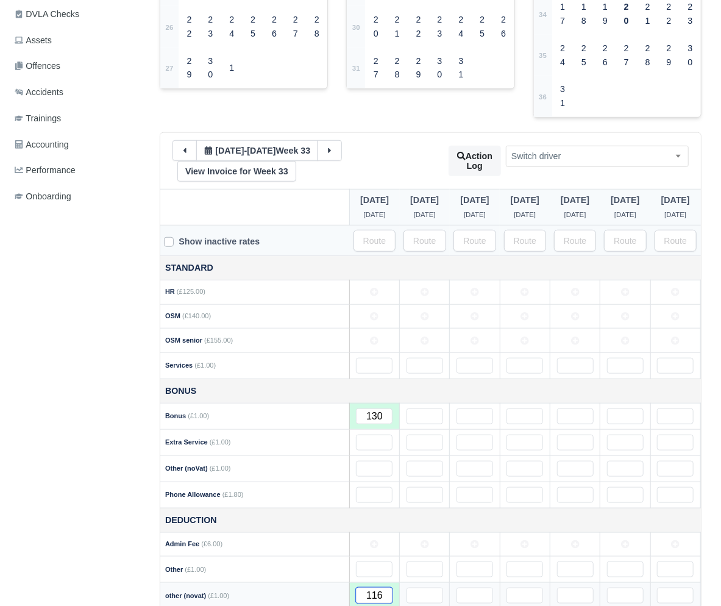
type input "116"
click at [424, 588] on input "text" at bounding box center [425, 596] width 37 height 16
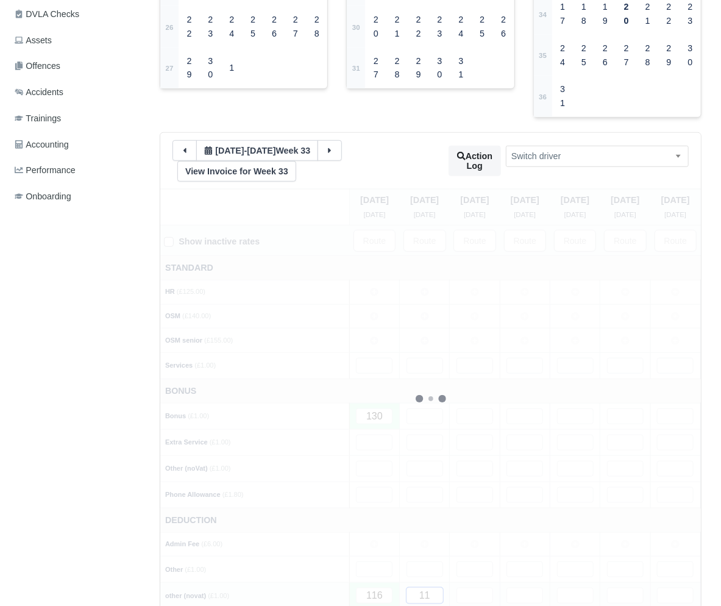
type input "116"
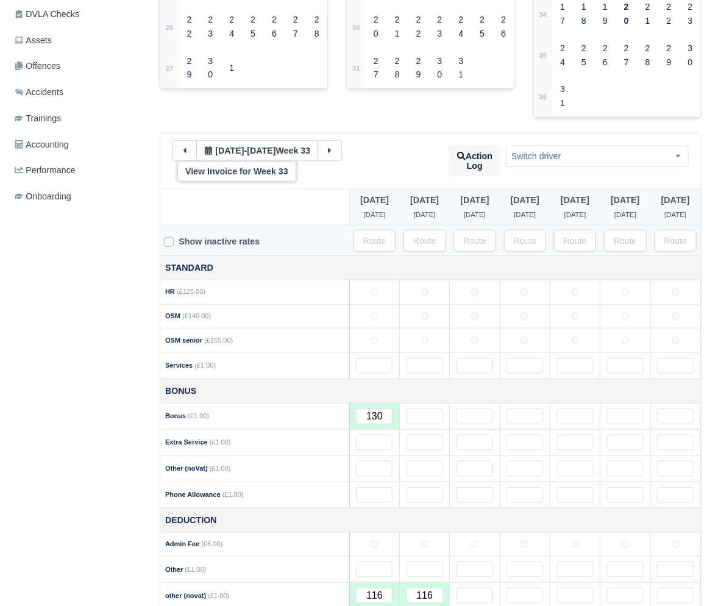
click at [243, 161] on link "View Invoice for Week 33" at bounding box center [236, 171] width 119 height 21
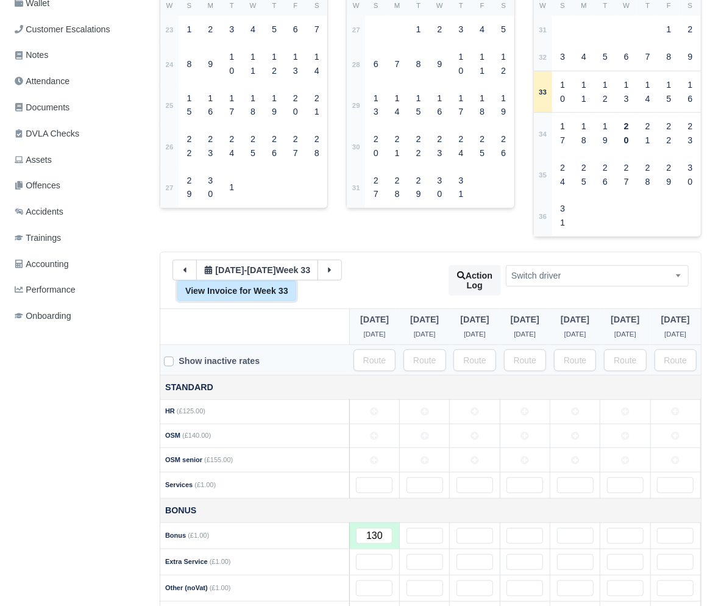
scroll to position [0, 0]
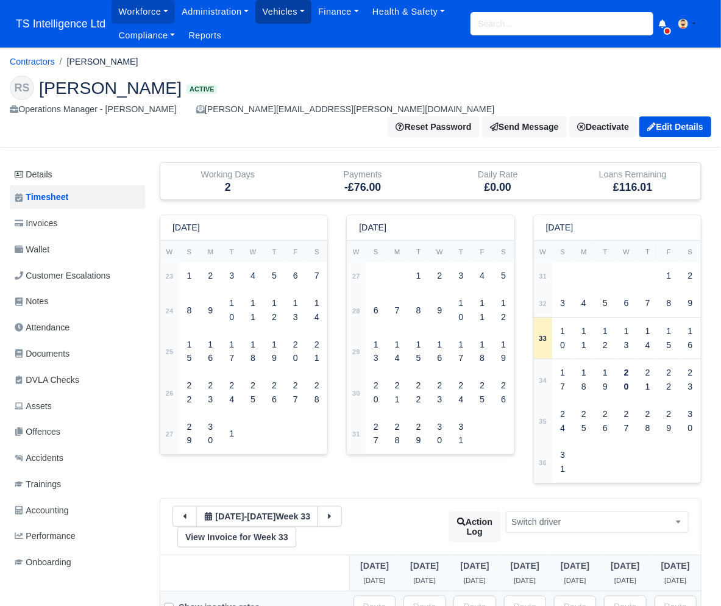
click at [302, 12] on link "Vehicles" at bounding box center [284, 12] width 56 height 24
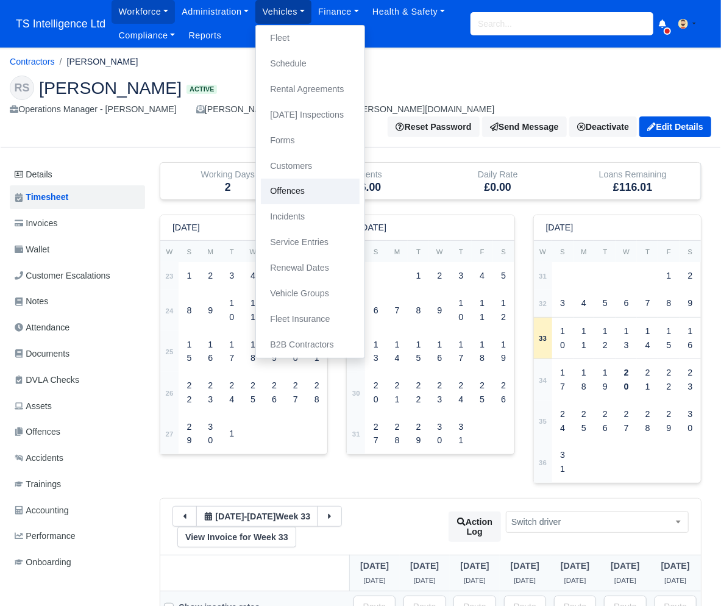
click at [292, 190] on link "Offences" at bounding box center [310, 192] width 99 height 26
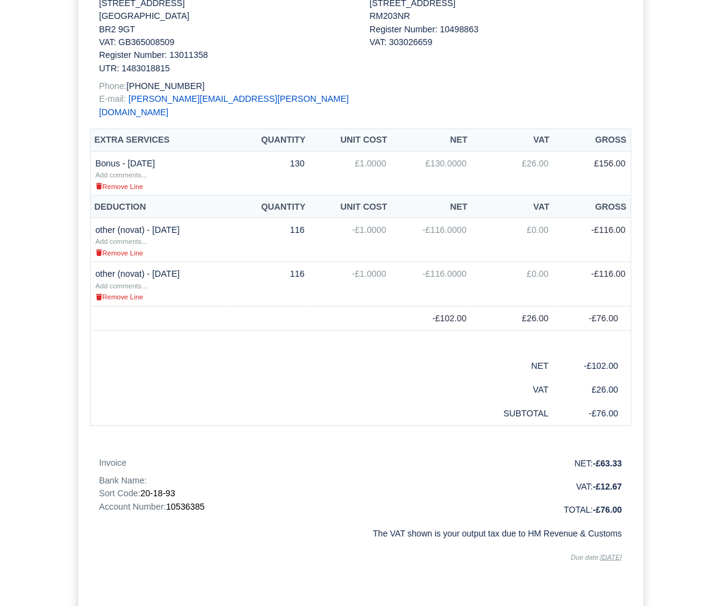
scroll to position [387, 0]
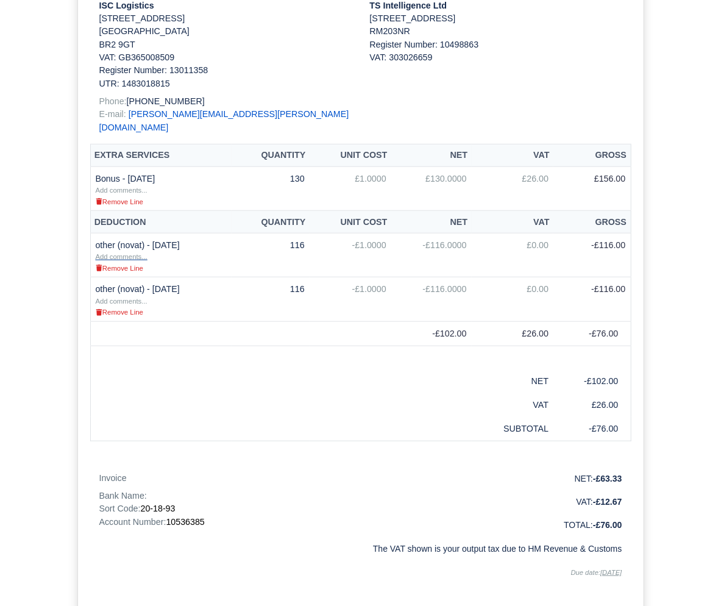
click at [132, 256] on small "Add comments..." at bounding box center [122, 256] width 52 height 7
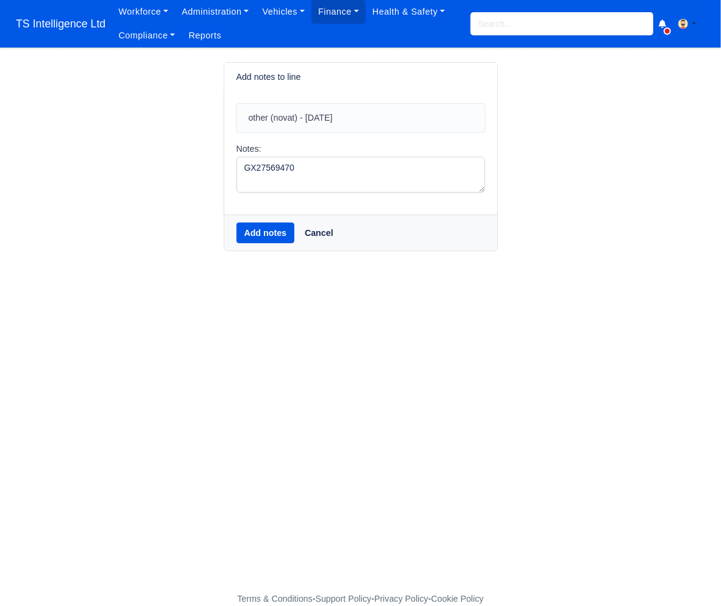
type textarea "GX27569470"
click at [205, 343] on main "Add notes to line other (novat) - [DATE] Notes: GX27569470 Add notes Cancel" at bounding box center [360, 327] width 721 height 530
click at [264, 234] on button "Add notes" at bounding box center [266, 233] width 59 height 21
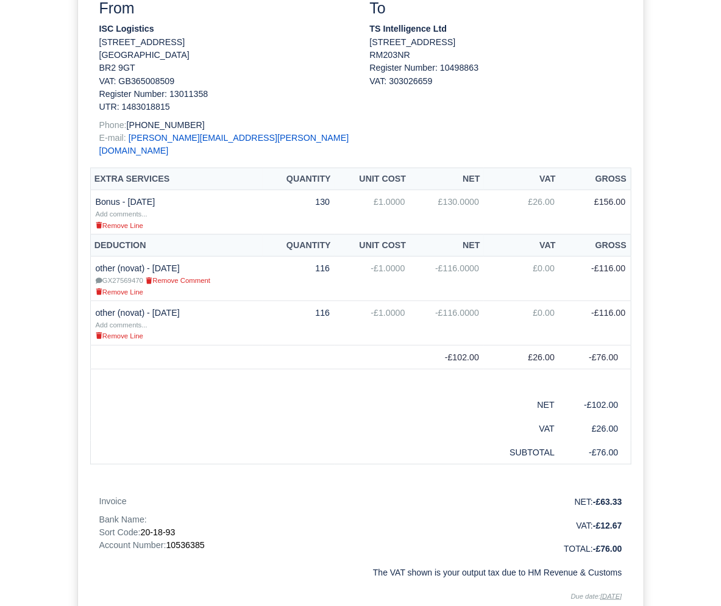
scroll to position [364, 0]
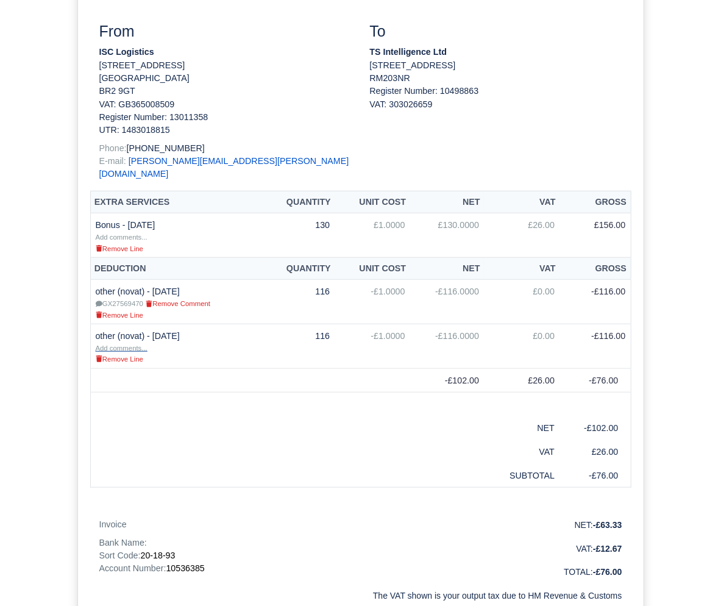
click at [129, 345] on small "Add comments..." at bounding box center [122, 348] width 52 height 7
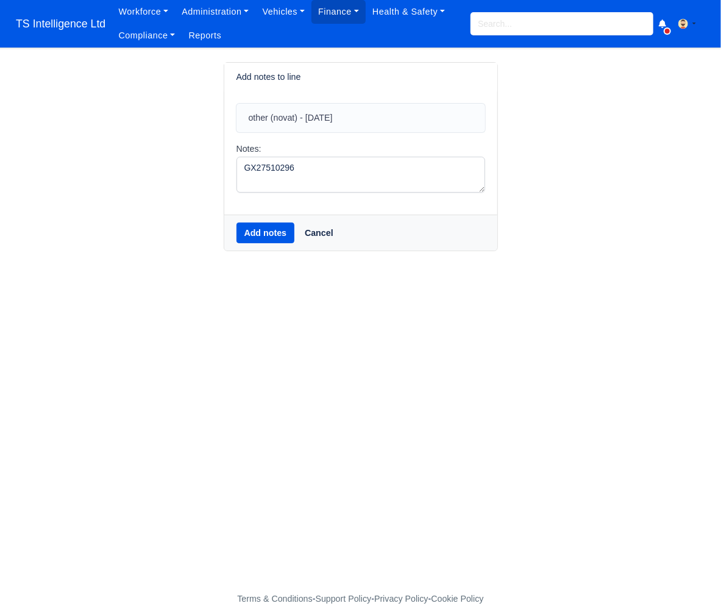
type textarea "GX27510296"
click at [246, 237] on button "Add notes" at bounding box center [266, 233] width 59 height 21
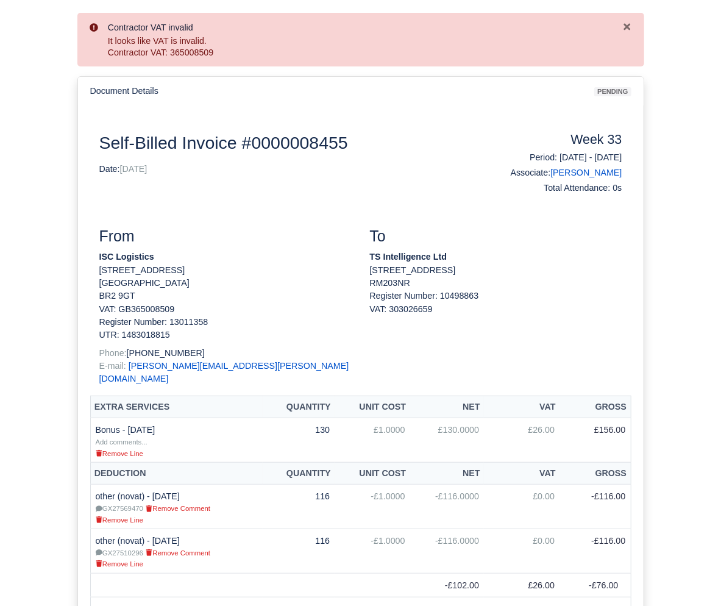
scroll to position [57, 0]
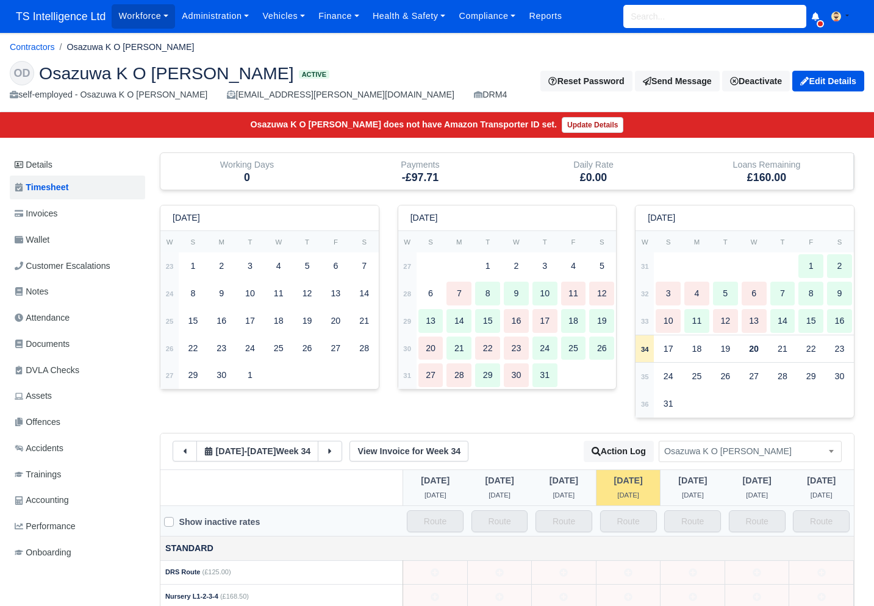
click at [53, 215] on span "Invoices" at bounding box center [36, 214] width 43 height 14
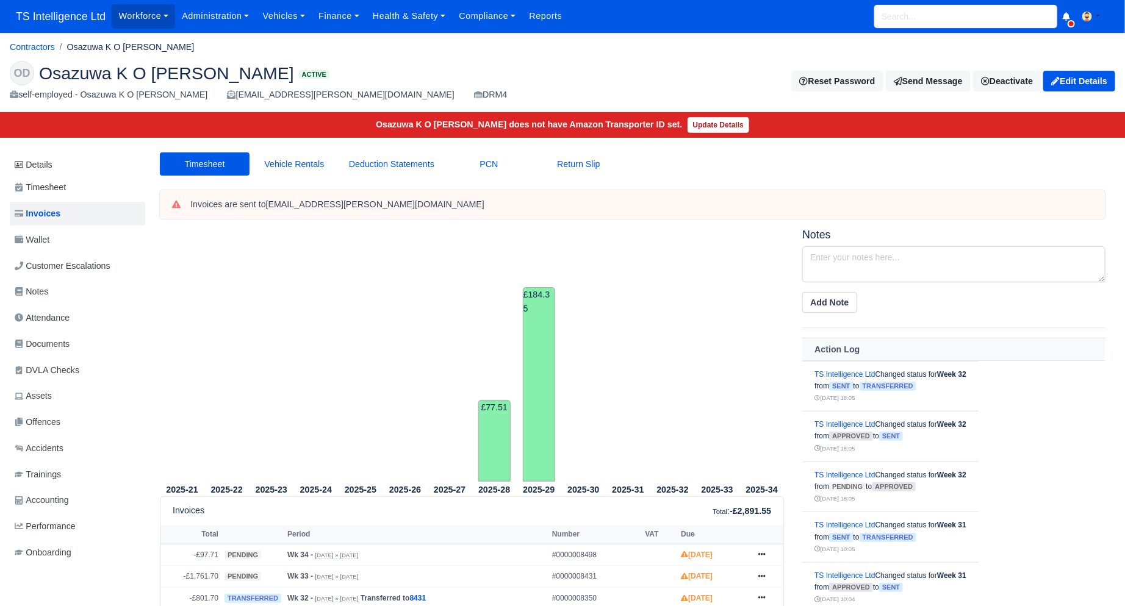
click at [873, 13] on input "search" at bounding box center [965, 16] width 183 height 23
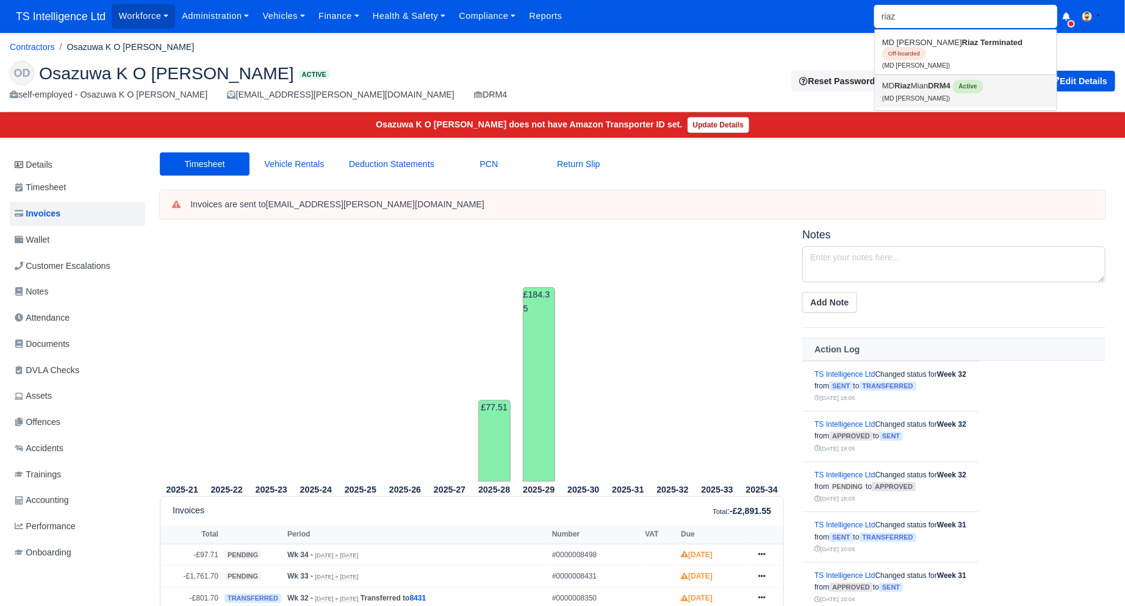
click at [873, 75] on link "MD Riaz Mian DRM4 Active (MD Riaz Mian)" at bounding box center [965, 91] width 182 height 32
type input "MD [PERSON_NAME]"
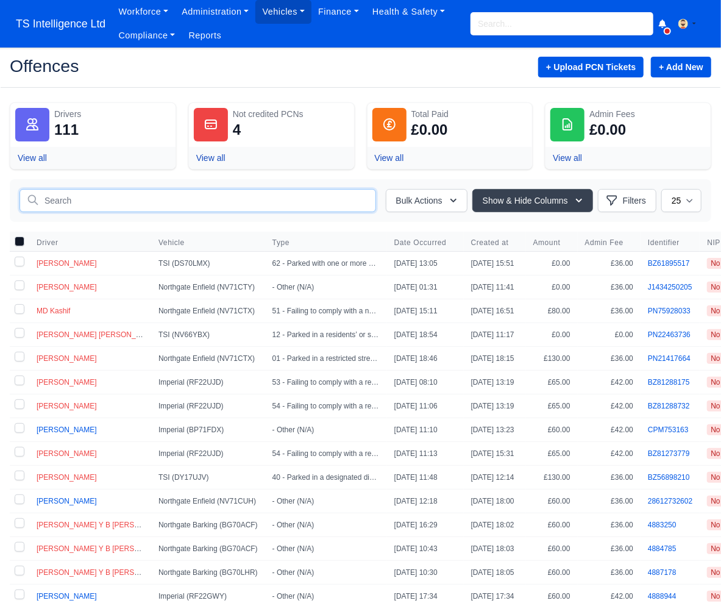
click at [95, 204] on input "text" at bounding box center [198, 200] width 357 height 23
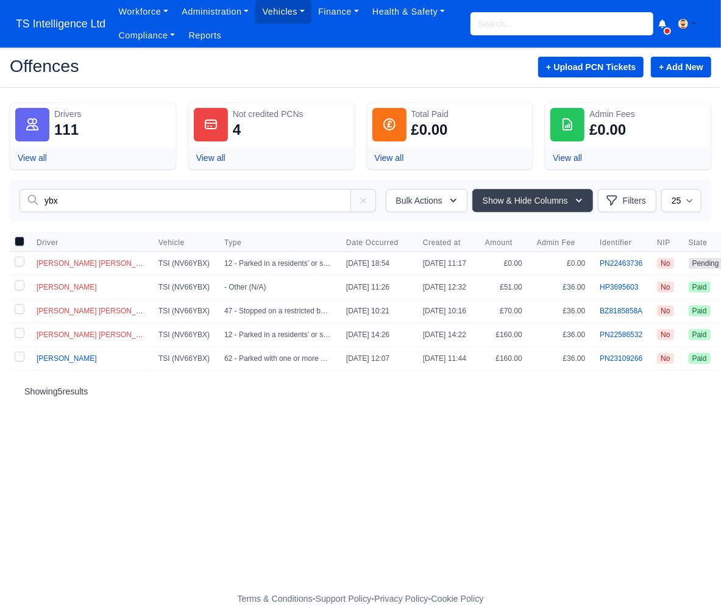
type input "ybx"
